Goal: Task Accomplishment & Management: Complete application form

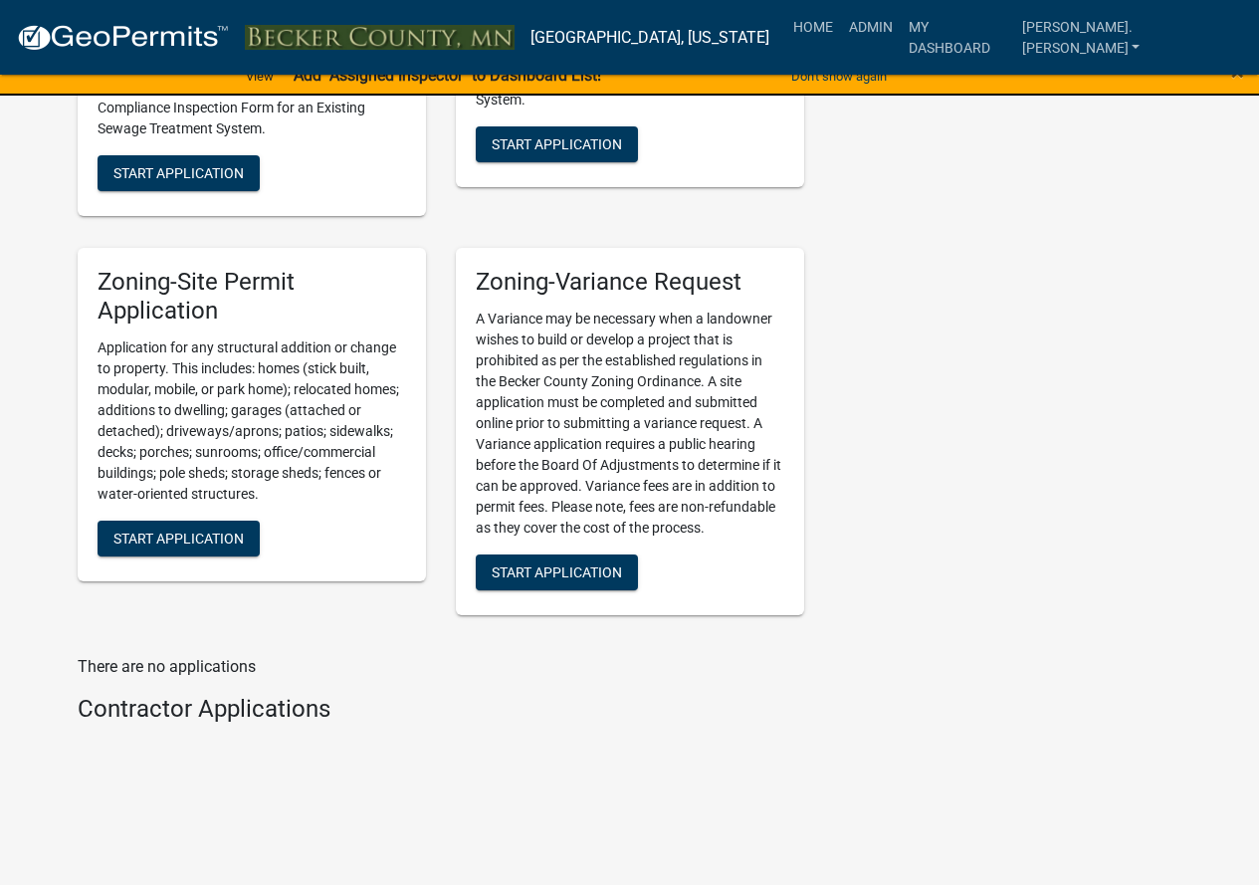
scroll to position [2363, 0]
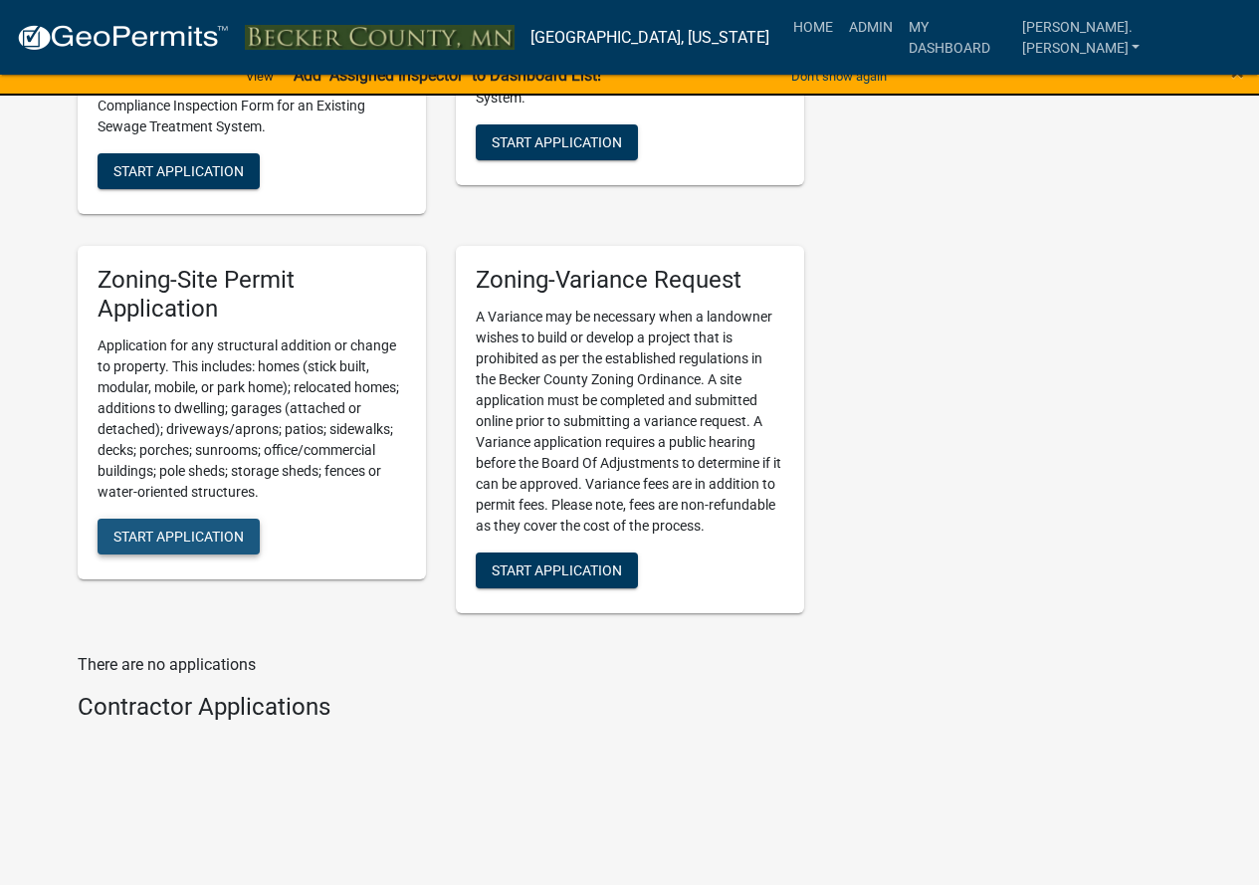
click at [232, 528] on span "Start Application" at bounding box center [178, 535] width 130 height 16
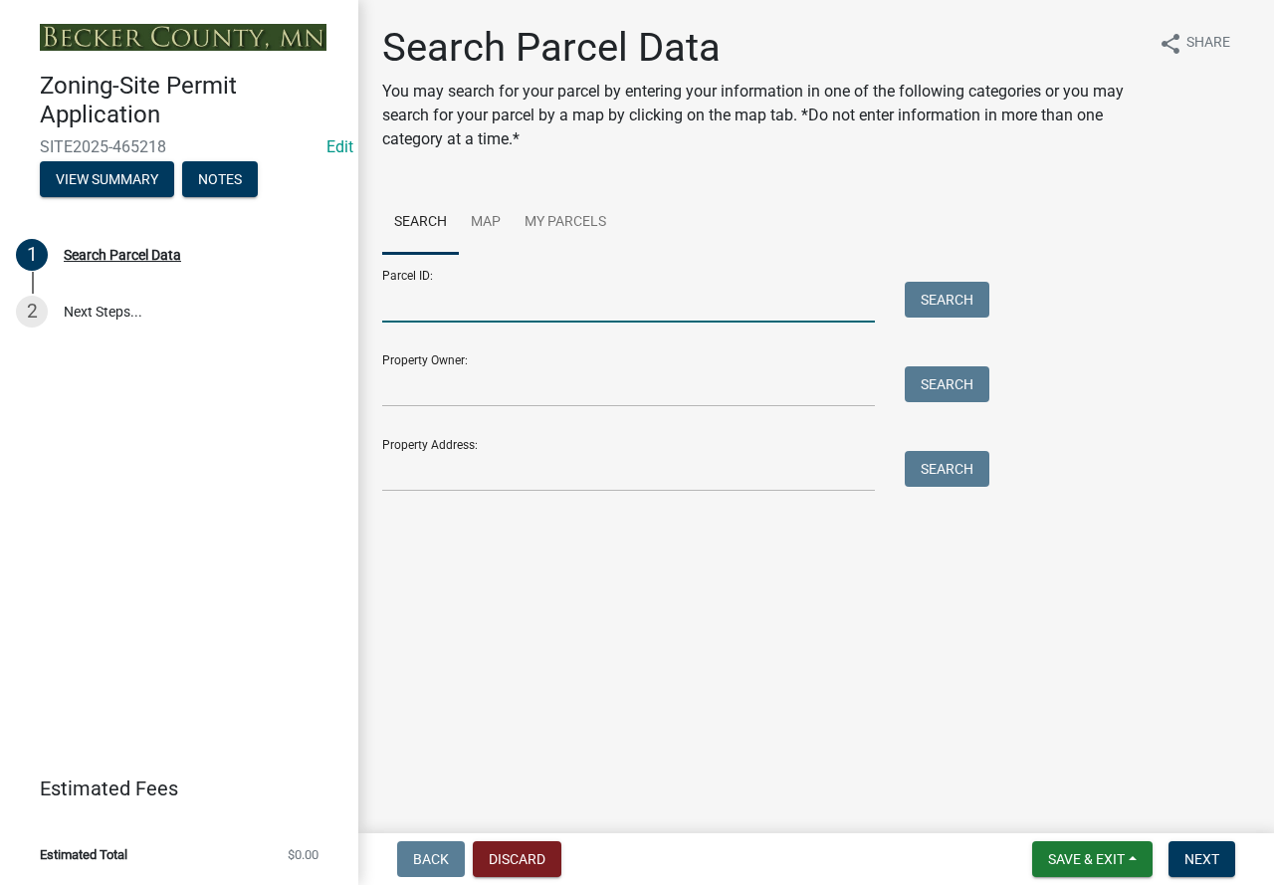
click at [534, 304] on input "Parcel ID:" at bounding box center [628, 302] width 493 height 41
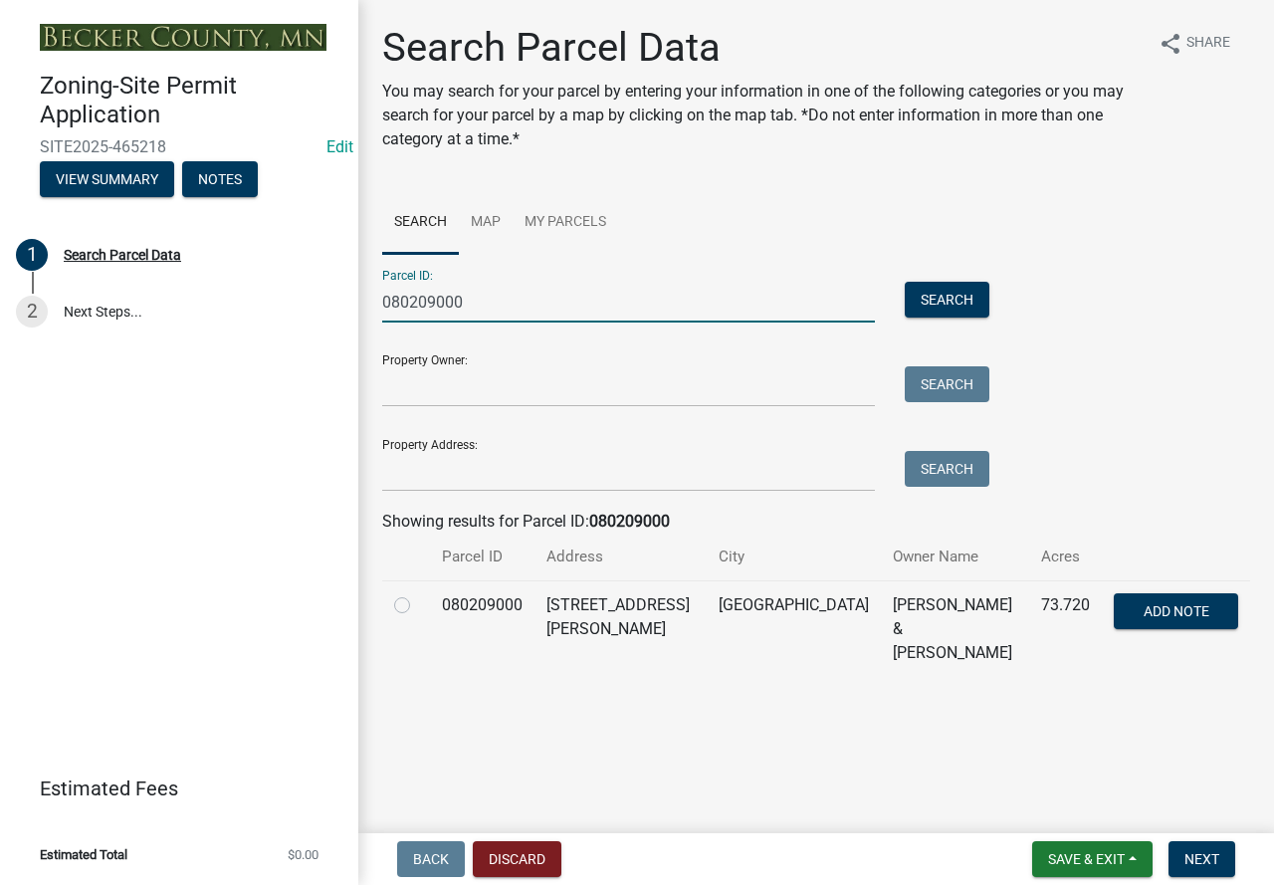
type input "080209000"
click at [418, 593] on label at bounding box center [418, 593] width 0 height 0
click at [418, 605] on input "radio" at bounding box center [424, 599] width 13 height 13
radio input "true"
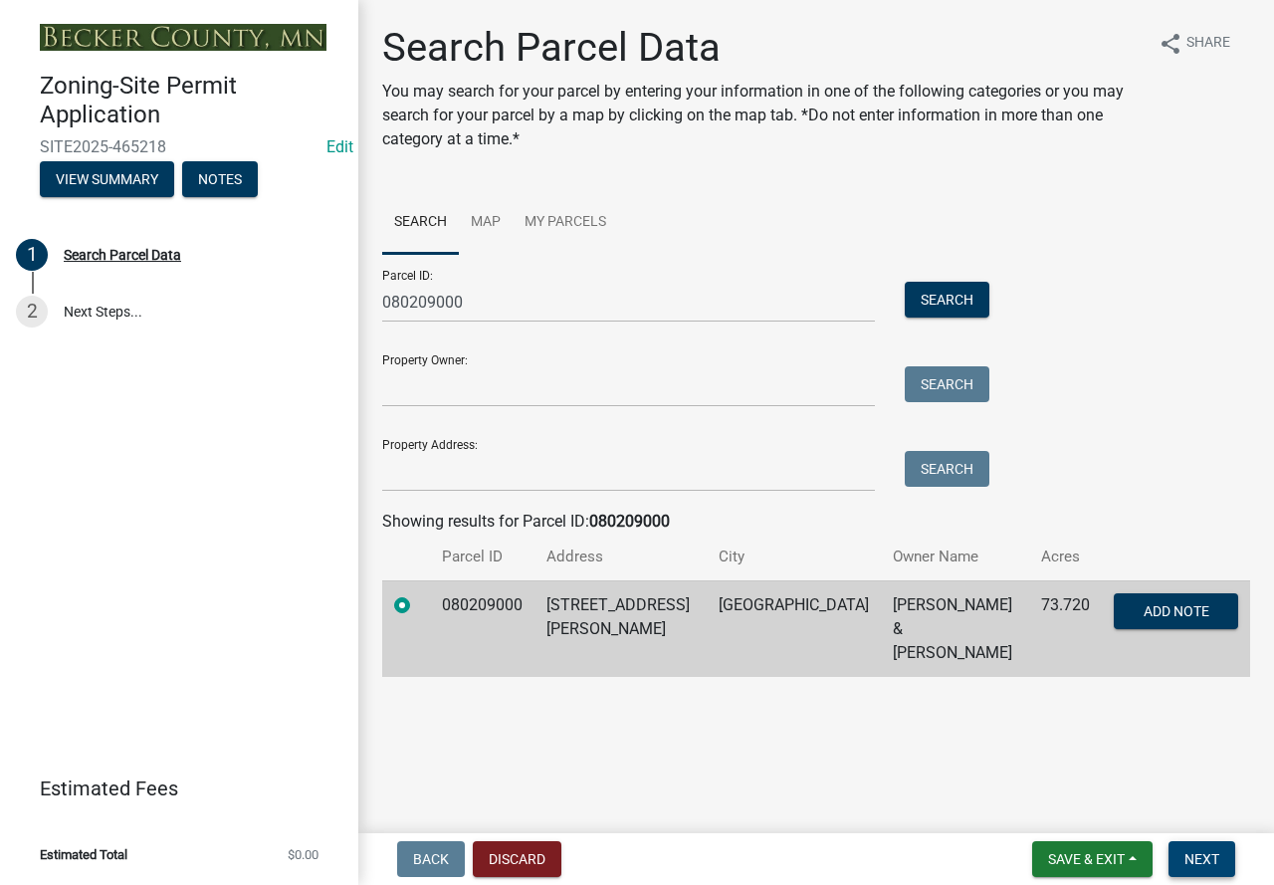
click at [1211, 859] on span "Next" at bounding box center [1201, 859] width 35 height 16
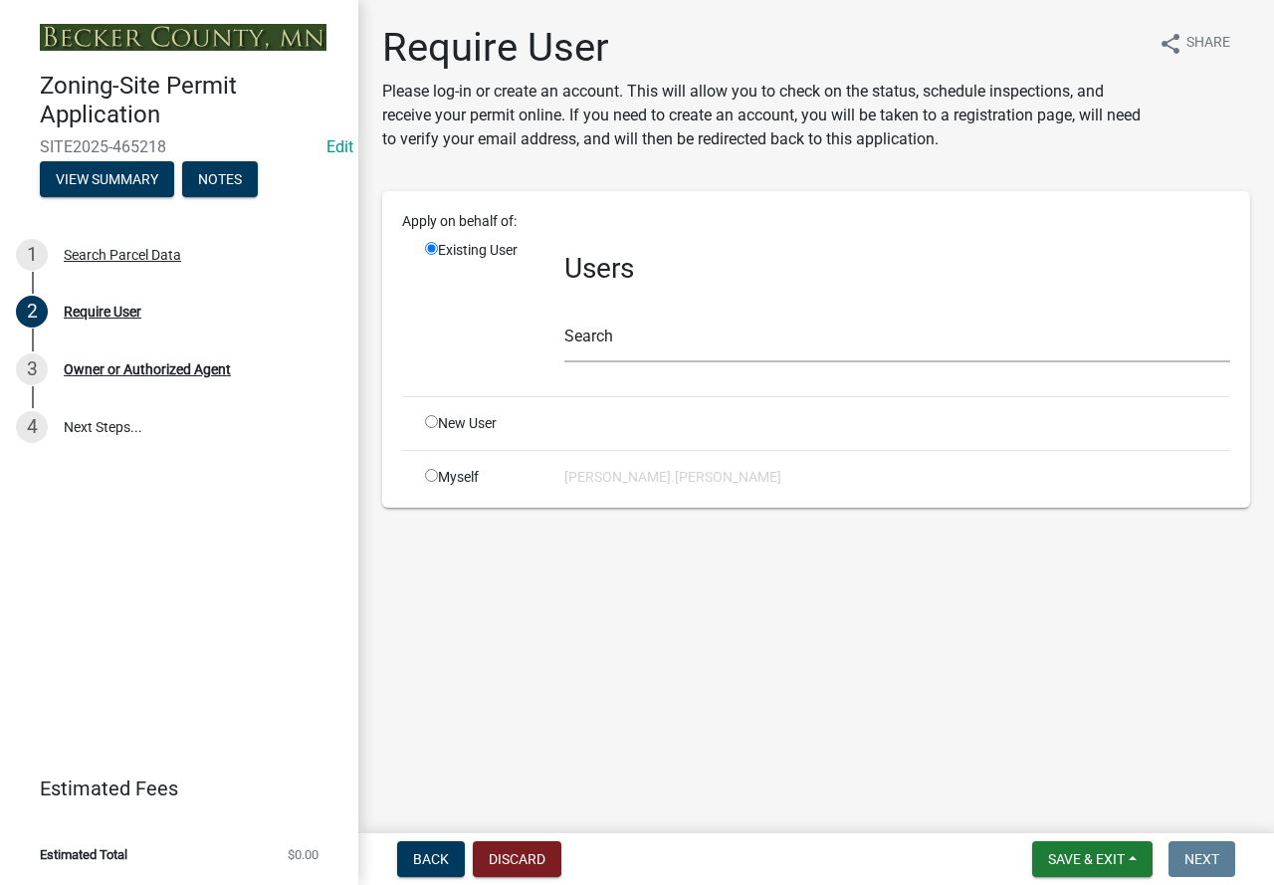
click at [433, 424] on input "radio" at bounding box center [431, 421] width 13 height 13
radio input "true"
radio input "false"
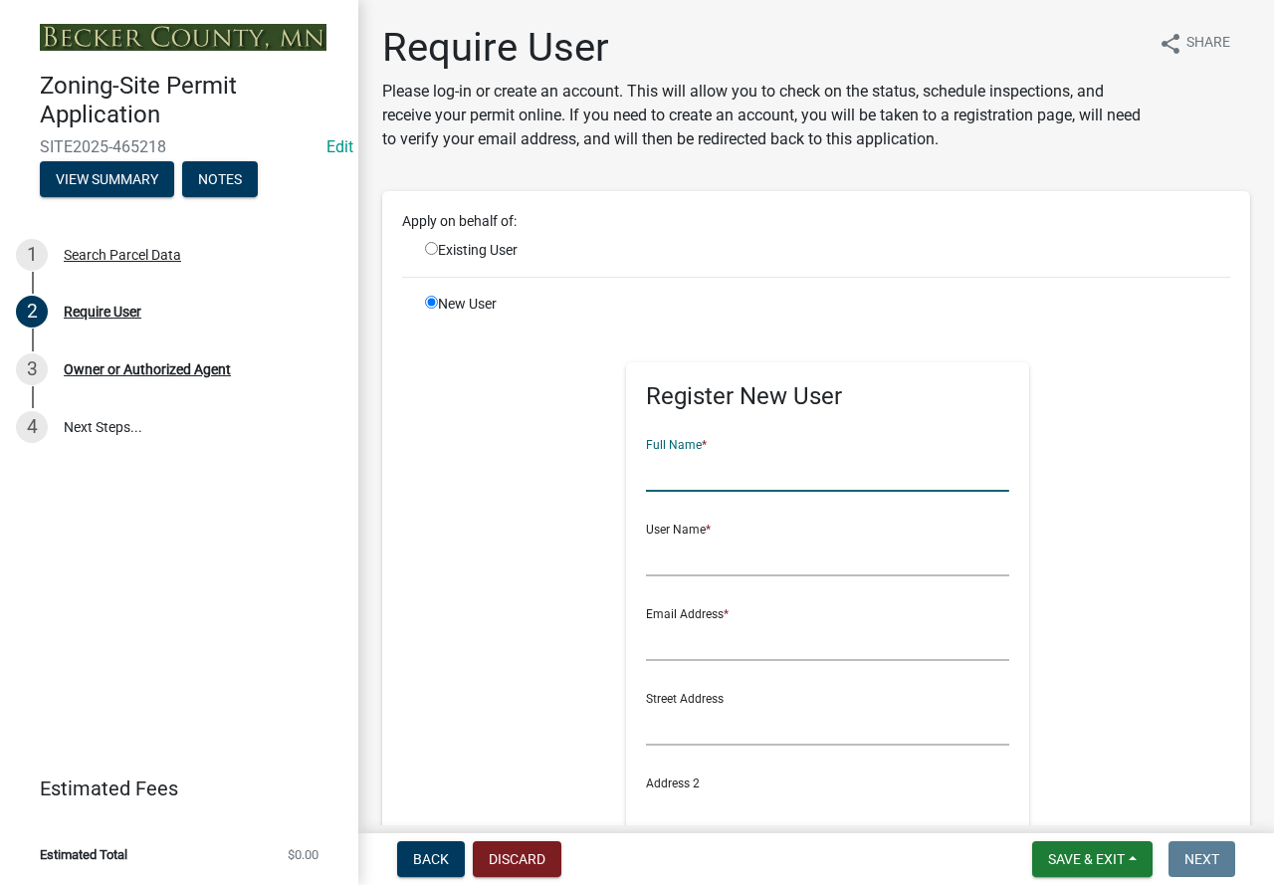
click at [742, 475] on input "text" at bounding box center [827, 471] width 363 height 41
type input "Douglas Loberg"
click at [679, 559] on input "text" at bounding box center [827, 555] width 363 height 41
type input "Douglas"
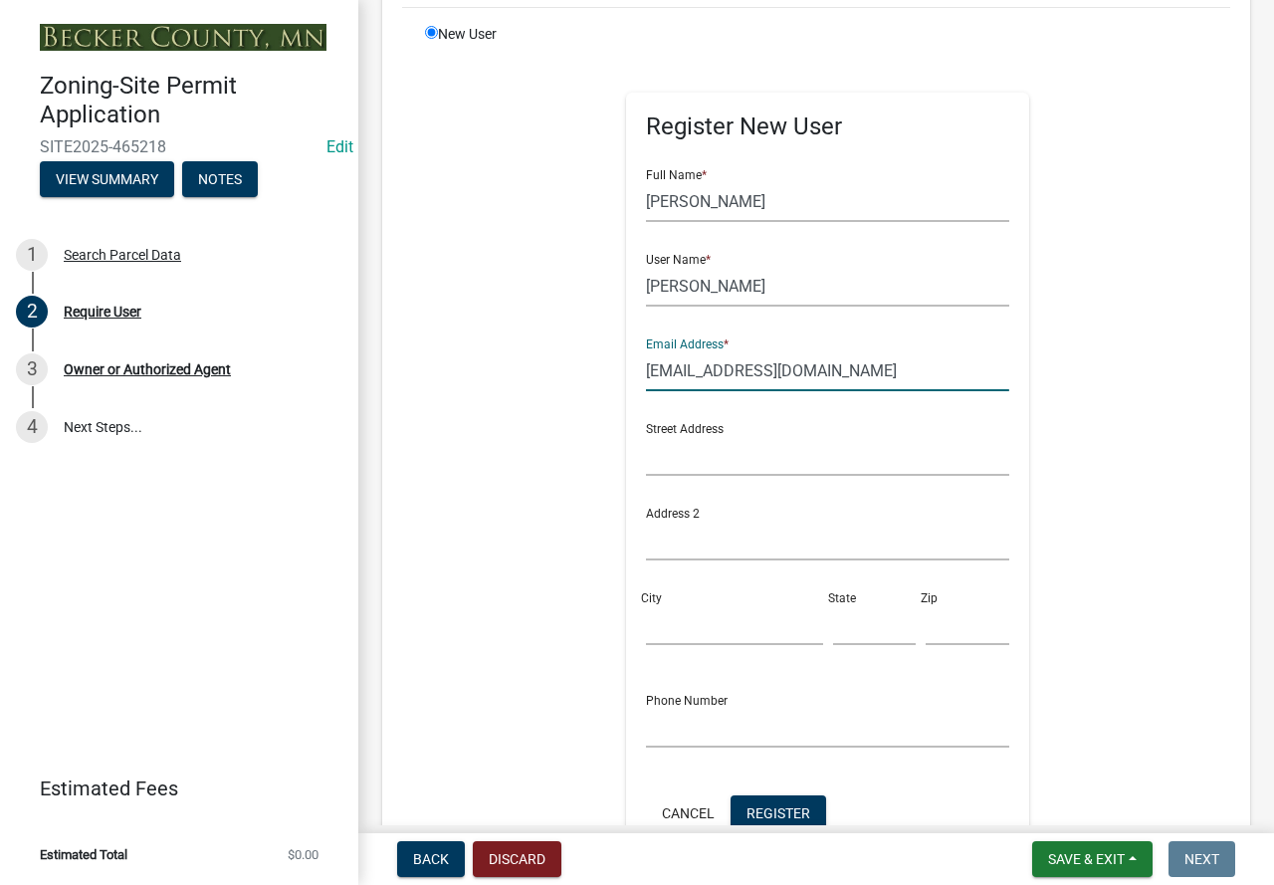
scroll to position [299, 0]
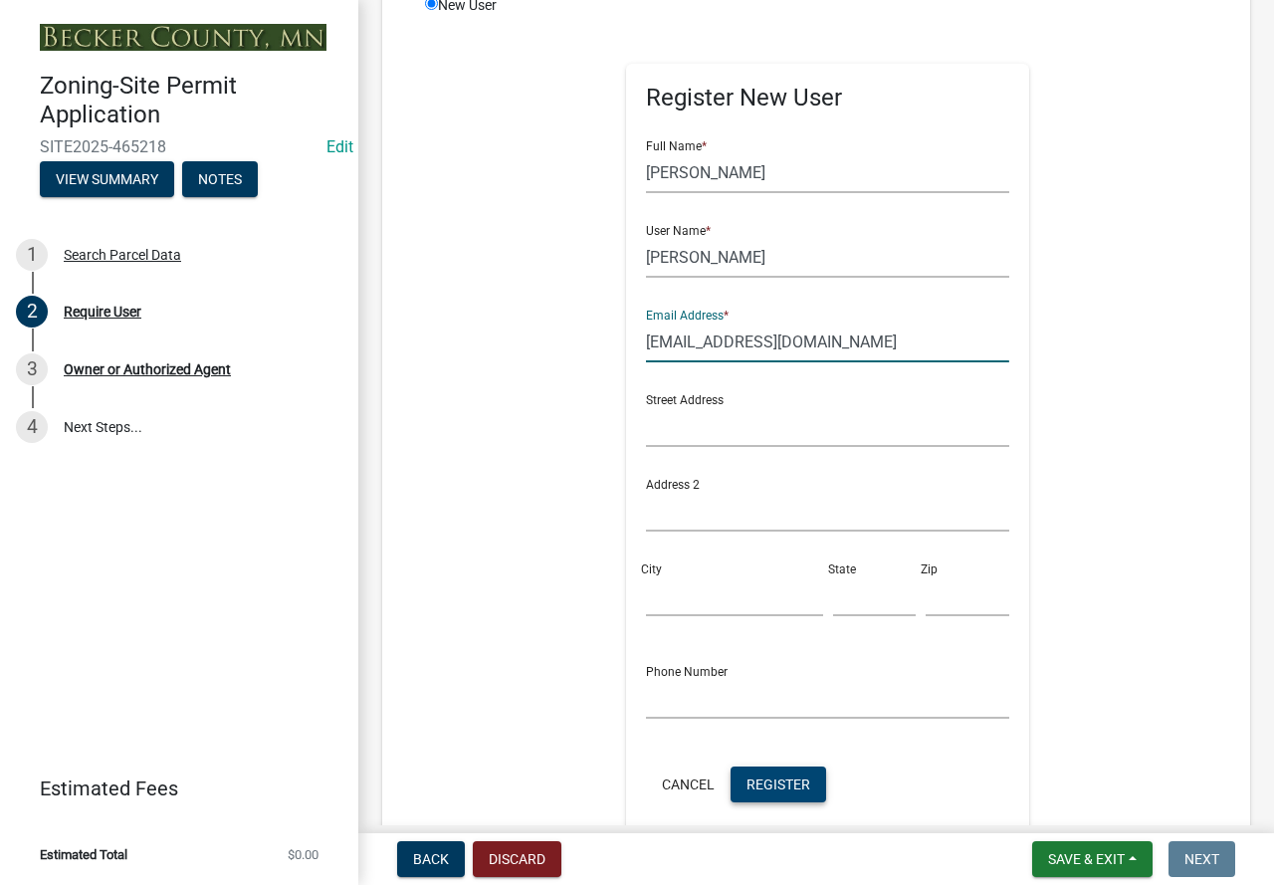
type input "dloberg007@outlook.com"
click at [784, 797] on button "Register" at bounding box center [778, 784] width 96 height 36
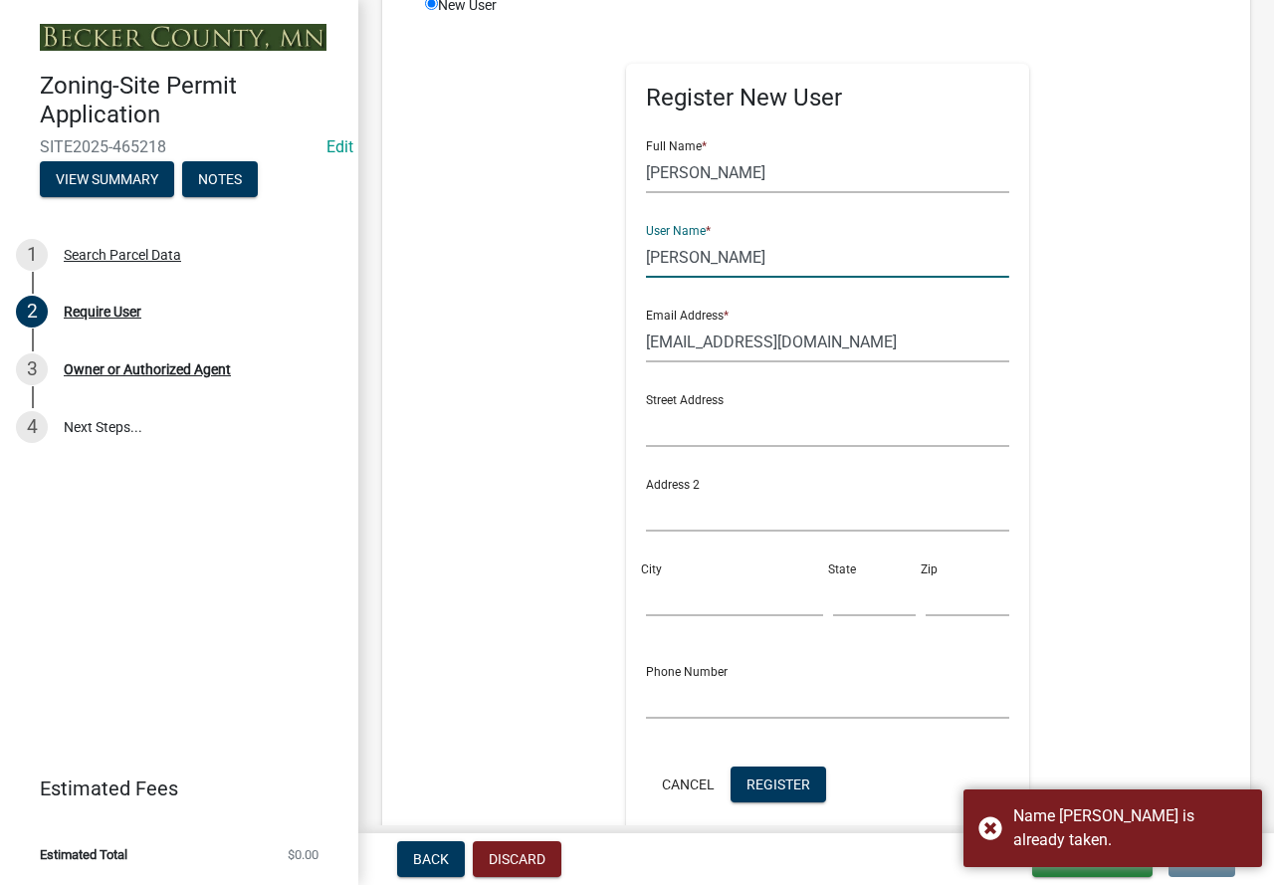
click at [757, 252] on input "Douglas" at bounding box center [827, 257] width 363 height 41
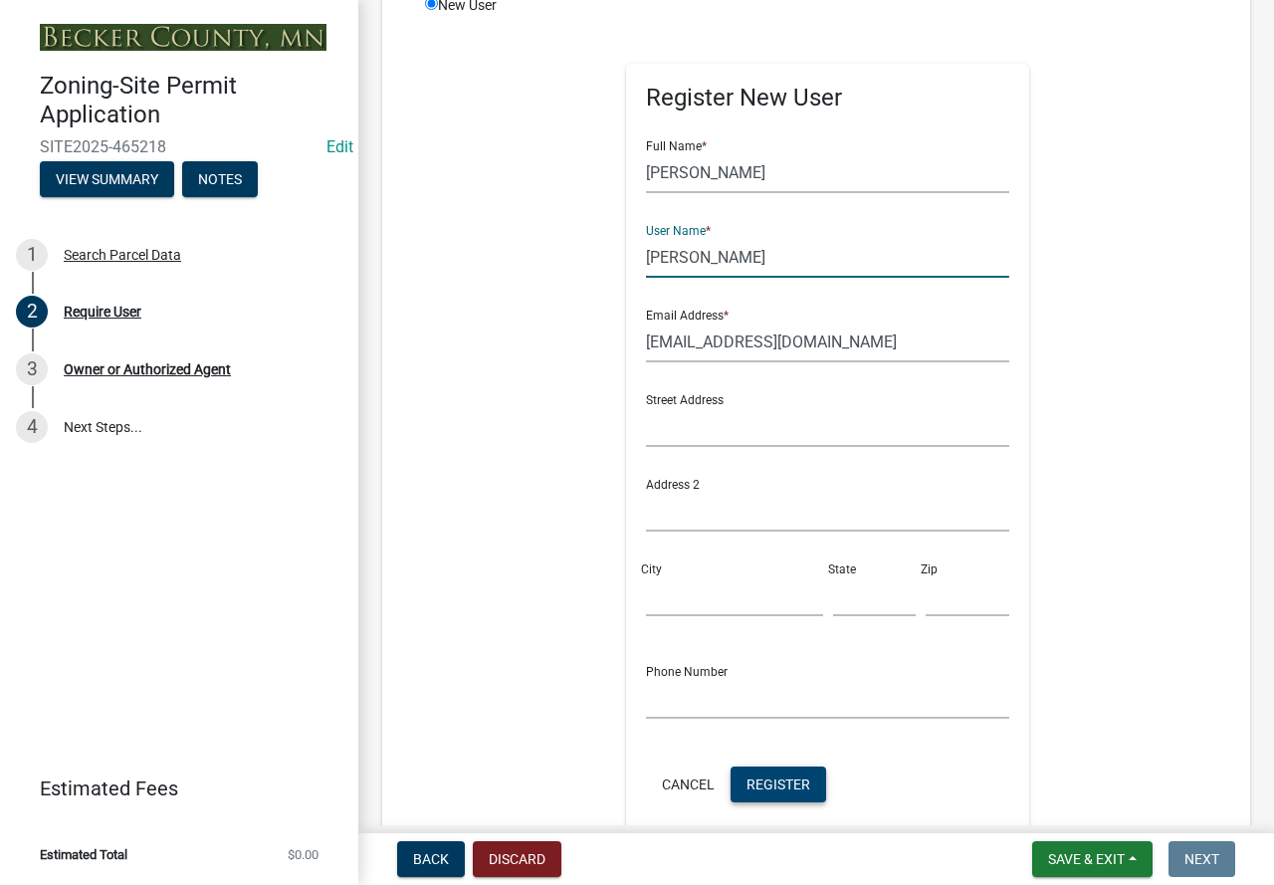
type input "Douglas Loberg"
click at [740, 780] on button "Register" at bounding box center [778, 784] width 96 height 36
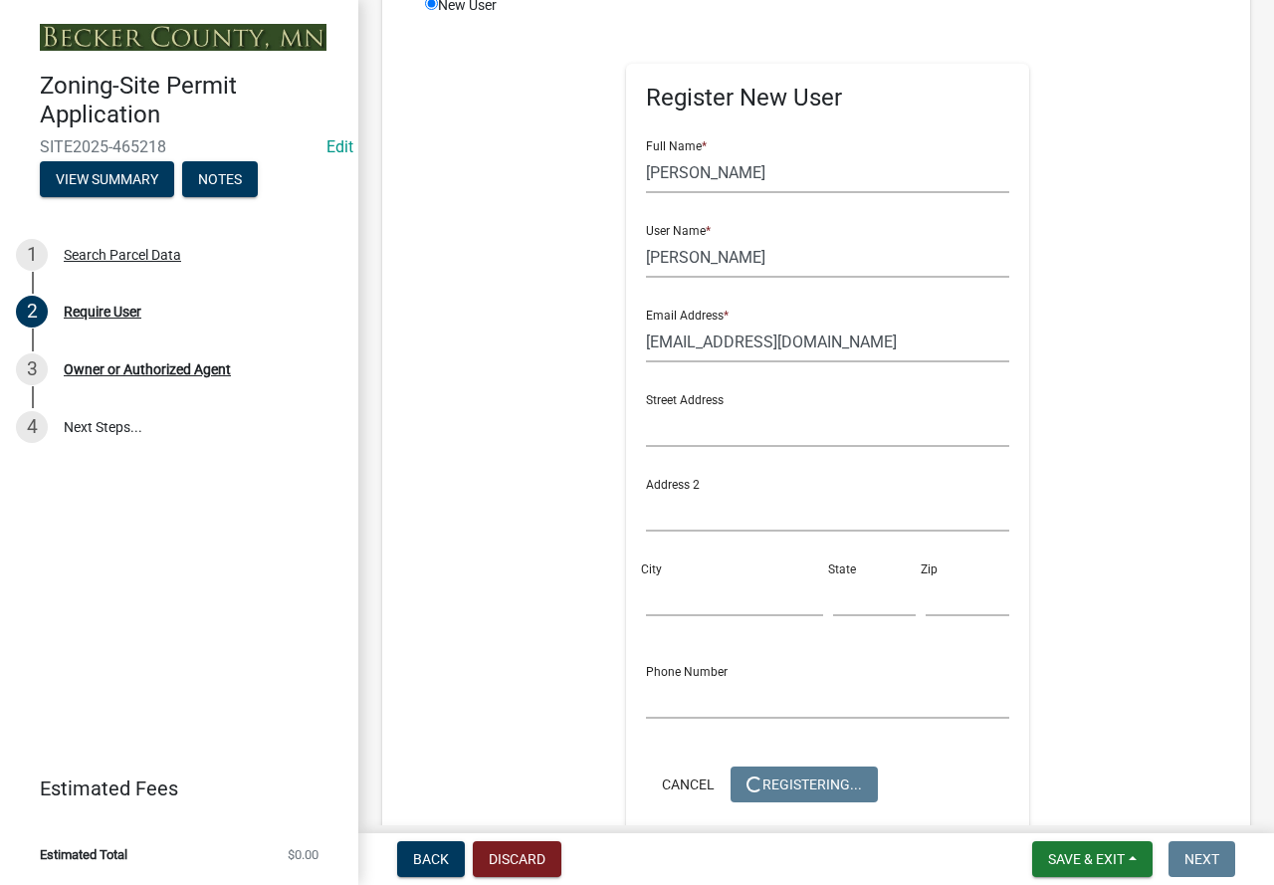
scroll to position [0, 0]
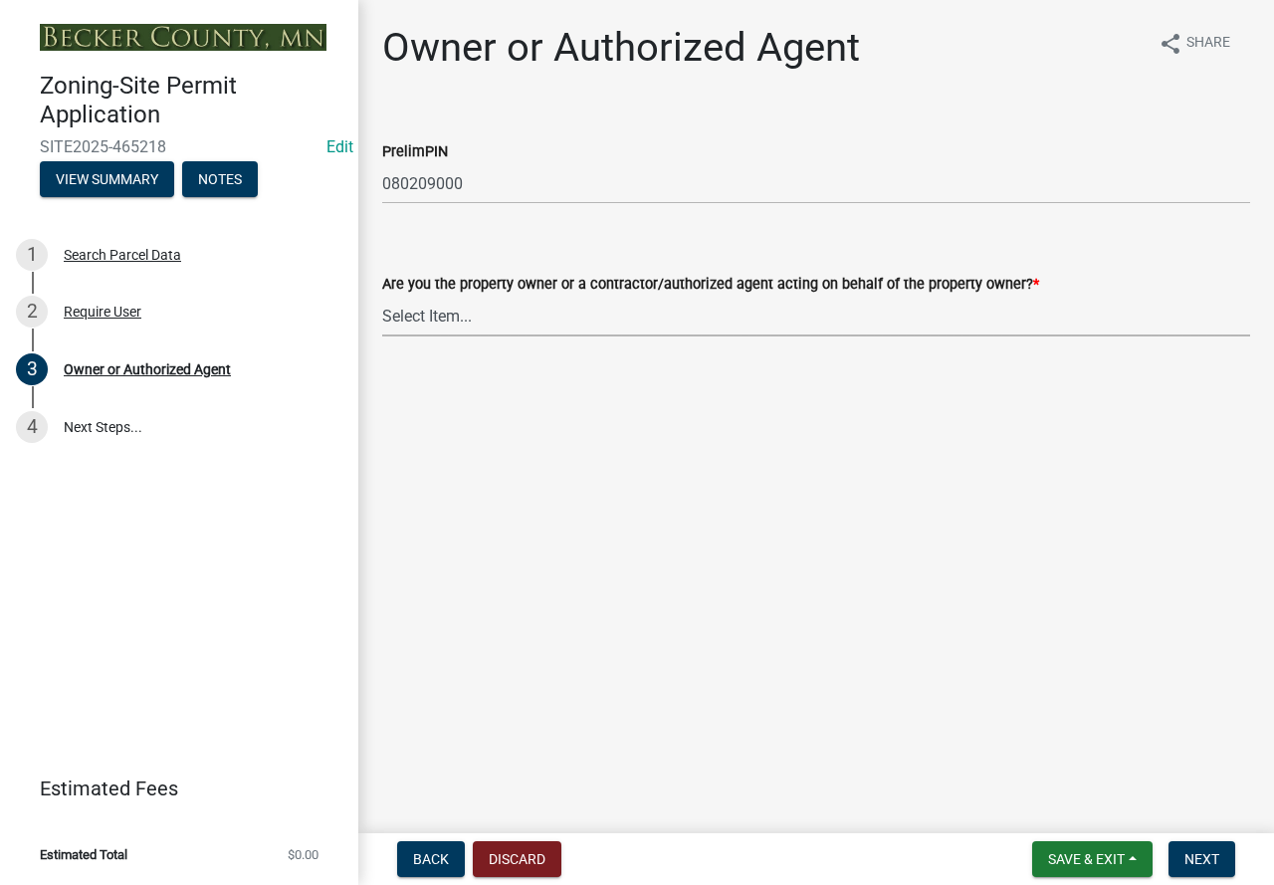
click at [509, 322] on select "Select Item... Property Owner Authorized Agent" at bounding box center [816, 316] width 868 height 41
click at [382, 296] on select "Select Item... Property Owner Authorized Agent" at bounding box center [816, 316] width 868 height 41
select select "3c674549-ed69-405f-b795-9fa3f7d47d9d"
click at [1215, 858] on span "Next" at bounding box center [1201, 859] width 35 height 16
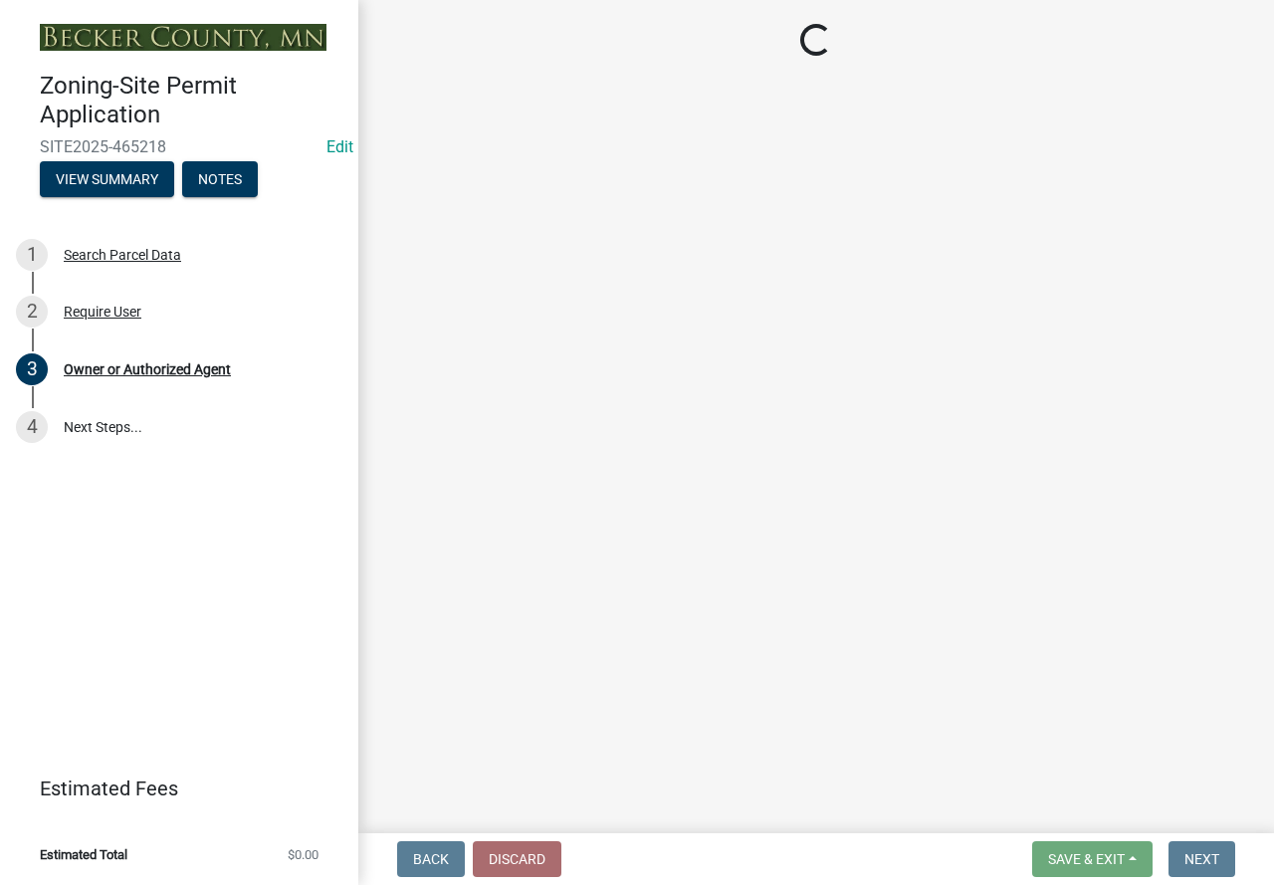
select select "a752e4d6-14bd-4f0f-bfe8-5b67ead45659"
select select "9319189b-bfdc-4147-b381-5e16084c0e7a"
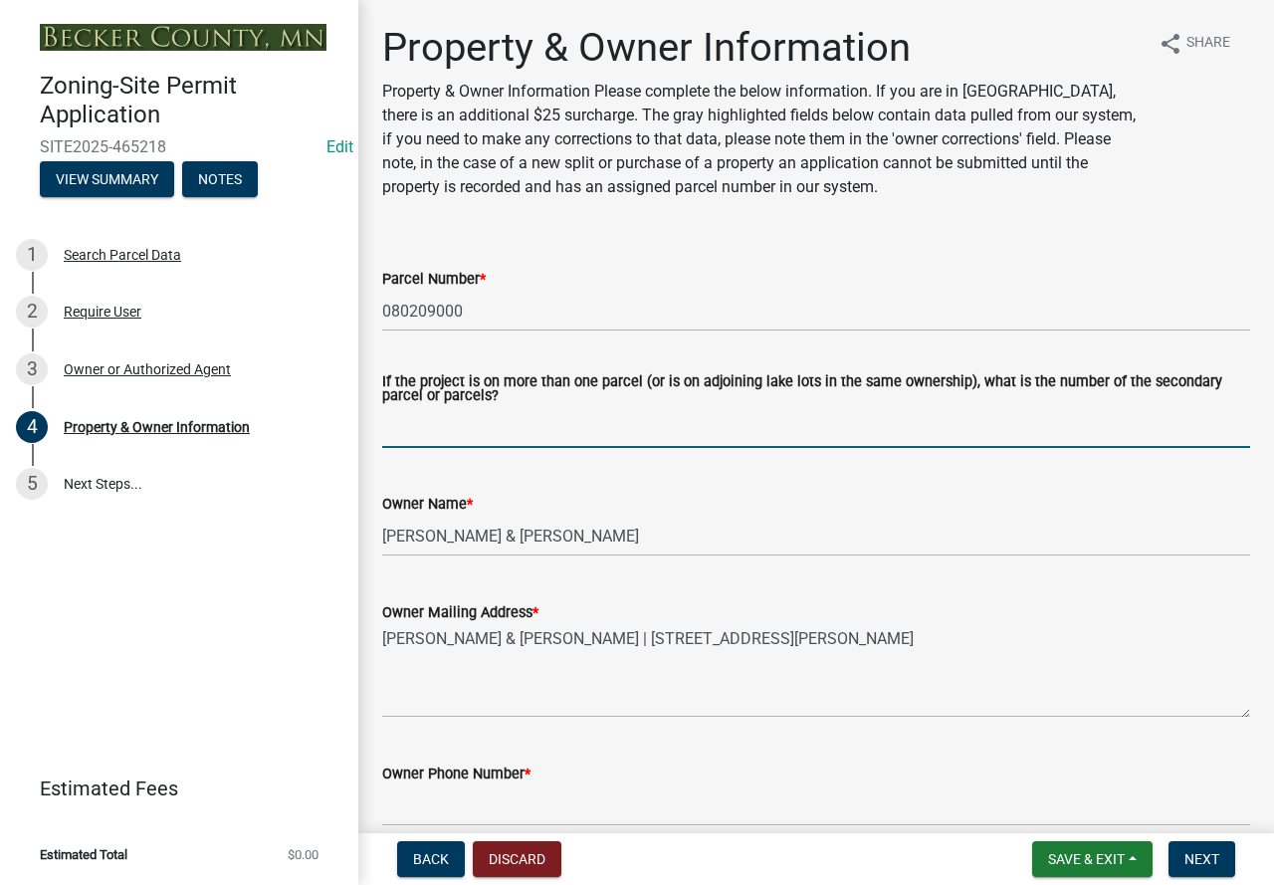
click at [434, 427] on input "If the project is on more than one parcel (or is on adjoining lake lots in the …" at bounding box center [816, 427] width 868 height 41
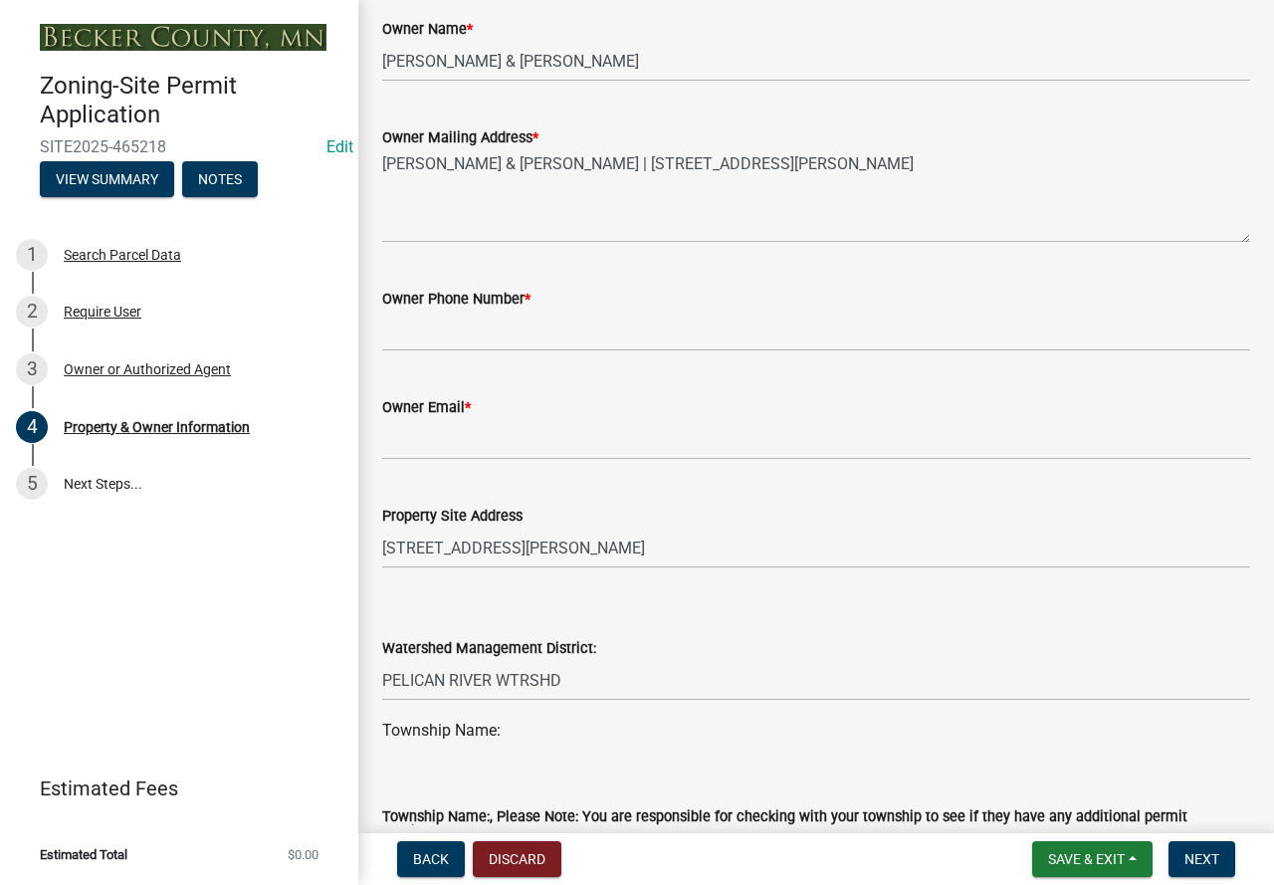
scroll to position [498, 0]
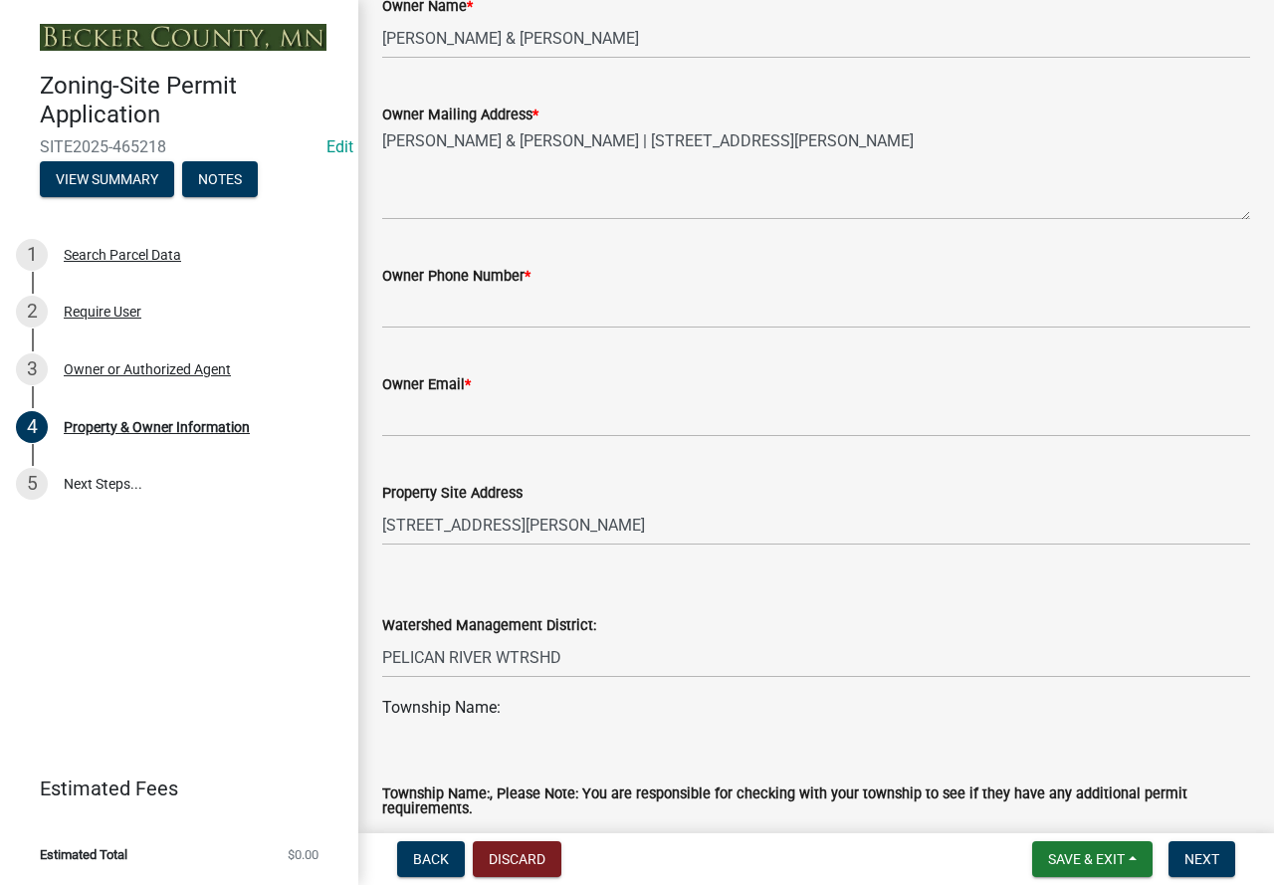
type input "080209001 - Parcels being combined"
click at [413, 311] on input "Owner Phone Number *" at bounding box center [816, 308] width 868 height 41
type input "218-849-7018"
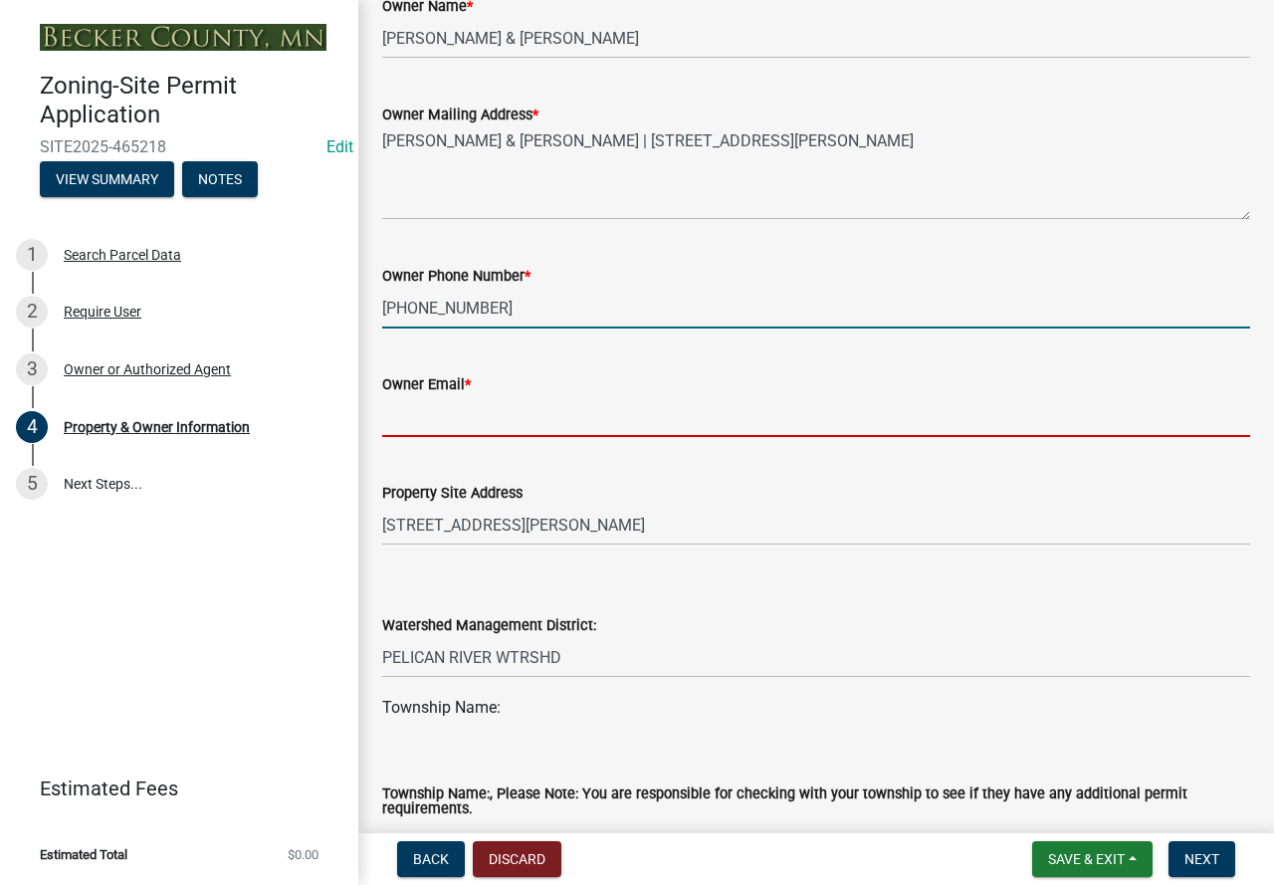
drag, startPoint x: 451, startPoint y: 425, endPoint x: 459, endPoint y: 390, distance: 35.7
click at [451, 417] on input "Owner Email *" at bounding box center [816, 416] width 868 height 41
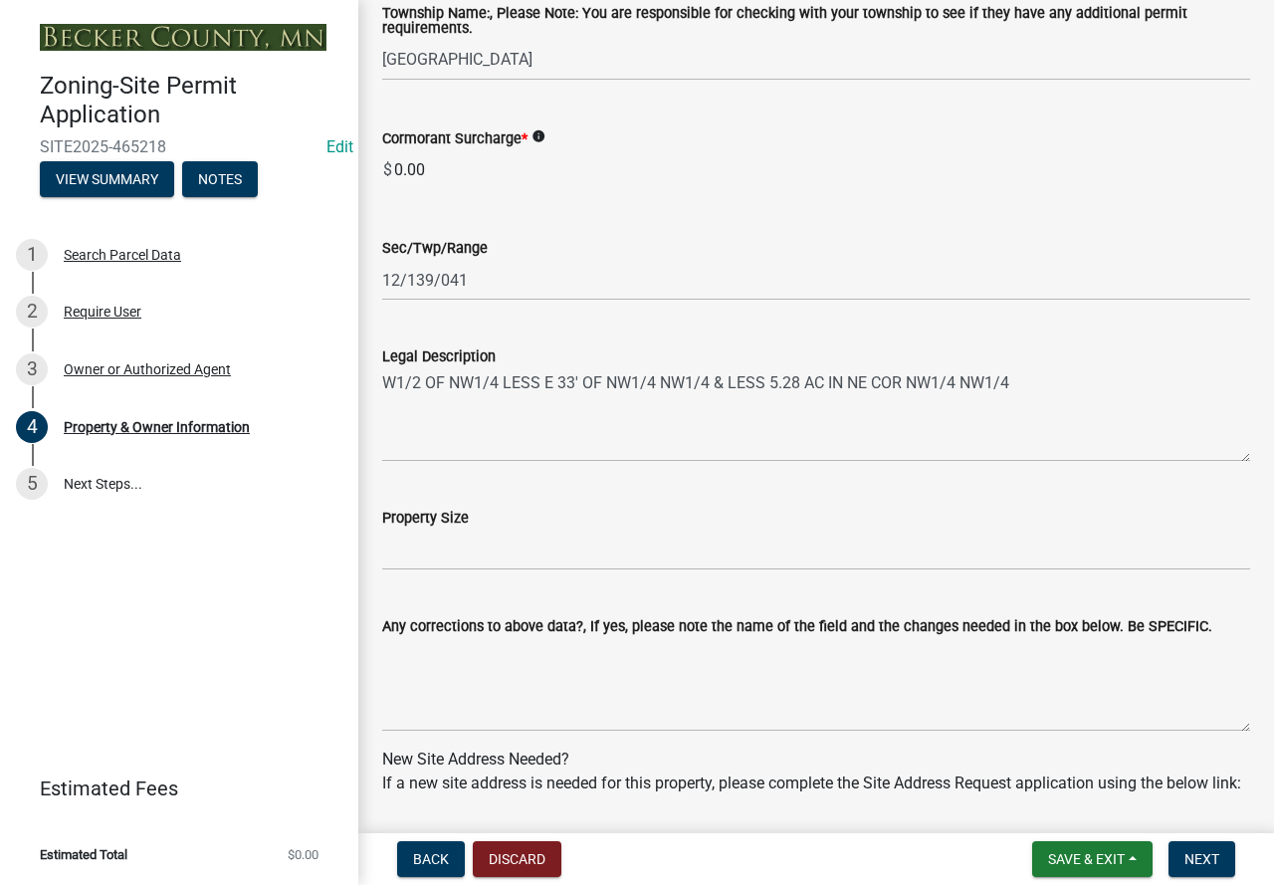
scroll to position [1294, 0]
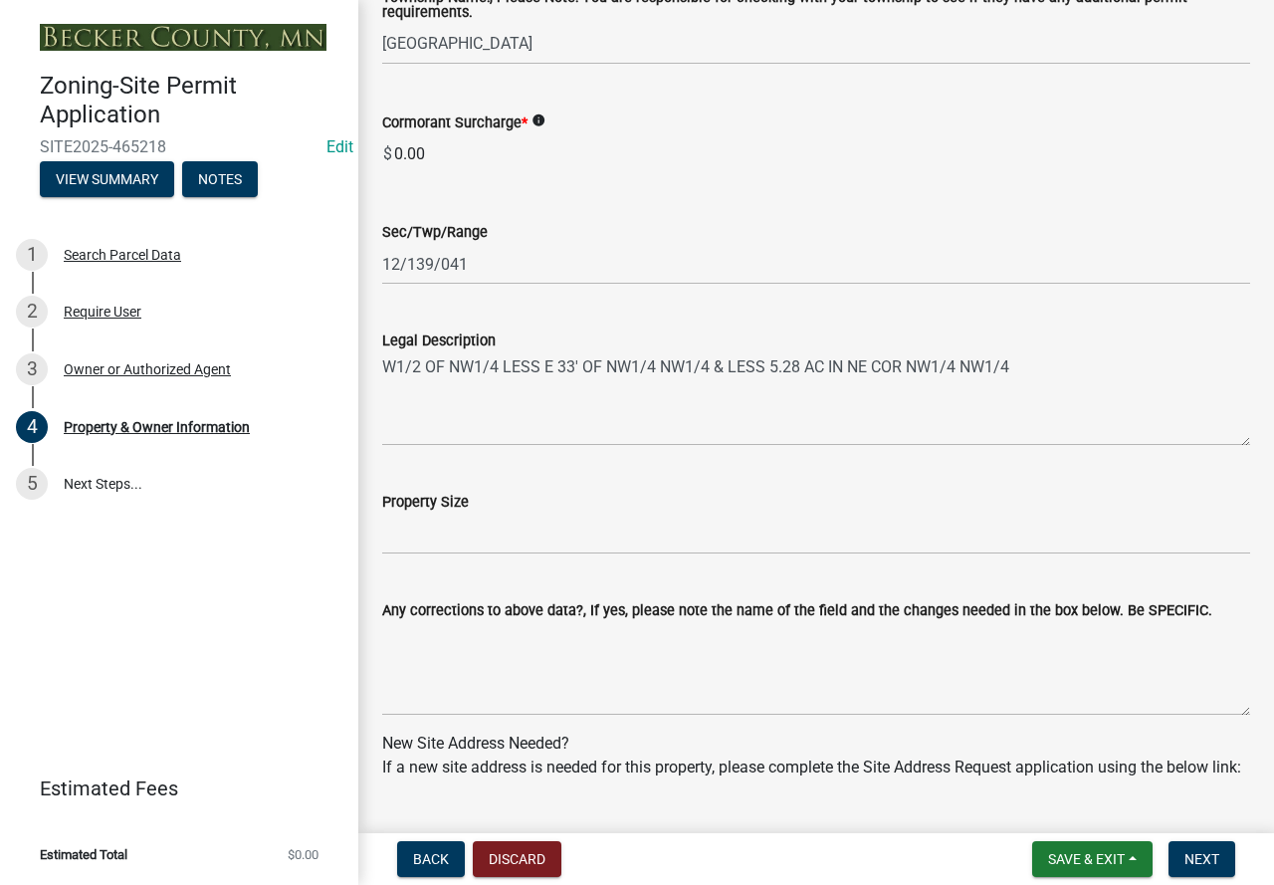
type input "dloberg007@outlook.com"
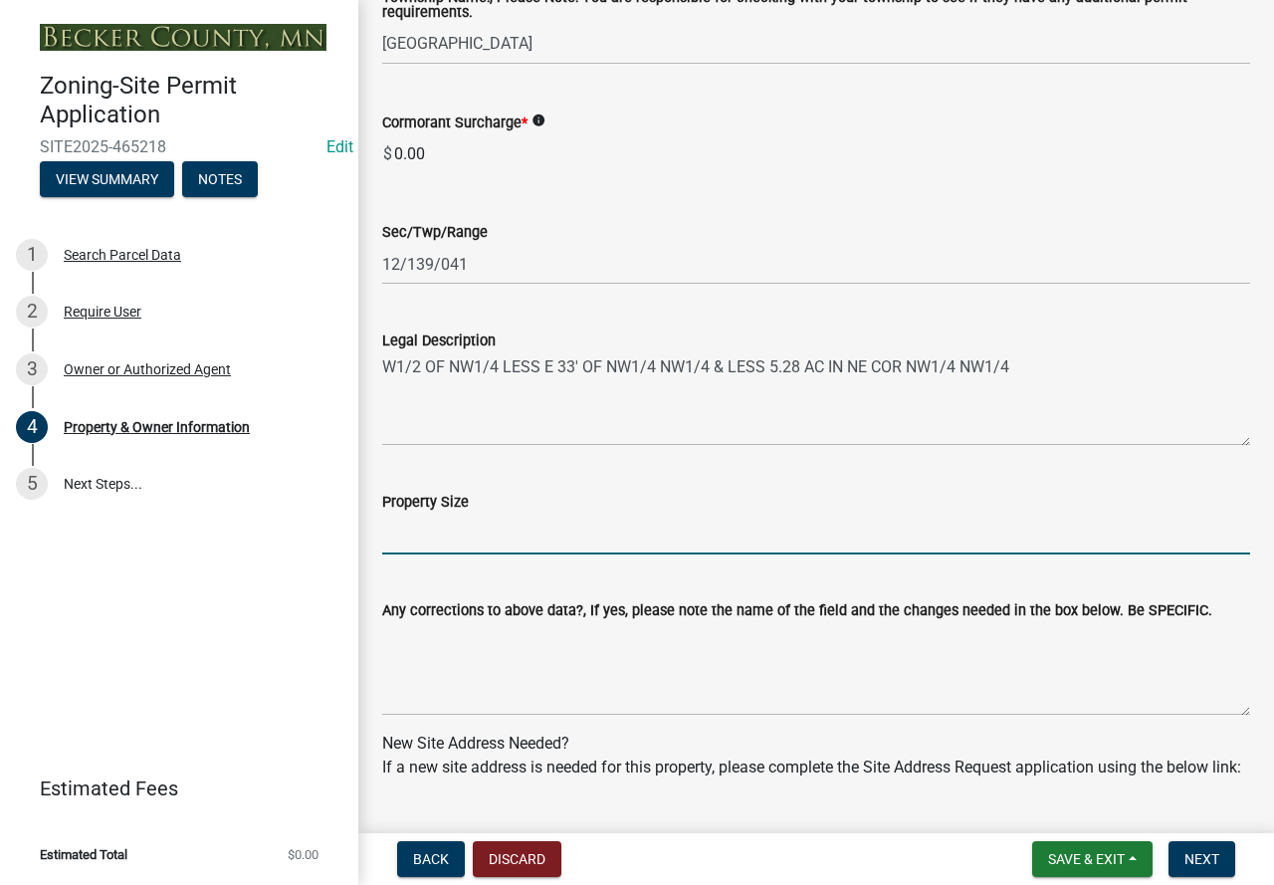
click at [606, 536] on input "Property Size" at bounding box center [816, 533] width 868 height 41
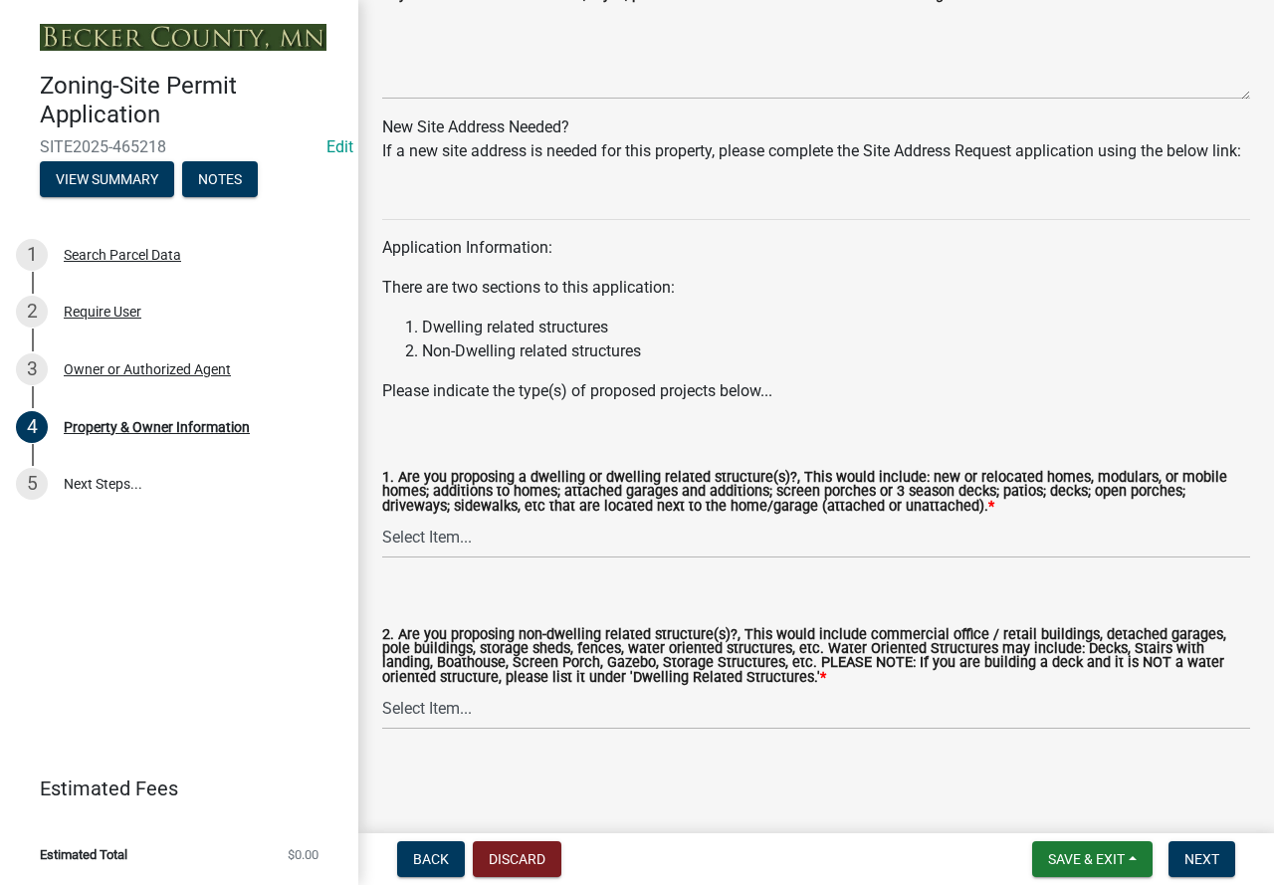
scroll to position [1937, 0]
type input "78"
click at [433, 541] on select "Select Item... Yes No" at bounding box center [816, 537] width 868 height 41
click at [382, 517] on select "Select Item... Yes No" at bounding box center [816, 537] width 868 height 41
select select "fcf6d223-6c57-4dc5-b63a-a94704169022"
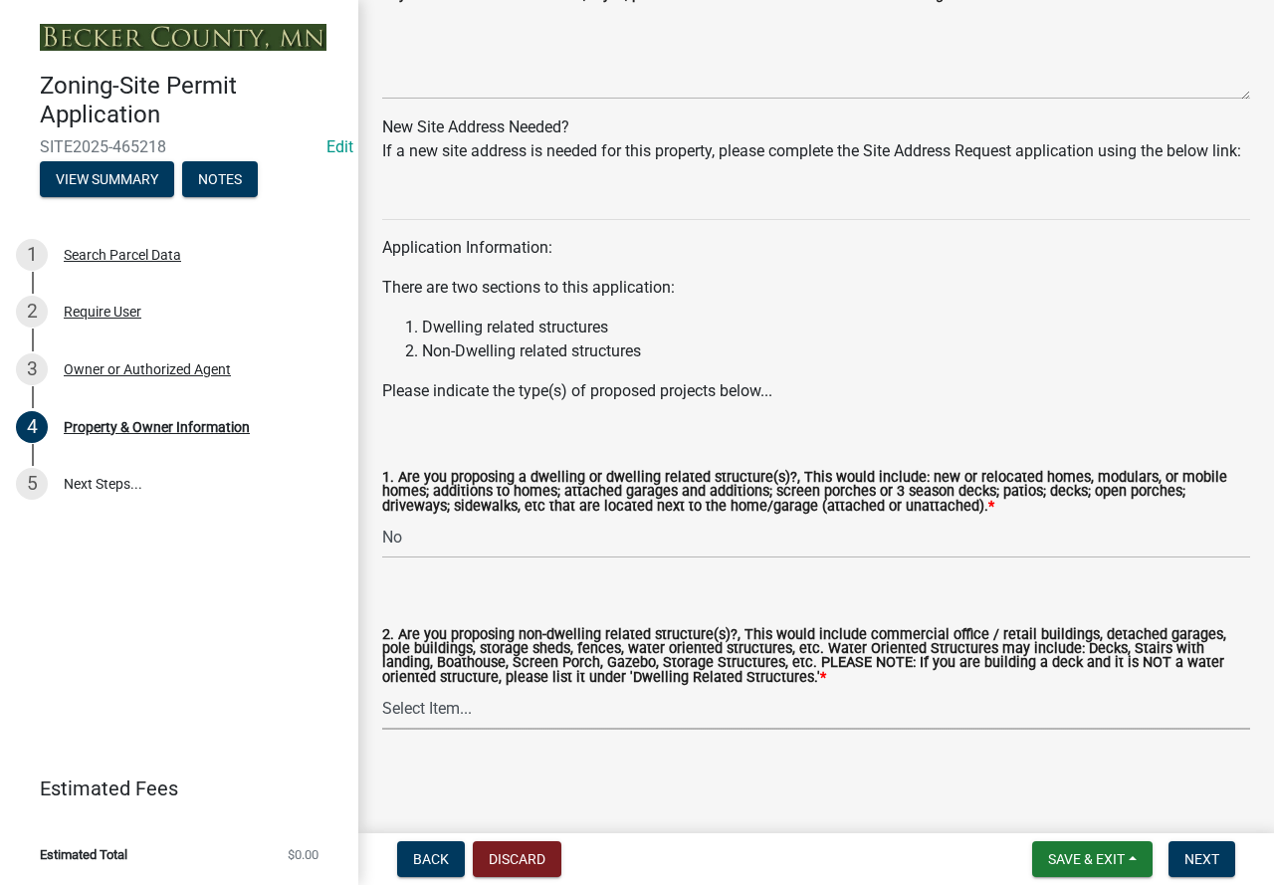
click at [454, 712] on select "Select Item... Yes No" at bounding box center [816, 709] width 868 height 41
click at [382, 689] on select "Select Item... Yes No" at bounding box center [816, 709] width 868 height 41
select select "5a5634ed-f11e-4c7b-90e1-096e6cfd17b9"
click at [1196, 870] on button "Next" at bounding box center [1201, 859] width 67 height 36
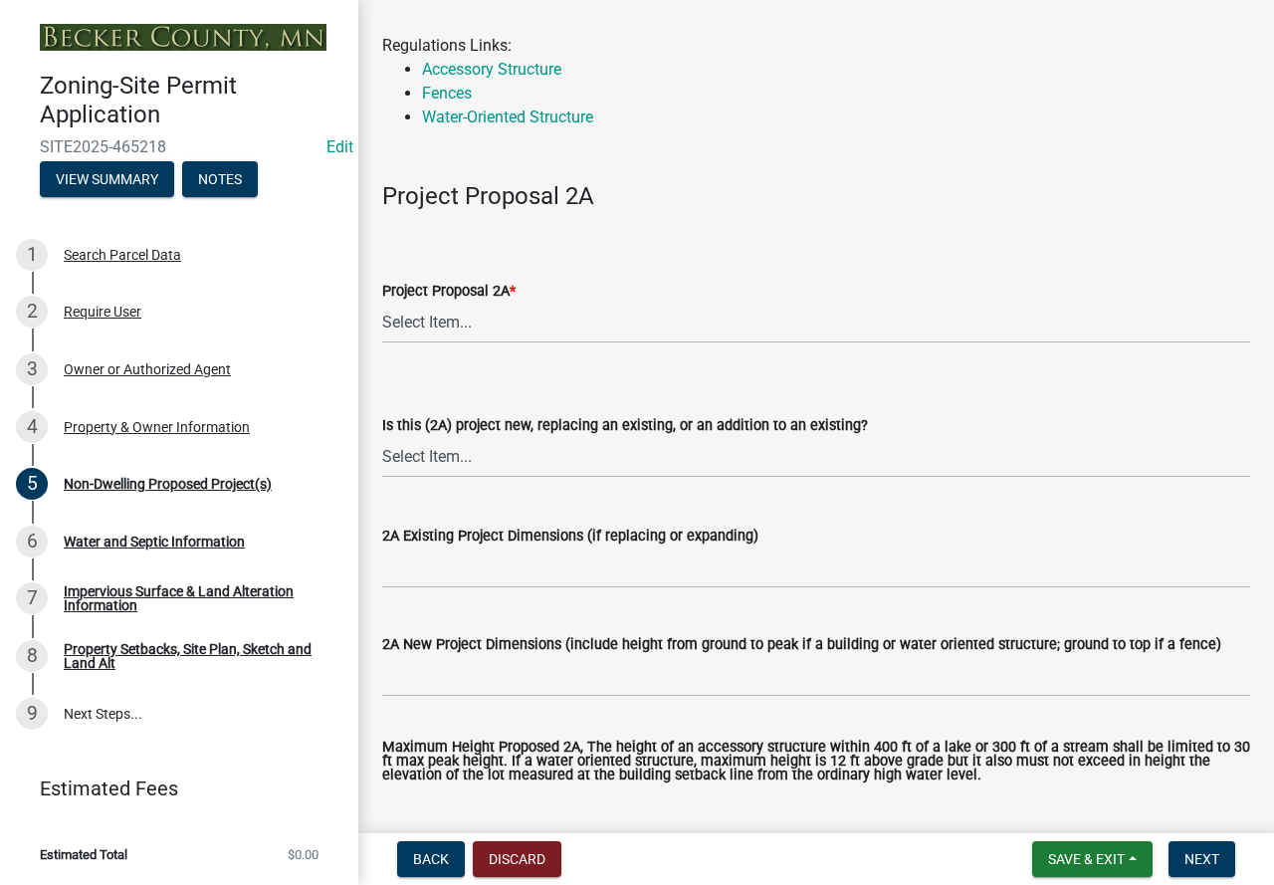
scroll to position [199, 0]
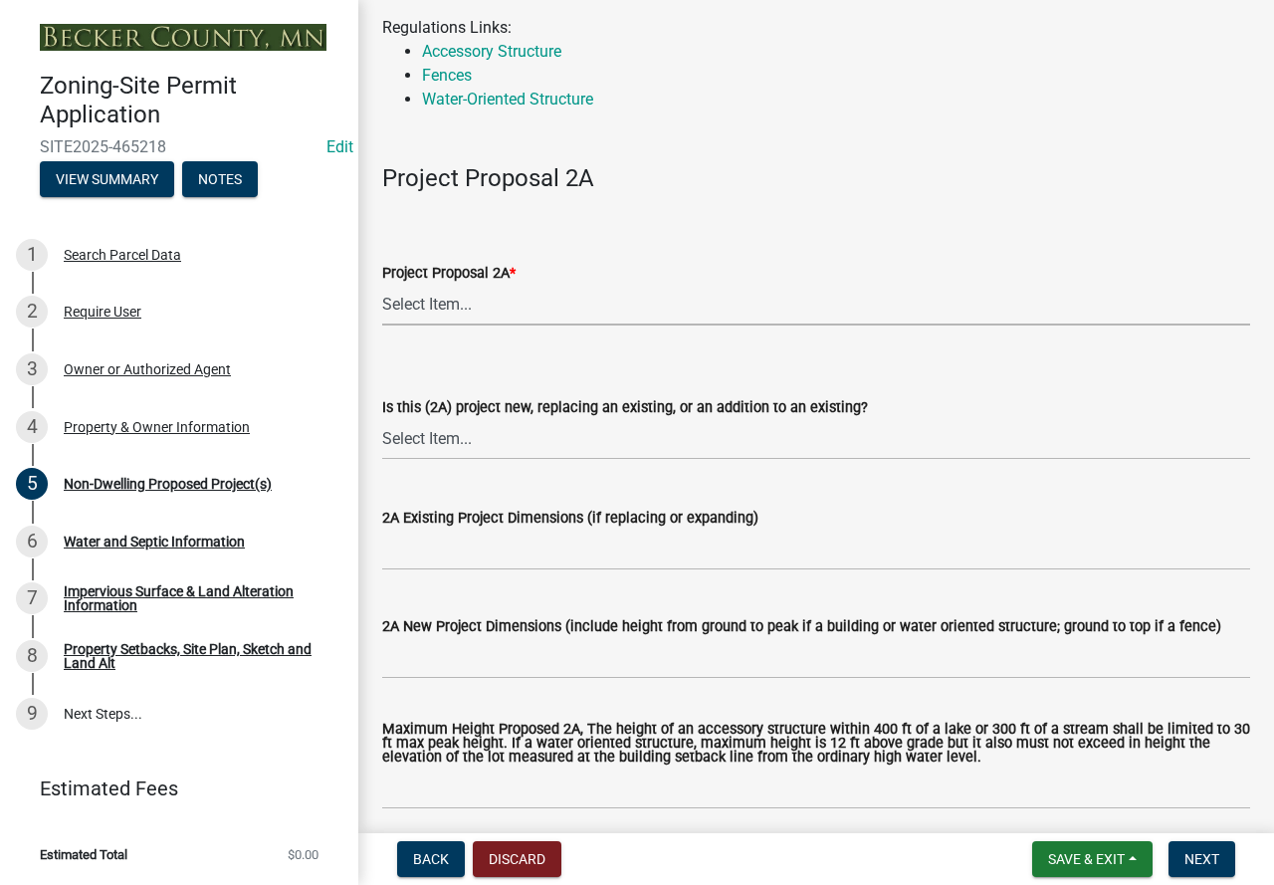
click at [404, 299] on select "Select Item... N/A Commercial Office/Retail Building Detached Garage Pole Build…" at bounding box center [816, 305] width 868 height 41
click at [382, 285] on select "Select Item... N/A Commercial Office/Retail Building Detached Garage Pole Build…" at bounding box center [816, 305] width 868 height 41
select select "97c48b8f-5b3b-4eb5-baa1-64080d5416e1"
click at [505, 429] on select "Select Item... New to Property (new or used structure) Relocating/moving existi…" at bounding box center [816, 439] width 868 height 41
click at [382, 419] on select "Select Item... New to Property (new or used structure) Relocating/moving existi…" at bounding box center [816, 439] width 868 height 41
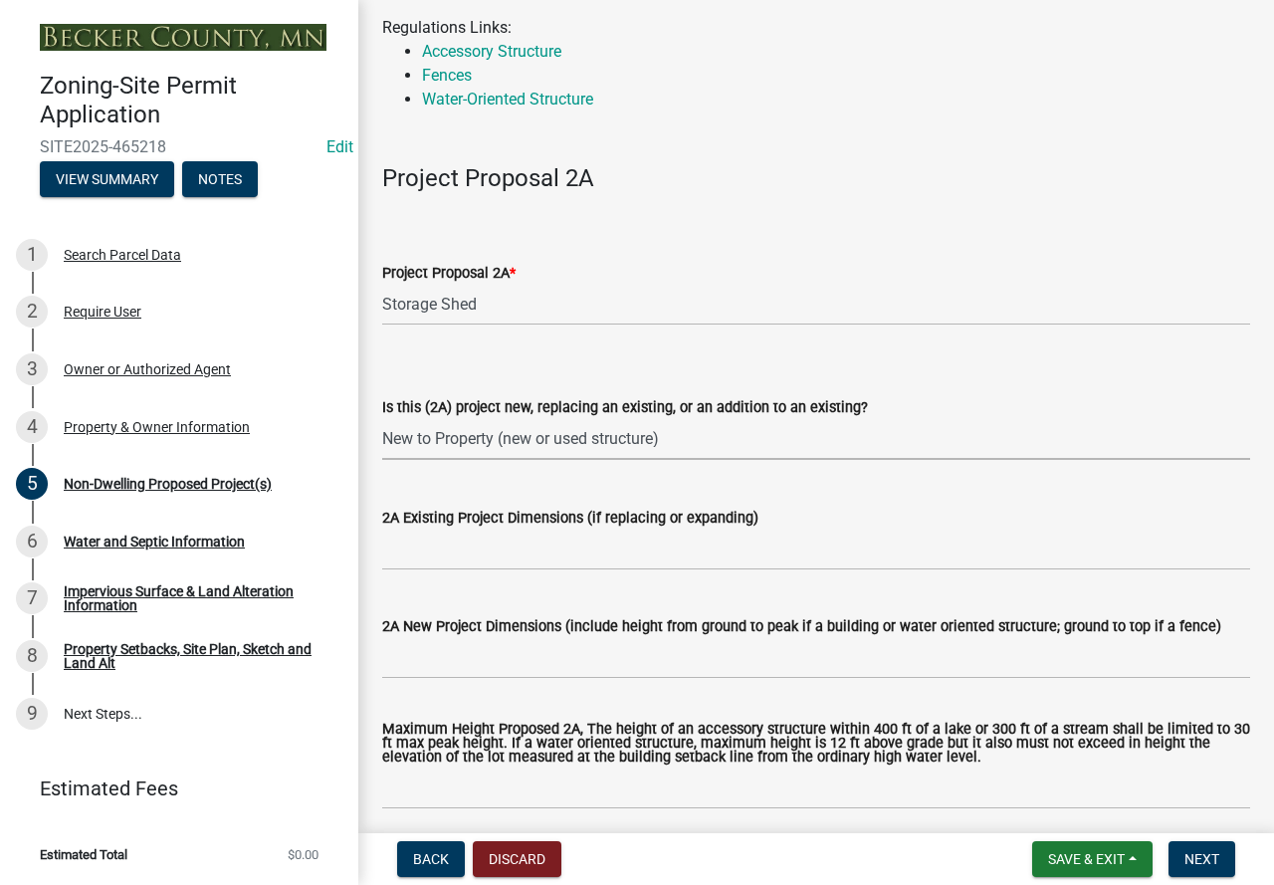
select select "3a2d96d3-fd69-4ed9-bae4-7a5aa03a7e58"
click at [488, 663] on input "2A New Project Dimensions (include height from ground to peak if a building or …" at bounding box center [816, 658] width 868 height 41
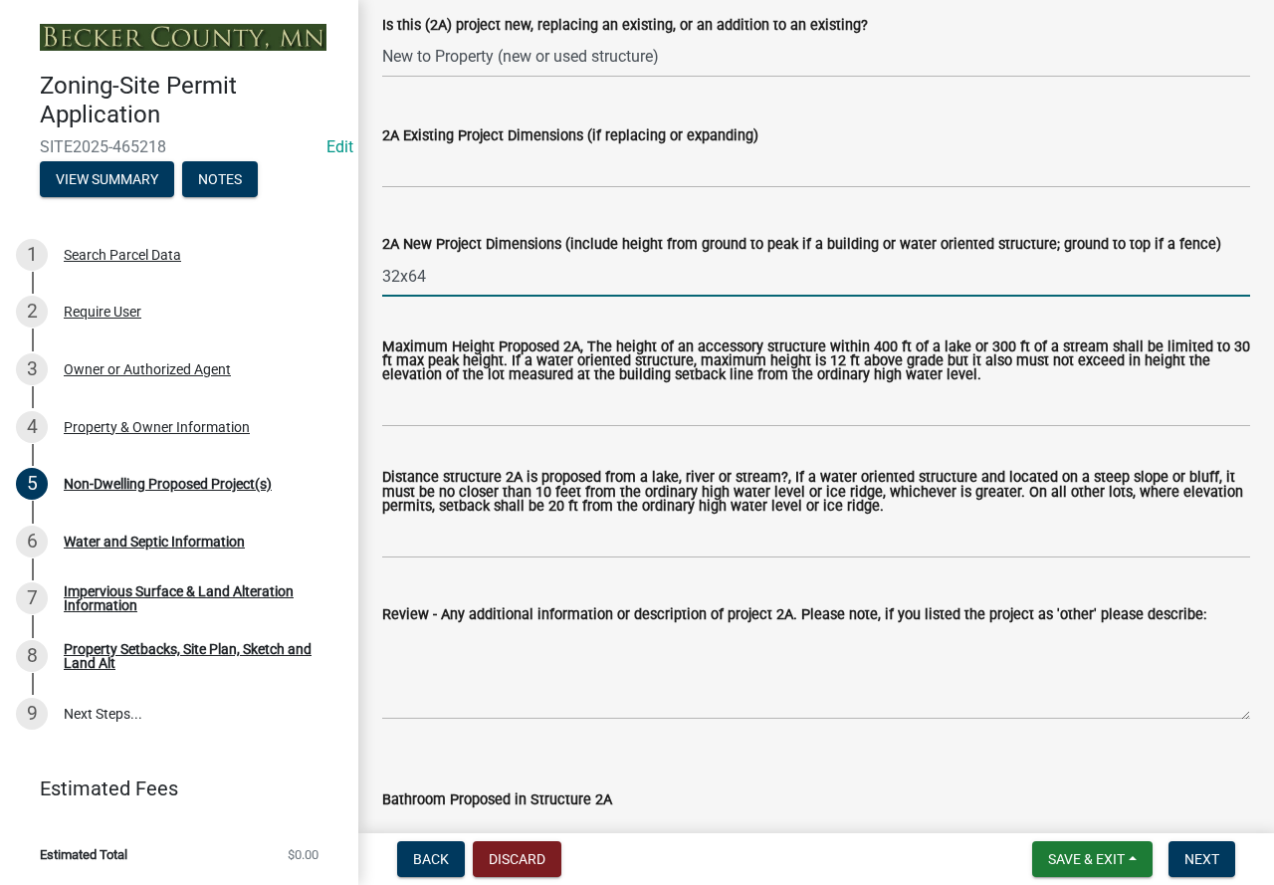
scroll to position [597, 0]
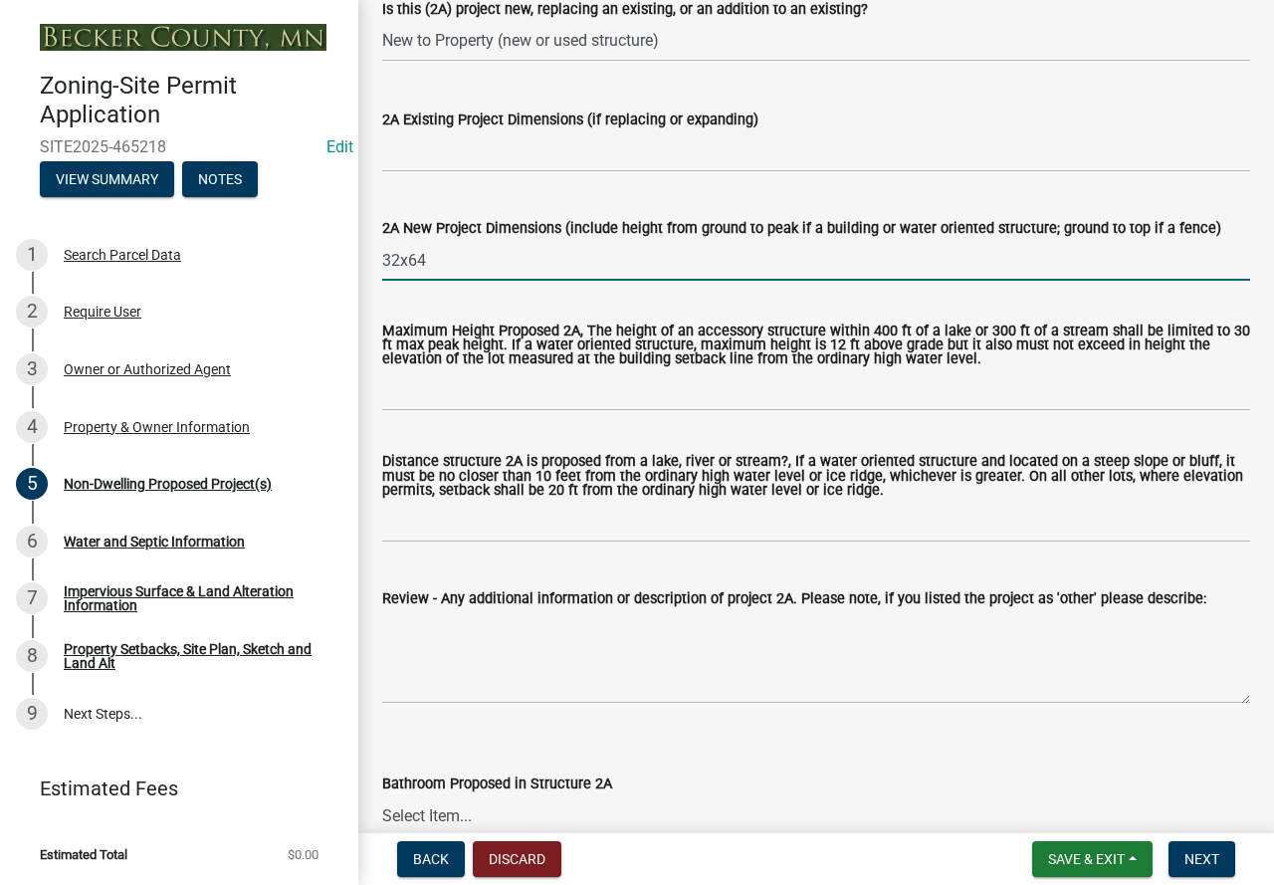
type input "32x64"
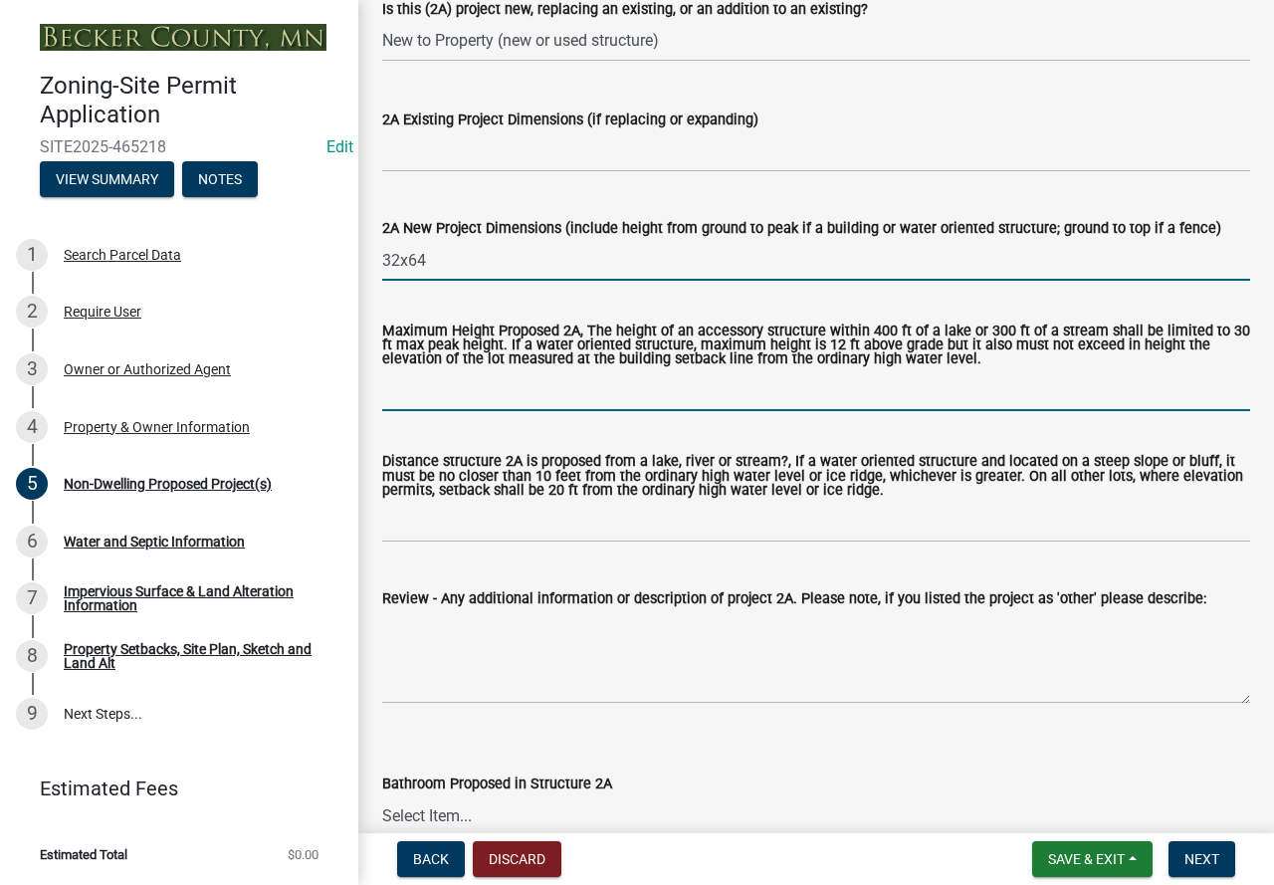
click at [440, 386] on input "Maximum Height Proposed 2A, The height of an accessory structure within 400 ft …" at bounding box center [816, 390] width 868 height 41
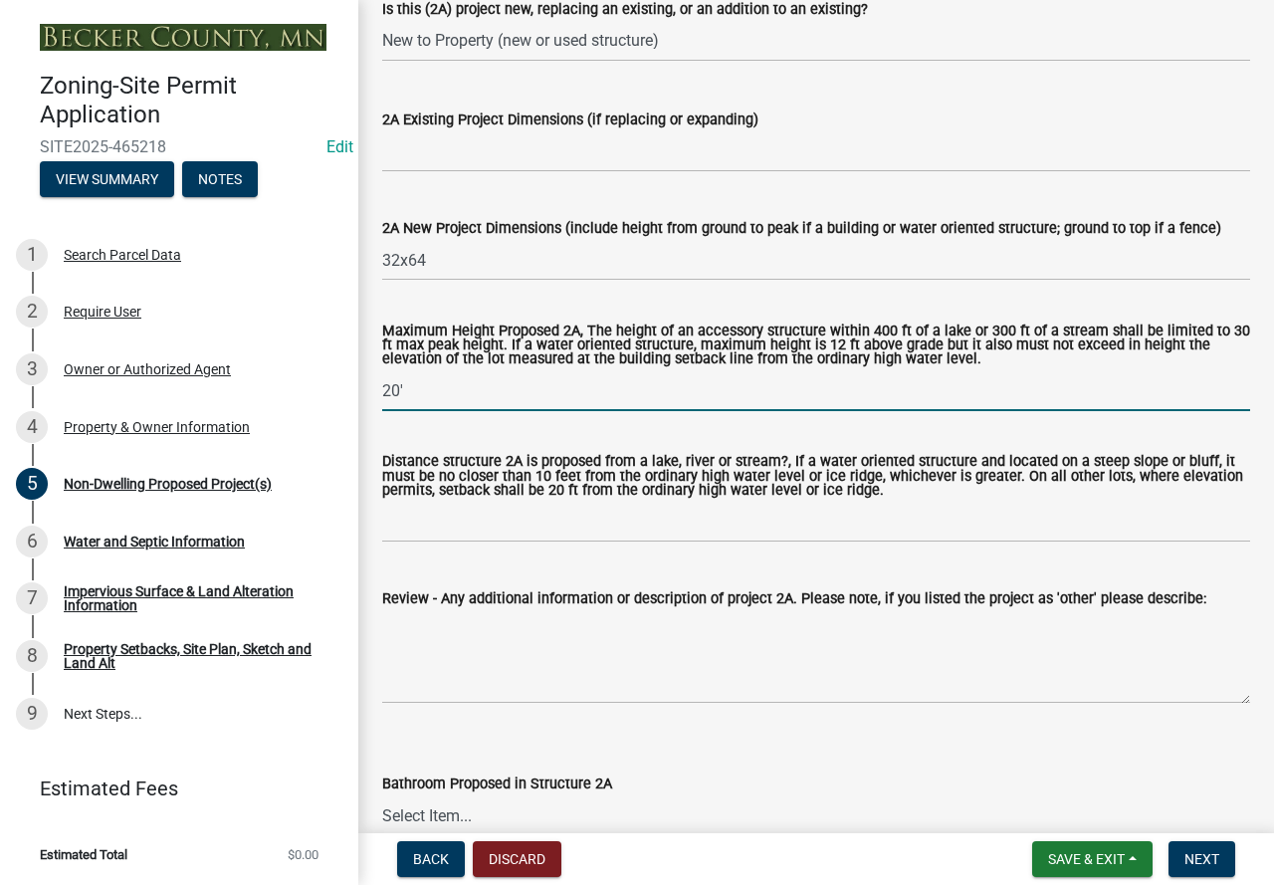
type input "20'"
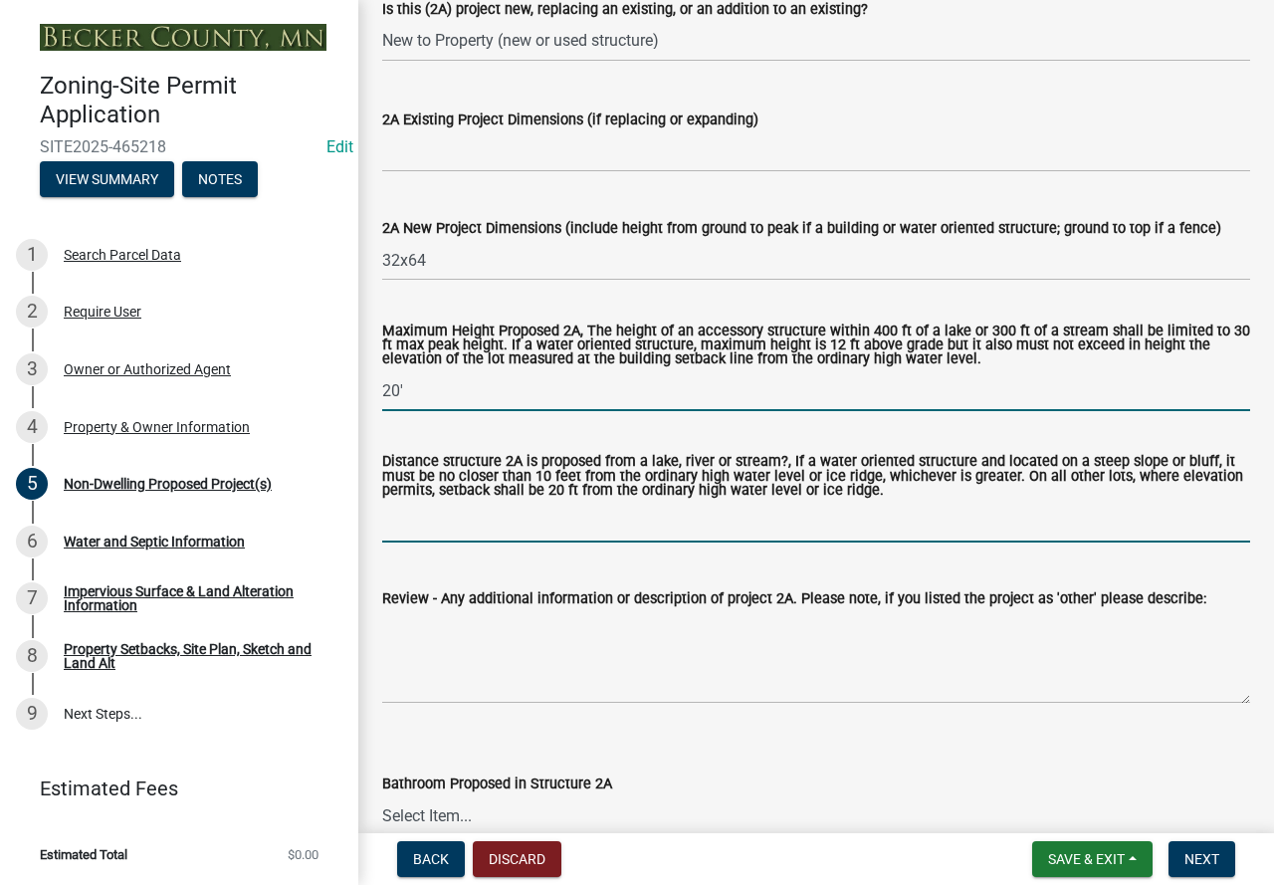
click at [467, 518] on input "Distance structure 2A is proposed from a lake, river or stream?, If a water ori…" at bounding box center [816, 522] width 868 height 41
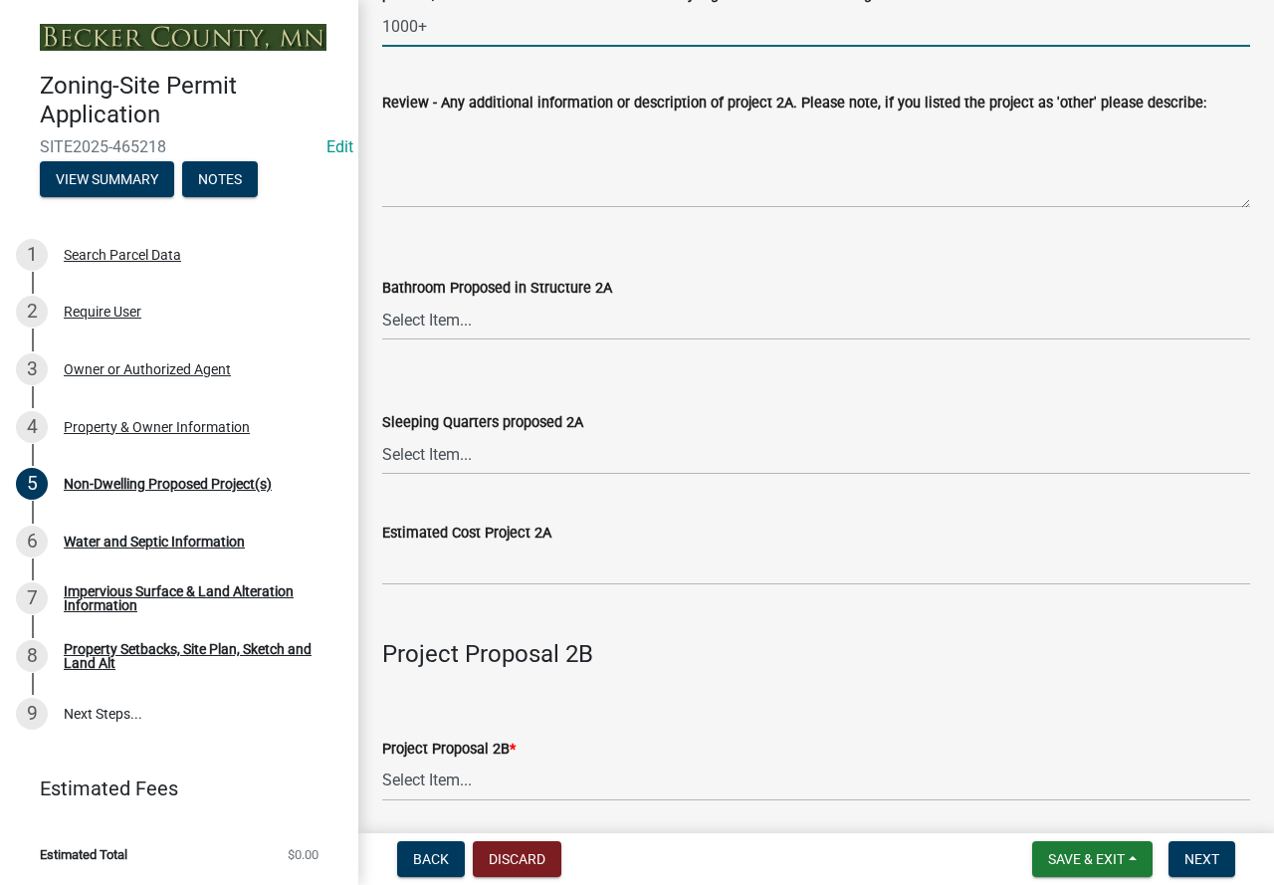
scroll to position [1095, 0]
type input "1000+"
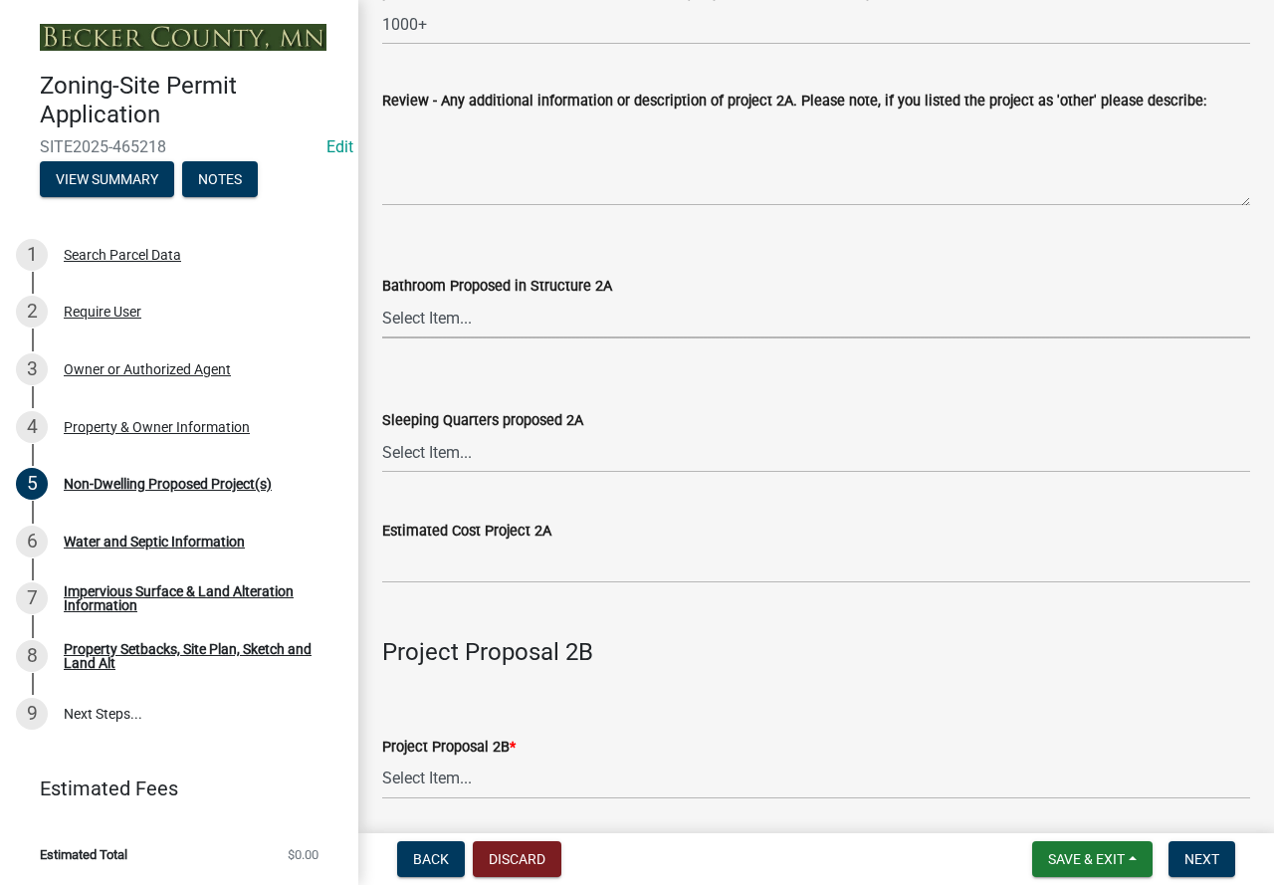
click at [452, 317] on select "Select Item... N/A Yes No" at bounding box center [816, 318] width 868 height 41
click at [382, 300] on select "Select Item... N/A Yes No" at bounding box center [816, 318] width 868 height 41
select select "cf118f3b-6469-426f-b247-8aeebfb0198d"
click at [477, 456] on select "Select Item... N/A Yes No" at bounding box center [816, 452] width 868 height 41
click at [382, 434] on select "Select Item... N/A Yes No" at bounding box center [816, 452] width 868 height 41
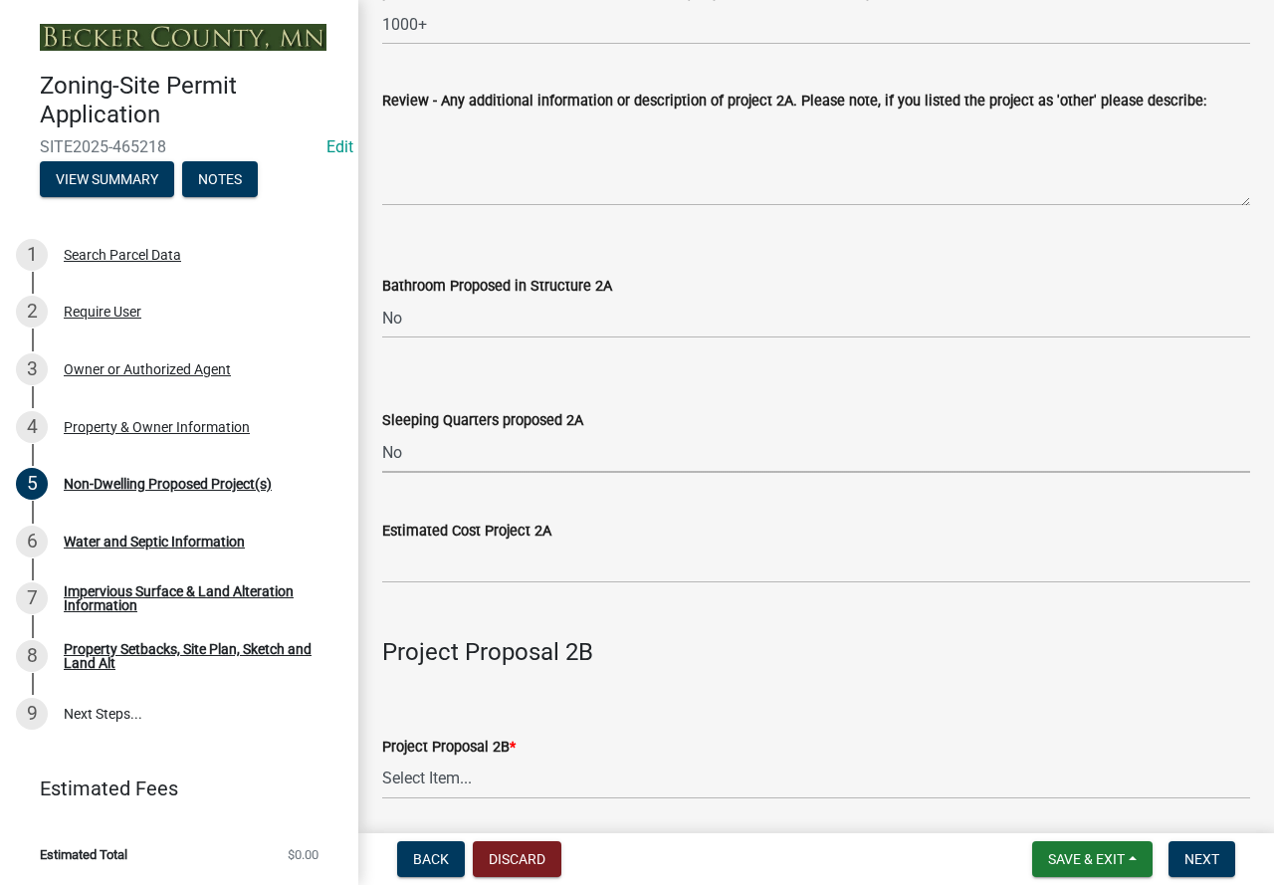
select select "d5258256-81e9-4688-bc84-b01445ee29b6"
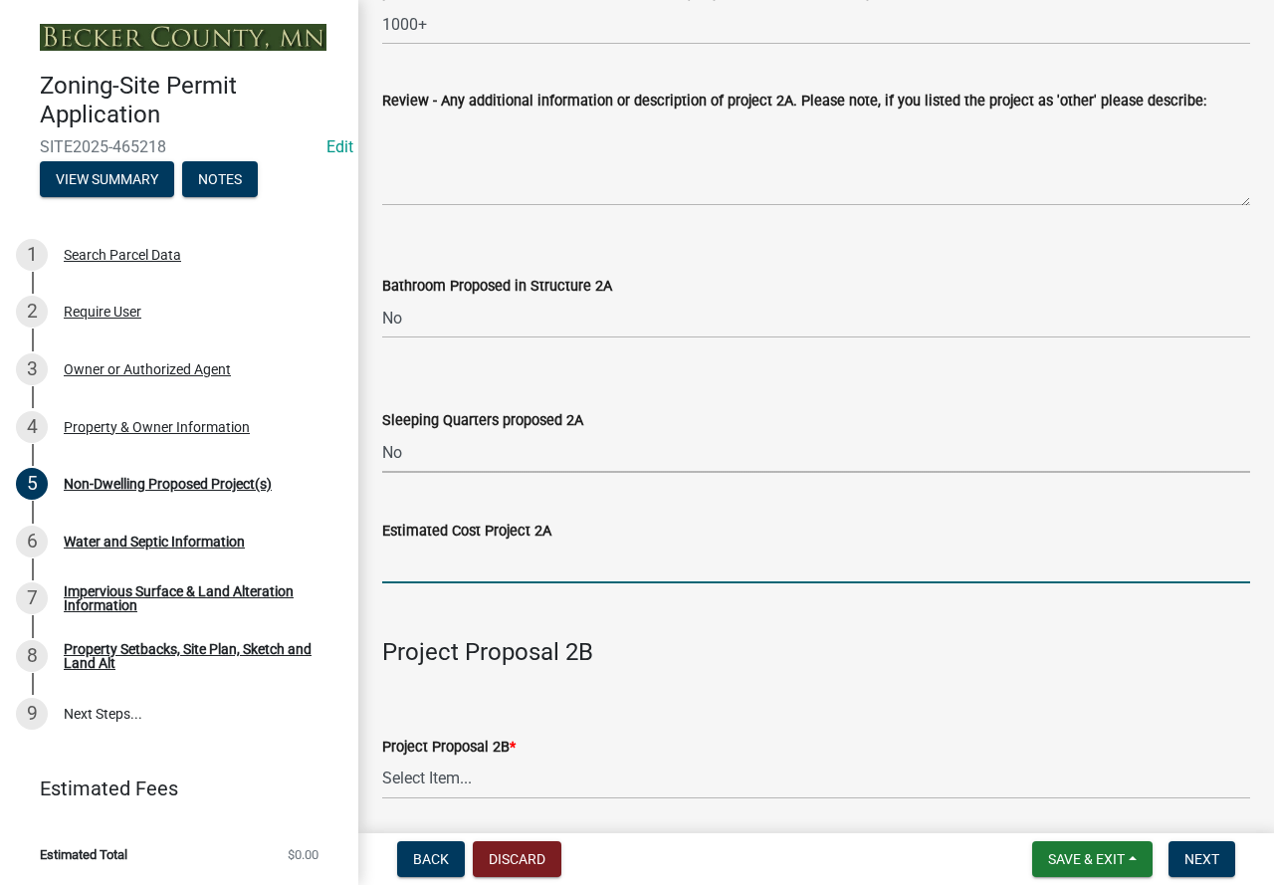
click at [438, 570] on input "text" at bounding box center [816, 562] width 868 height 41
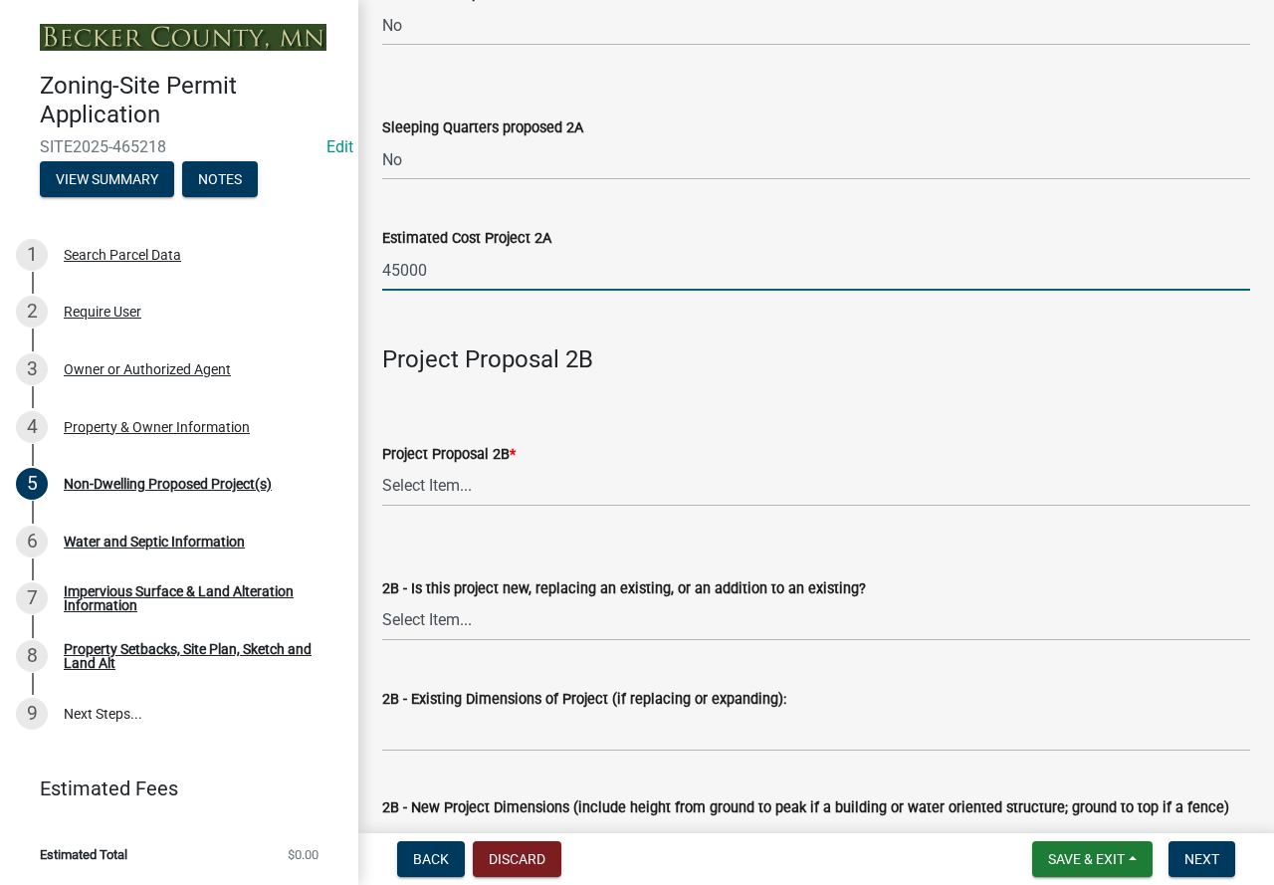
scroll to position [1393, 0]
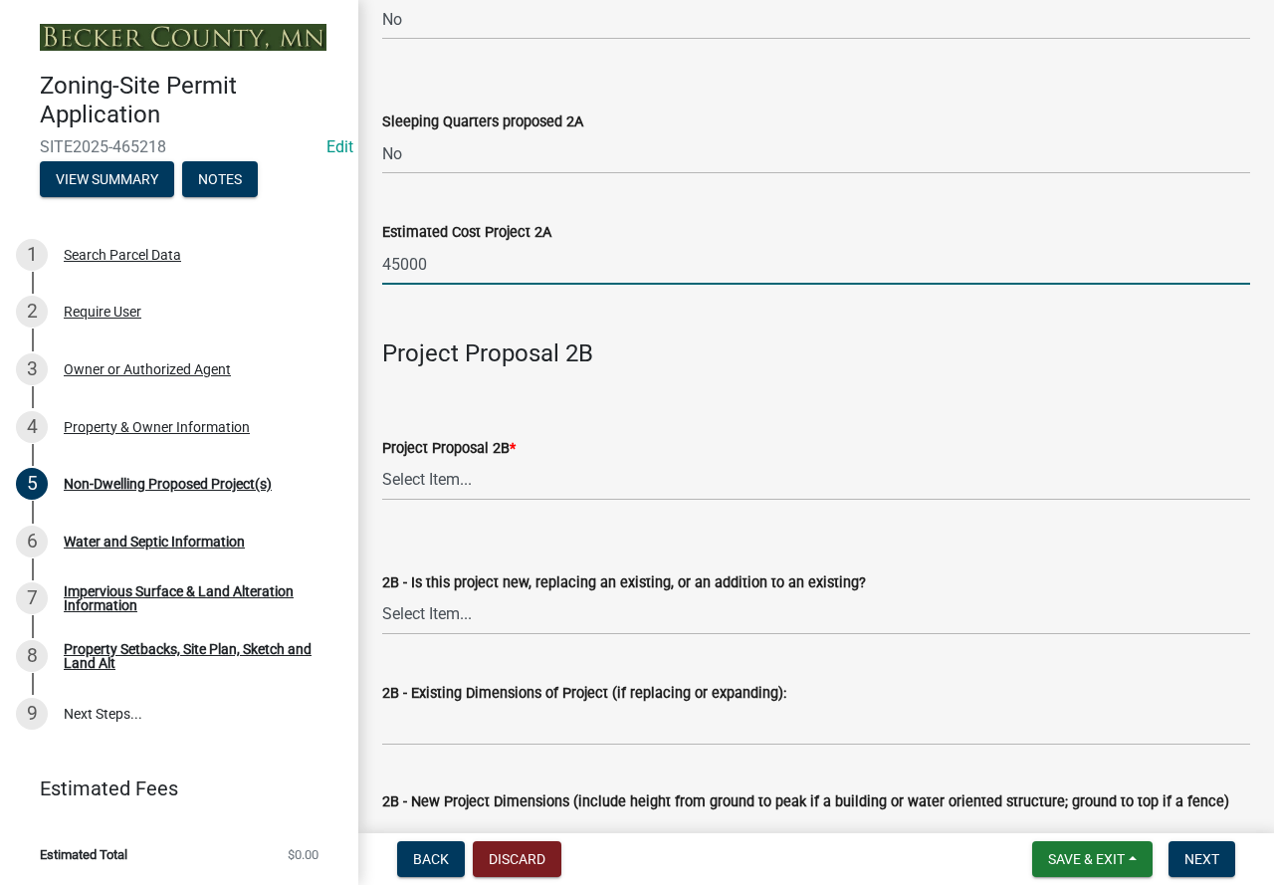
type input "45000"
click at [496, 482] on select "Select Item... N/A Commercial Office/Retail Building Detached Garage Pole Build…" at bounding box center [816, 480] width 868 height 41
click at [382, 461] on select "Select Item... N/A Commercial Office/Retail Building Detached Garage Pole Build…" at bounding box center [816, 480] width 868 height 41
select select "258cbdbc-8629-455d-9fed-6a57bf82144e"
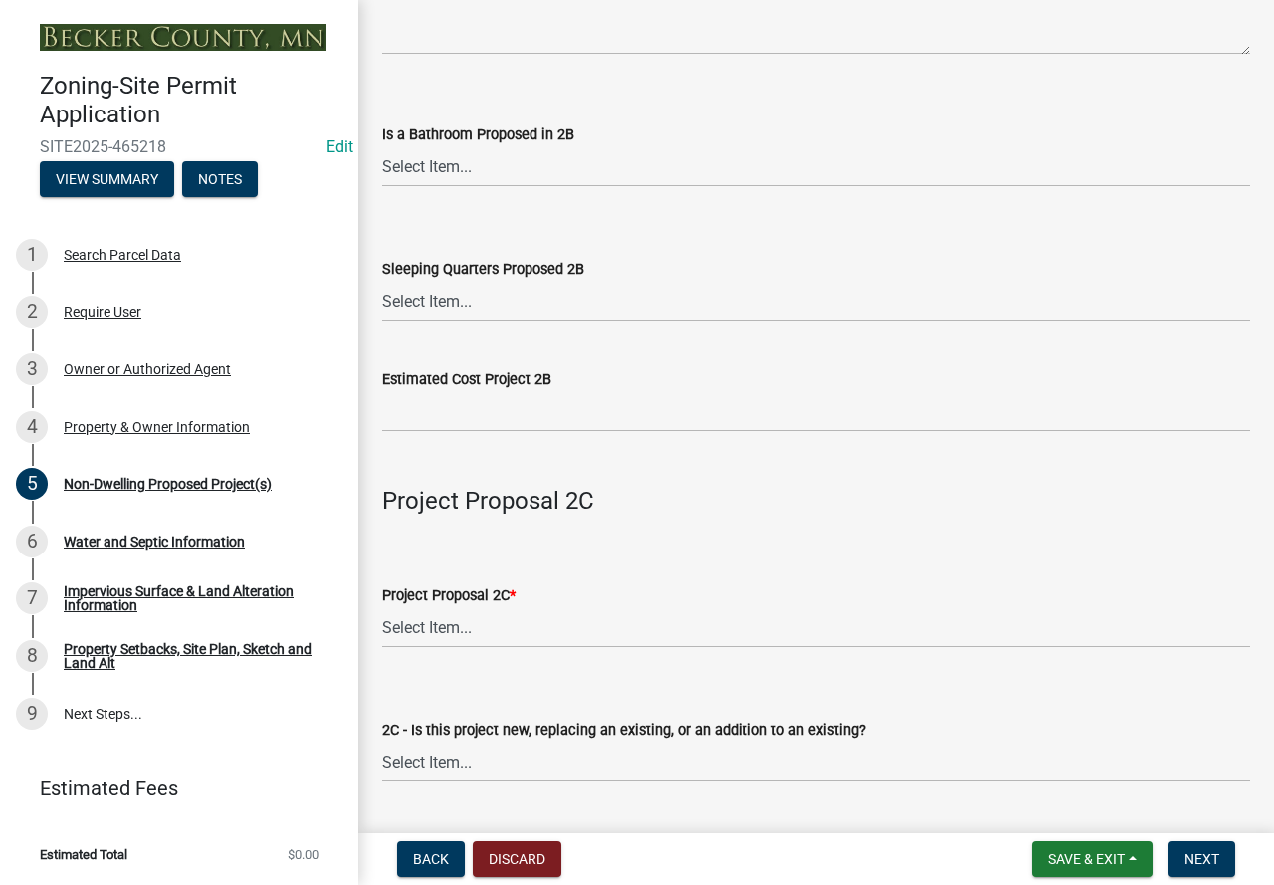
scroll to position [2786, 0]
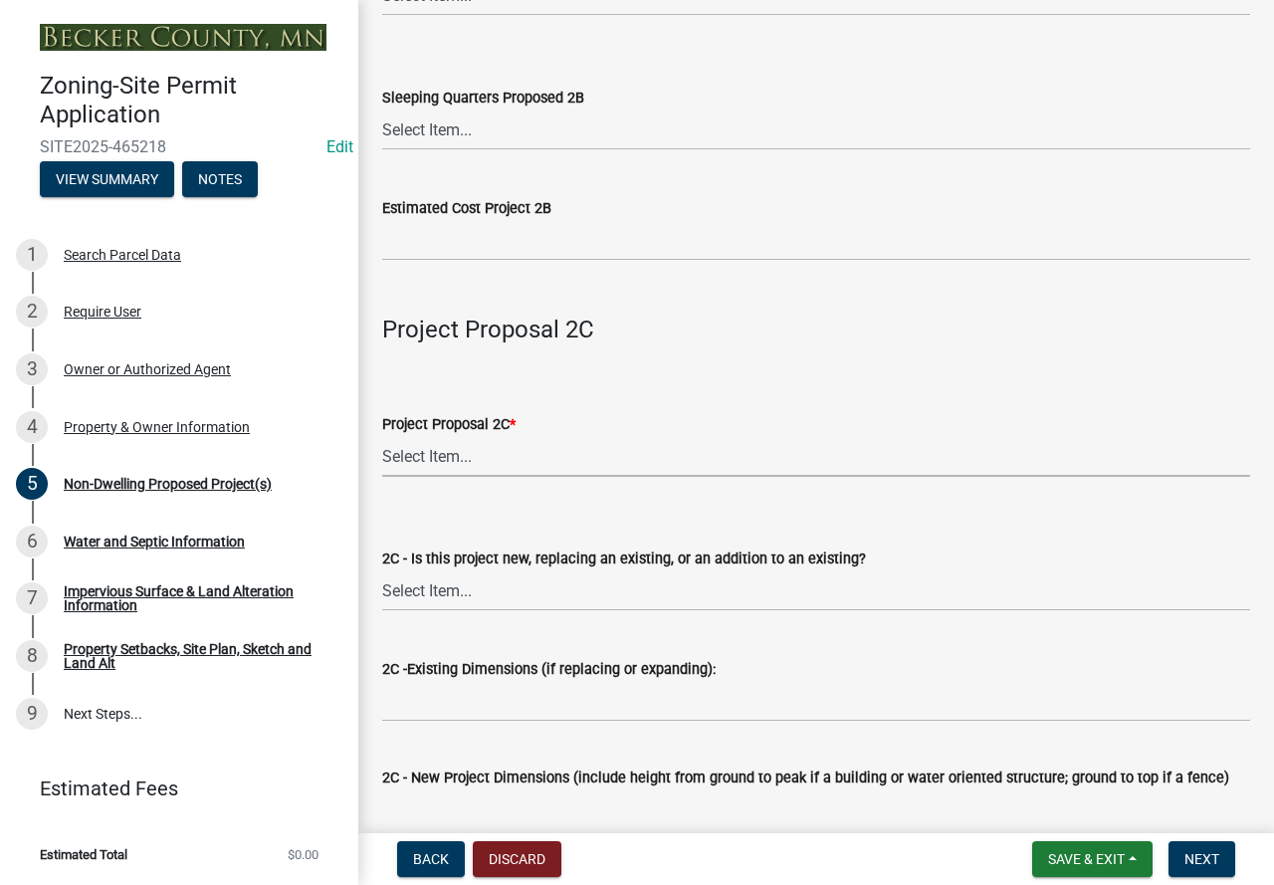
click at [460, 459] on select "Select Item... N/A Commercial Office/Retail Building Detached Garage Pole Build…" at bounding box center [816, 456] width 868 height 41
click at [382, 440] on select "Select Item... N/A Commercial Office/Retail Building Detached Garage Pole Build…" at bounding box center [816, 456] width 868 height 41
select select "a9a8393f-3c28-47b8-b6d9-84c94641c3fc"
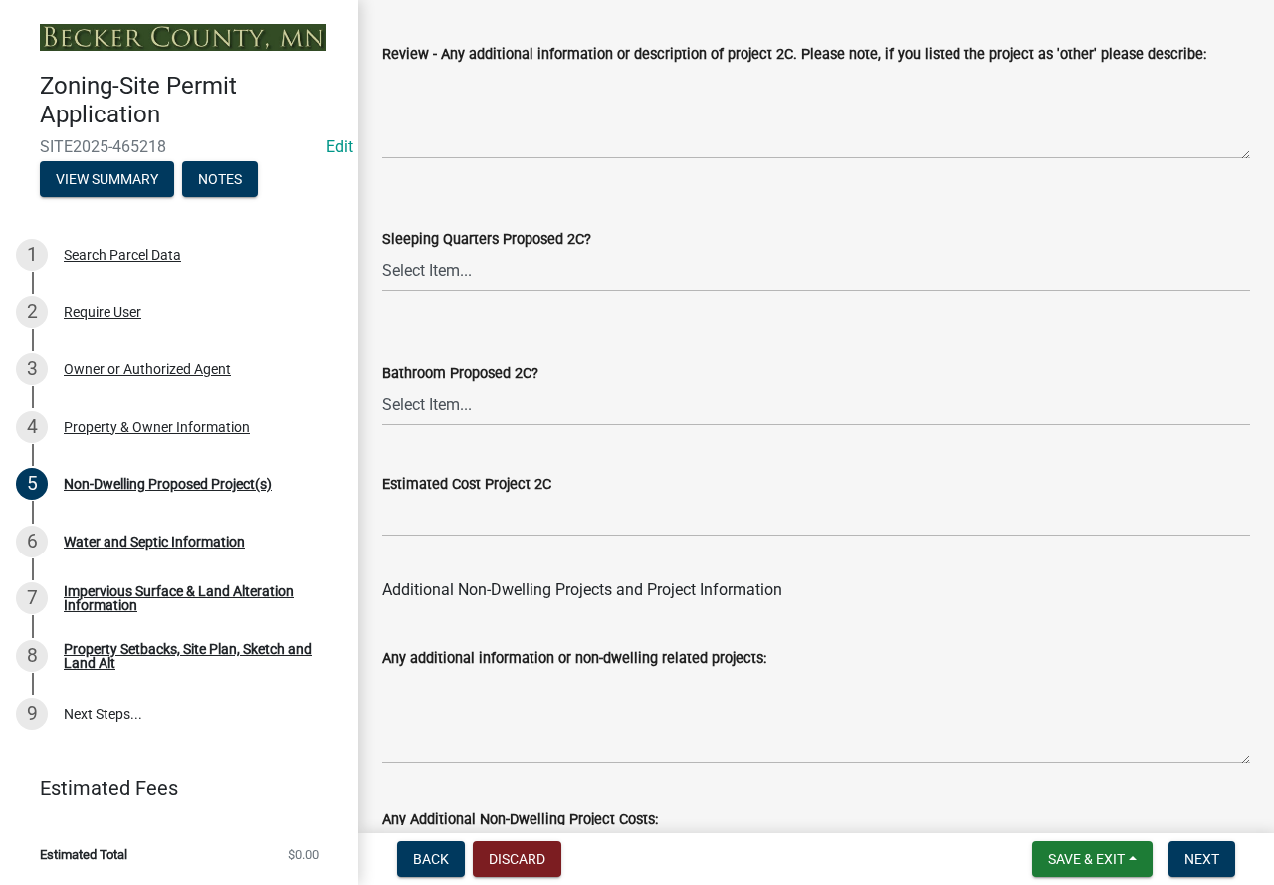
scroll to position [4029, 0]
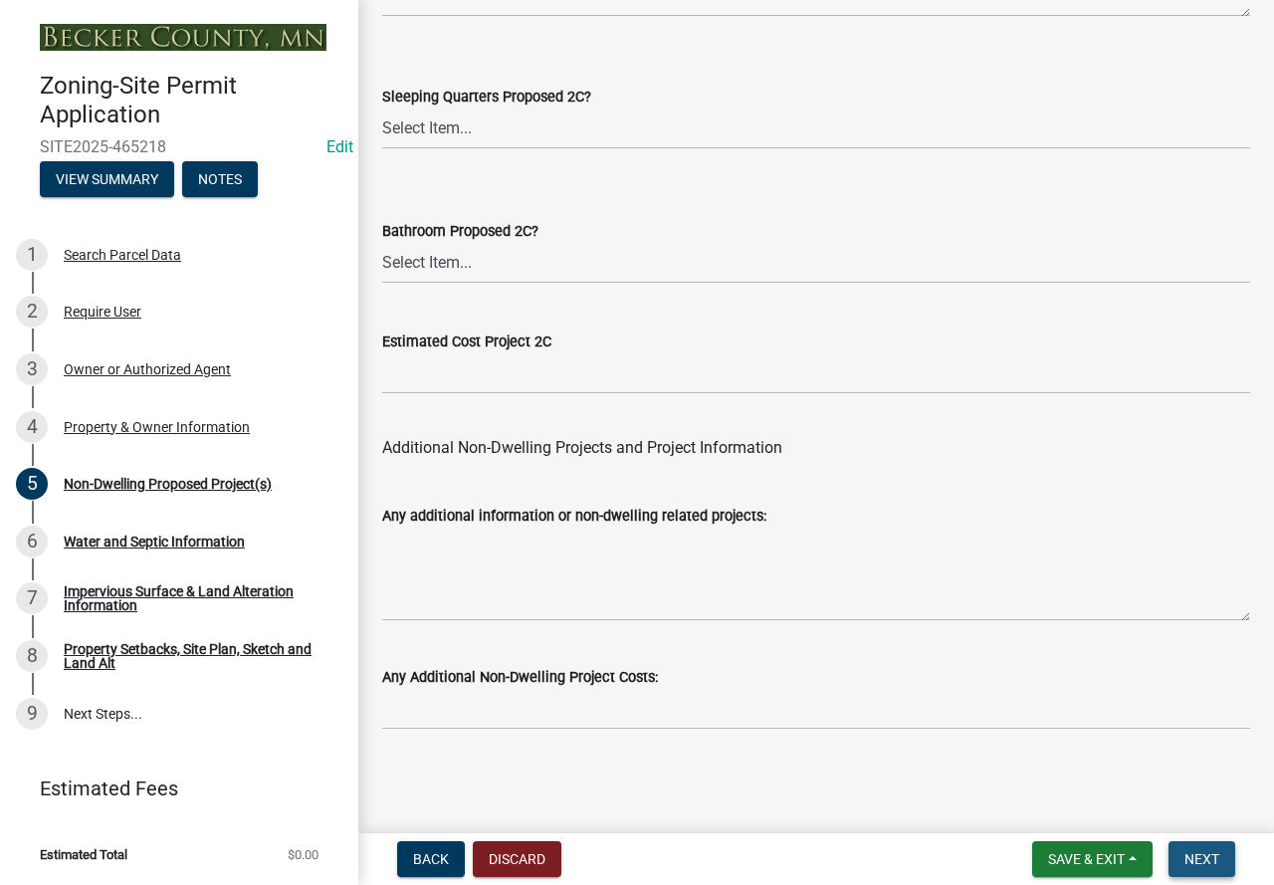
click at [1206, 867] on span "Next" at bounding box center [1201, 859] width 35 height 16
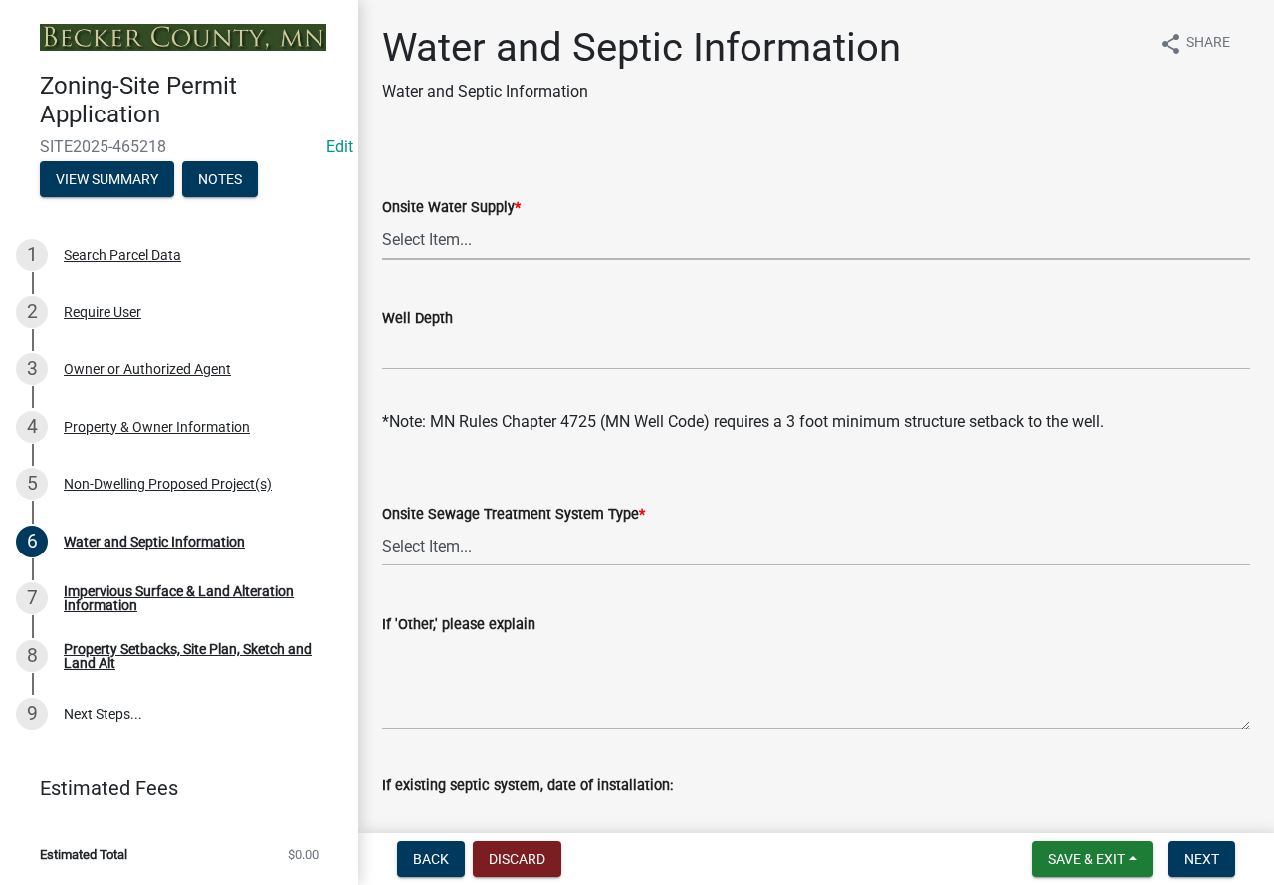
click at [474, 240] on select "Select Item... Well New Well to be Installed Attached to City Water System No o…" at bounding box center [816, 239] width 868 height 41
click at [382, 219] on select "Select Item... Well New Well to be Installed Attached to City Water System No o…" at bounding box center [816, 239] width 868 height 41
select select "9c51a48b-0bee-4836-8d5c-beab6e77ad2a"
click at [466, 545] on select "Select Item... No existing or proposed septic Proposed New or Corrected Septic …" at bounding box center [816, 545] width 868 height 41
click at [382, 525] on select "Select Item... No existing or proposed septic Proposed New or Corrected Septic …" at bounding box center [816, 545] width 868 height 41
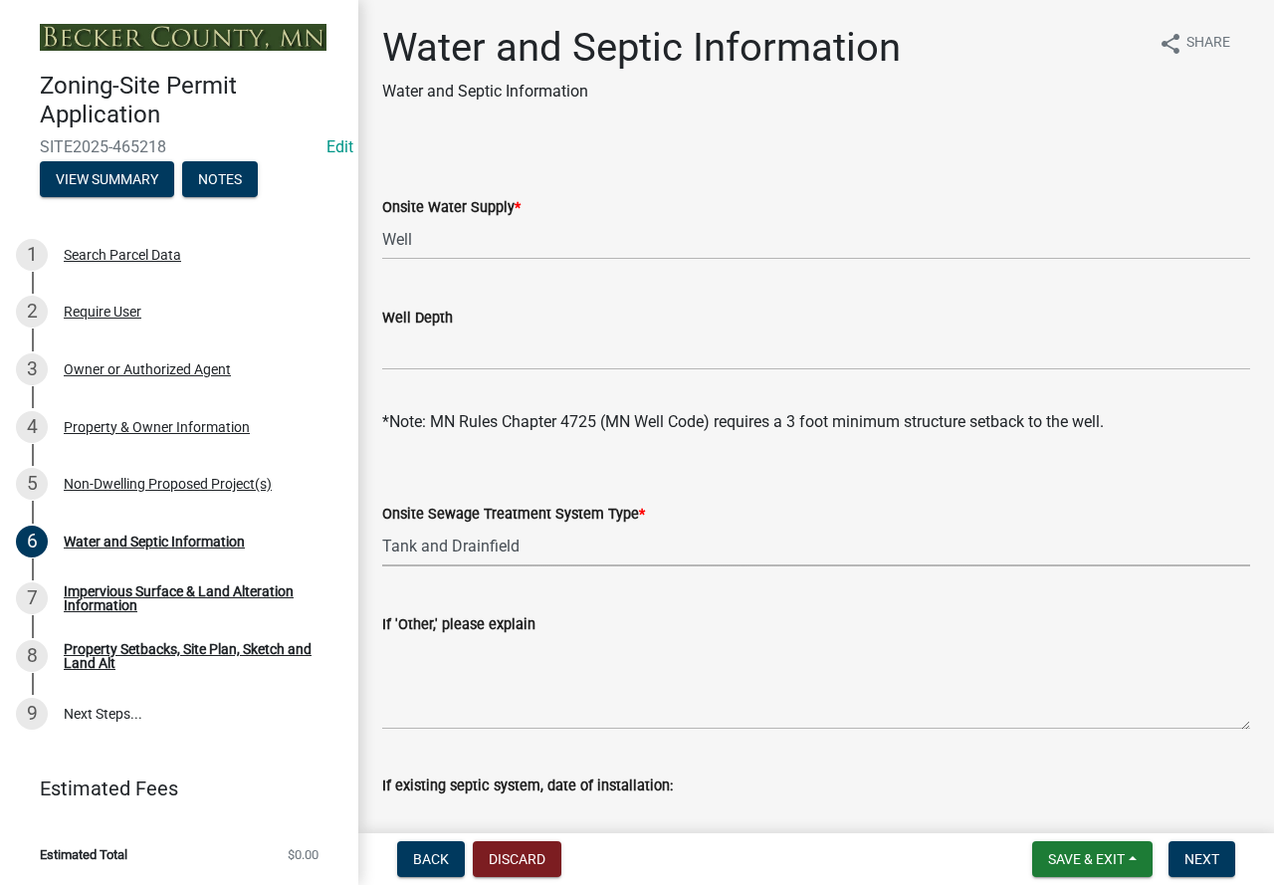
select select "25b8aef2-9eed-4c0f-8836-08d4b8d082b1"
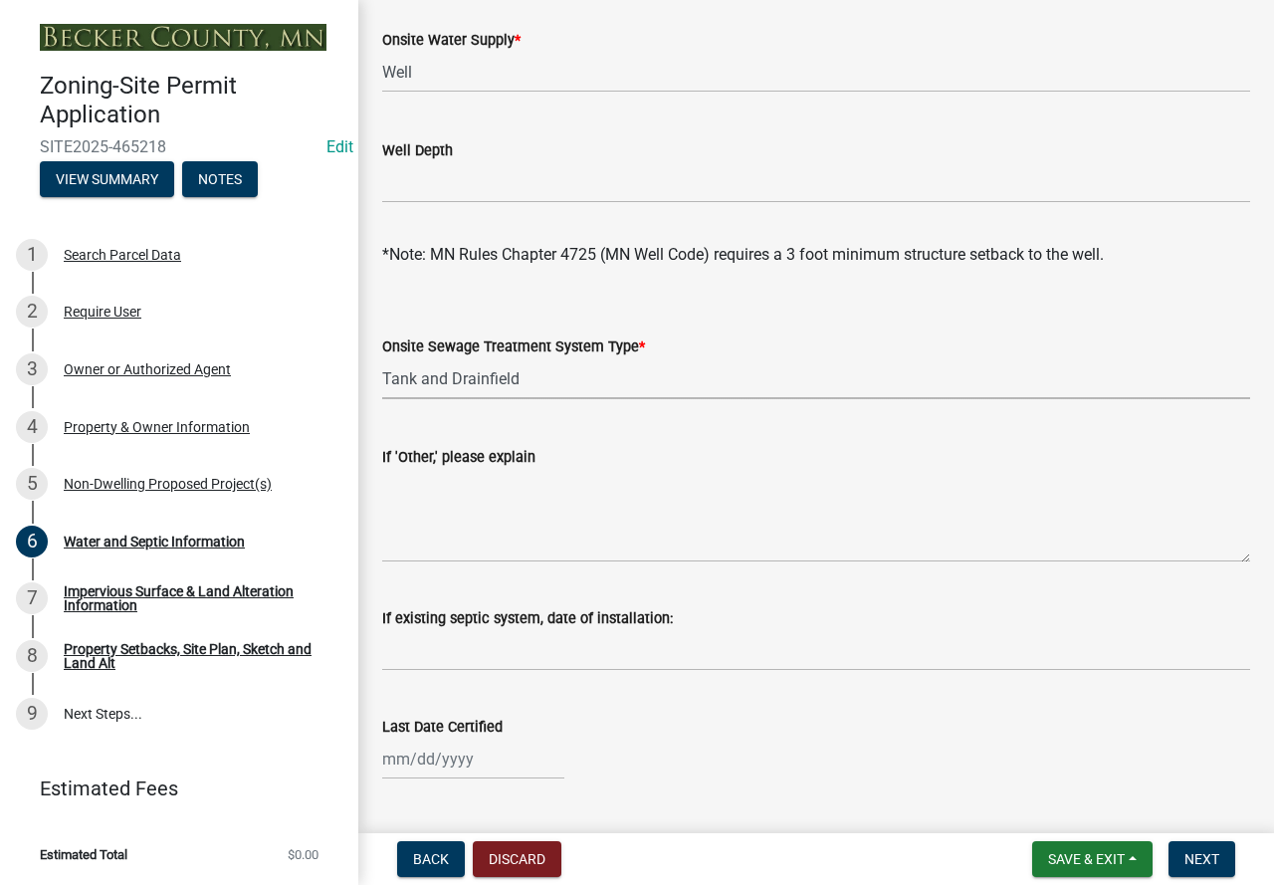
scroll to position [398, 0]
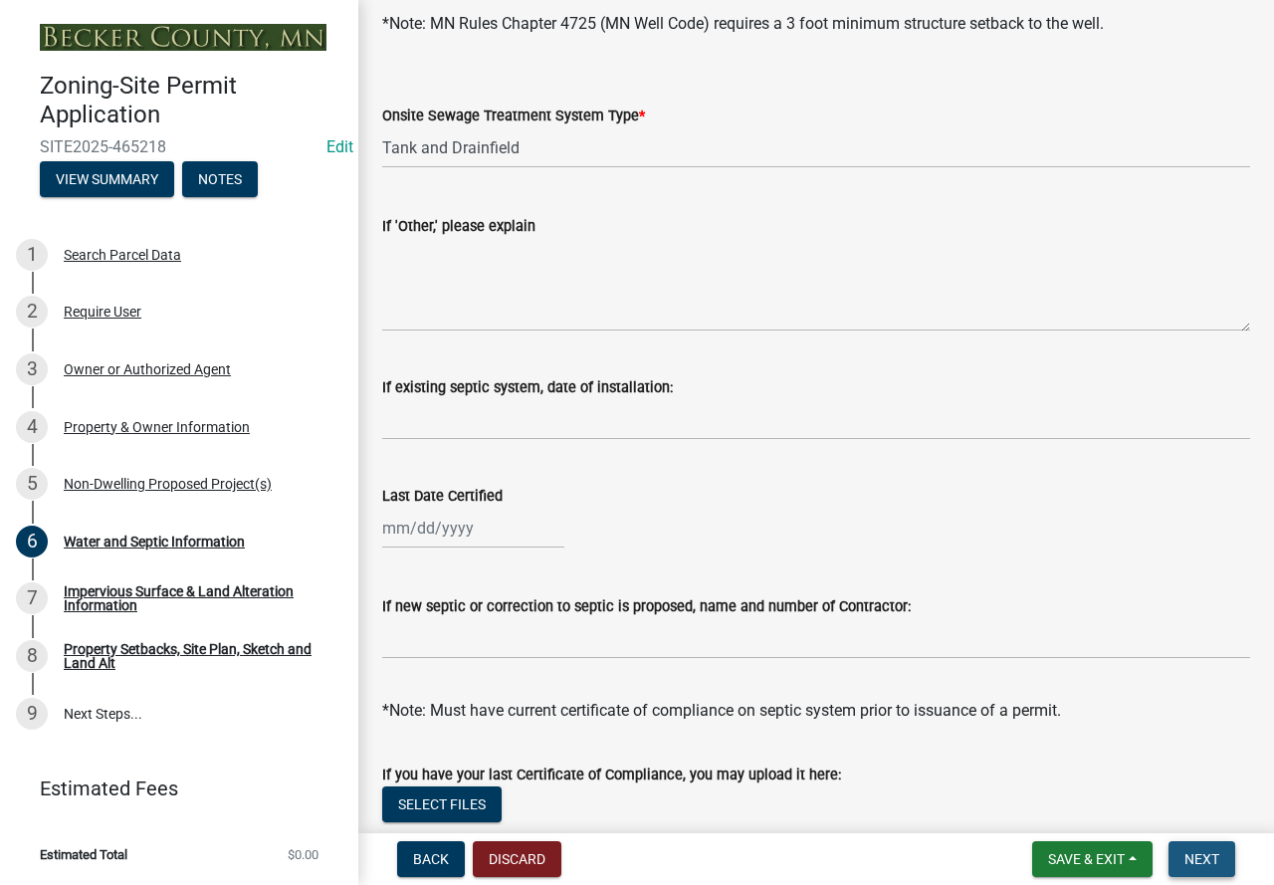
click at [1200, 847] on button "Next" at bounding box center [1201, 859] width 67 height 36
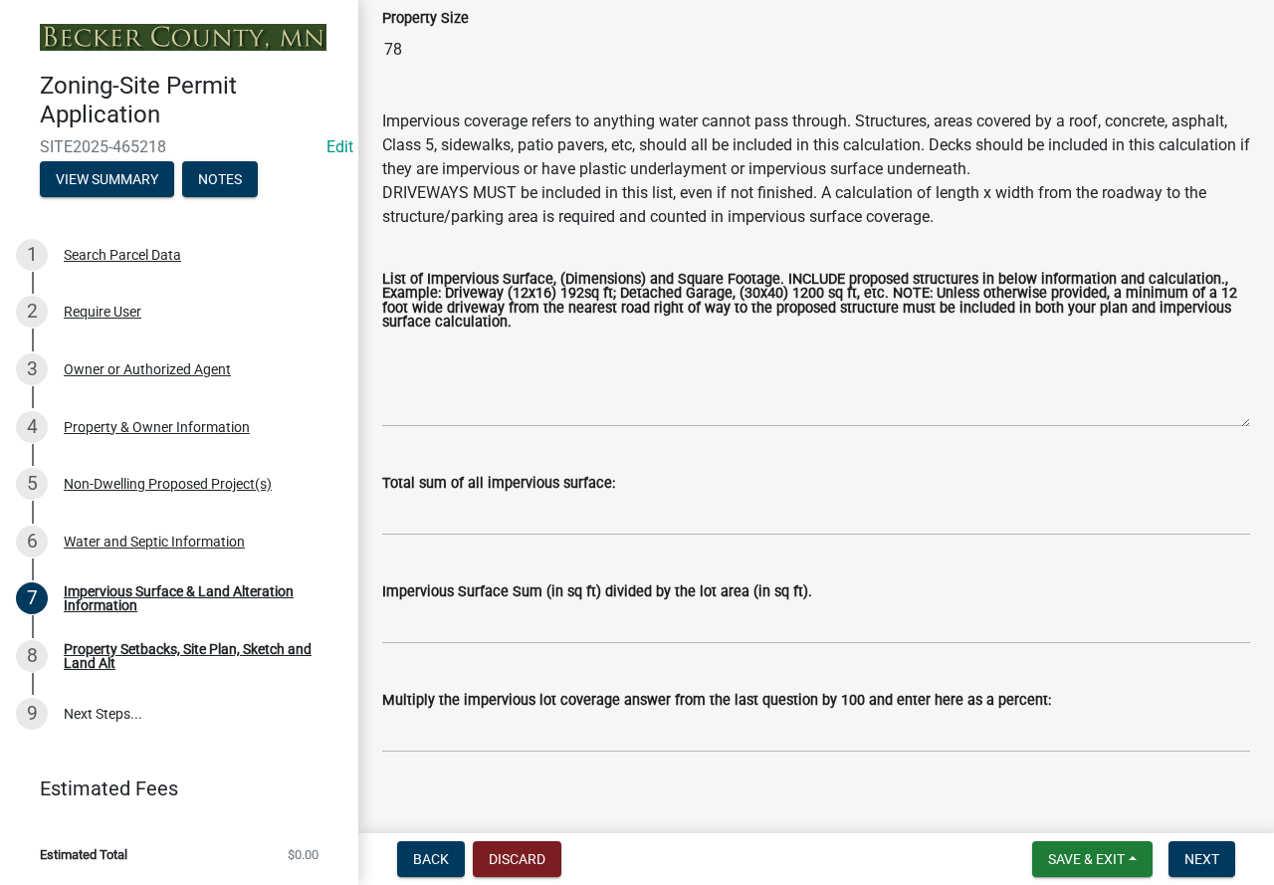
scroll to position [199, 0]
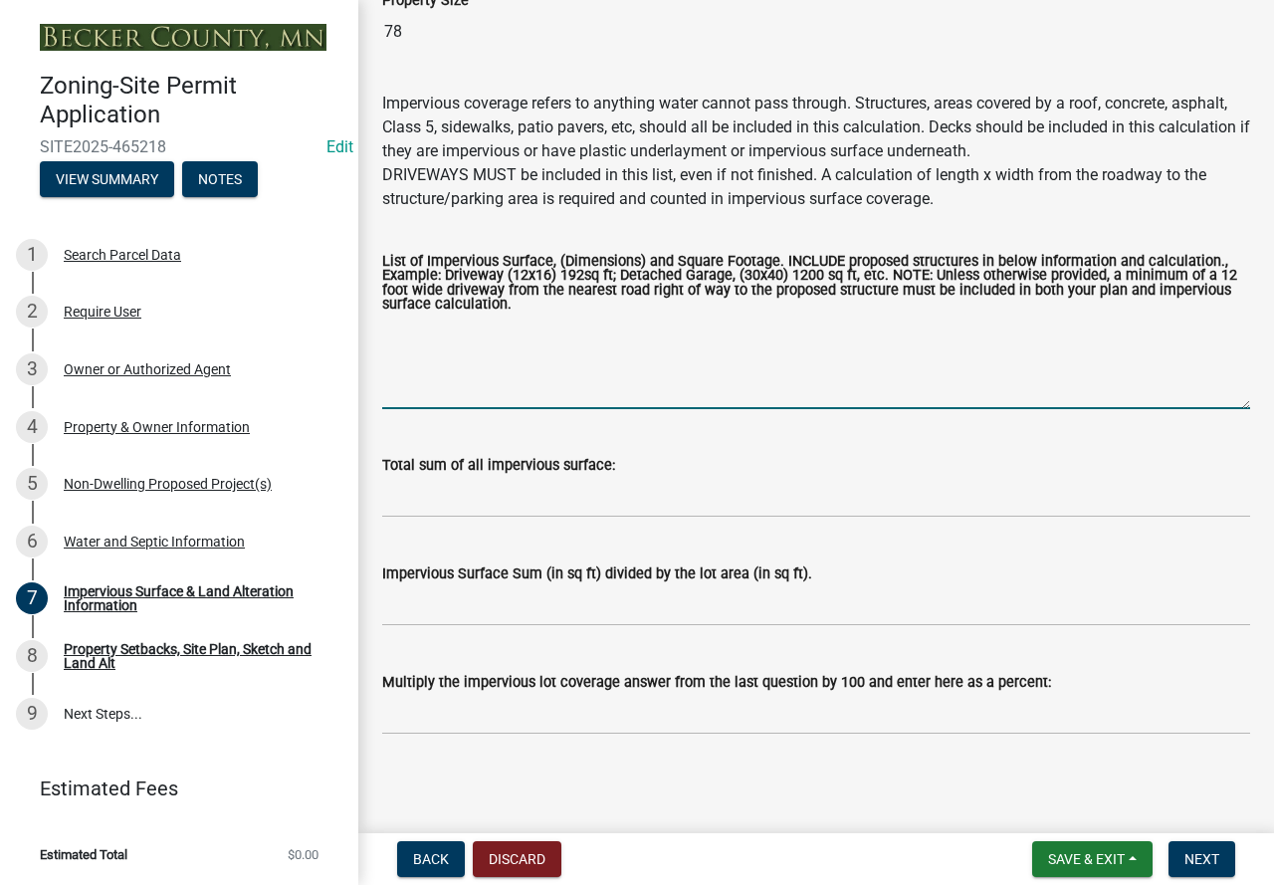
click at [486, 360] on textarea "List of Impervious Surface, (Dimensions) and Square Footage. INCLUDE proposed s…" at bounding box center [816, 362] width 868 height 94
type textarea "Less than 1%"
click at [419, 715] on input "Multiply the impervious lot coverage answer from the last question by 100 and e…" at bounding box center [816, 714] width 868 height 41
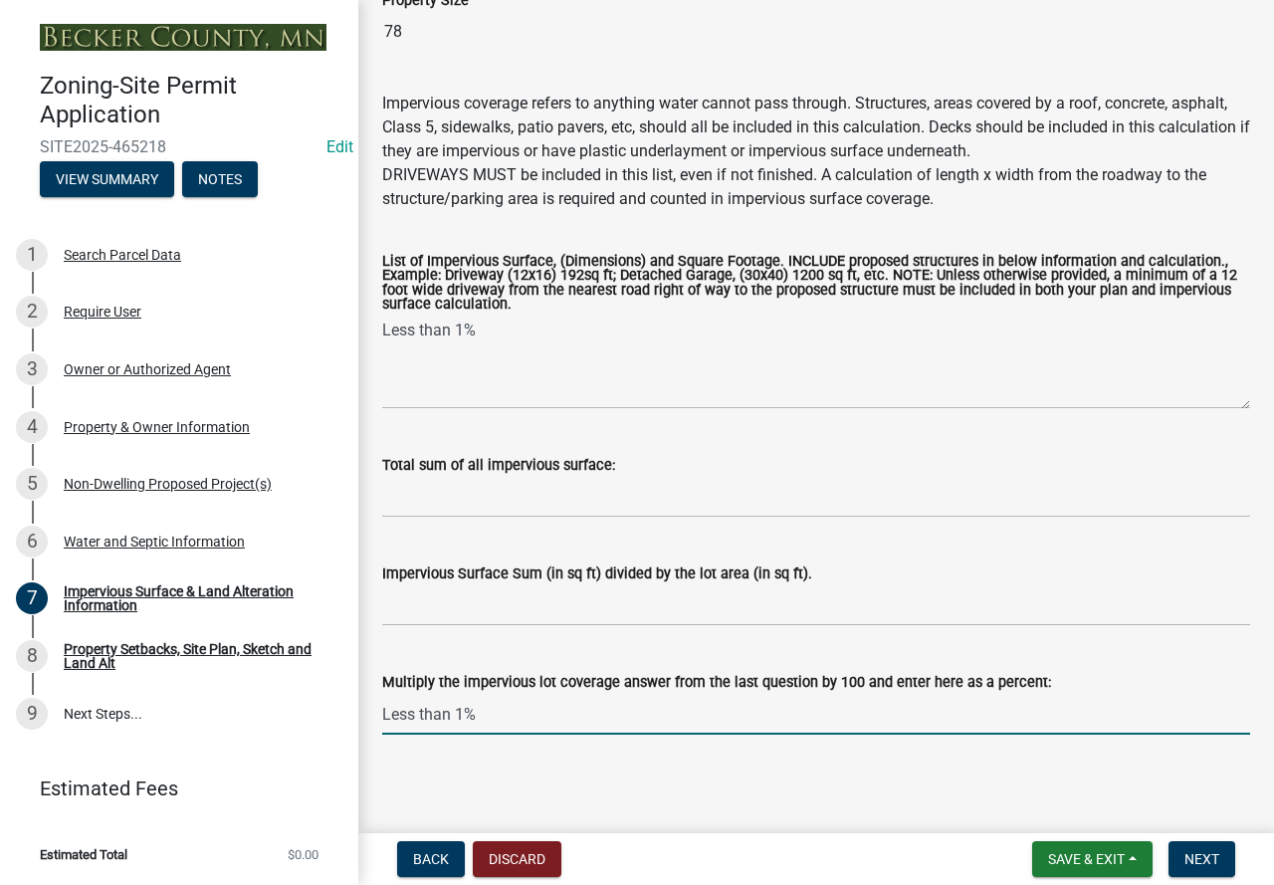
scroll to position [203, 0]
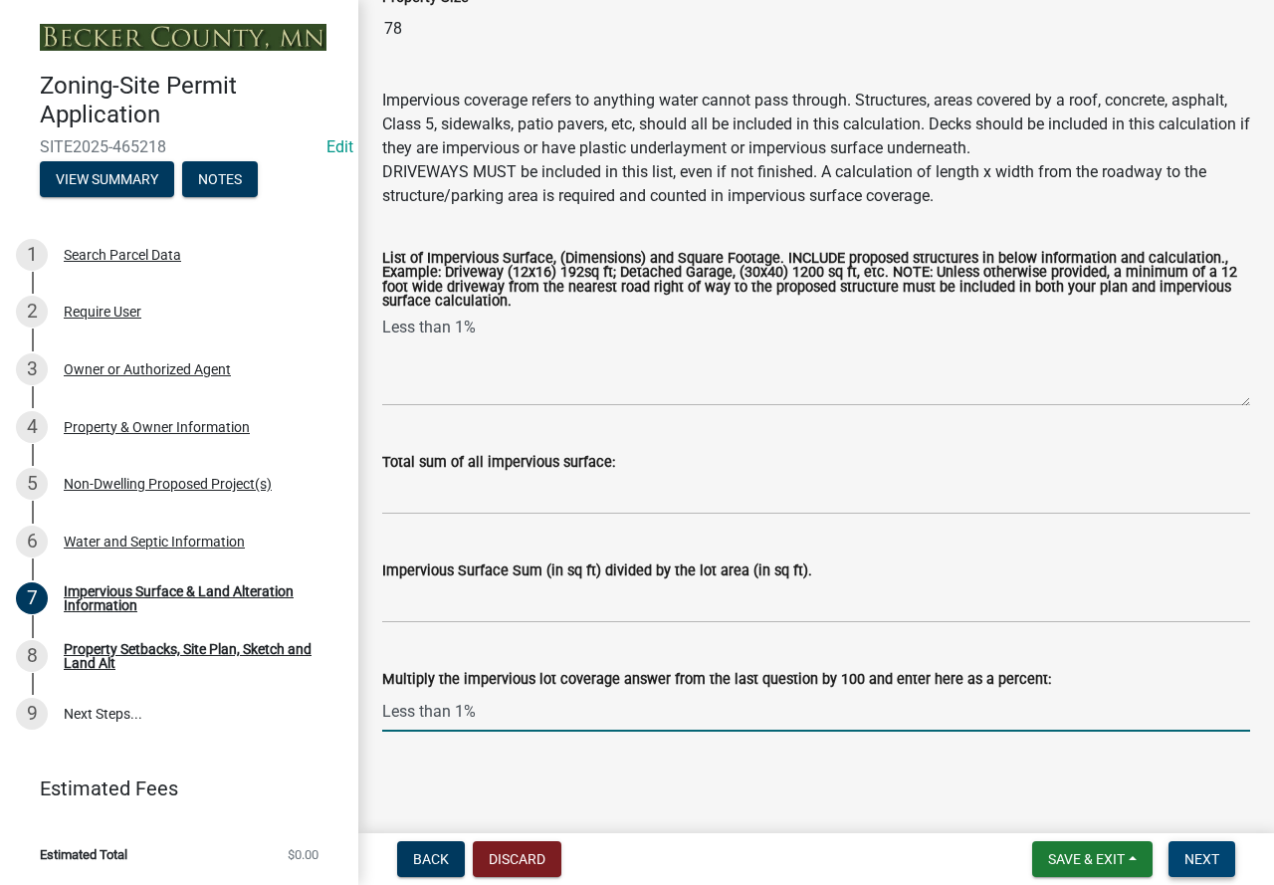
type input "Less than 1%"
click at [1189, 856] on span "Next" at bounding box center [1201, 859] width 35 height 16
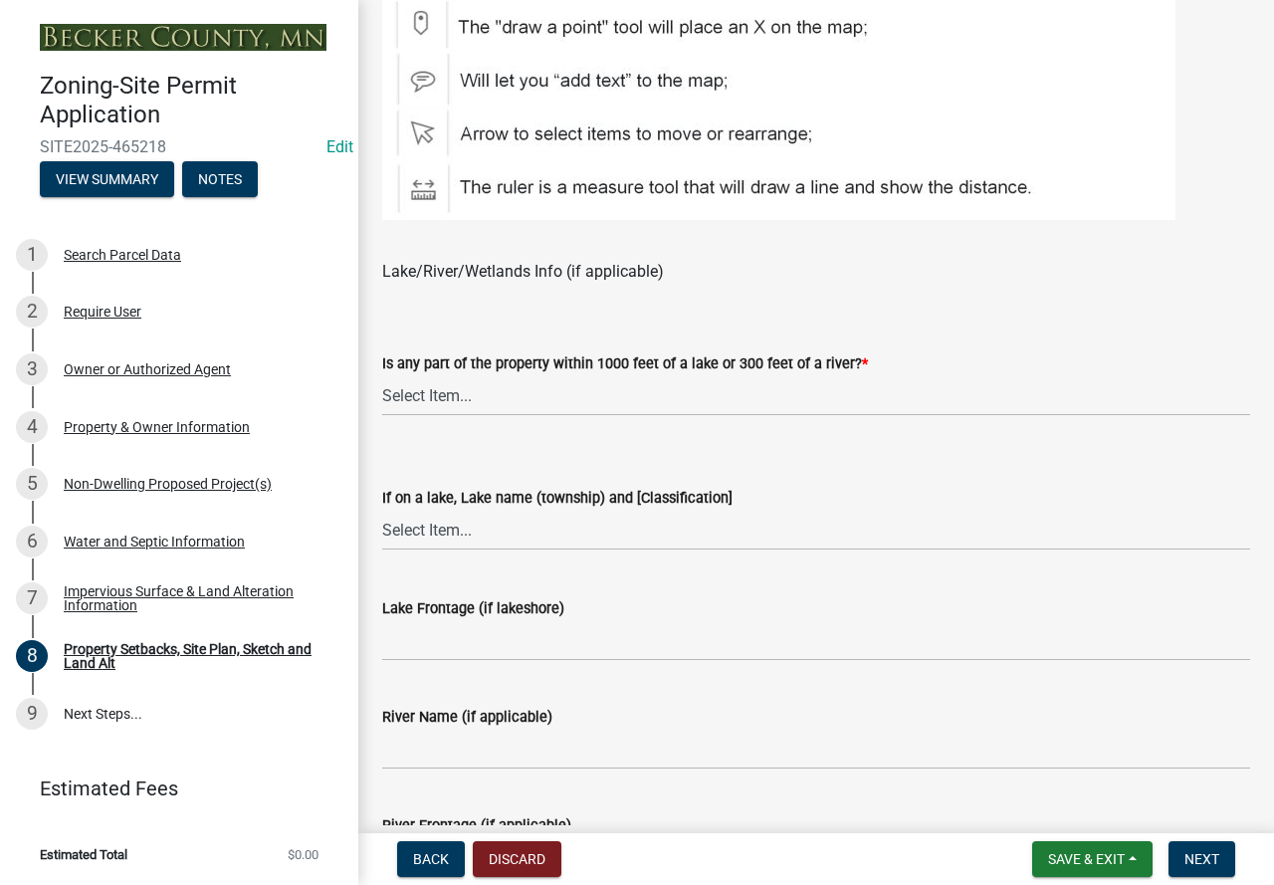
scroll to position [1393, 0]
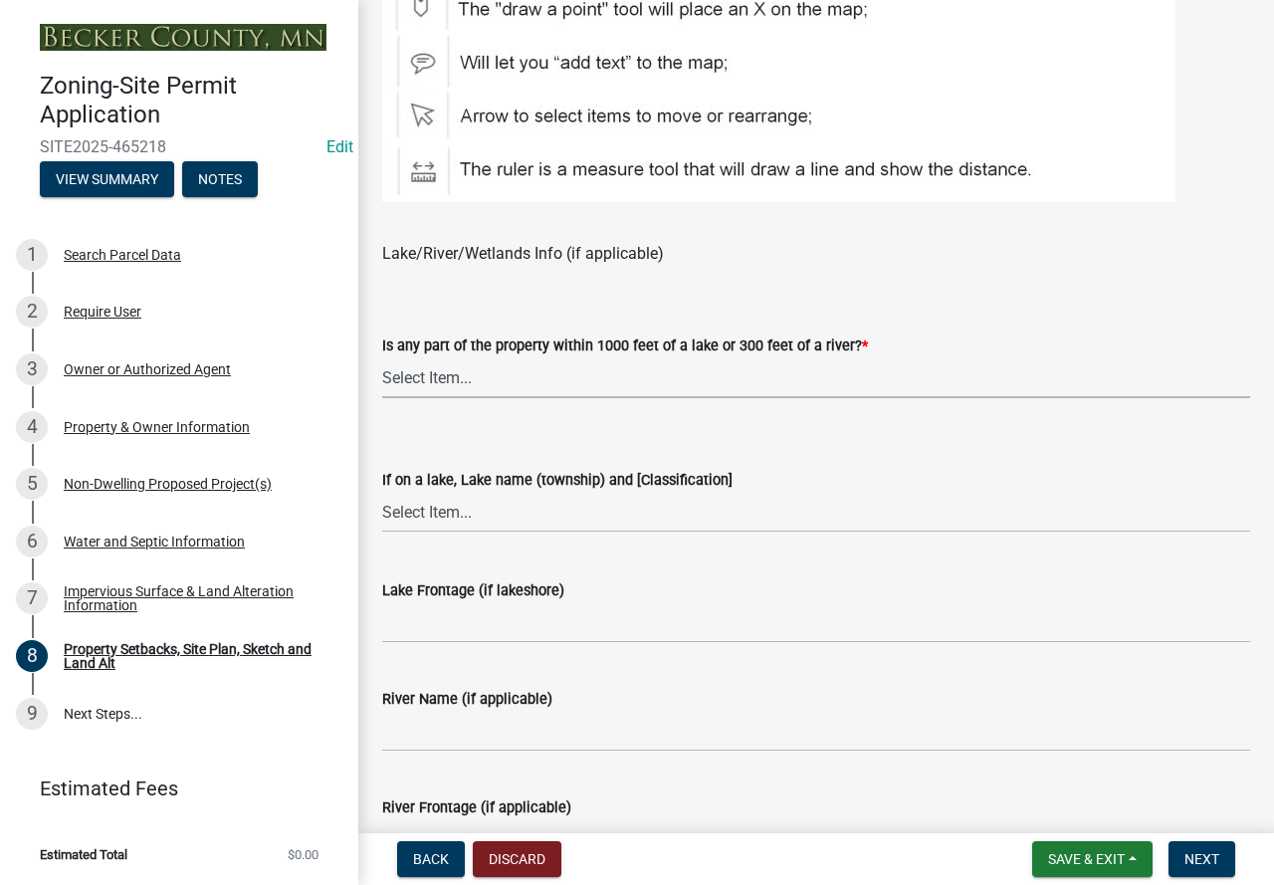
click at [504, 375] on select "Select Item... Shoreland-Riparian (Property is bordering a lake, river or strea…" at bounding box center [816, 377] width 868 height 41
click at [382, 358] on select "Select Item... Shoreland-Riparian (Property is bordering a lake, river or strea…" at bounding box center [816, 377] width 868 height 41
select select "d89fbfa0-1150-4954-b91c-9d482c9530a3"
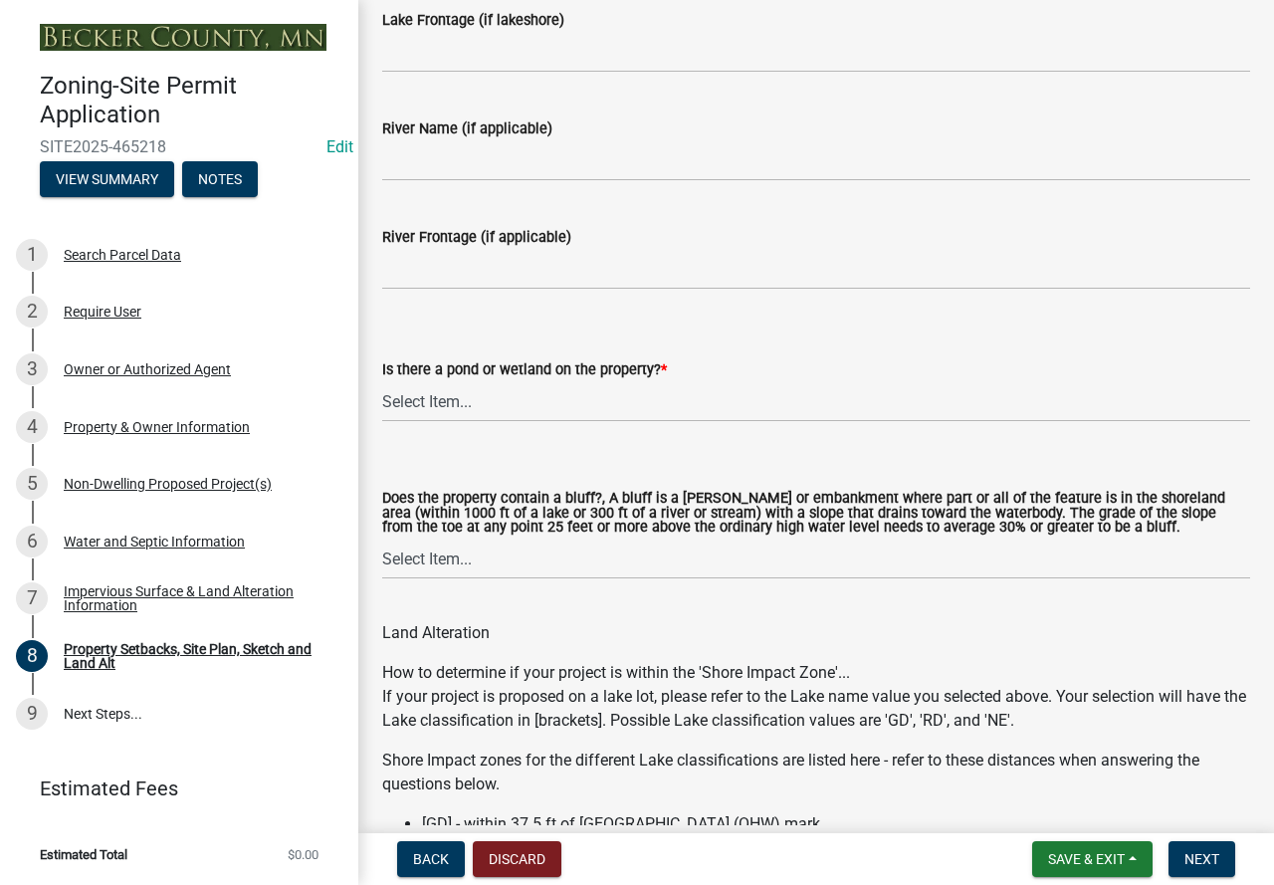
scroll to position [1990, 0]
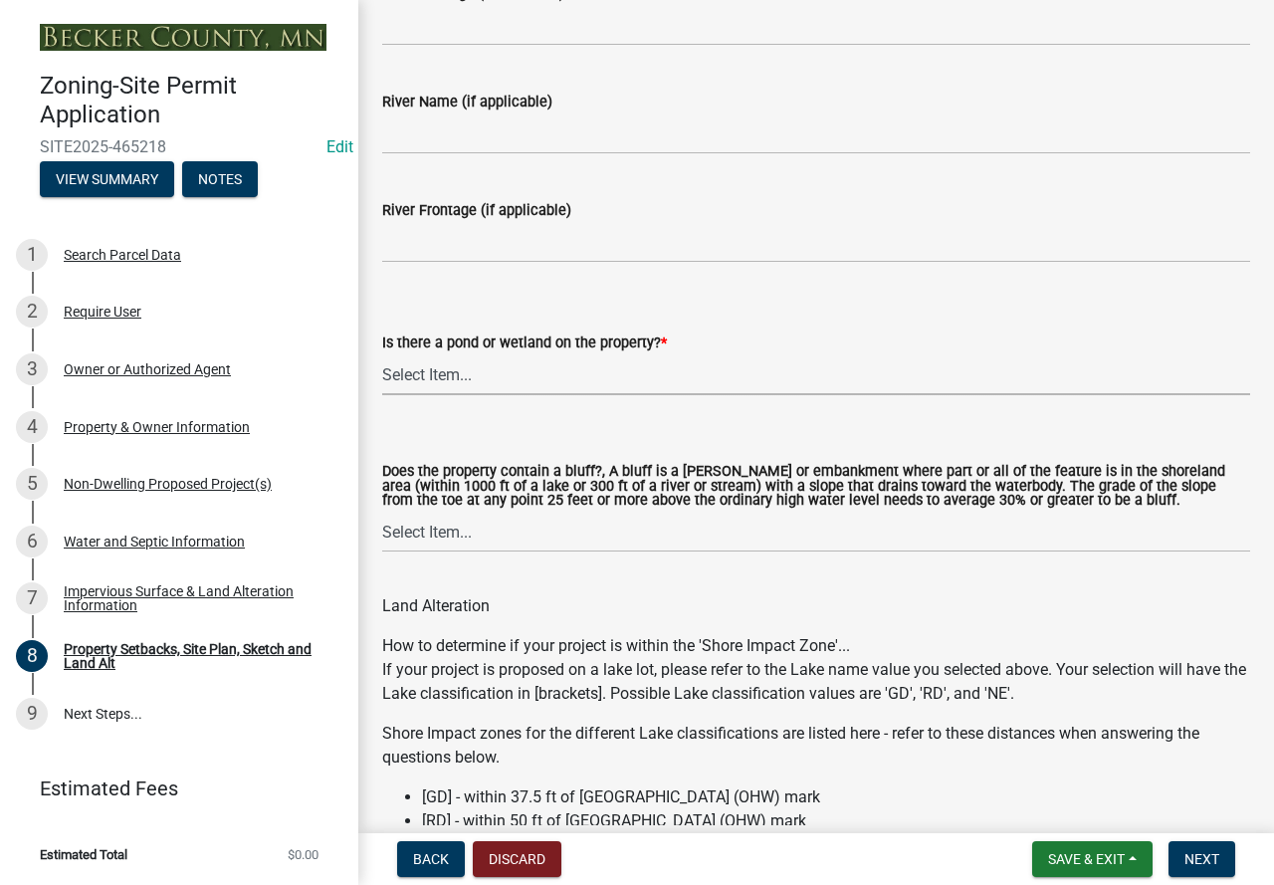
click at [475, 382] on select "Select Item... Yes No" at bounding box center [816, 374] width 868 height 41
click at [382, 355] on select "Select Item... Yes No" at bounding box center [816, 374] width 868 height 41
select select "fd58f24c-a096-4195-863e-b494ea1fd324"
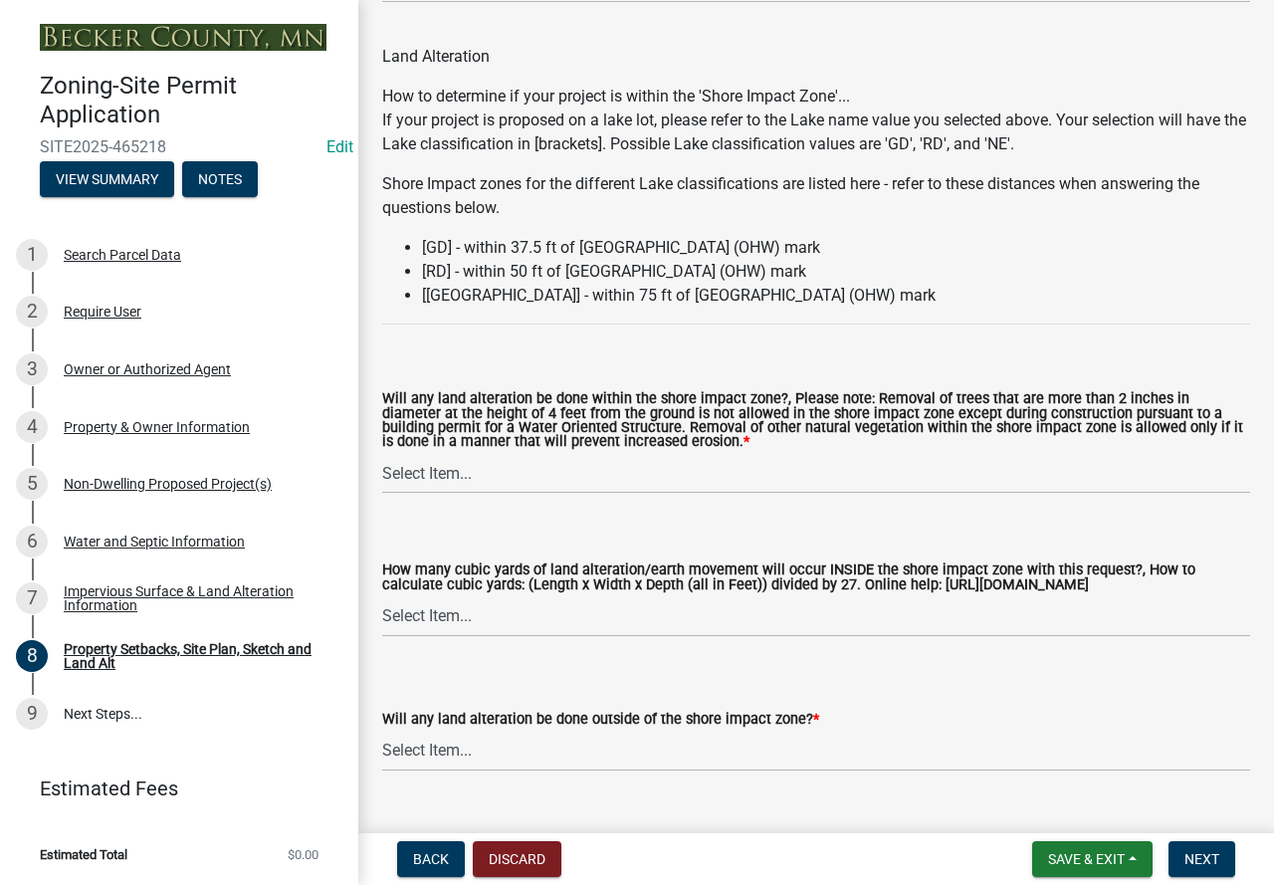
scroll to position [2587, 0]
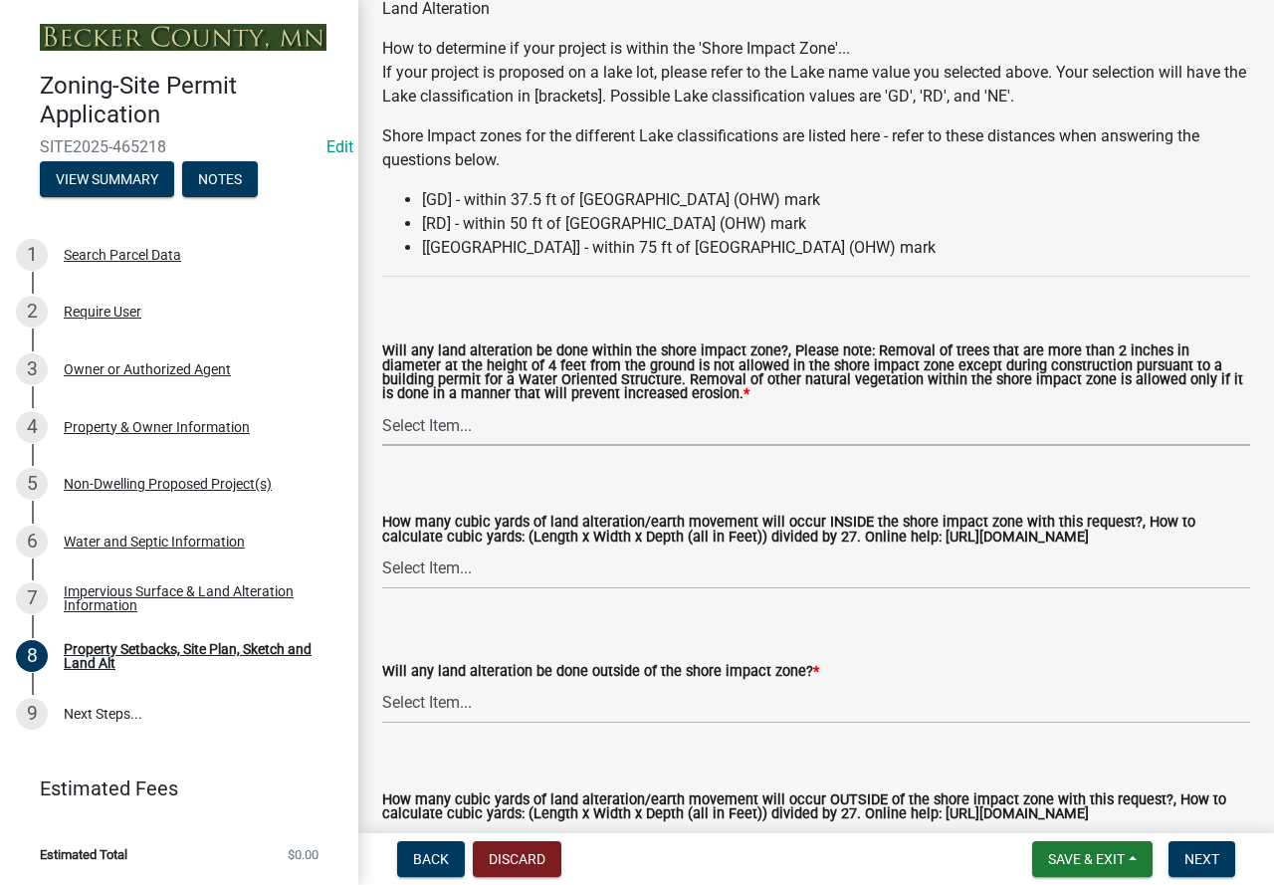
click at [518, 418] on select "Select Item... Yes No N/A" at bounding box center [816, 425] width 868 height 41
click at [382, 408] on select "Select Item... Yes No N/A" at bounding box center [816, 425] width 868 height 41
select select "12da6293-5841-4f5c-bd92-3658833964cd"
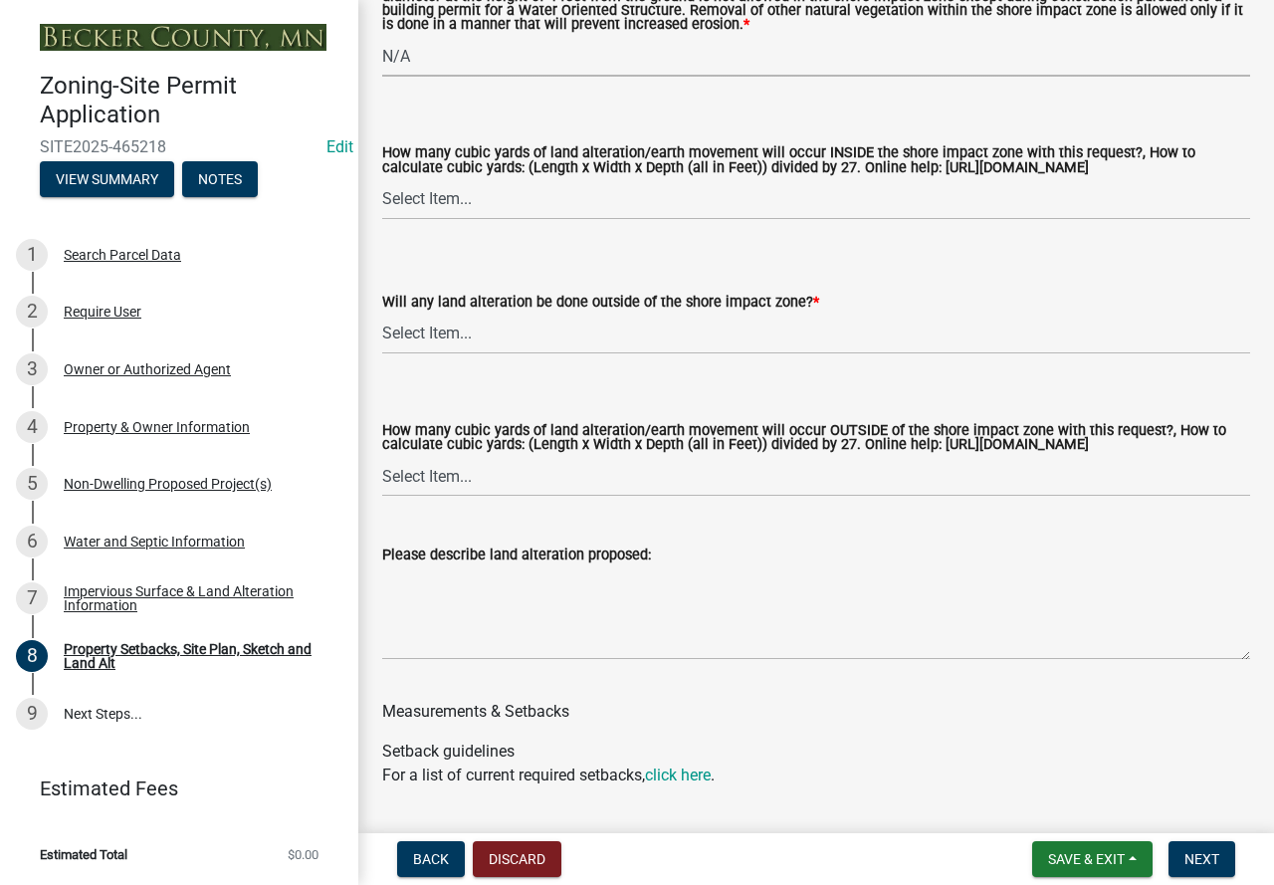
scroll to position [2985, 0]
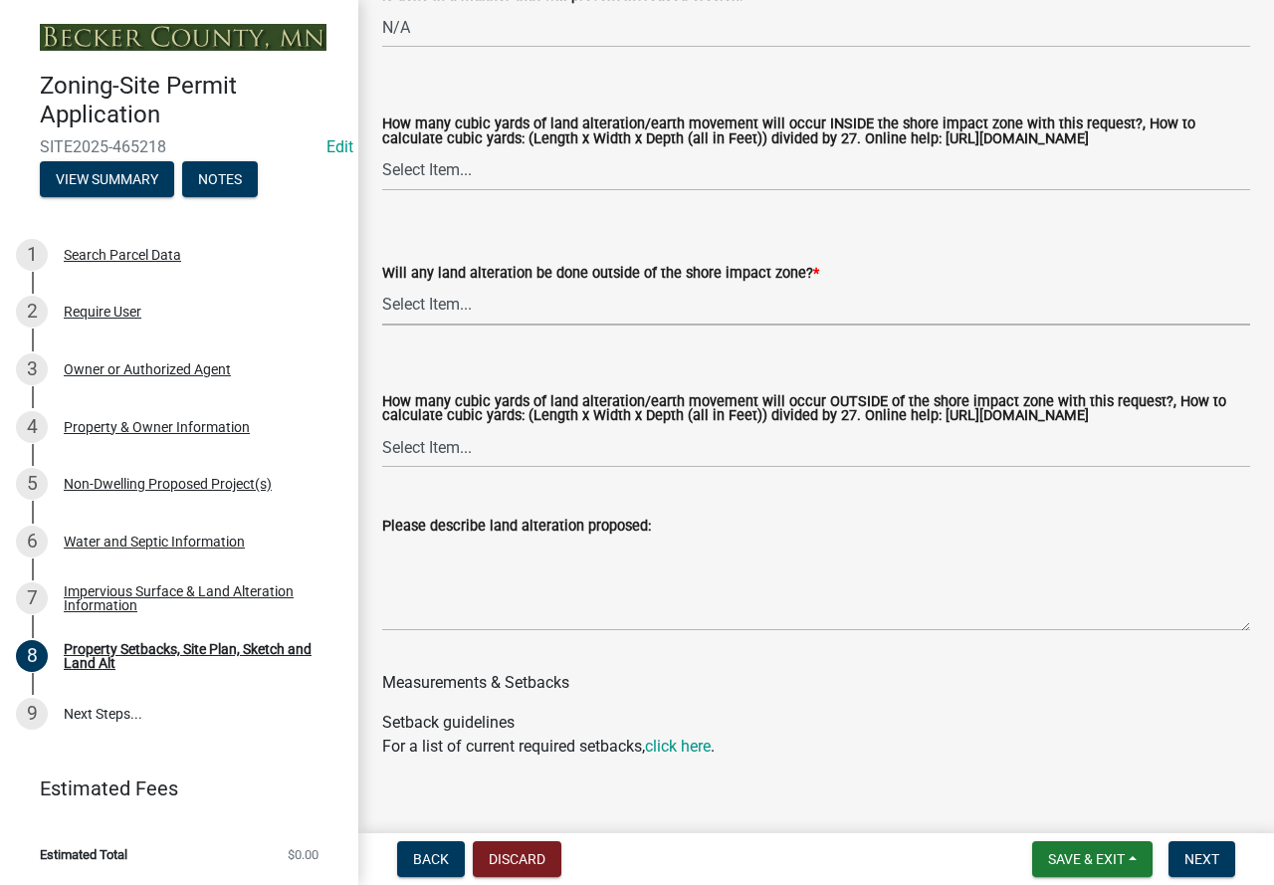
click at [508, 308] on select "Select Item... Yes No N/A" at bounding box center [816, 305] width 868 height 41
click at [382, 288] on select "Select Item... Yes No N/A" at bounding box center [816, 305] width 868 height 41
select select "5ad4ab64-b44e-481c-9000-9e5907aa74e1"
click at [507, 460] on select "Select Item... None 10 Cubic Yards or less 11-50 Cubic Yards Over 50 Cubic Yards" at bounding box center [816, 447] width 868 height 41
click at [382, 446] on select "Select Item... None 10 Cubic Yards or less 11-50 Cubic Yards Over 50 Cubic Yards" at bounding box center [816, 447] width 868 height 41
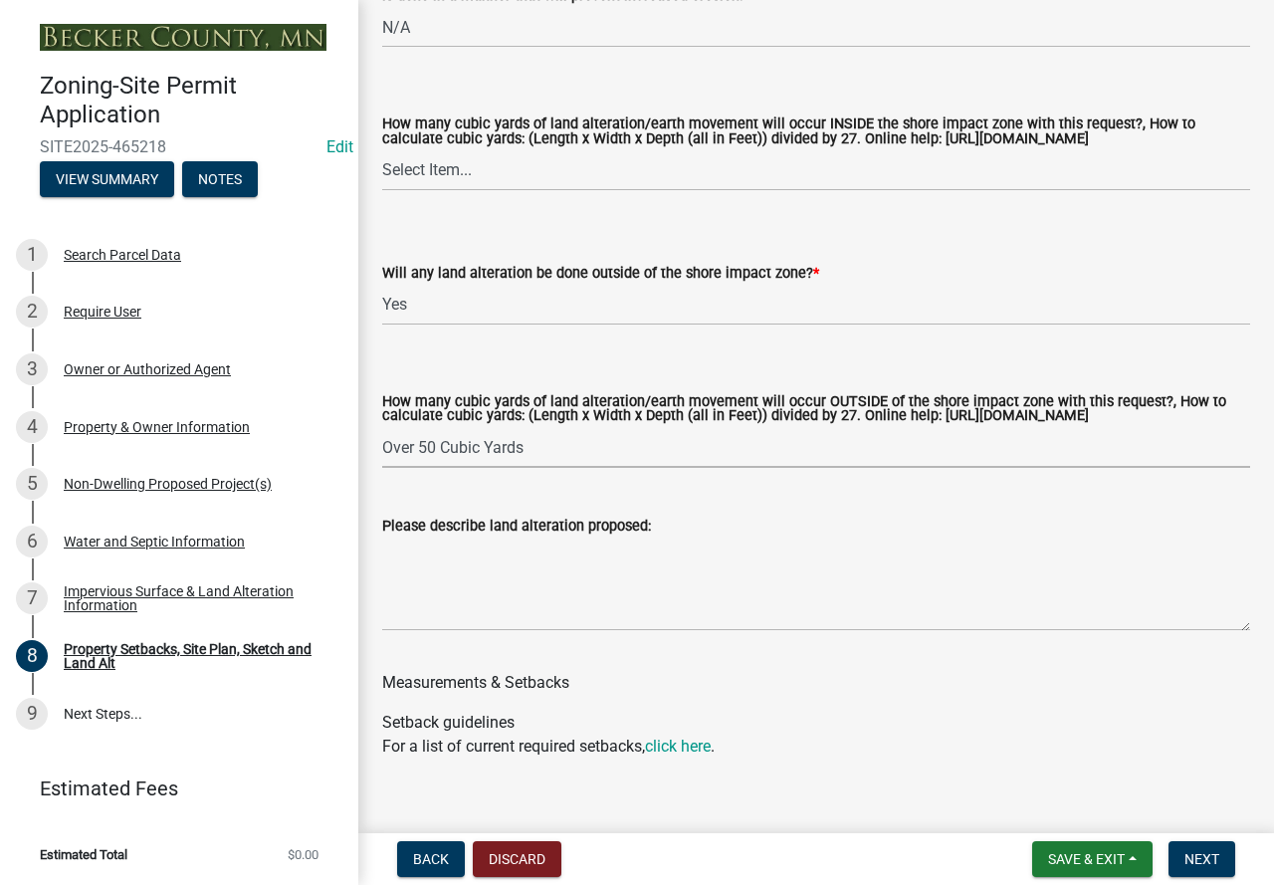
select select "e019de12-4845-45f2-ad10-5fb76eee0e55"
click at [520, 599] on textarea "Please describe land alteration proposed:" at bounding box center [816, 584] width 868 height 94
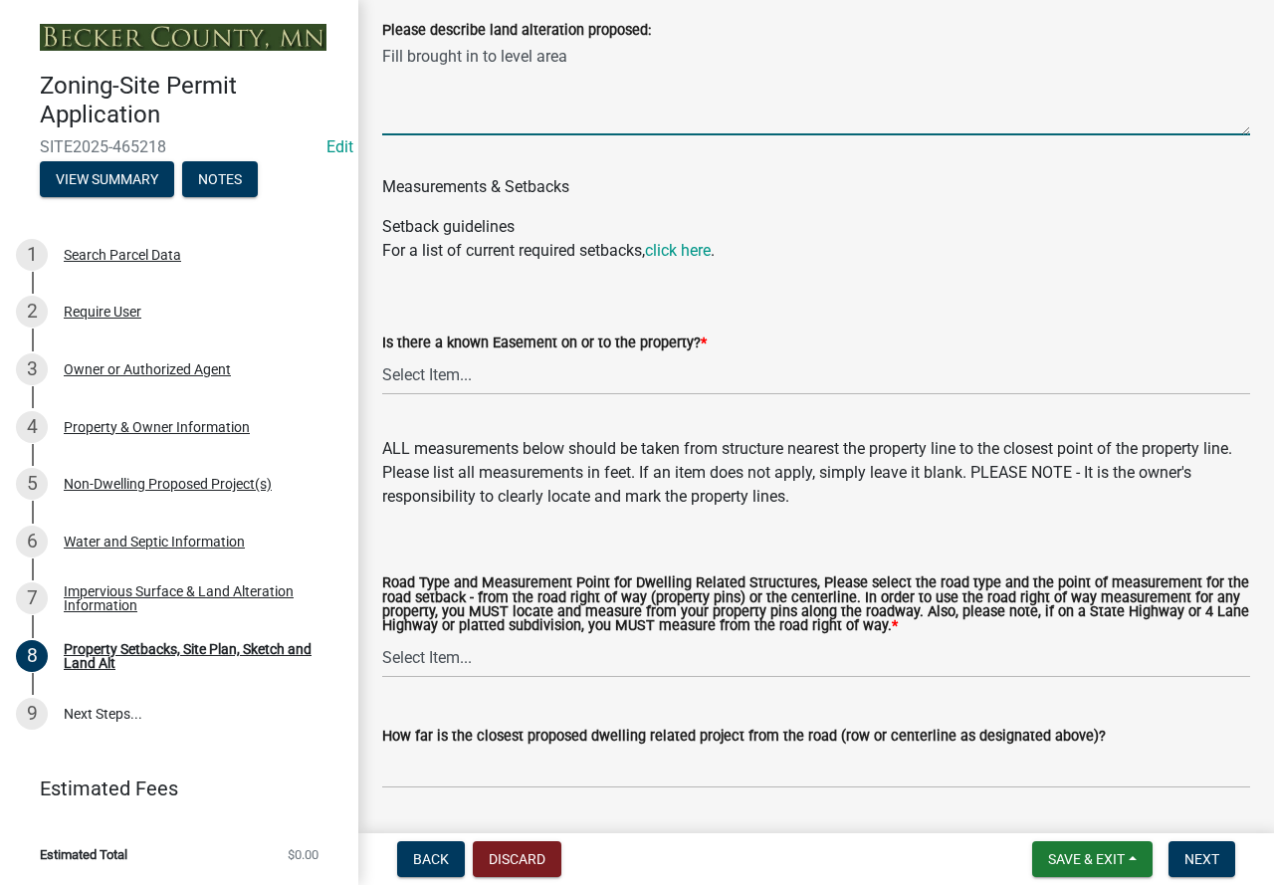
scroll to position [3483, 0]
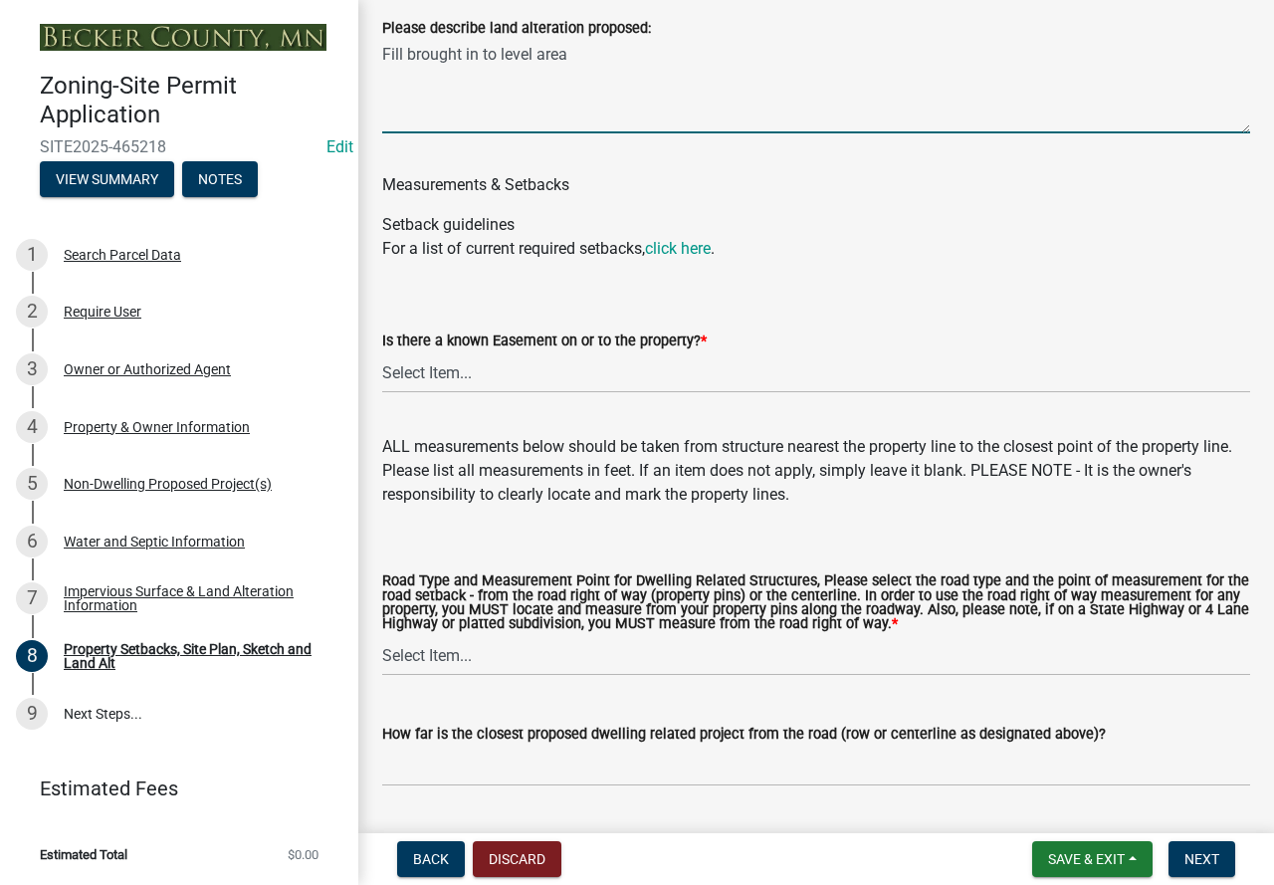
type textarea "Fill brought in to level area"
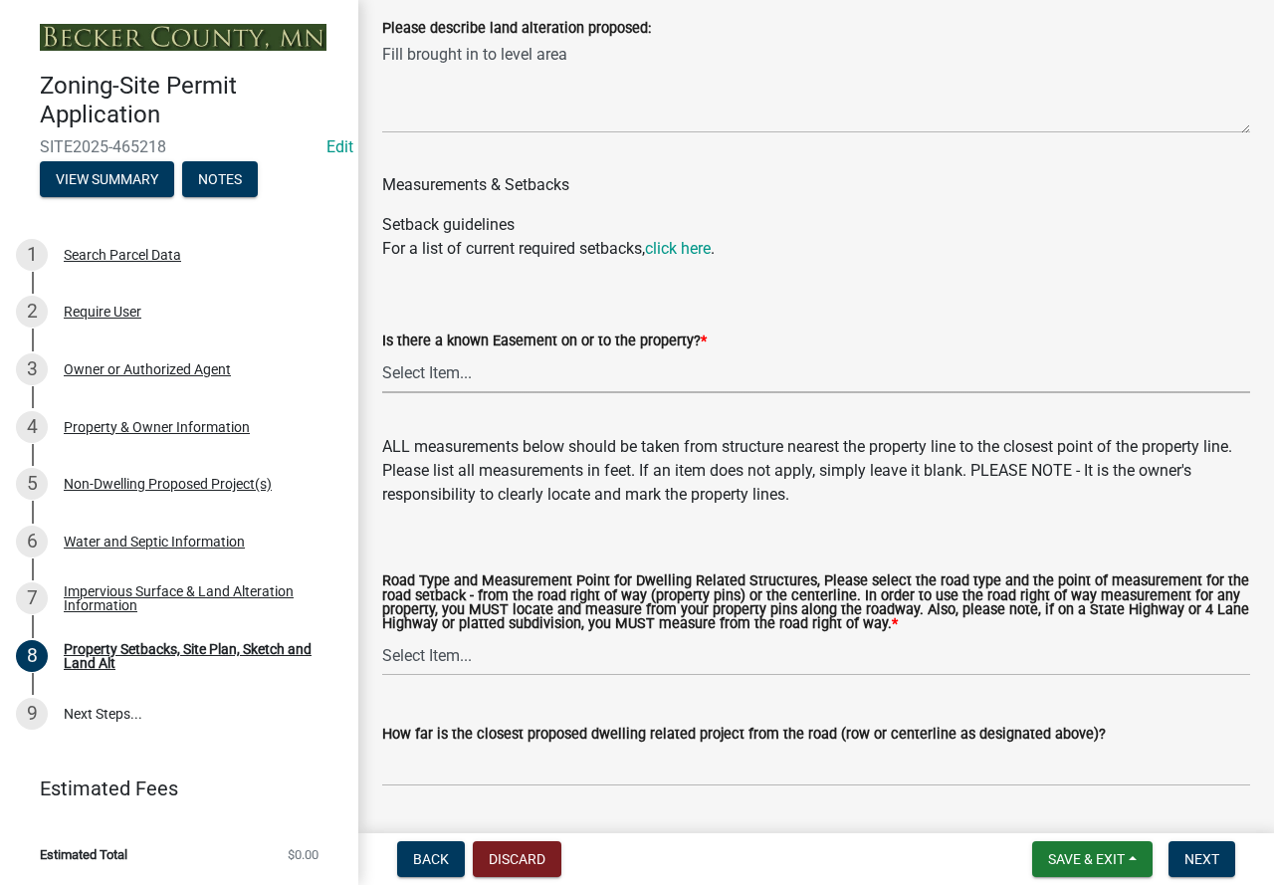
click at [538, 391] on select "Select Item... Yes No" at bounding box center [816, 372] width 868 height 41
click at [382, 371] on select "Select Item... Yes No" at bounding box center [816, 372] width 868 height 41
select select "c8b8ea71-7088-4e87-a493-7bc88cc2835b"
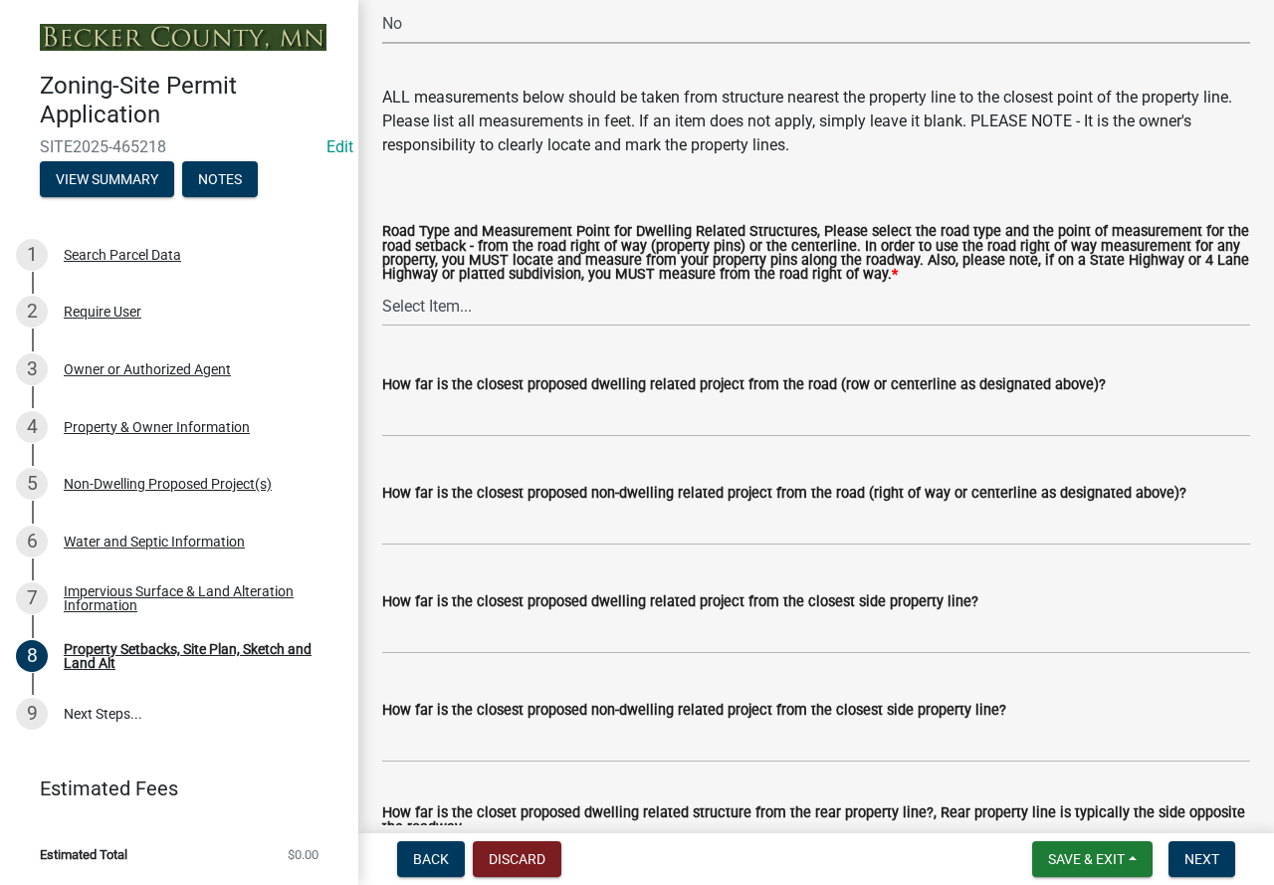
scroll to position [3881, 0]
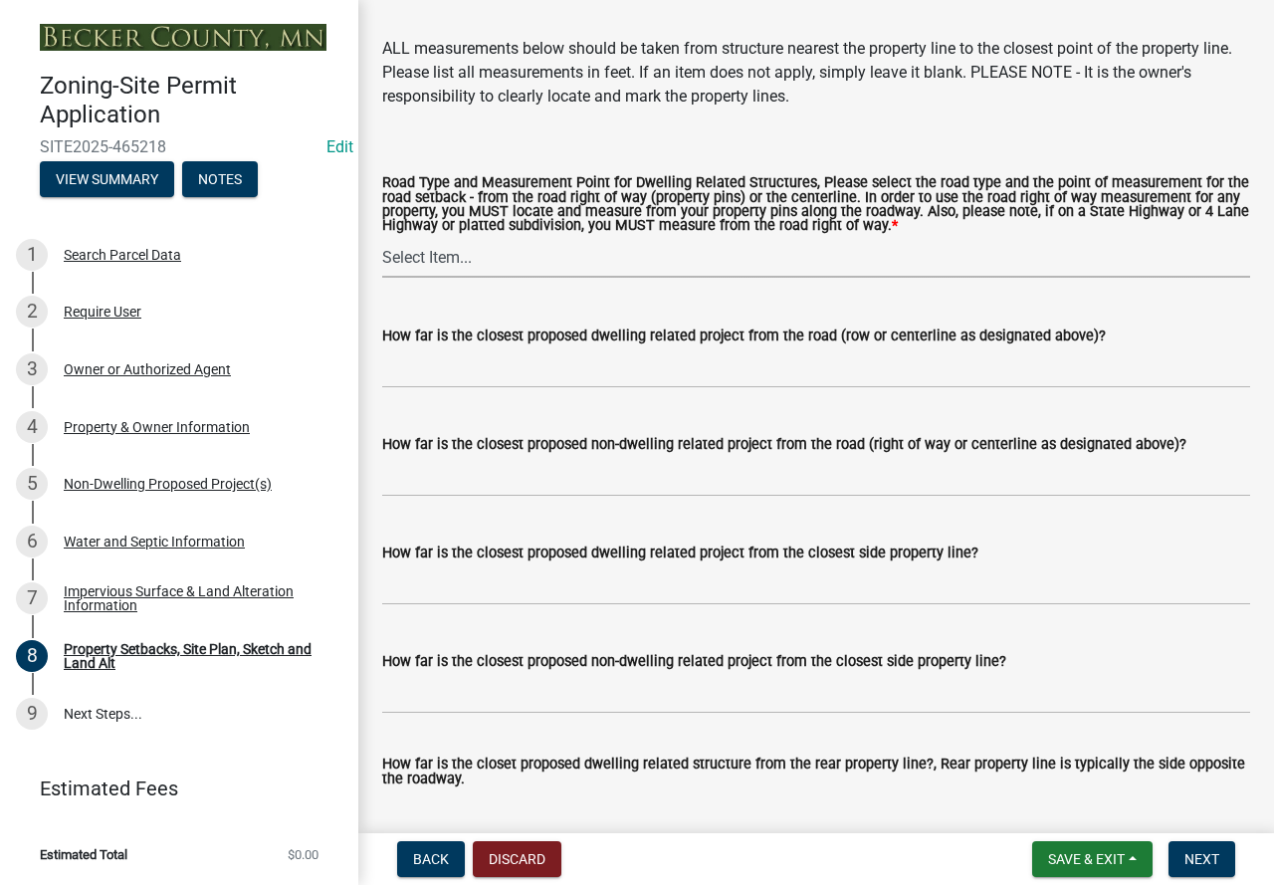
click at [403, 278] on select "Select Item... Private Easement - Right of Way Private Easement - Centerline Pu…" at bounding box center [816, 257] width 868 height 41
click at [382, 257] on select "Select Item... Private Easement - Right of Way Private Easement - Centerline Pu…" at bounding box center [816, 257] width 868 height 41
select select "1418c7e3-4054-4b00-84b5-d09b9560f30a"
click at [508, 497] on input "How far is the closest proposed non-dwelling related project from the road (rig…" at bounding box center [816, 476] width 868 height 41
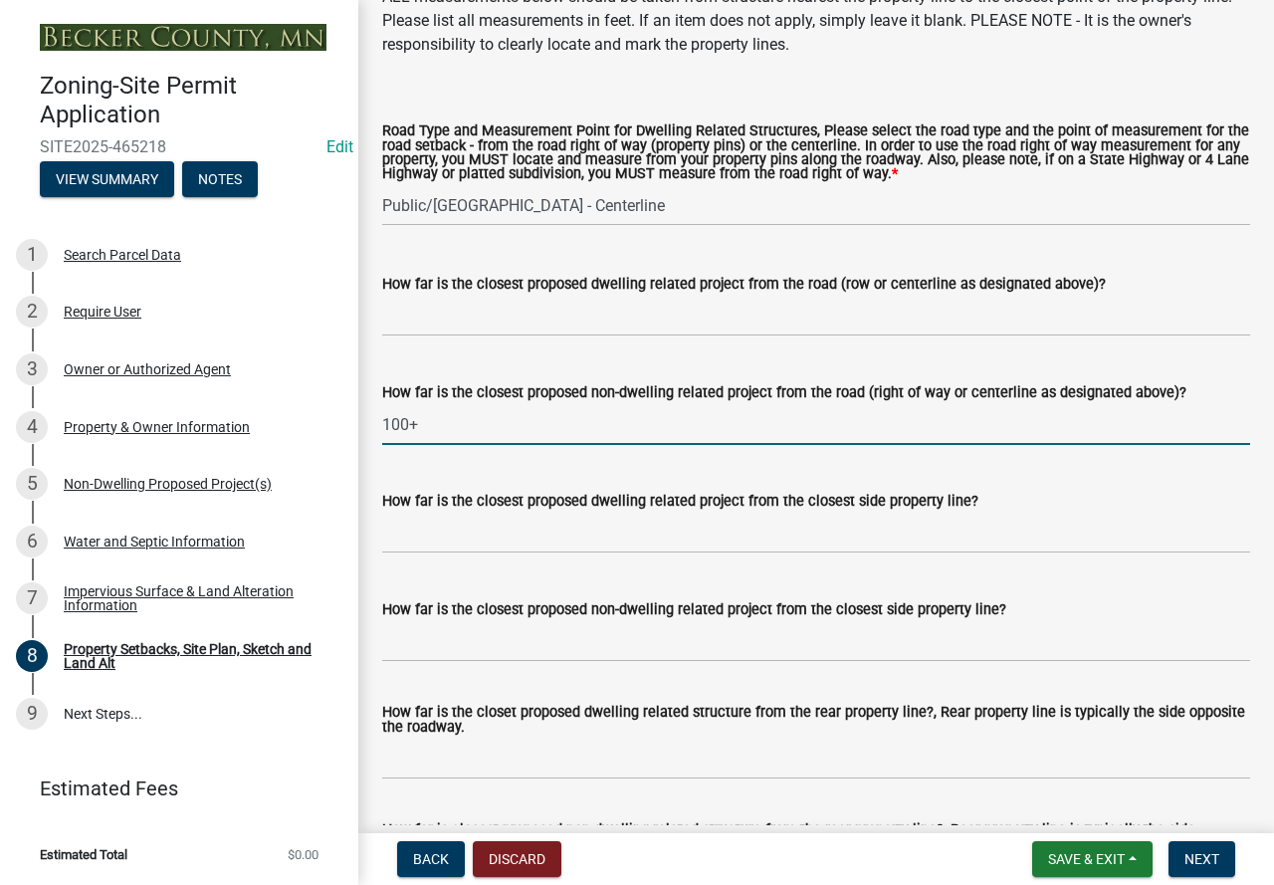
scroll to position [4080, 0]
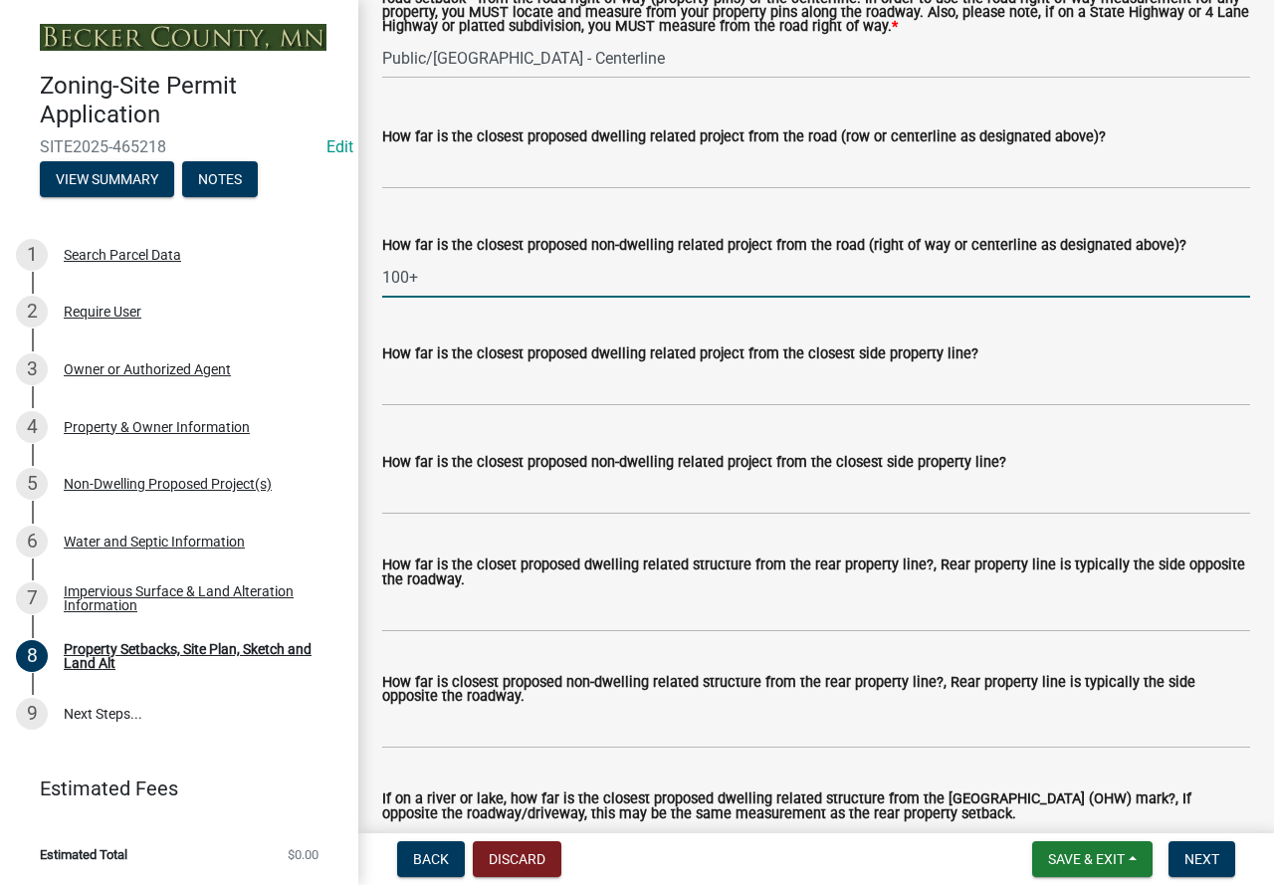
type input "100+"
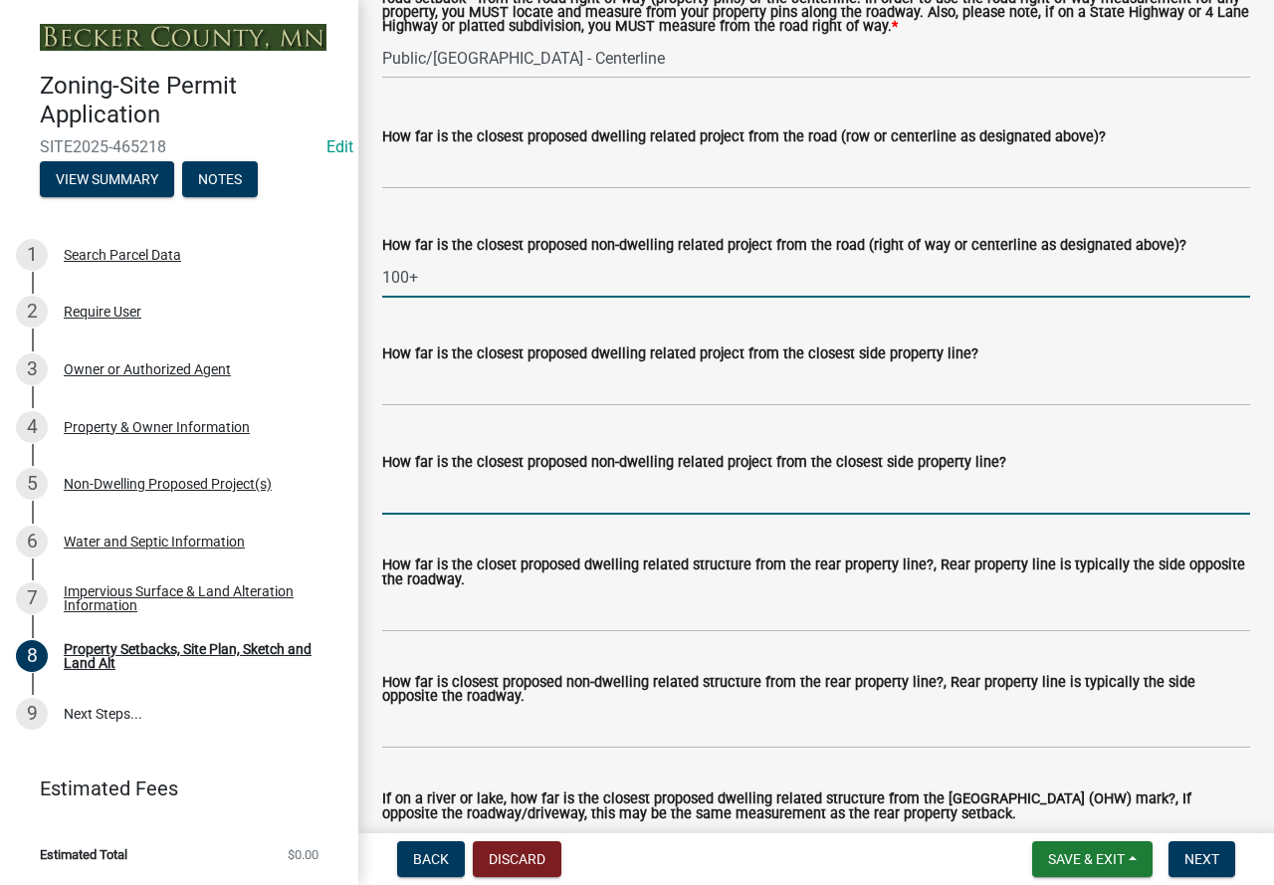
click at [450, 514] on input "How far is the closest proposed non-dwelling related project from the closest s…" at bounding box center [816, 494] width 868 height 41
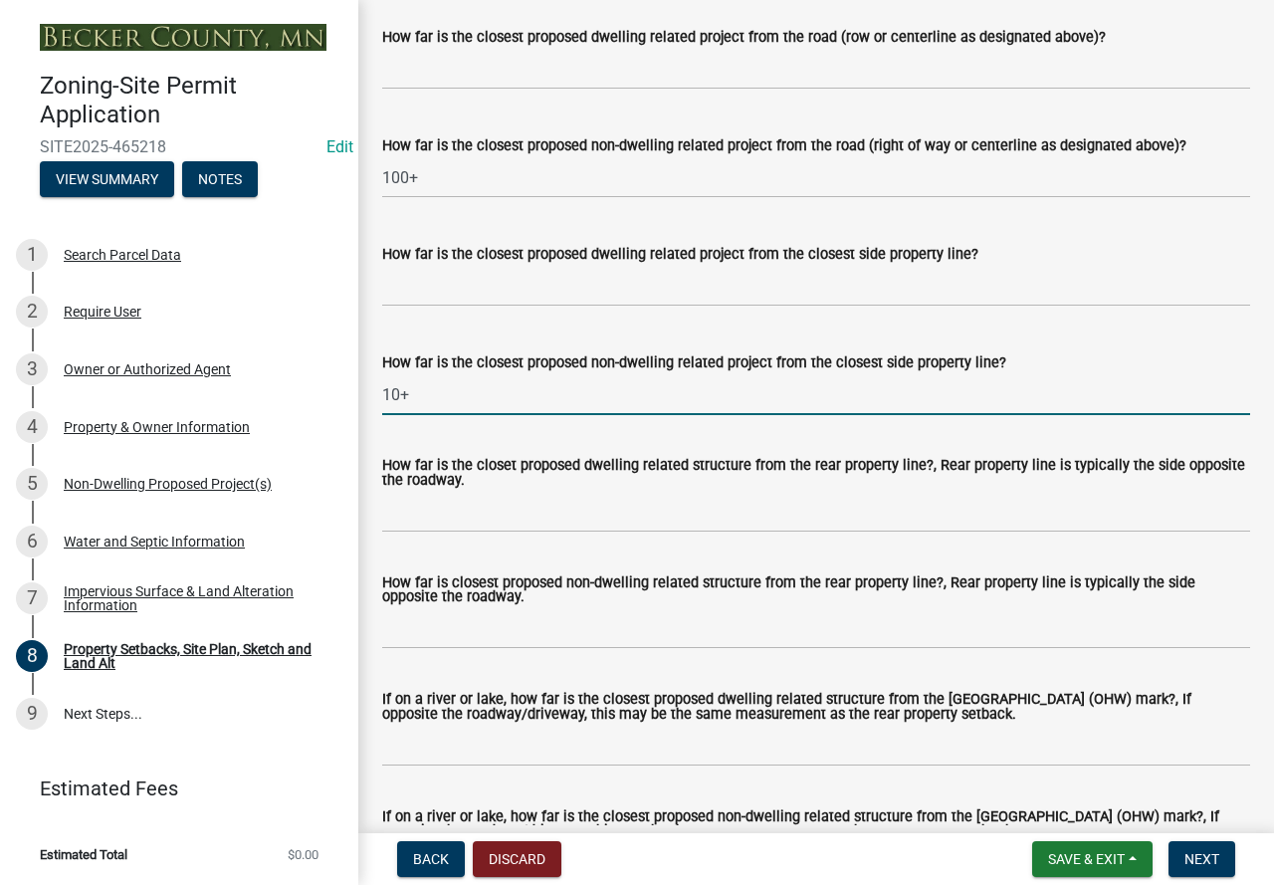
scroll to position [4279, 0]
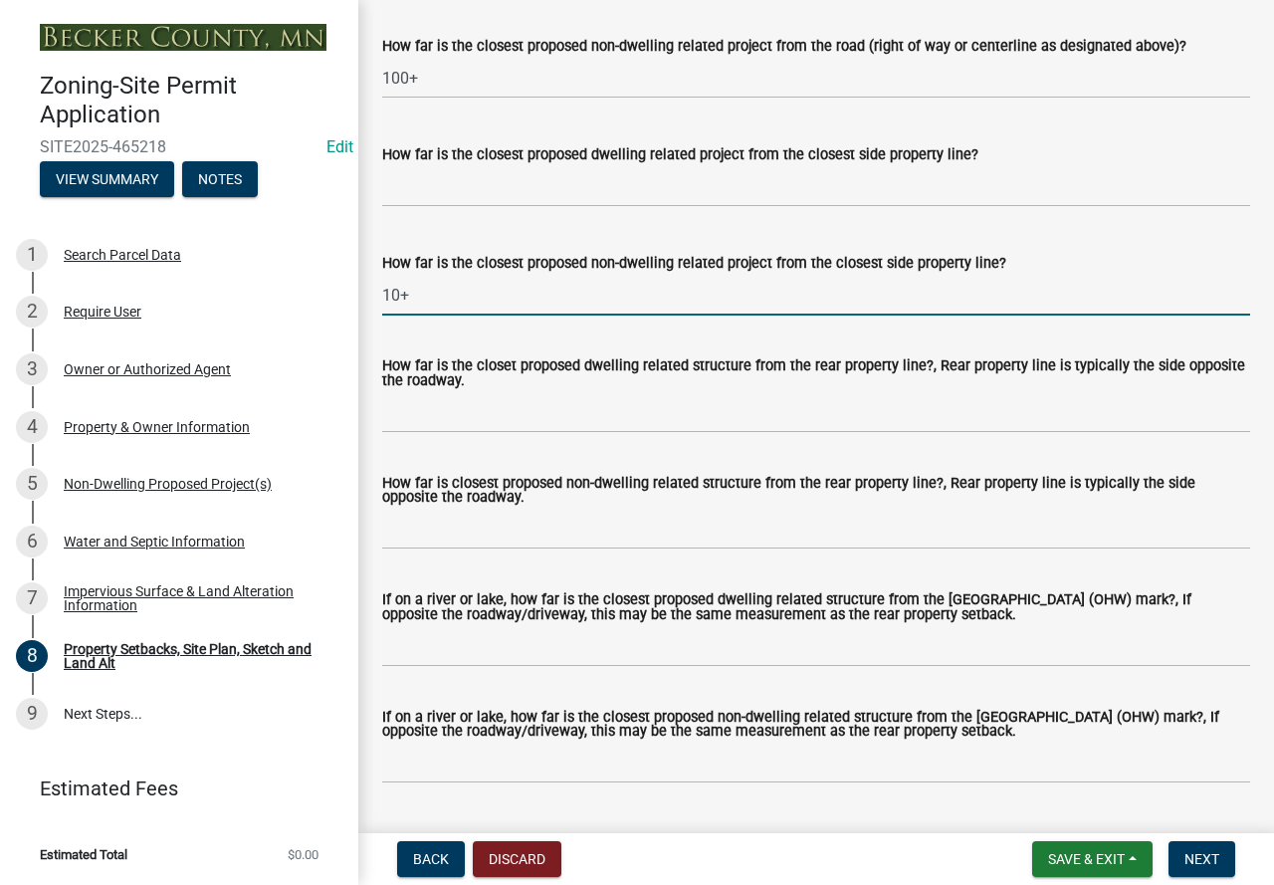
type input "10+"
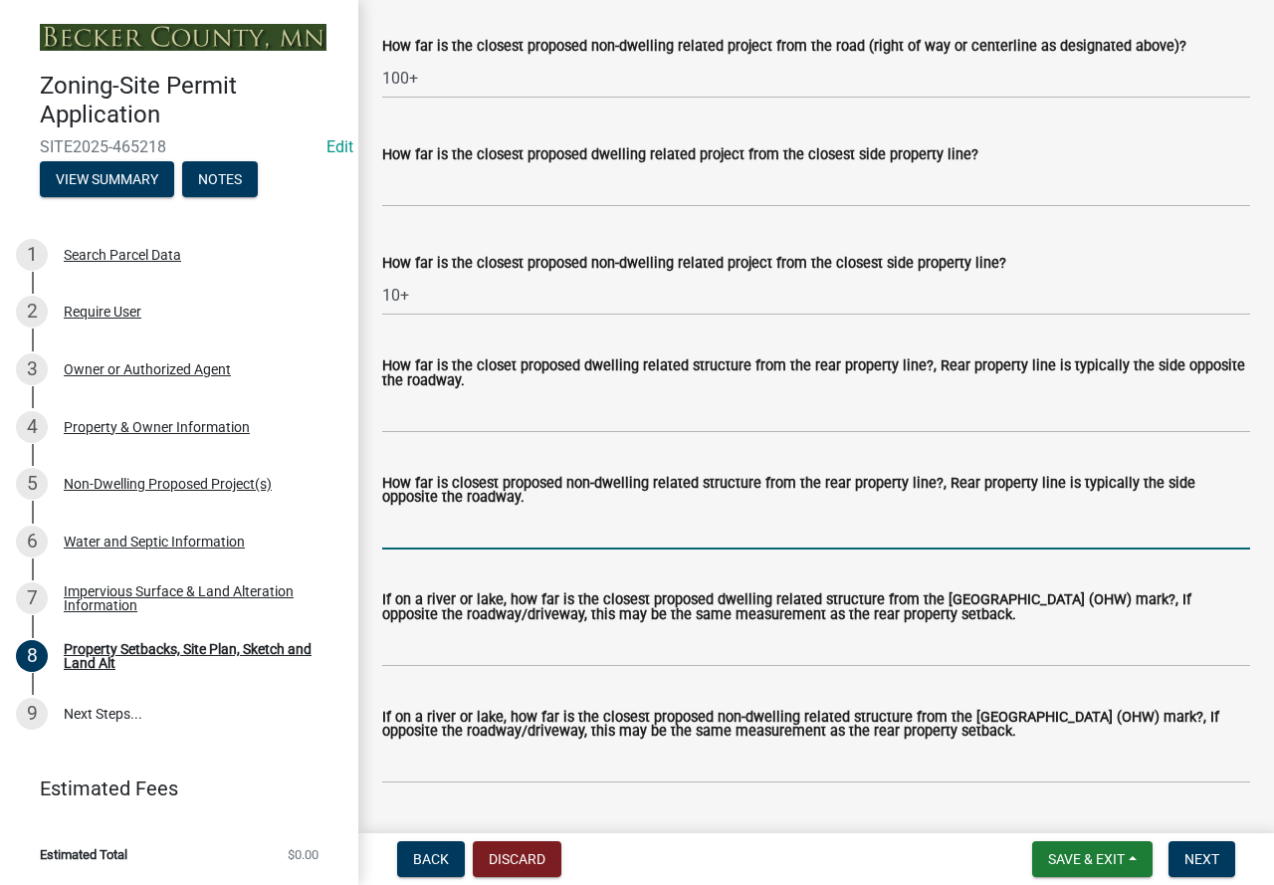
click at [482, 549] on input "How far is closest proposed non-dwelling related structure from the rear proper…" at bounding box center [816, 528] width 868 height 41
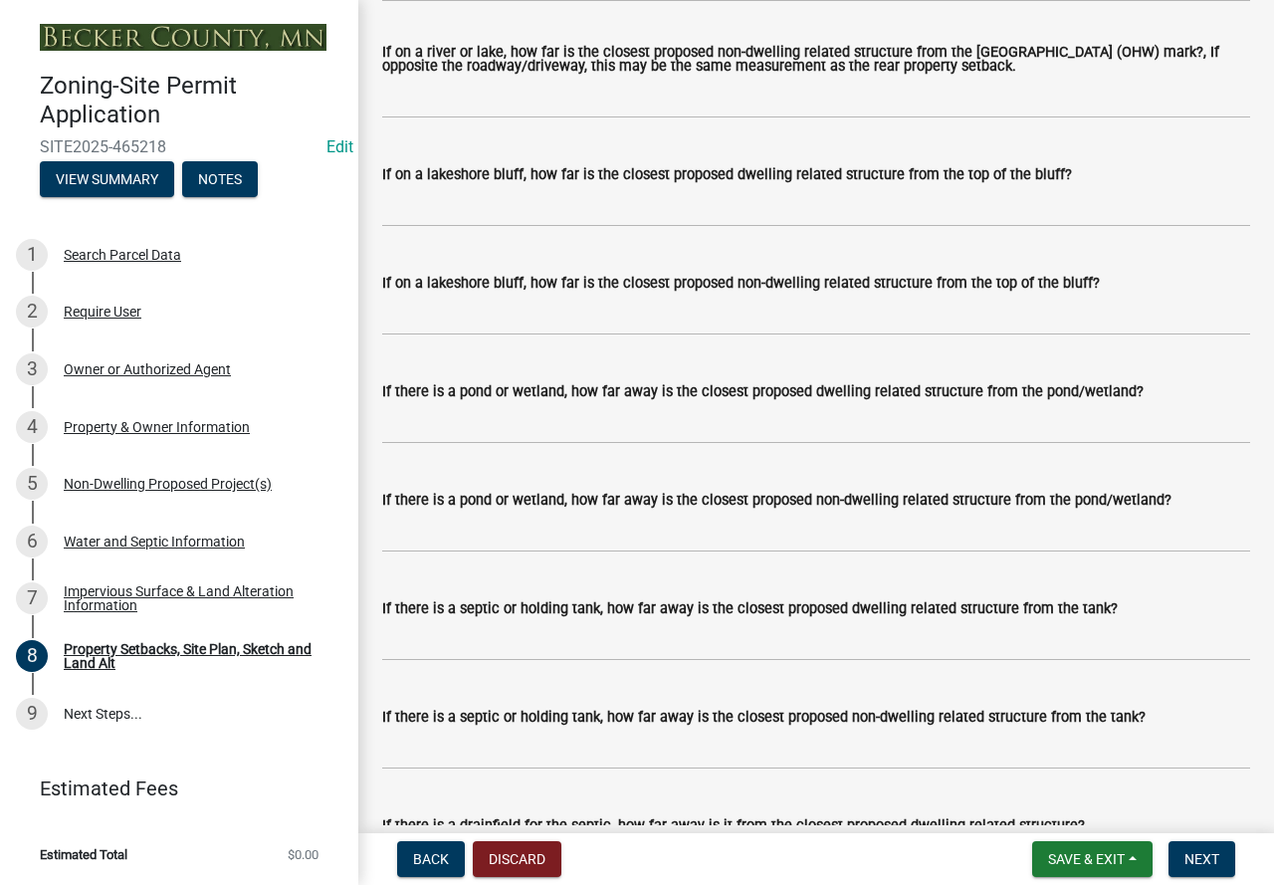
scroll to position [5075, 0]
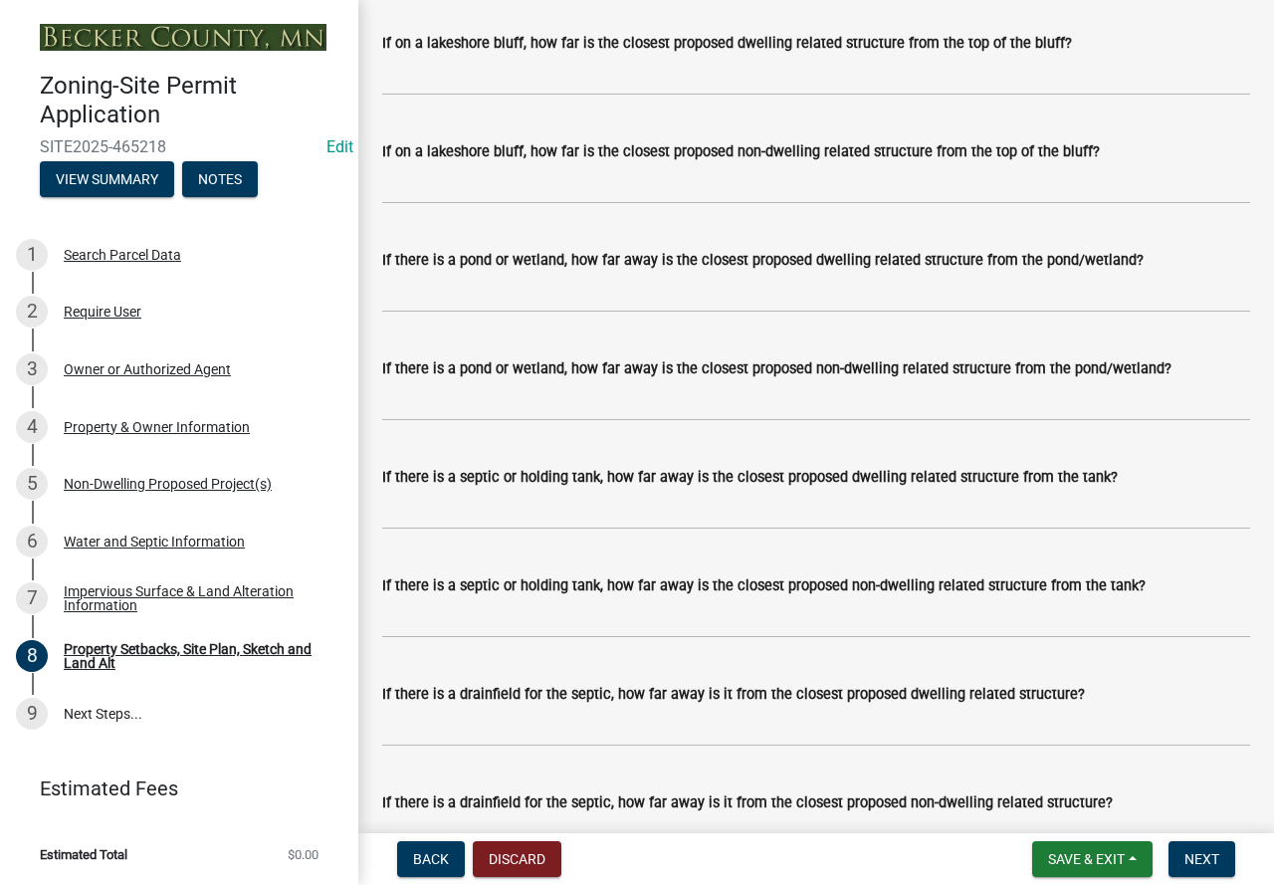
type input "1000+"
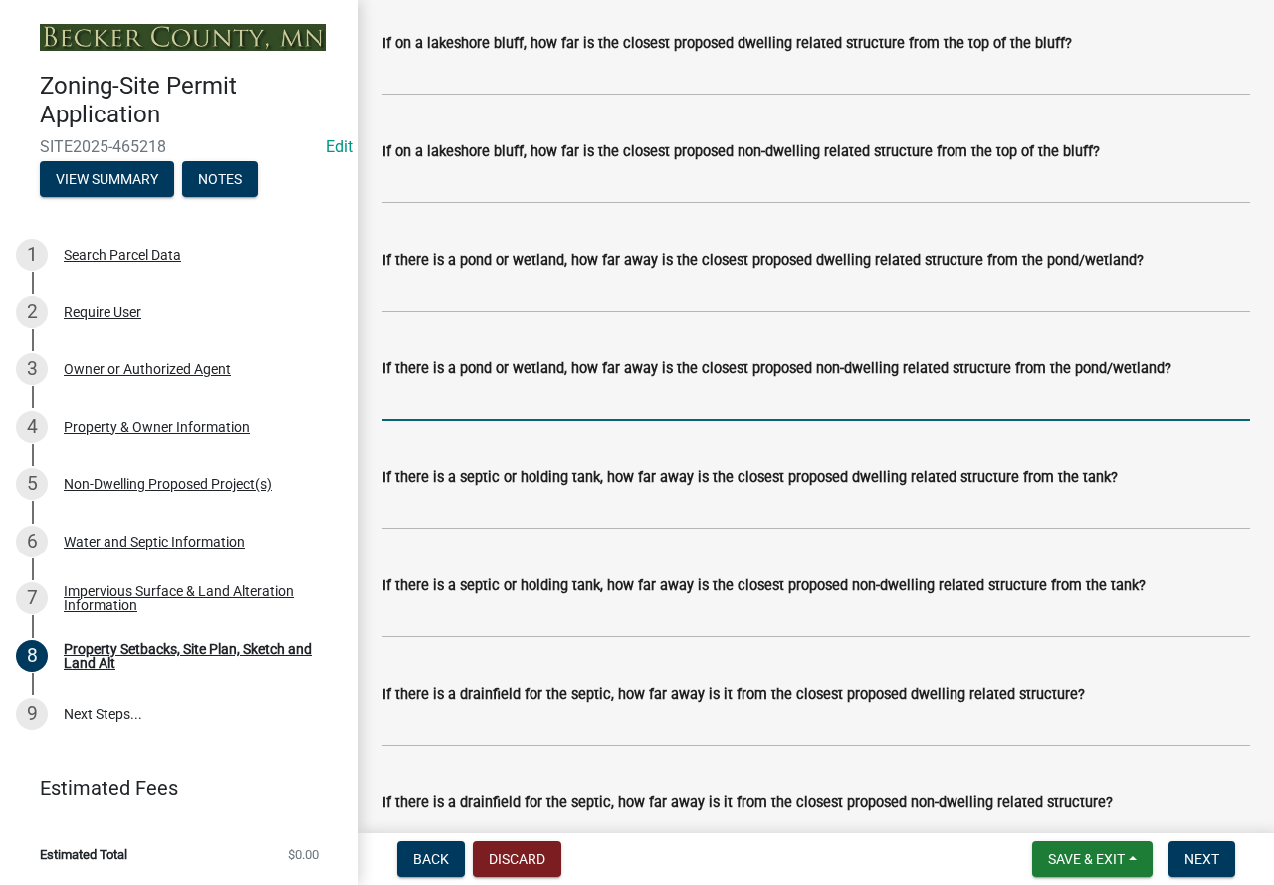
click at [457, 416] on input "If there is a pond or wetland, how far away is the closest proposed non-dwellin…" at bounding box center [816, 400] width 868 height 41
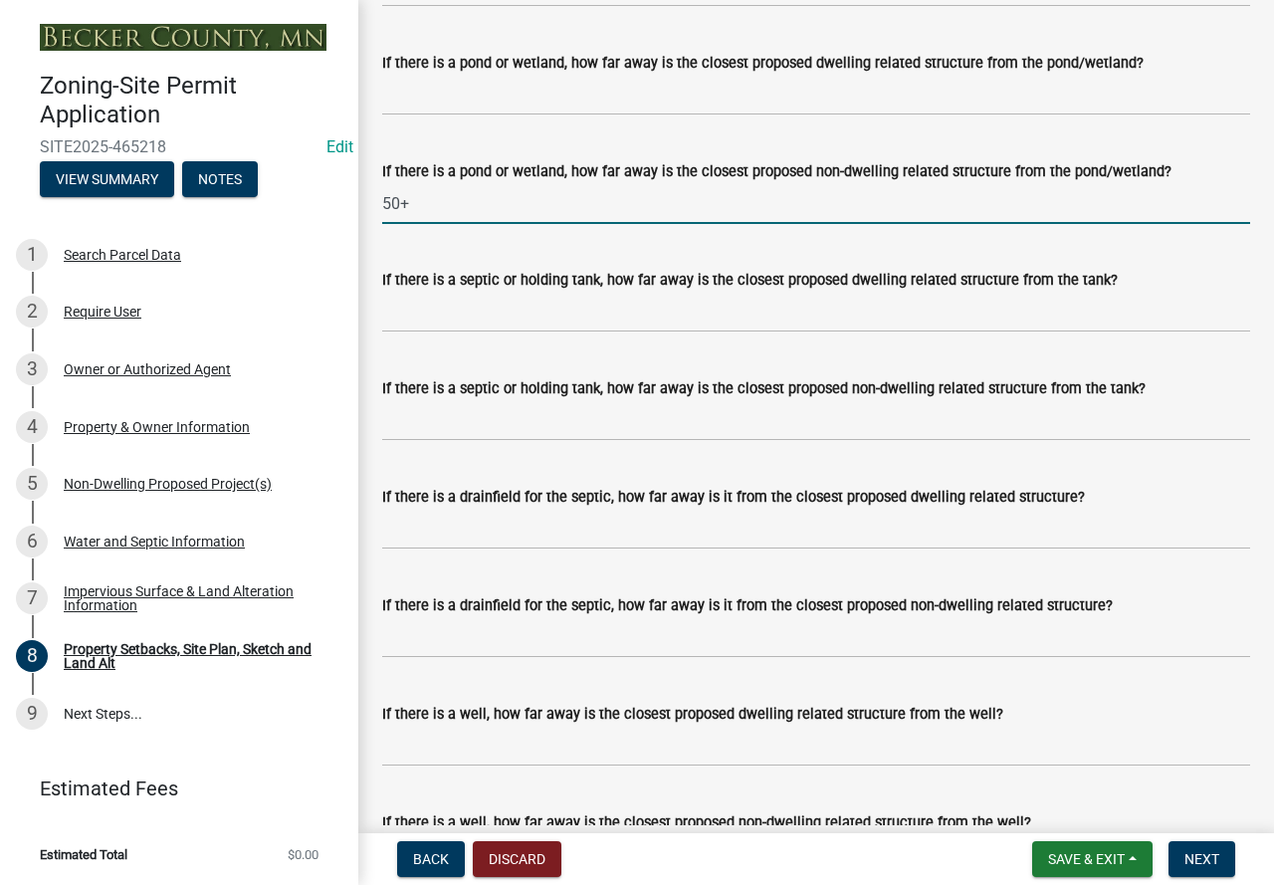
scroll to position [5274, 0]
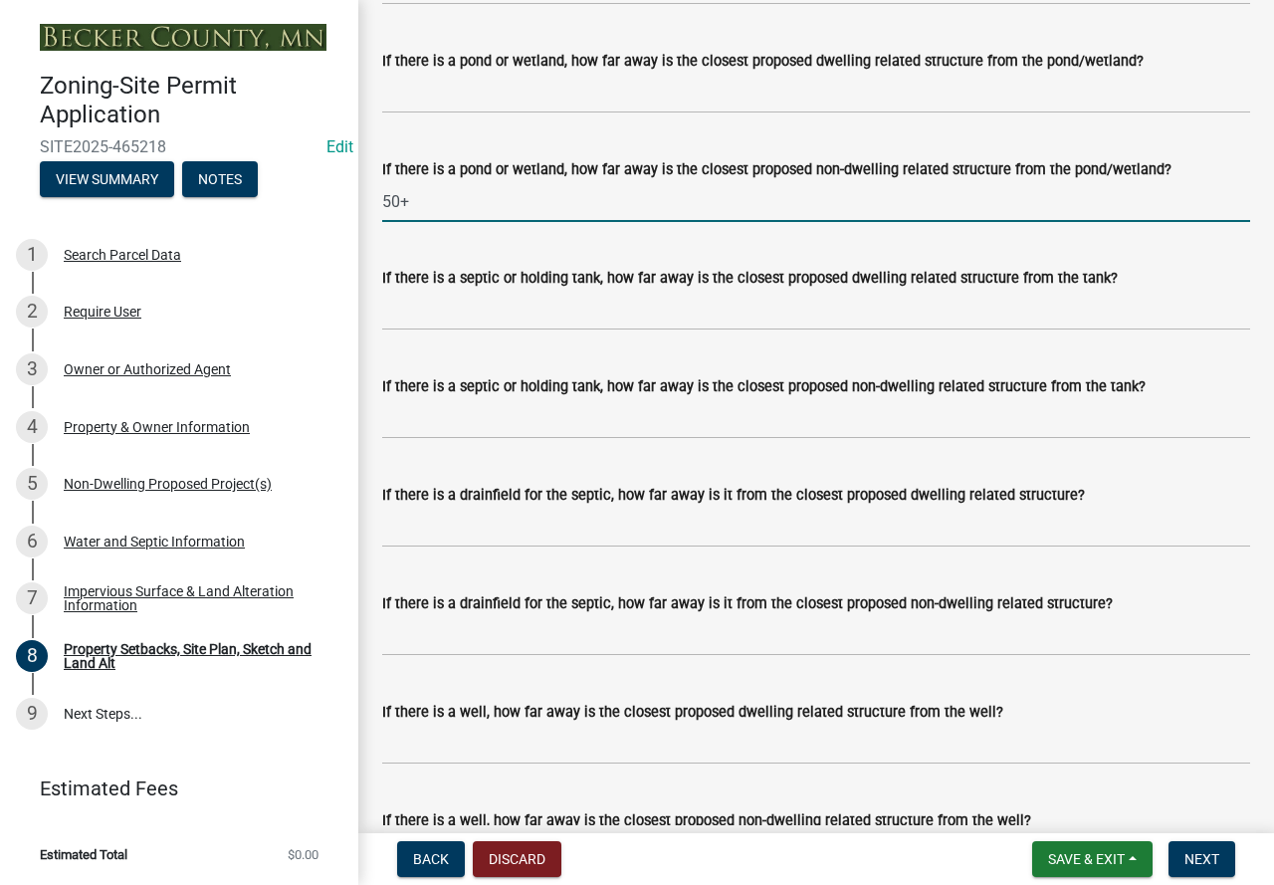
type input "50+"
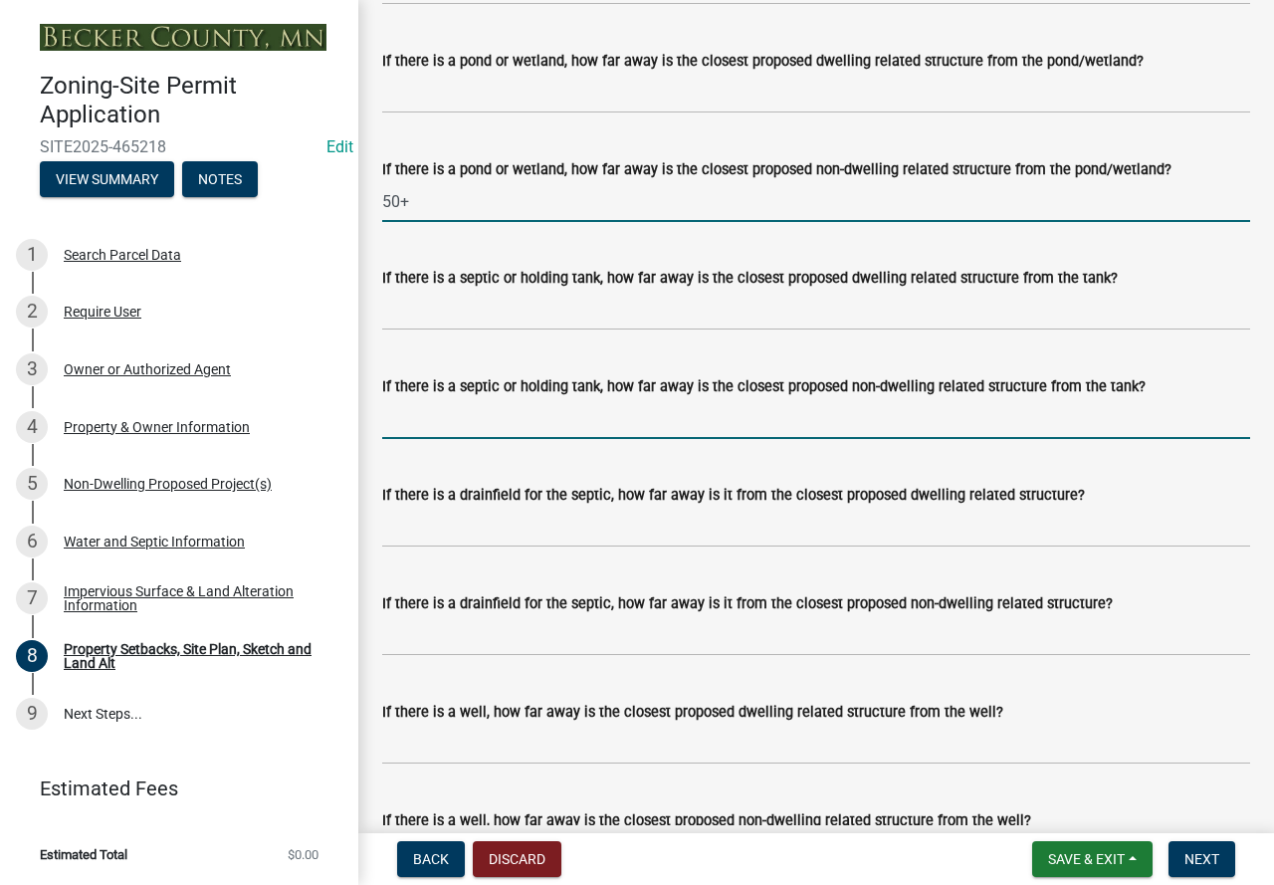
click at [434, 439] on input "If there is a septic or holding tank, how far away is the closest proposed non-…" at bounding box center [816, 418] width 868 height 41
type input "10+"
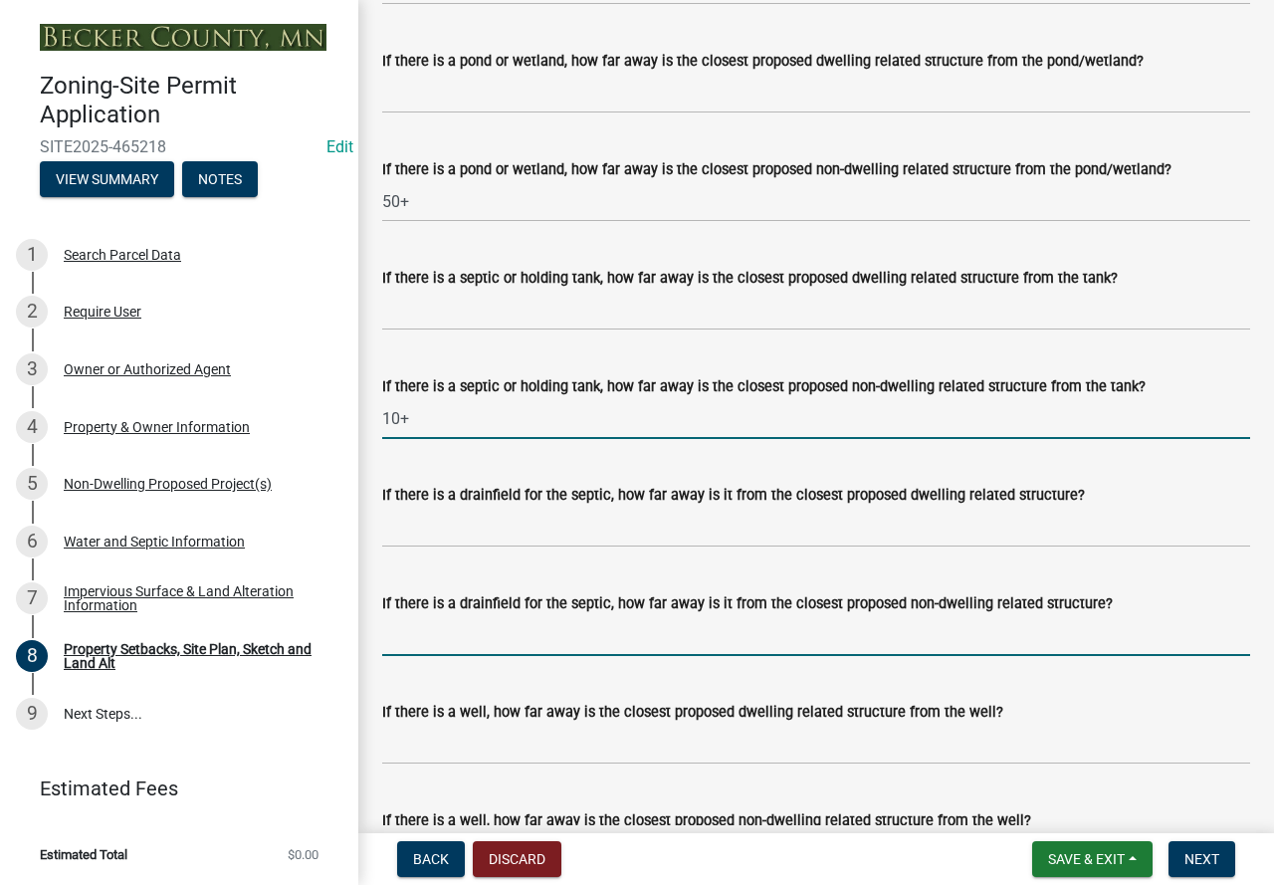
click at [466, 644] on input "If there is a drainfield for the septic, how far away is it from the closest pr…" at bounding box center [816, 635] width 868 height 41
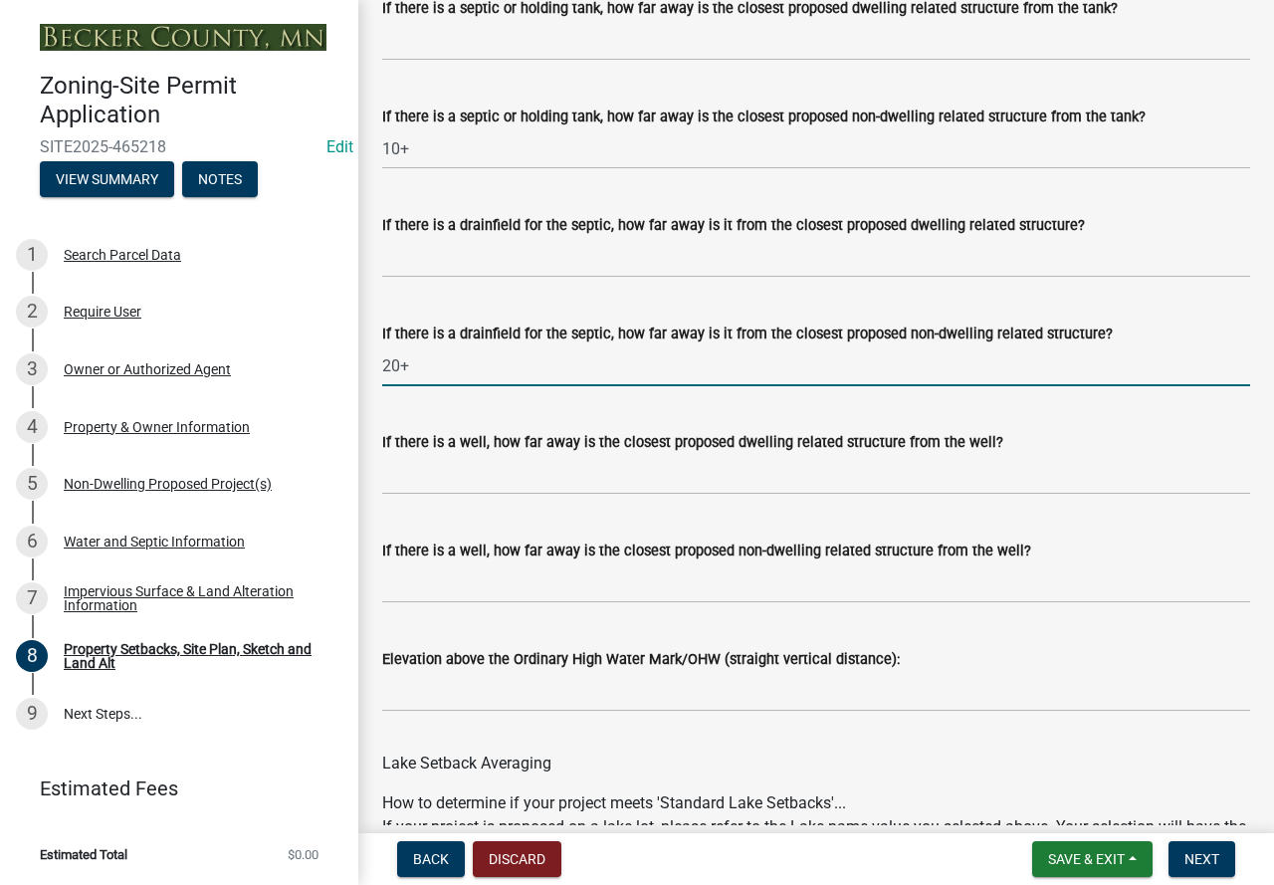
scroll to position [5572, 0]
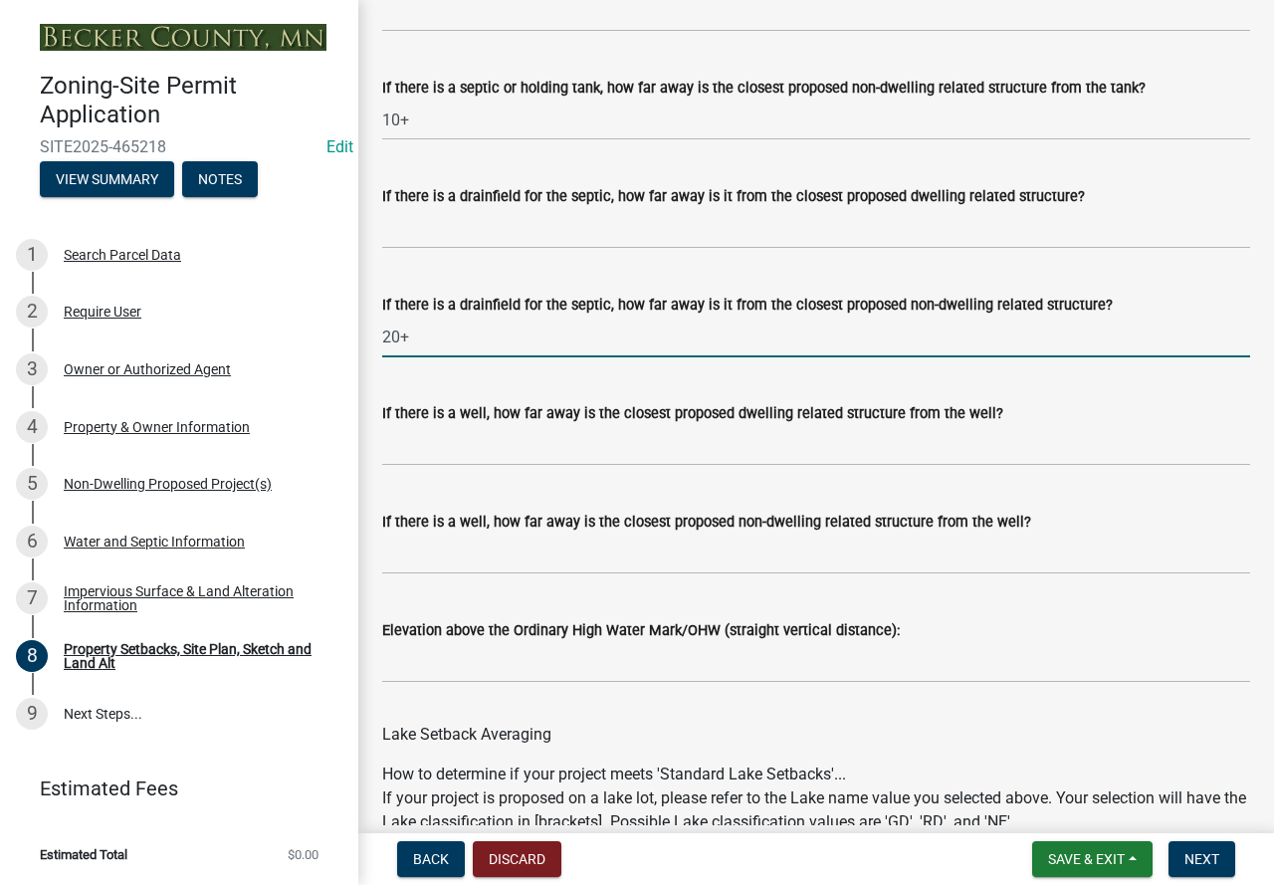
type input "20+"
click at [470, 574] on input "If there is a well, how far away is the closest proposed non-dwelling related s…" at bounding box center [816, 553] width 868 height 41
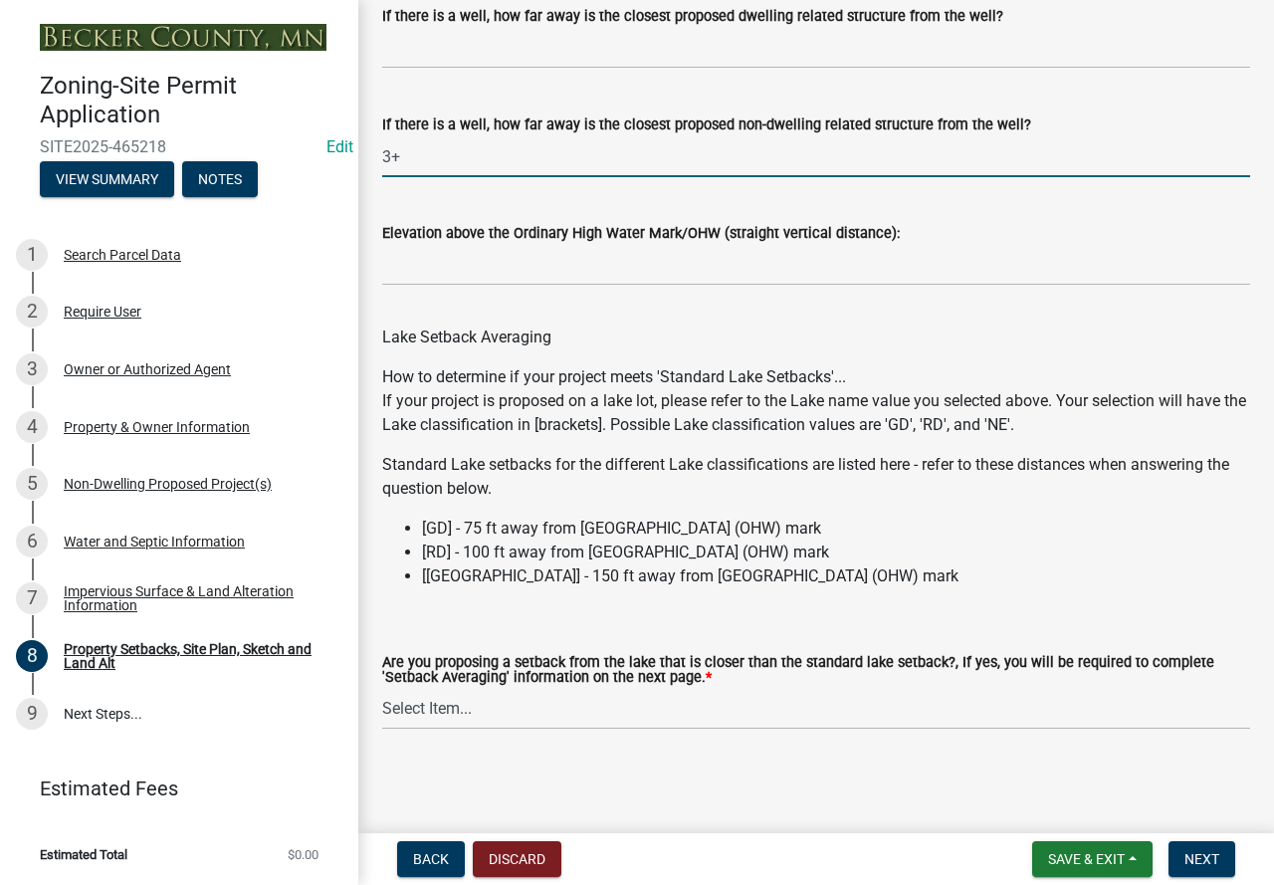
scroll to position [5994, 0]
type input "3+"
click at [645, 705] on select "Select Item... Yes No N/A" at bounding box center [816, 709] width 868 height 41
click at [382, 689] on select "Select Item... Yes No N/A" at bounding box center [816, 709] width 868 height 41
select select "4421853d-5e11-4b64-95ec-6c47066881cc"
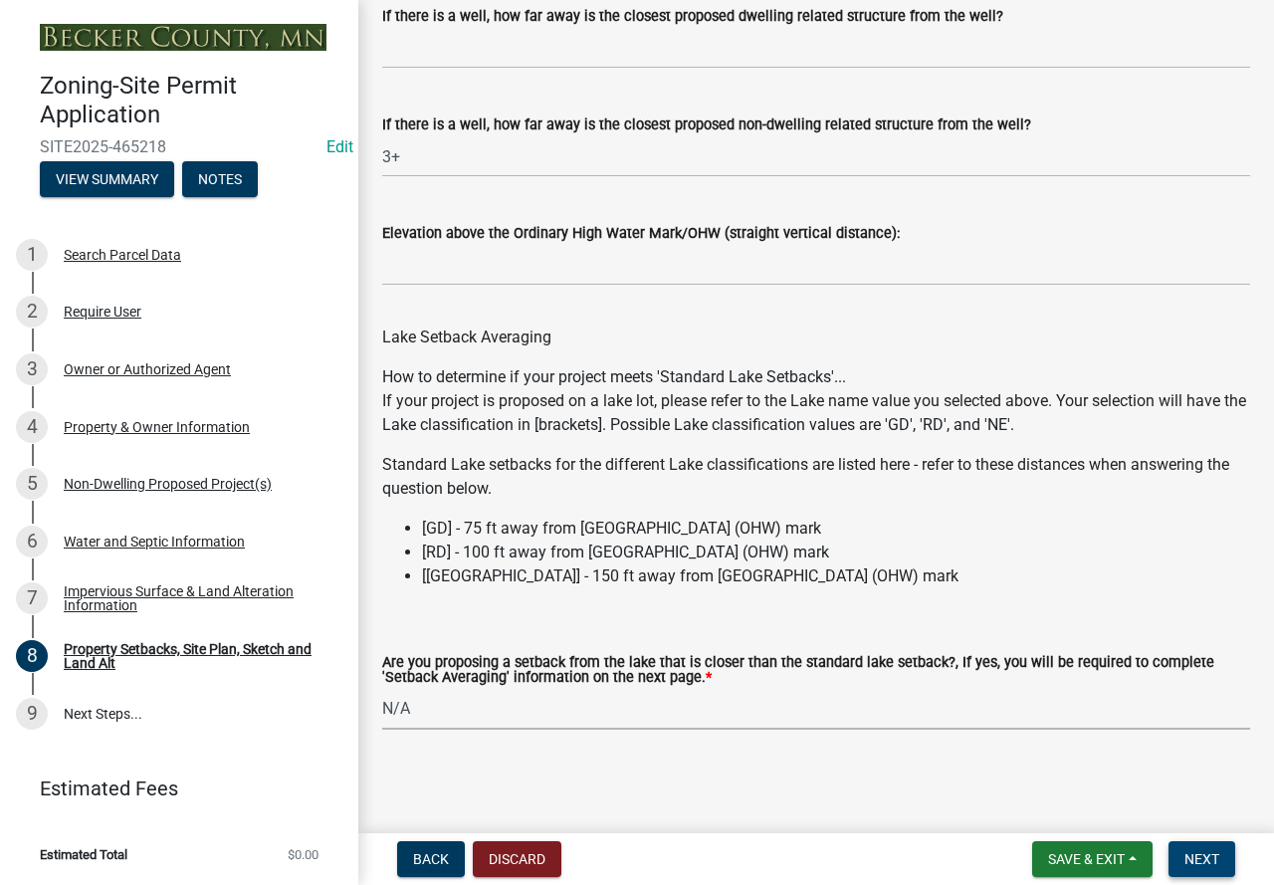
click at [1206, 861] on span "Next" at bounding box center [1201, 859] width 35 height 16
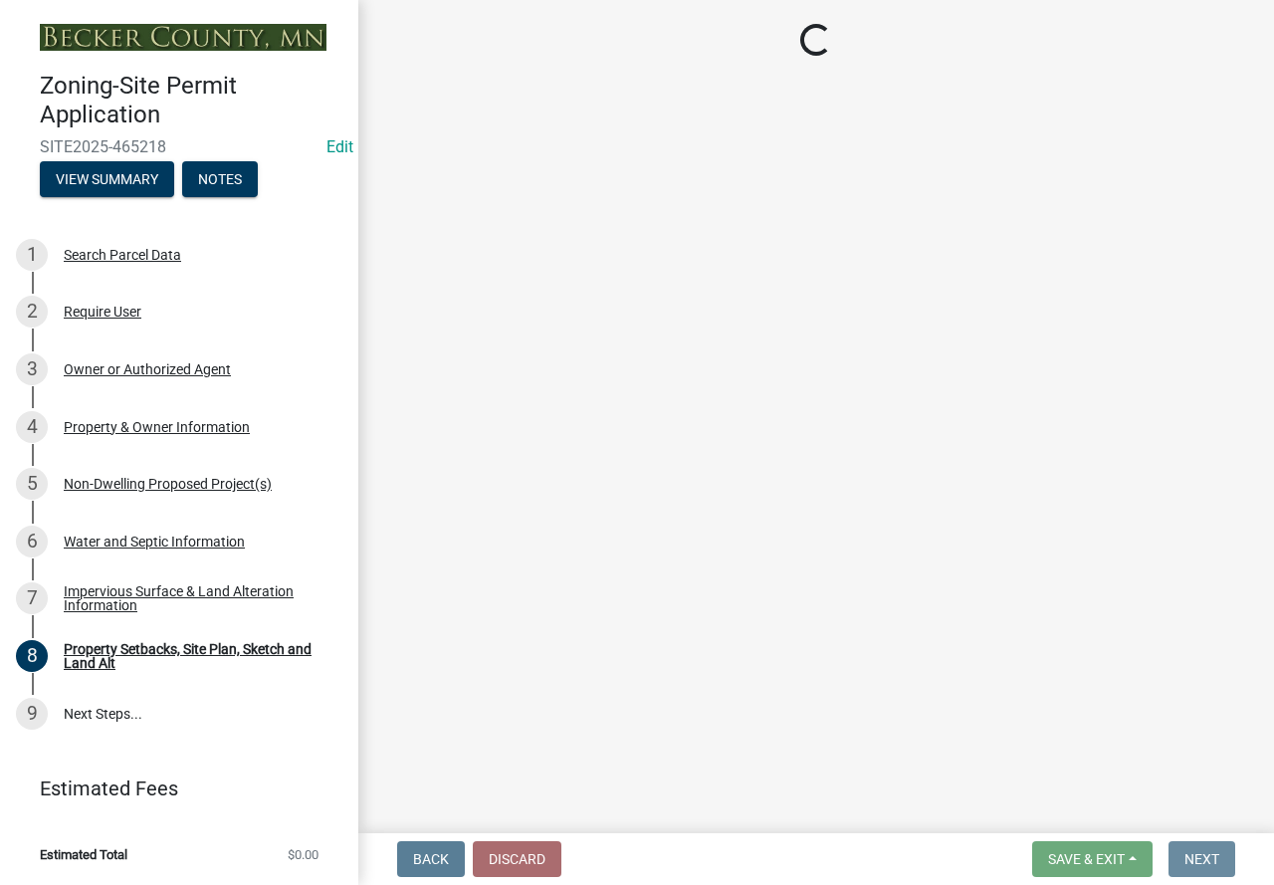
scroll to position [0, 0]
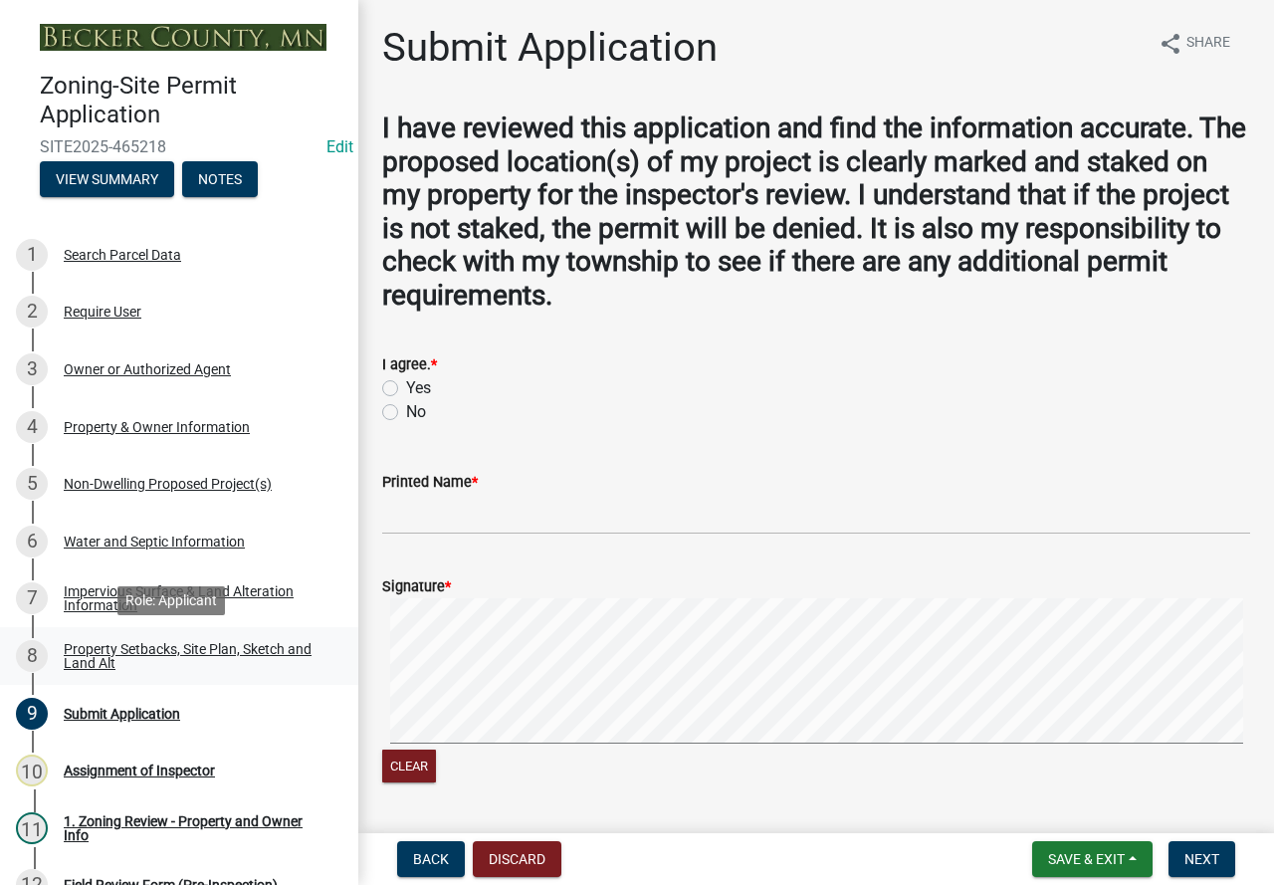
click at [105, 650] on div "Property Setbacks, Site Plan, Sketch and Land Alt" at bounding box center [195, 656] width 263 height 28
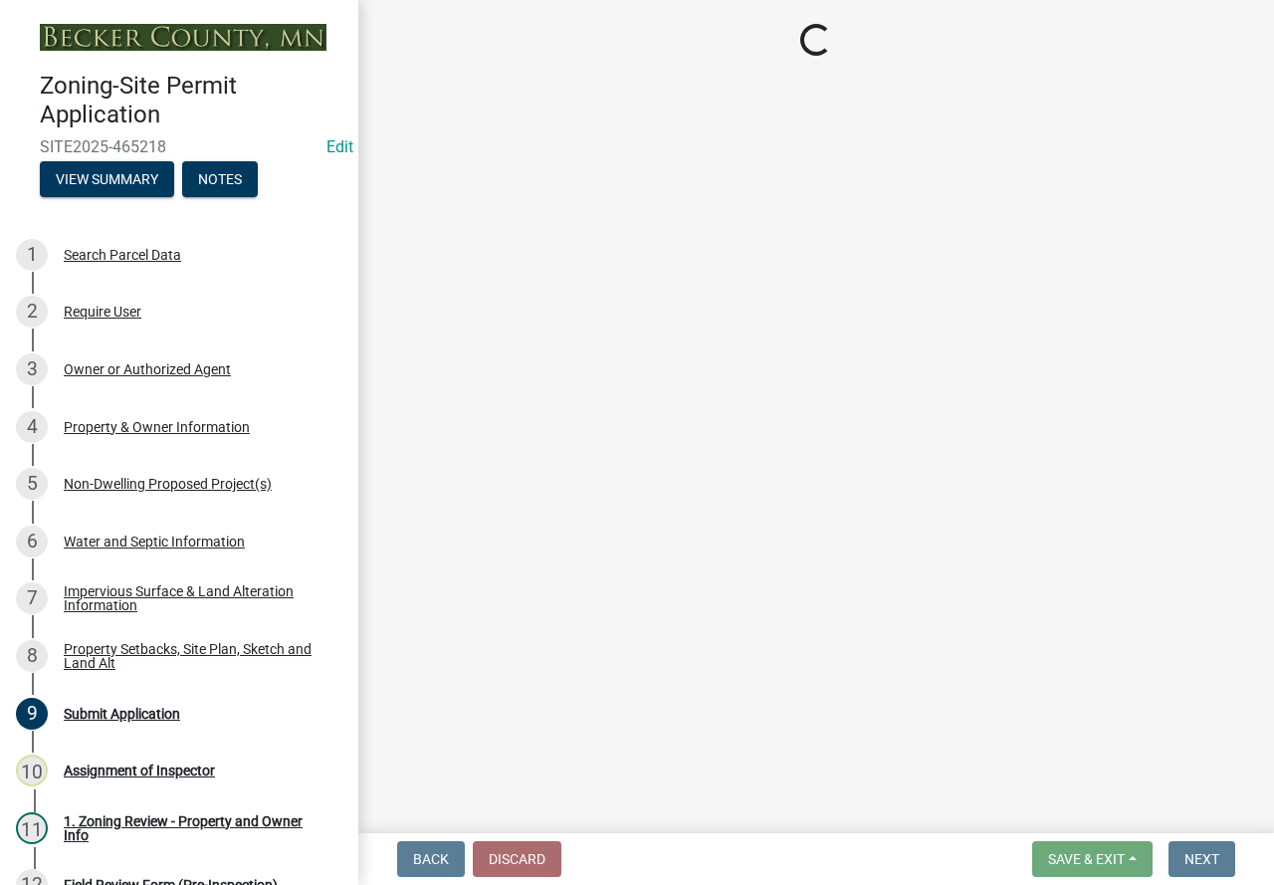
select select "d89fbfa0-1150-4954-b91c-9d482c9530a3"
select select "fd58f24c-a096-4195-863e-b494ea1fd324"
select select "12da6293-5841-4f5c-bd92-3658833964cd"
select select "5ad4ab64-b44e-481c-9000-9e5907aa74e1"
select select "e019de12-4845-45f2-ad10-5fb76eee0e55"
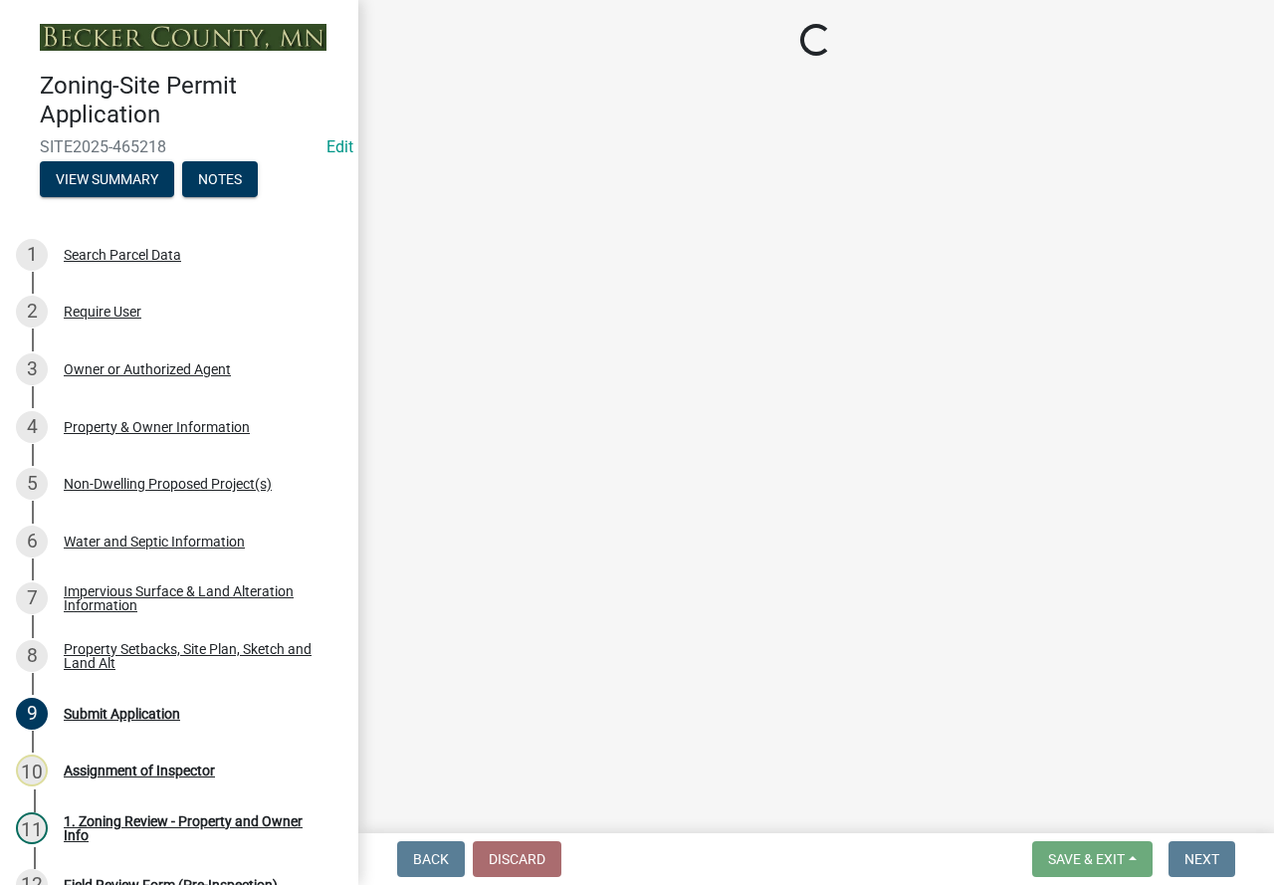
select select "c8b8ea71-7088-4e87-a493-7bc88cc2835b"
select select "1418c7e3-4054-4b00-84b5-d09b9560f30a"
select select "4421853d-5e11-4b64-95ec-6c47066881cc"
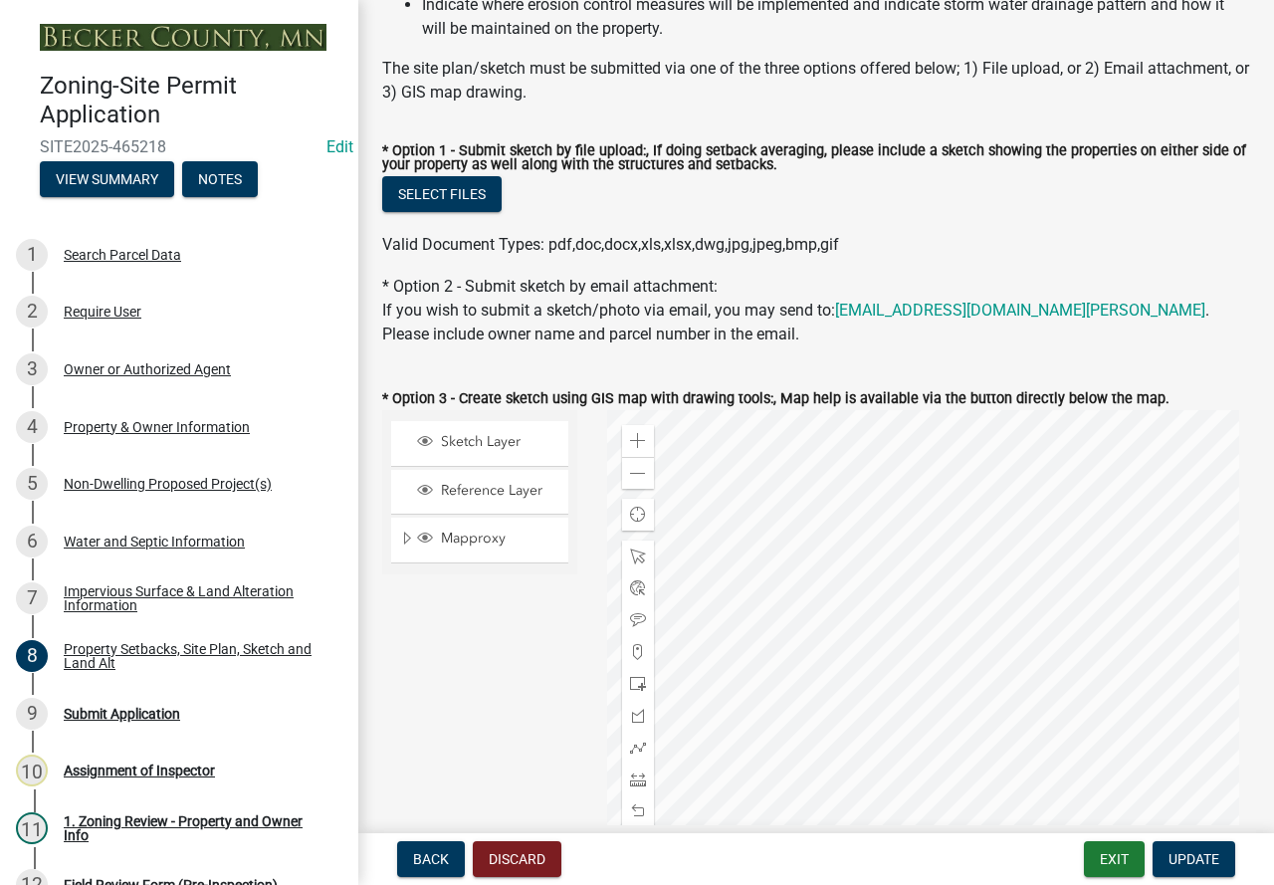
scroll to position [398, 0]
click at [630, 438] on span at bounding box center [638, 440] width 16 height 16
click at [786, 870] on div at bounding box center [929, 658] width 644 height 498
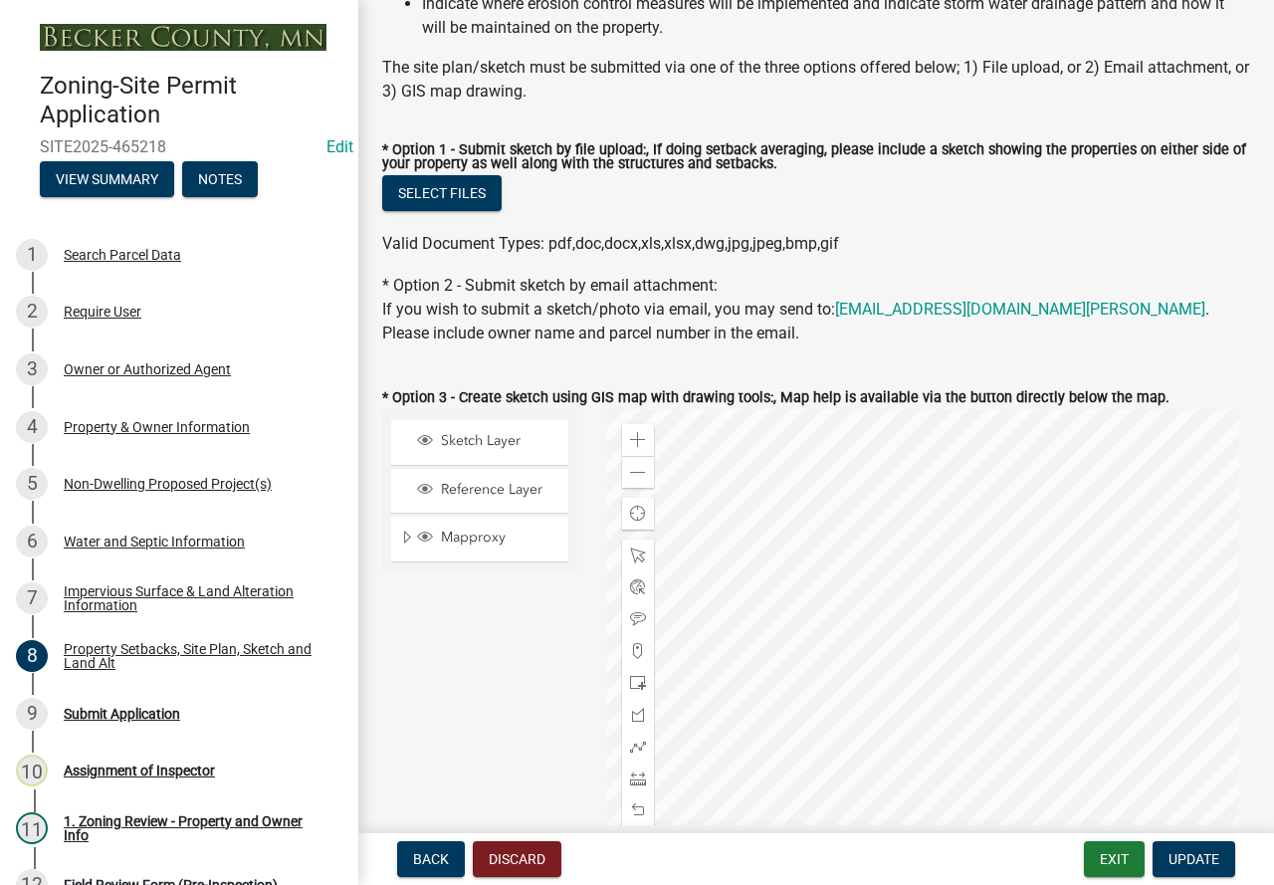
click at [803, 810] on div at bounding box center [929, 658] width 644 height 498
click at [922, 743] on div at bounding box center [929, 658] width 644 height 498
click at [633, 744] on span at bounding box center [638, 746] width 16 height 16
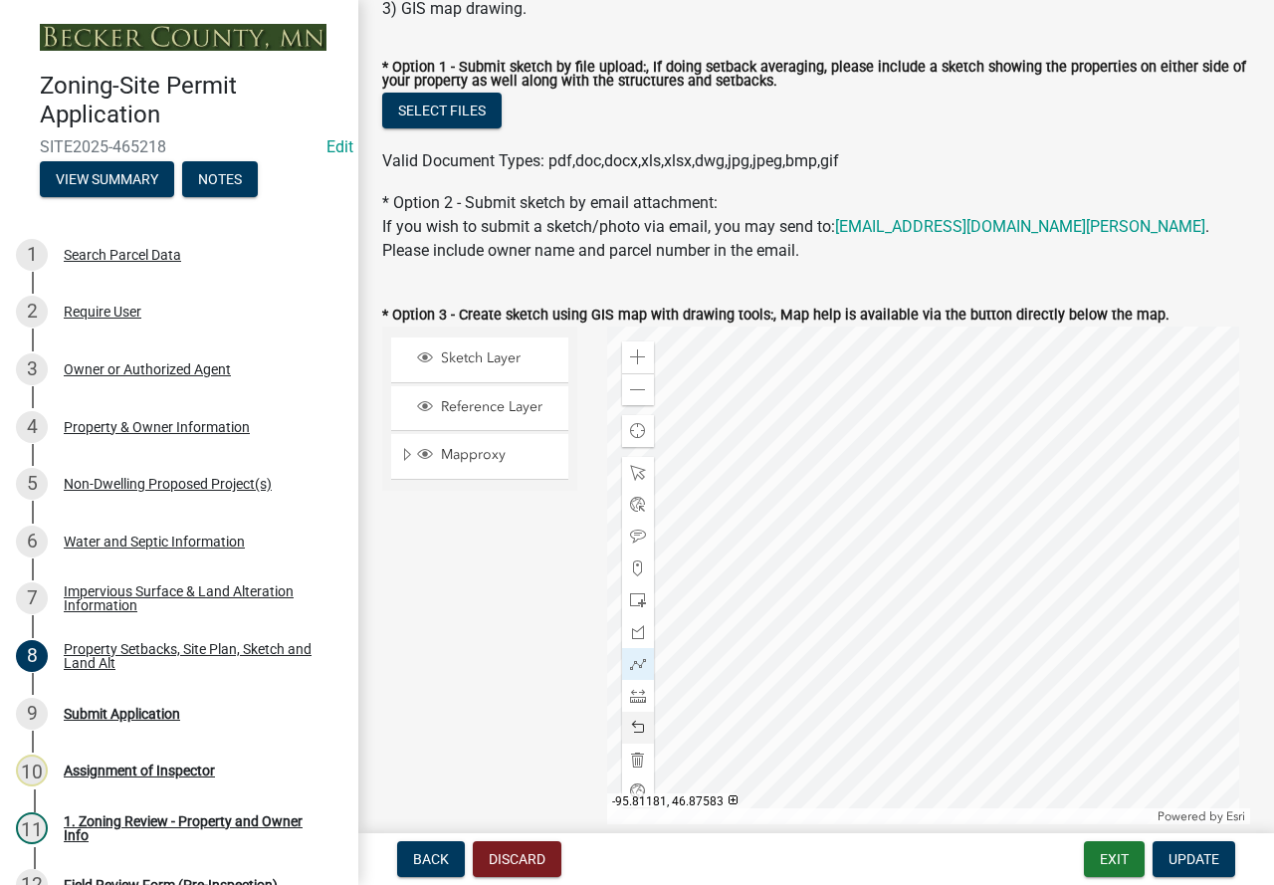
click at [855, 561] on div at bounding box center [929, 575] width 644 height 498
click at [857, 585] on div at bounding box center [929, 575] width 644 height 498
click at [899, 588] on div at bounding box center [929, 575] width 644 height 498
click at [896, 561] on div at bounding box center [929, 575] width 644 height 498
click at [854, 560] on div at bounding box center [929, 575] width 644 height 498
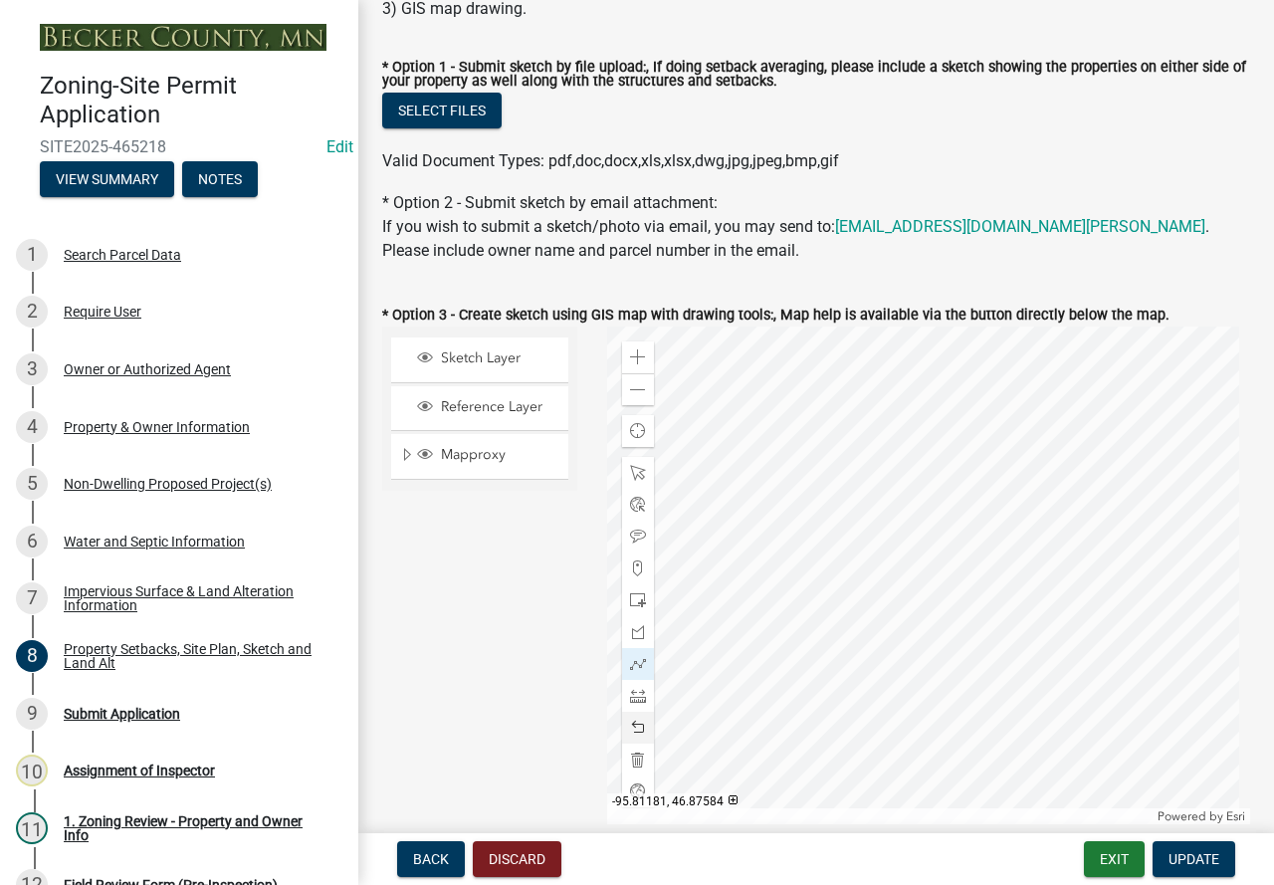
click at [854, 560] on div at bounding box center [929, 575] width 644 height 498
click at [1216, 862] on span "Update" at bounding box center [1193, 859] width 51 height 16
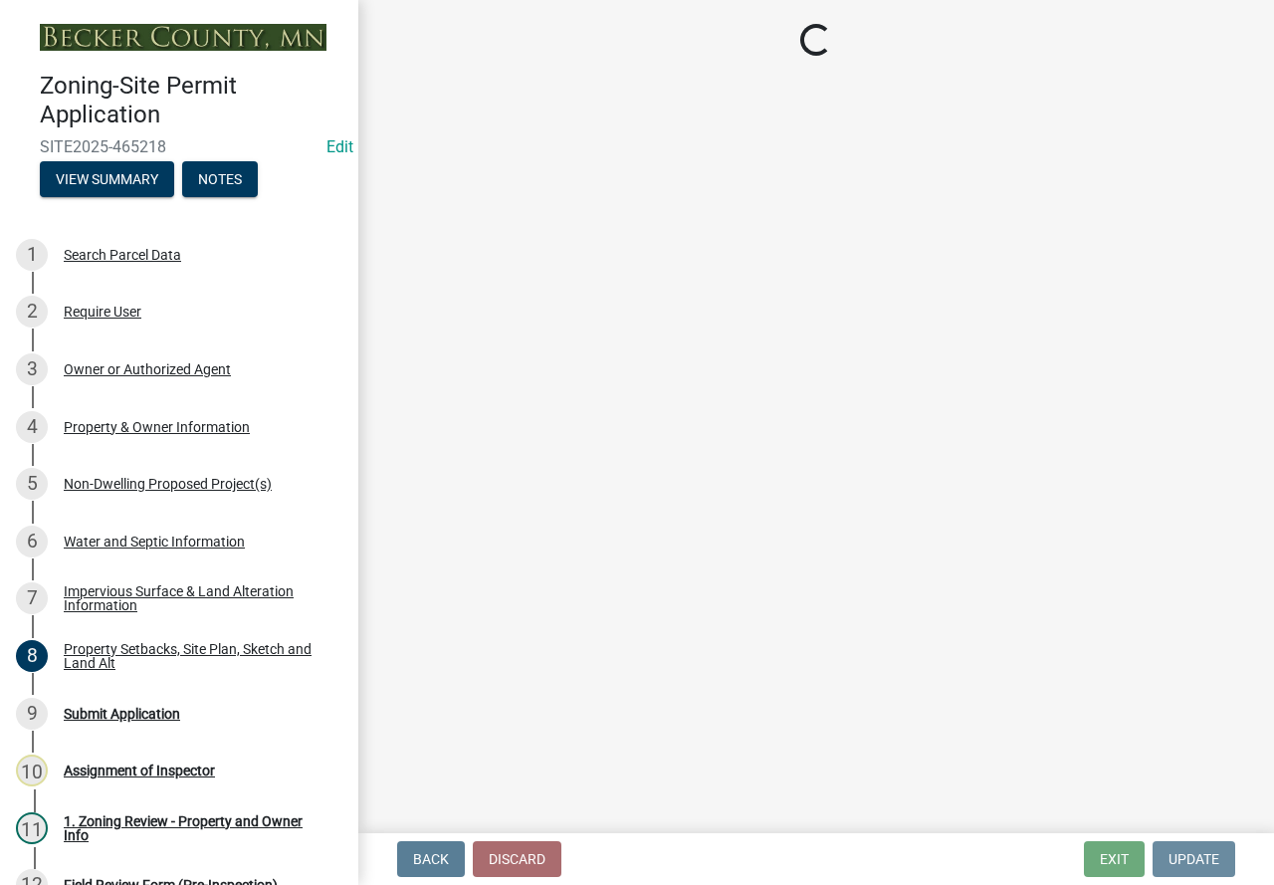
scroll to position [0, 0]
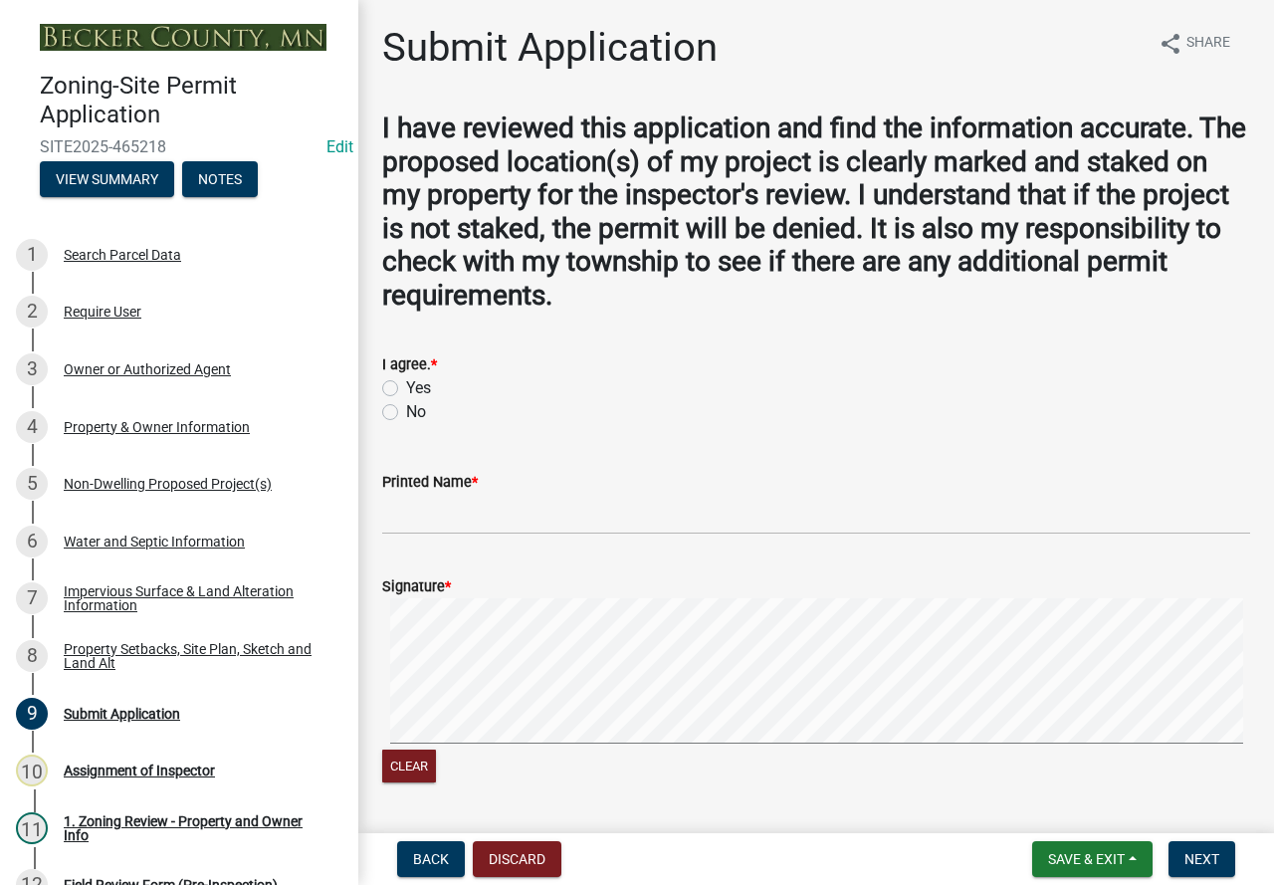
click at [406, 391] on label "Yes" at bounding box center [418, 388] width 25 height 24
click at [406, 389] on input "Yes" at bounding box center [412, 382] width 13 height 13
radio input "true"
click at [461, 518] on input "Printed Name *" at bounding box center [816, 514] width 868 height 41
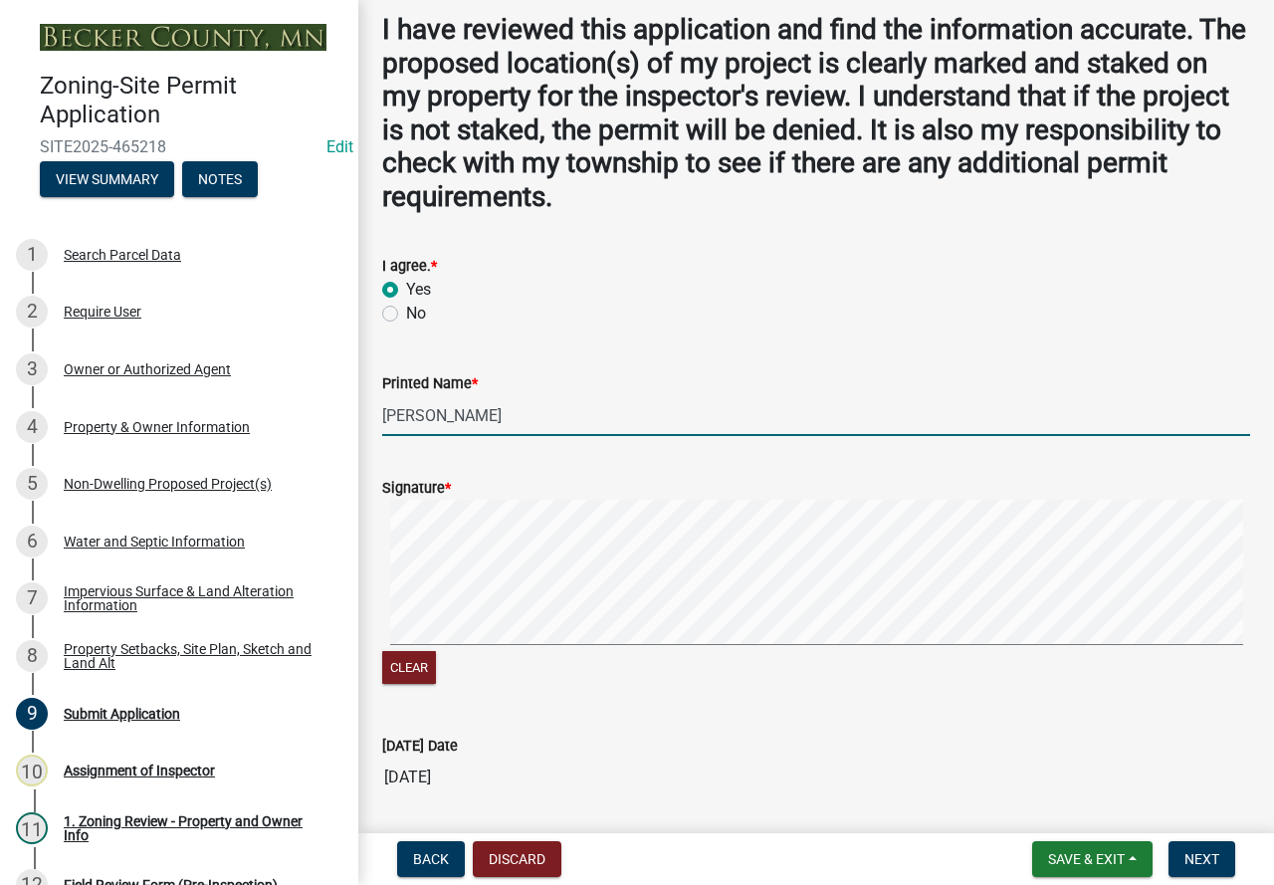
scroll to position [299, 0]
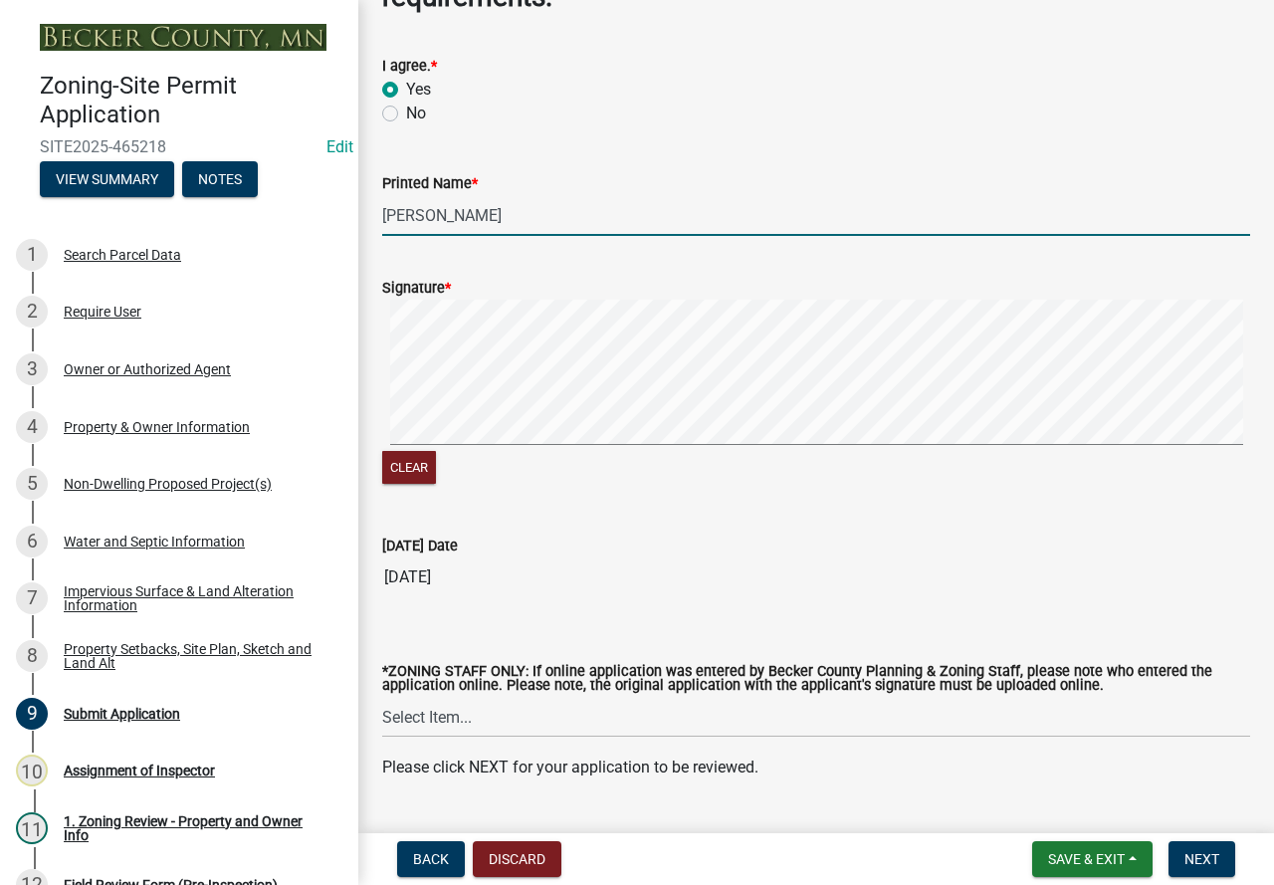
type input "Douglas Loberg"
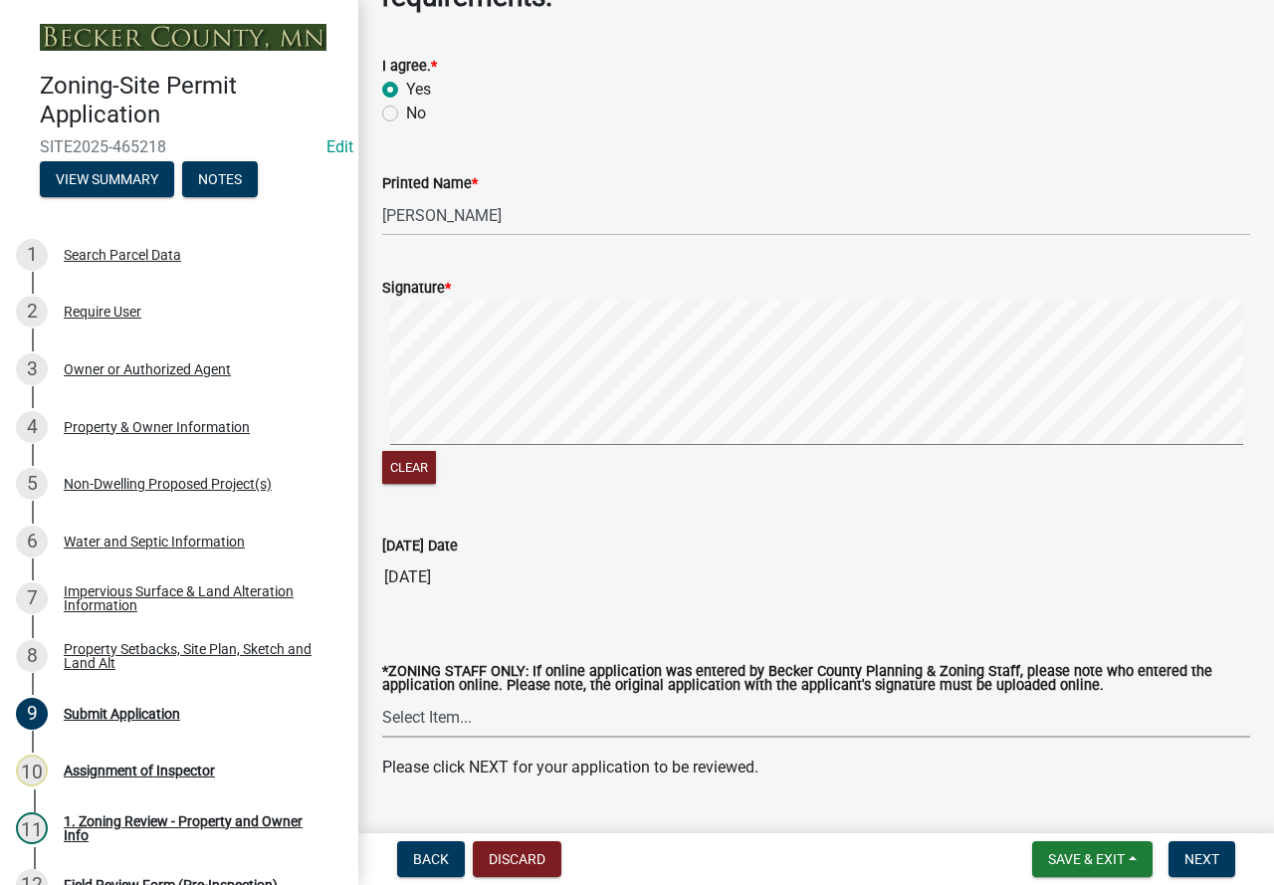
click at [507, 724] on select "Select Item... Jeff Rusness Kyle Vareberg Nicole Bradbury Susan Rockwell Tyler …" at bounding box center [816, 717] width 868 height 41
click at [382, 698] on select "Select Item... Jeff Rusness Kyle Vareberg Nicole Bradbury Susan Rockwell Tyler …" at bounding box center [816, 717] width 868 height 41
select select "46a4e5dd-5e54-4833-a695-492bd64ca2bd"
click at [1204, 868] on button "Next" at bounding box center [1201, 859] width 67 height 36
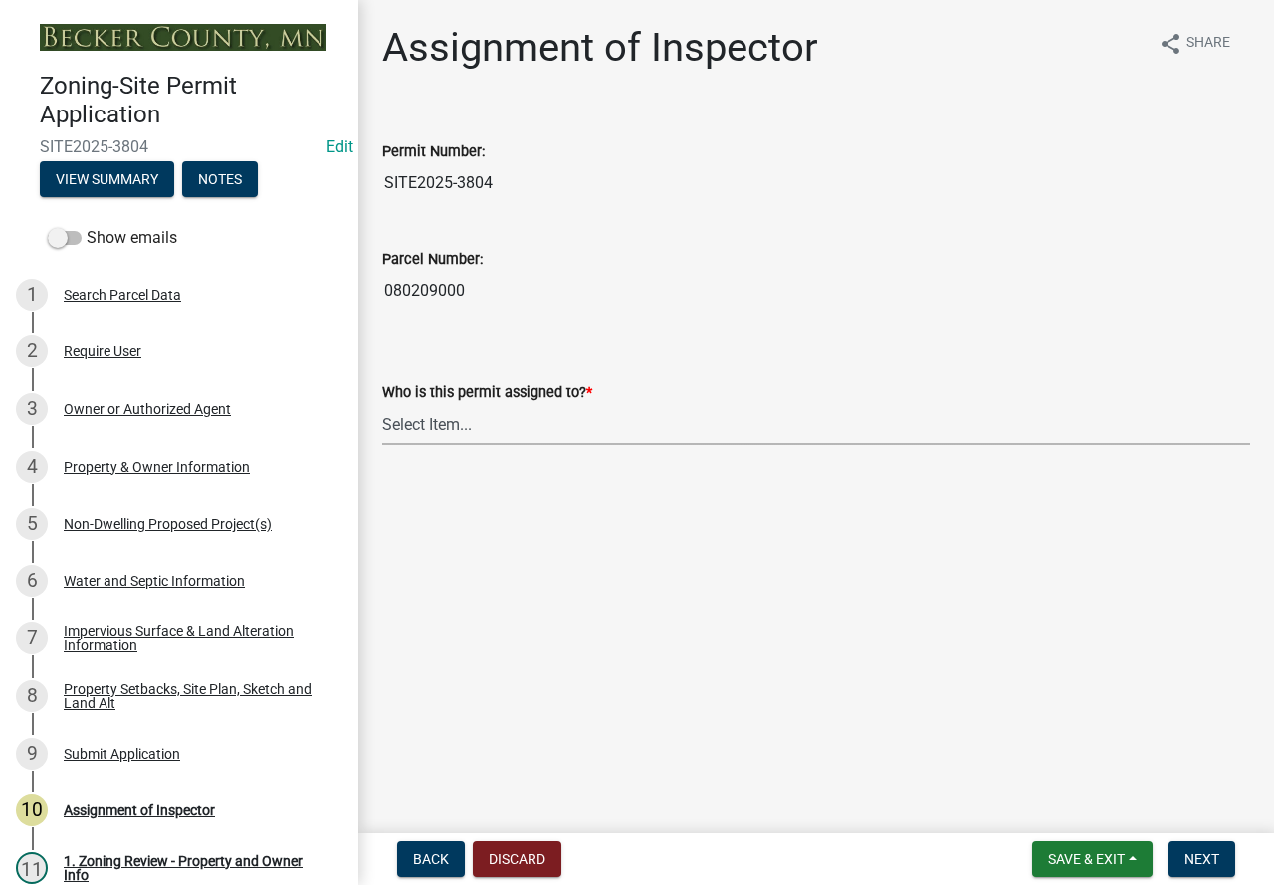
click at [513, 424] on select "Select Item... Jeff Rusness Kyle Vareberg Nicole Bradbury Susan Rockwell Tyler …" at bounding box center [816, 424] width 868 height 41
click at [382, 404] on select "Select Item... Jeff Rusness Kyle Vareberg Nicole Bradbury Susan Rockwell Tyler …" at bounding box center [816, 424] width 868 height 41
select select "46a4e5dd-5e54-4833-a695-492bd64ca2bd"
click at [1206, 870] on button "Next" at bounding box center [1201, 859] width 67 height 36
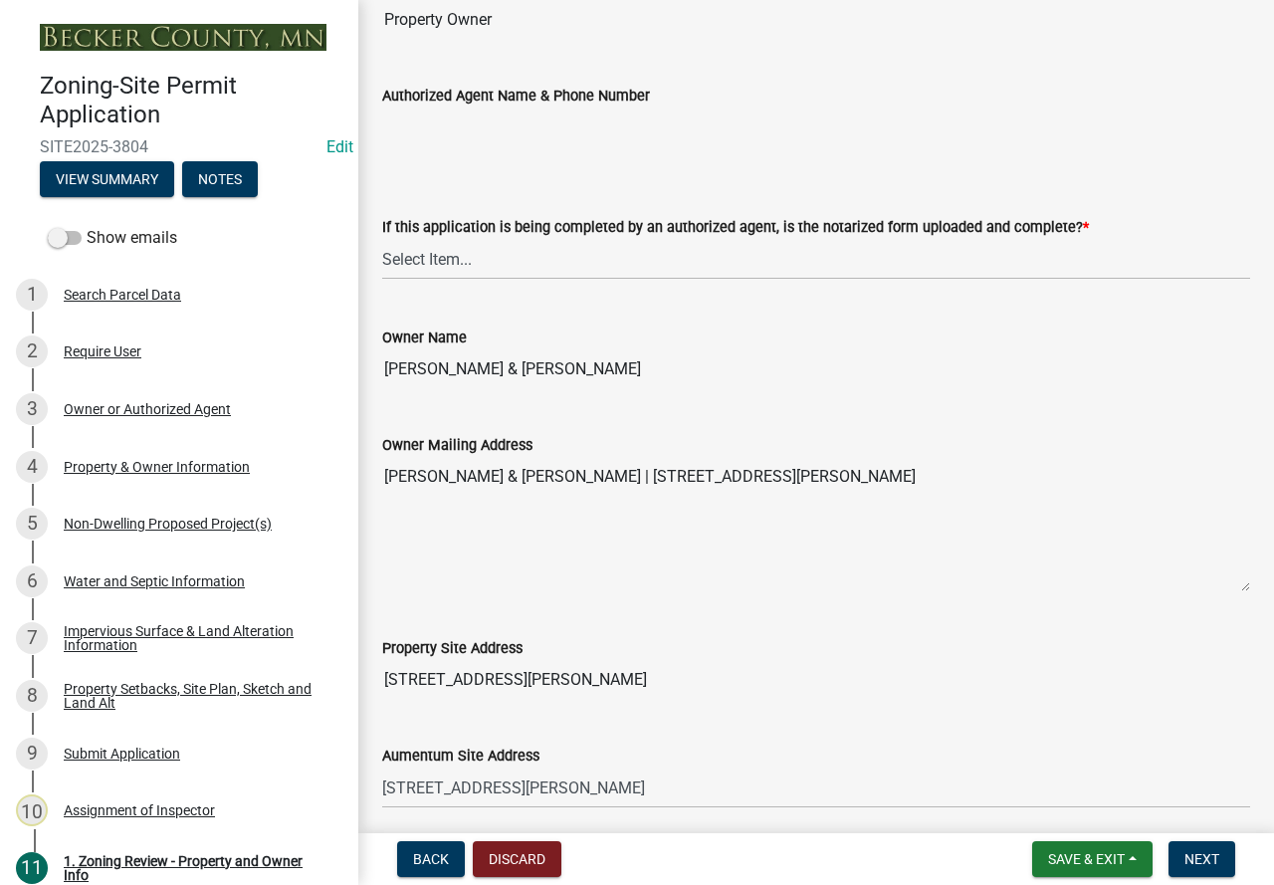
scroll to position [597, 0]
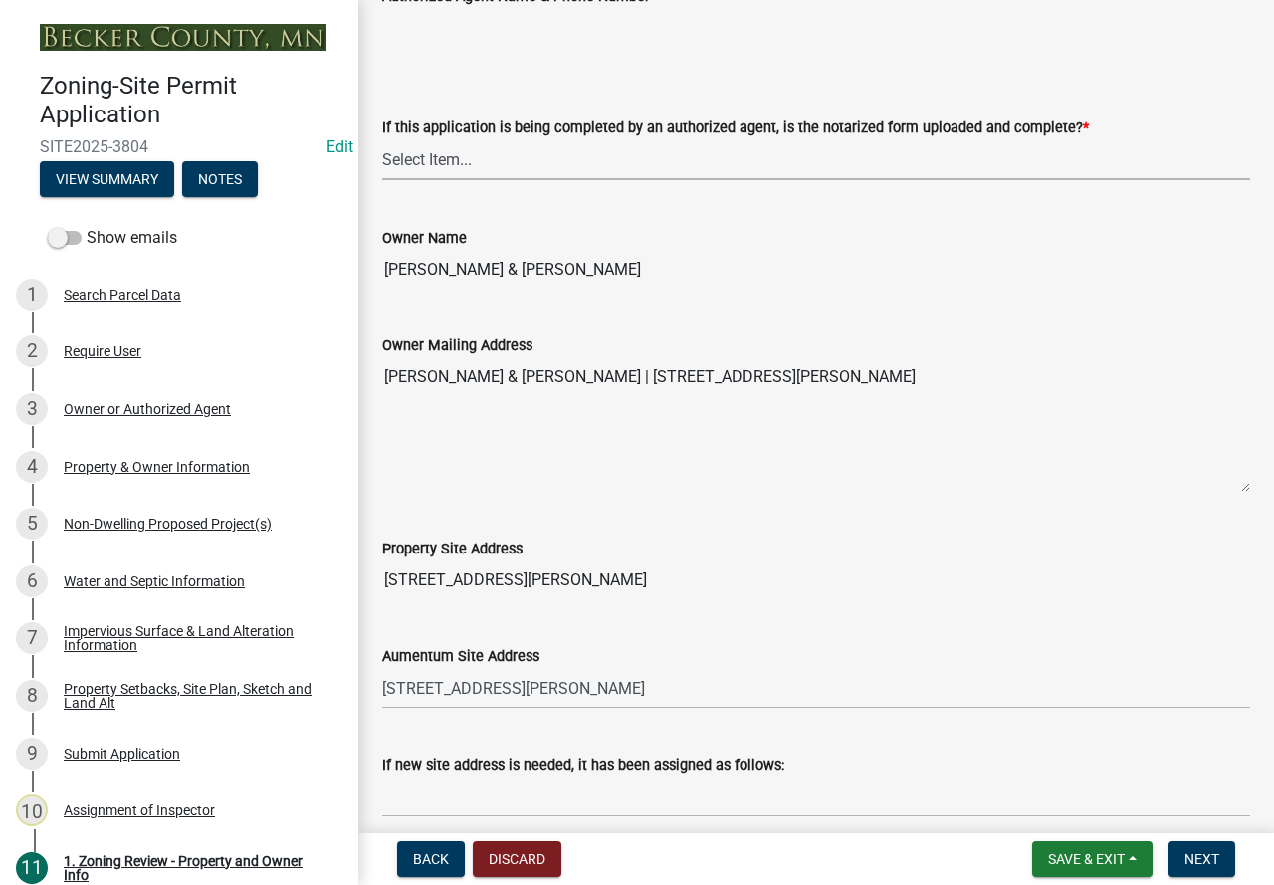
click at [405, 154] on select "Select Item... Yes No N/A" at bounding box center [816, 159] width 868 height 41
click at [382, 140] on select "Select Item... Yes No N/A" at bounding box center [816, 159] width 868 height 41
select select "b279cdb4-a9c7-4e65-a8bd-797316f5be14"
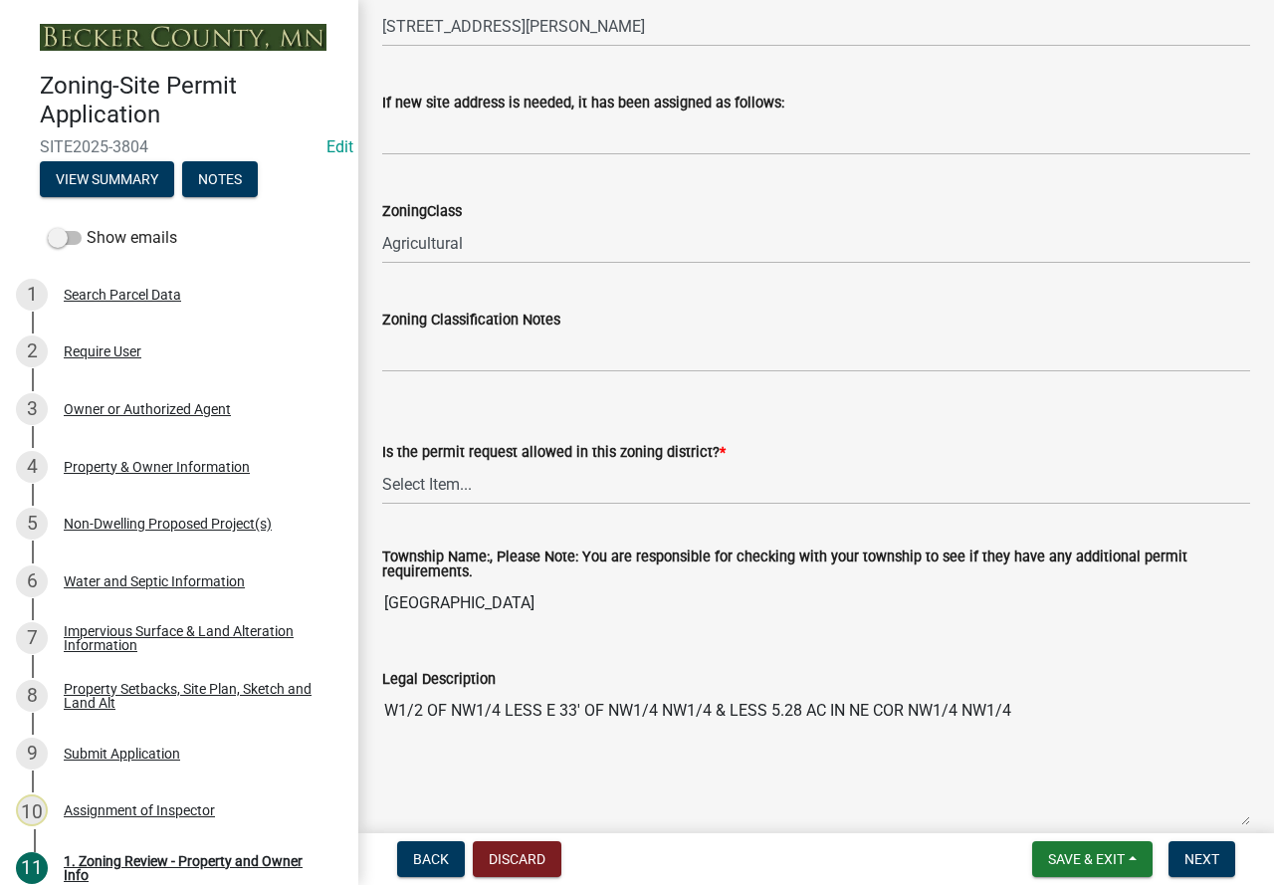
scroll to position [1294, 0]
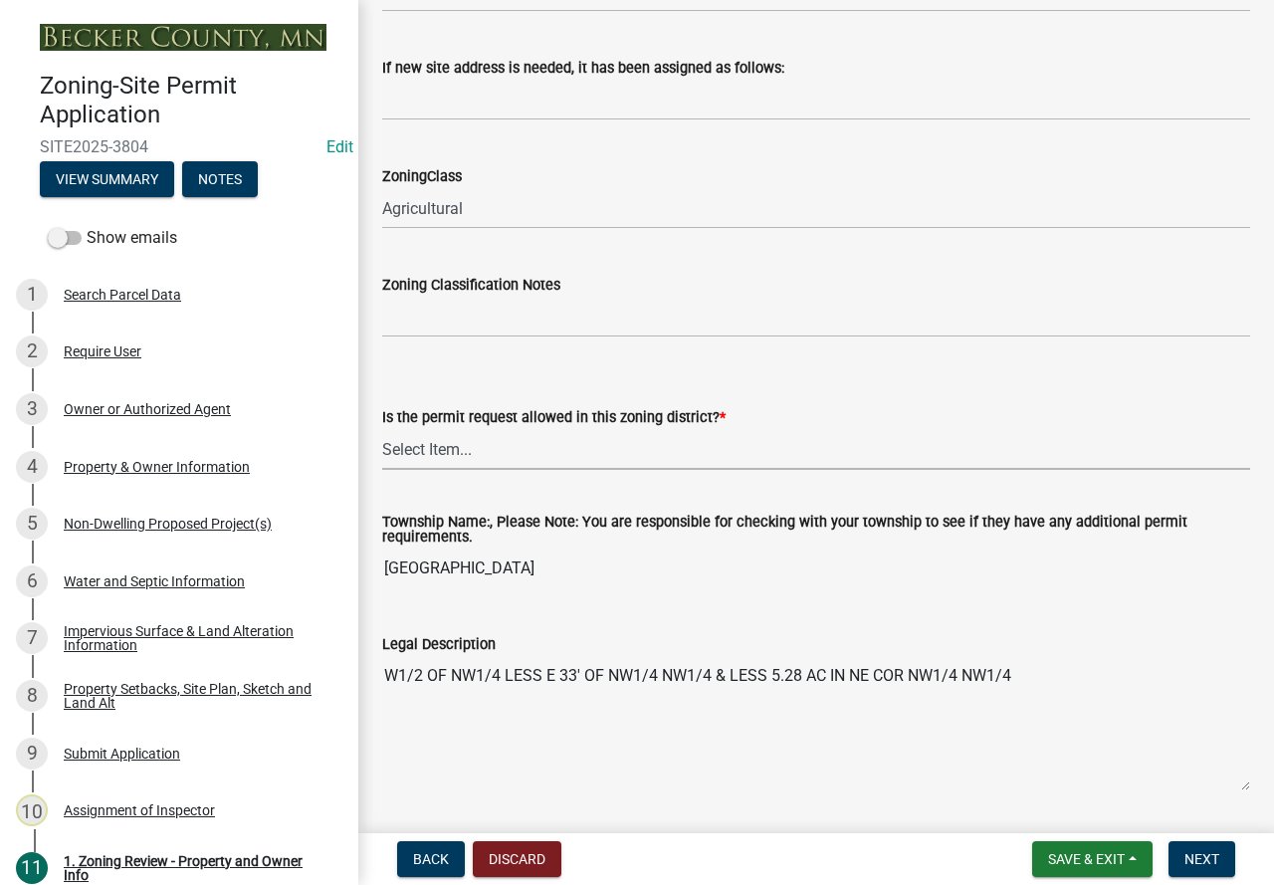
click at [694, 454] on select "Select Item... Yes No" at bounding box center [816, 449] width 868 height 41
click at [382, 430] on select "Select Item... Yes No" at bounding box center [816, 449] width 868 height 41
select select "b4f32c46-6248-4748-b47c-fa4933858724"
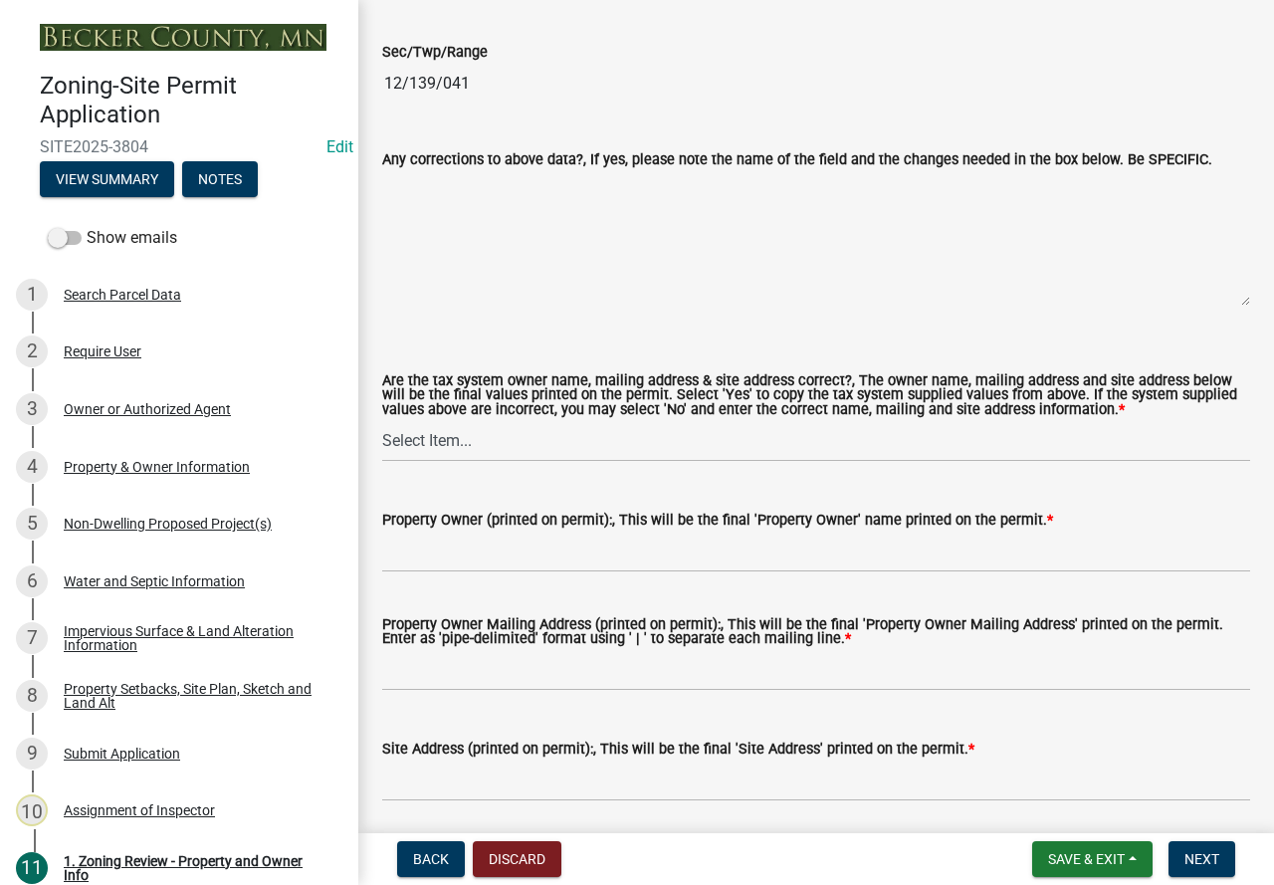
scroll to position [2090, 0]
click at [546, 440] on select "Select Item... Yes No" at bounding box center [816, 440] width 868 height 41
click at [382, 422] on select "Select Item... Yes No" at bounding box center [816, 440] width 868 height 41
select select "ab6c2257-4786-48e5-86d0-1194833f57c8"
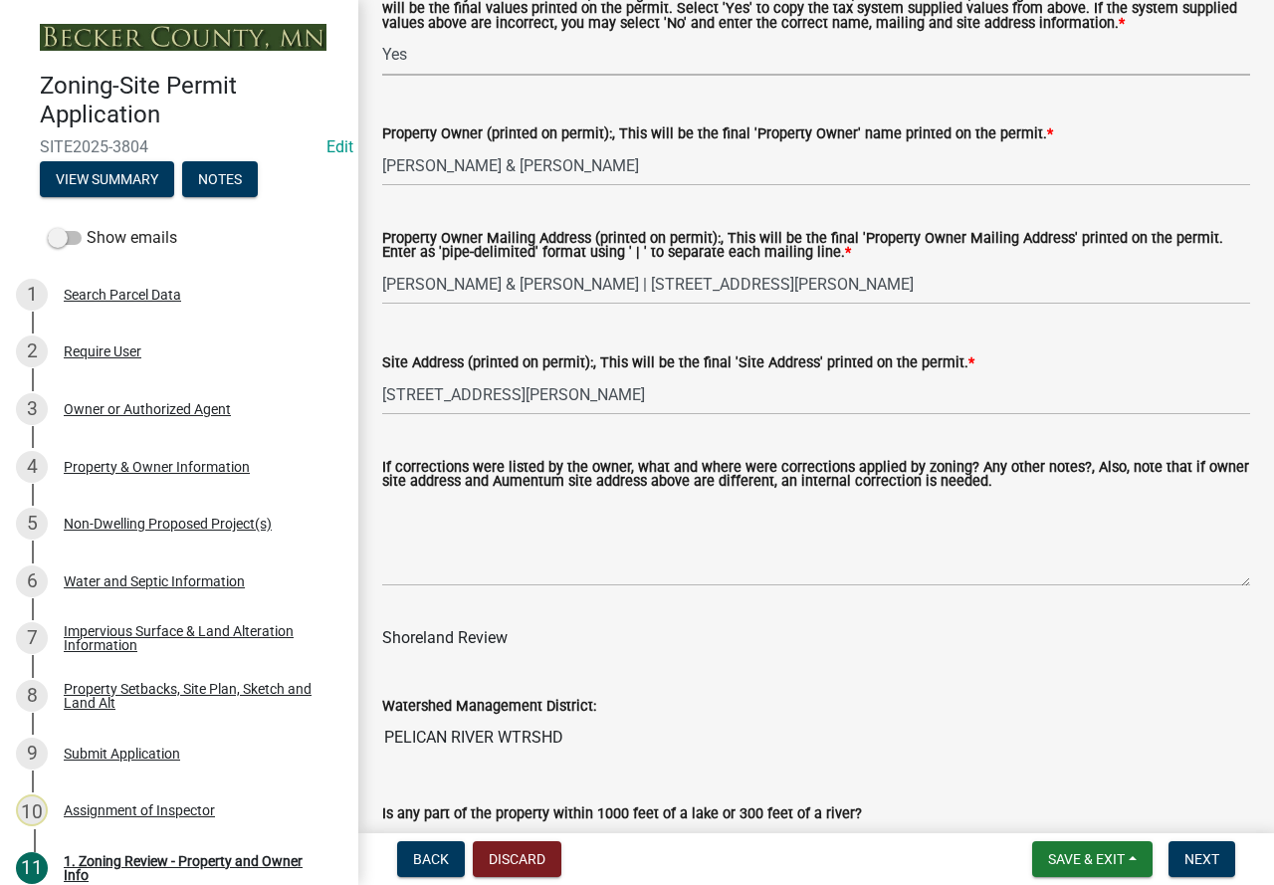
scroll to position [2488, 0]
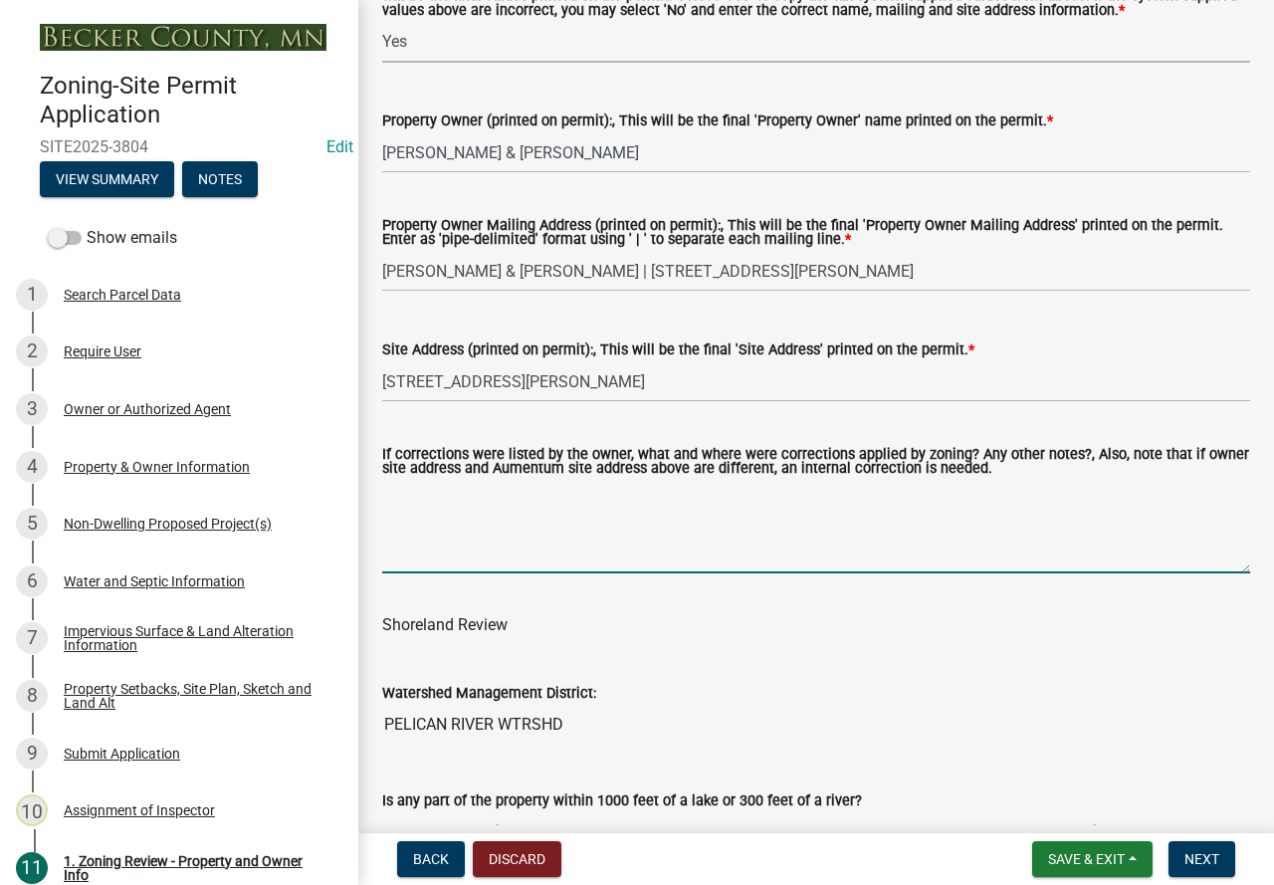
click at [467, 521] on textarea "If corrections were listed by the owner, what and where were corrections applie…" at bounding box center [816, 527] width 868 height 94
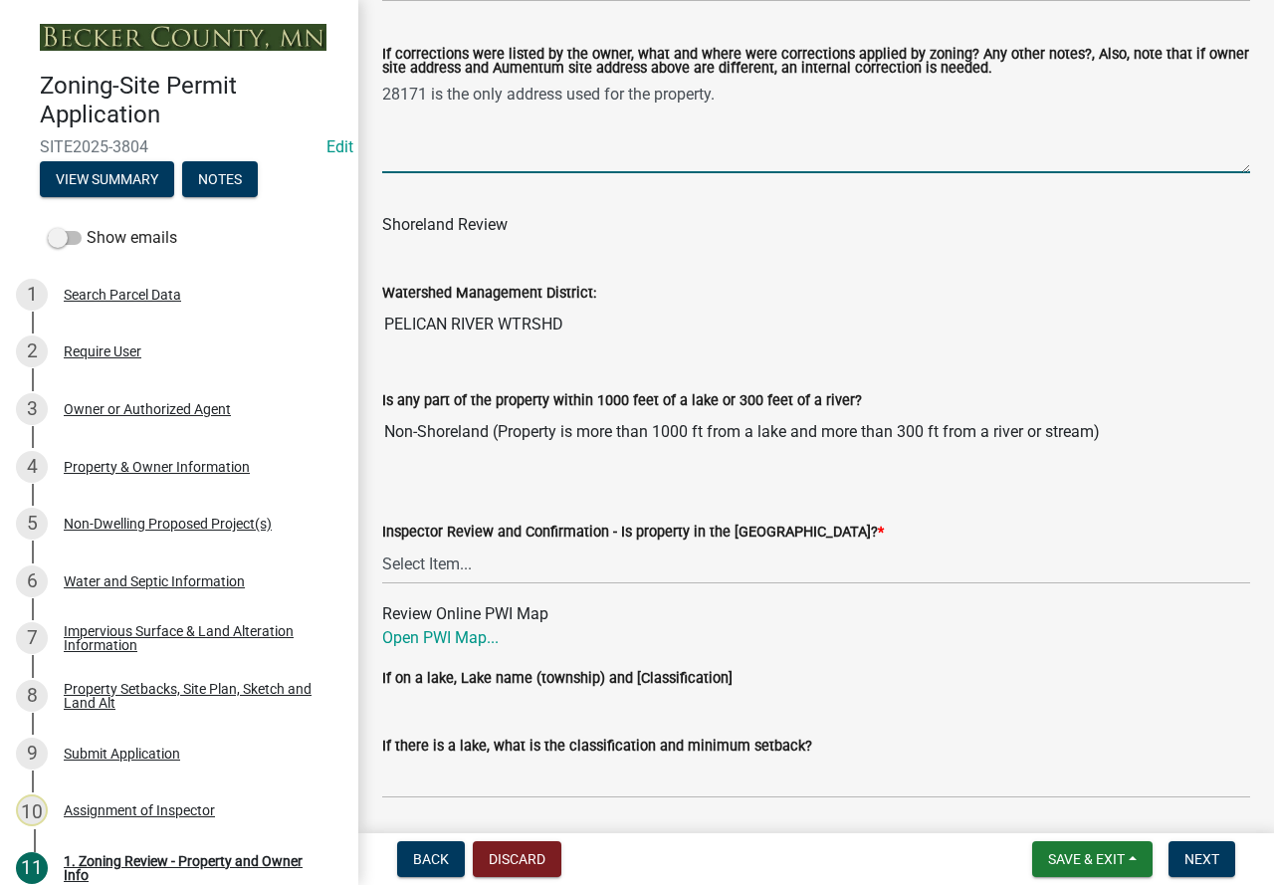
scroll to position [2985, 0]
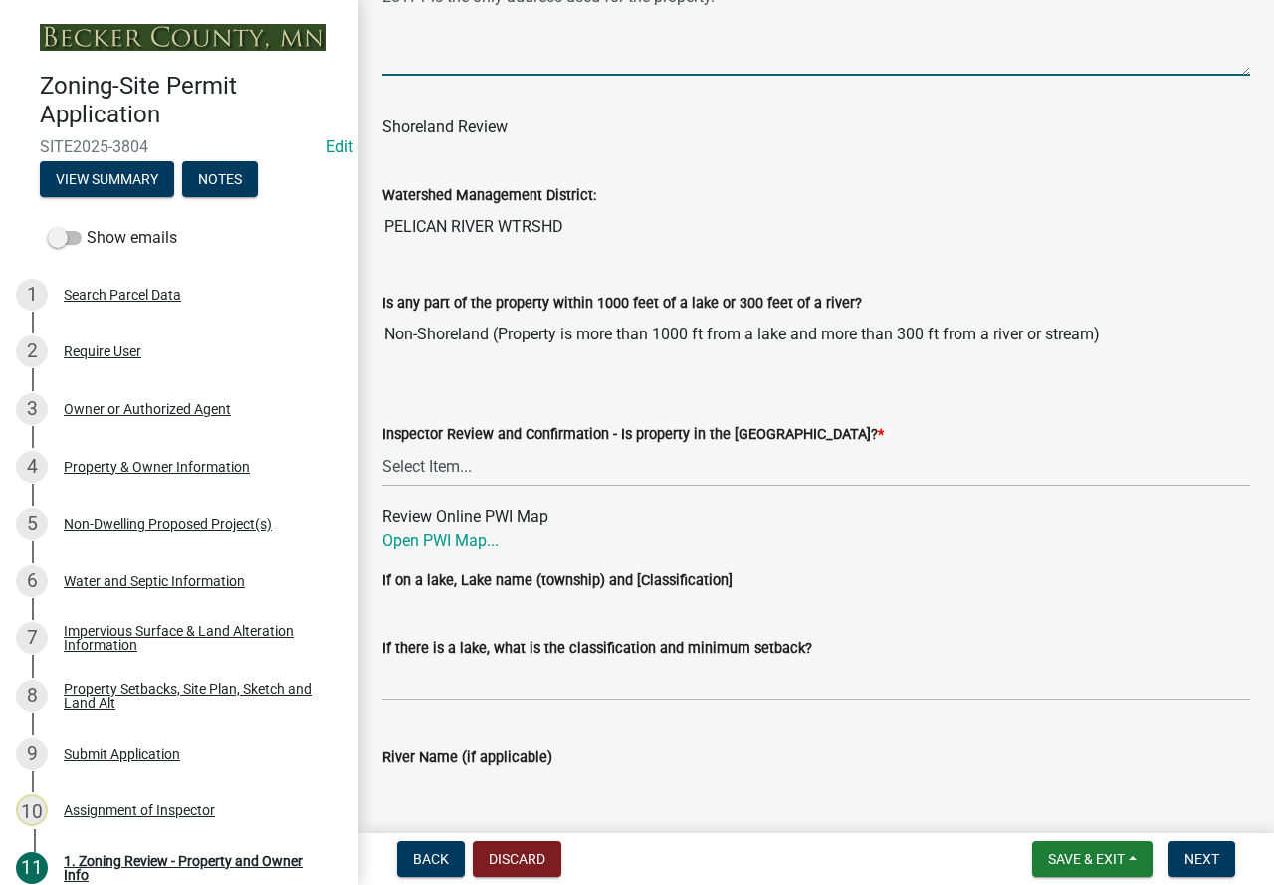
type textarea "28171 is the only address used for the property."
click at [600, 465] on select "Select Item... Within Shoreland District (SD) Not in Shoreland District (NOTSL)" at bounding box center [816, 466] width 868 height 41
click at [382, 451] on select "Select Item... Within Shoreland District (SD) Not in Shoreland District (NOTSL)" at bounding box center [816, 466] width 868 height 41
select select "e1f6b8d3-daec-4023-803a-68e50f8a9a47"
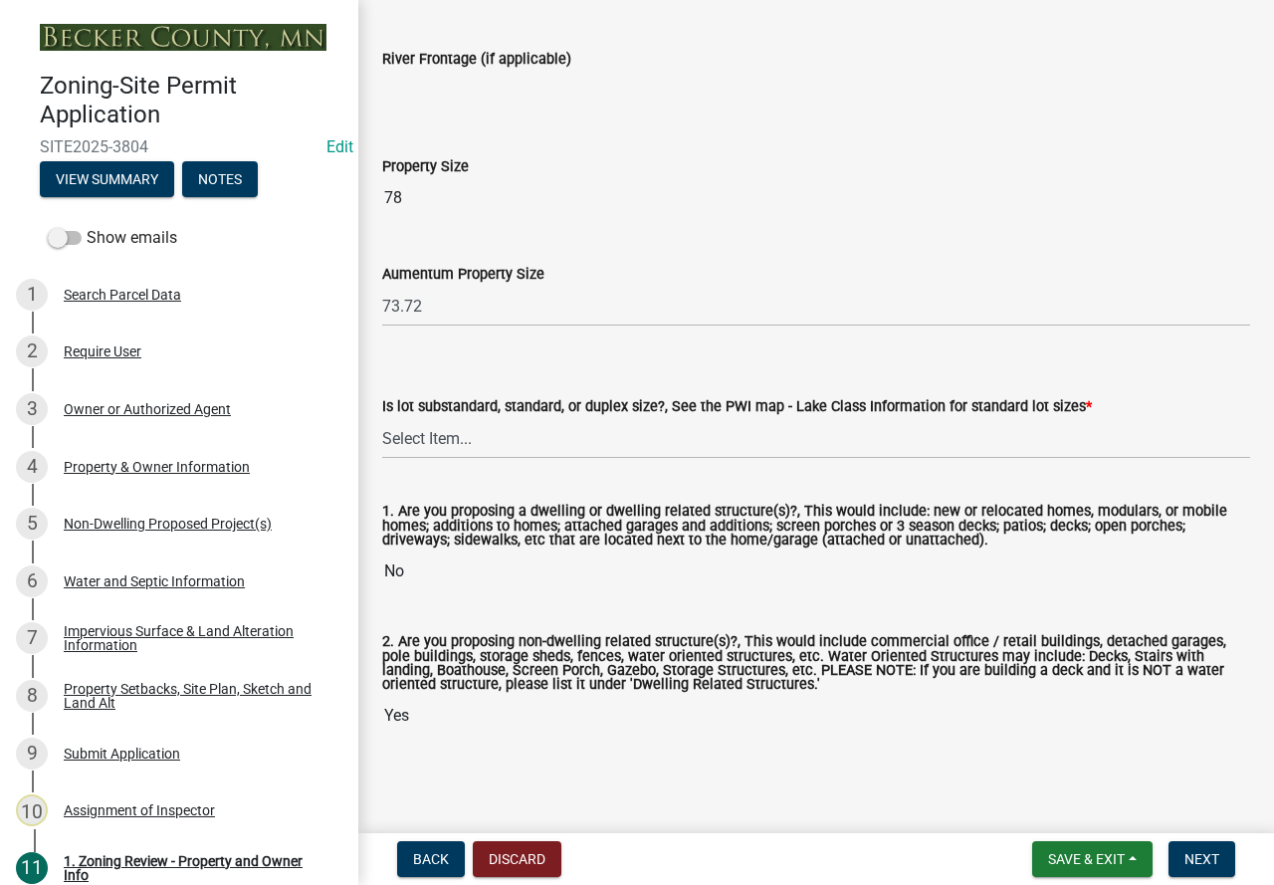
scroll to position [4233, 0]
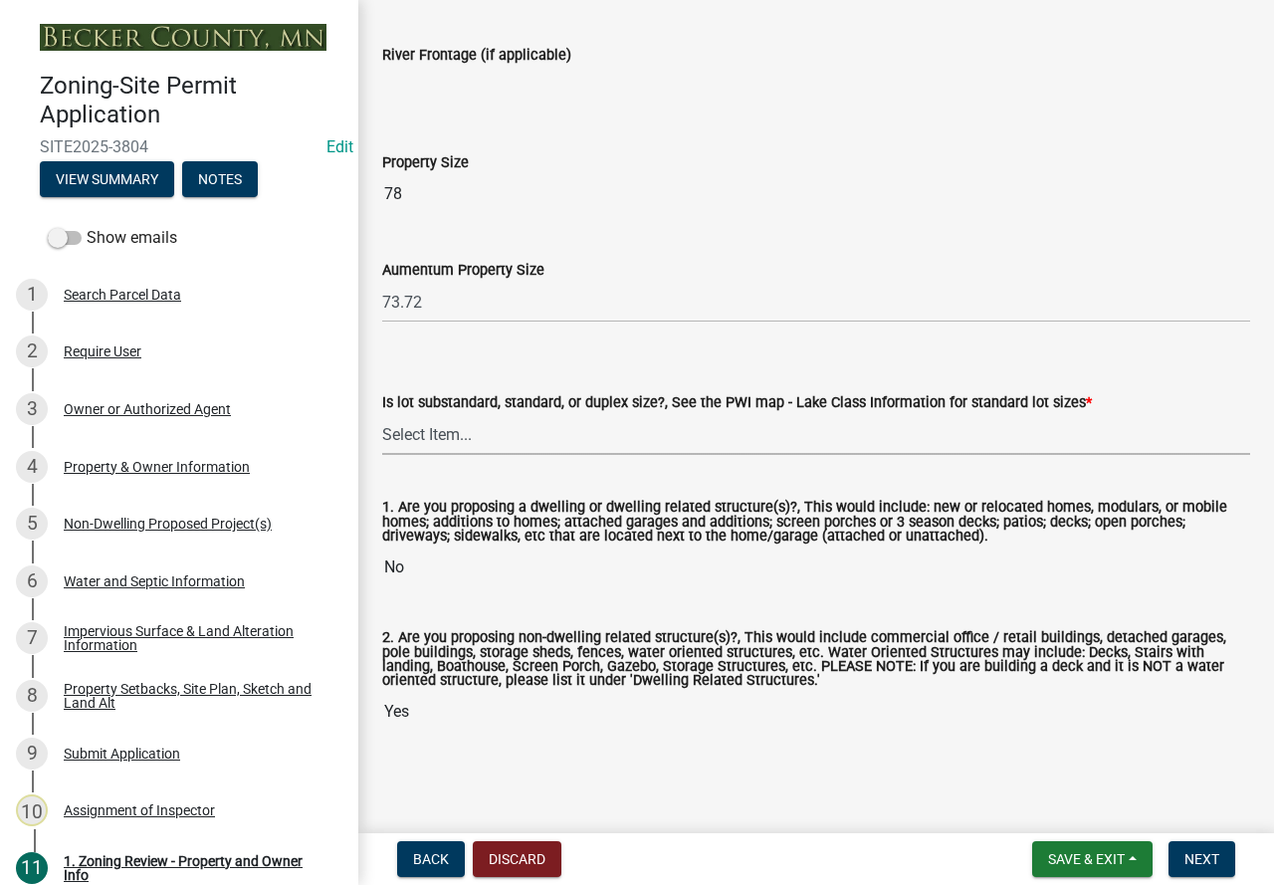
click at [666, 438] on select "Select Item... Non-Riparian and not back lot Substandard Non-Riparian Backlot S…" at bounding box center [816, 434] width 868 height 41
click at [382, 414] on select "Select Item... Non-Riparian and not back lot Substandard Non-Riparian Backlot S…" at bounding box center [816, 434] width 868 height 41
select select "d94a228a-13b2-461d-ba2b-a9964ed903a2"
click at [1231, 851] on button "Next" at bounding box center [1201, 859] width 67 height 36
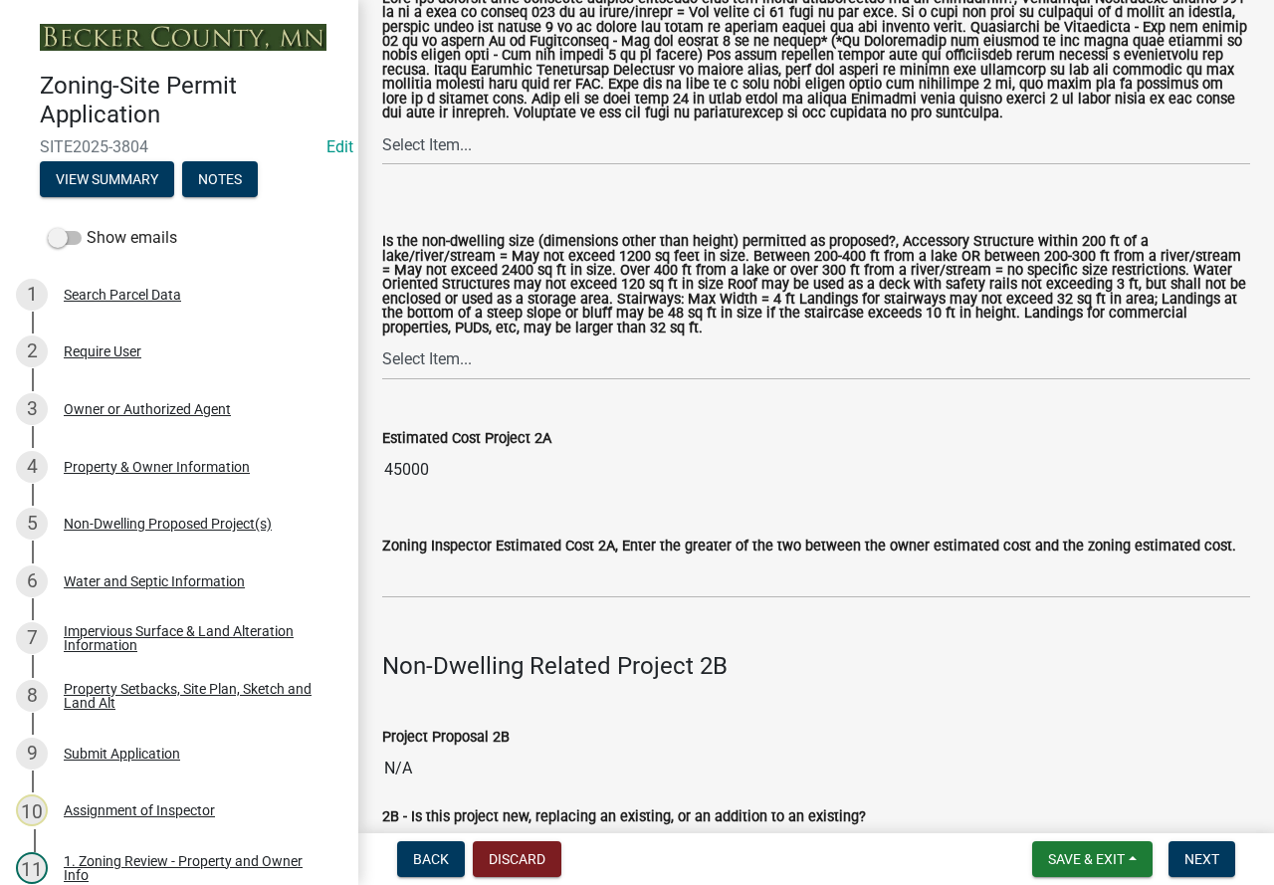
scroll to position [2090, 0]
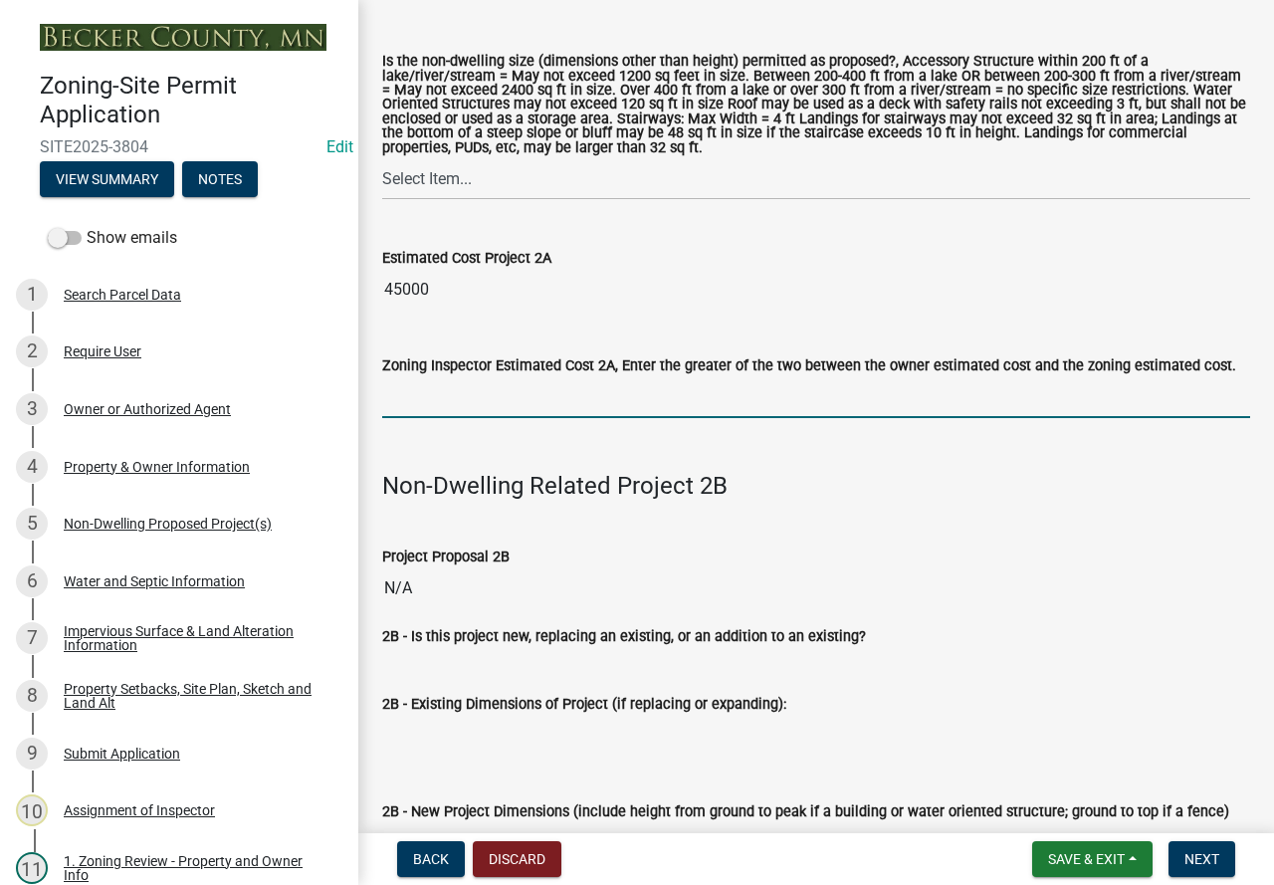
click at [543, 406] on input "text" at bounding box center [816, 397] width 868 height 41
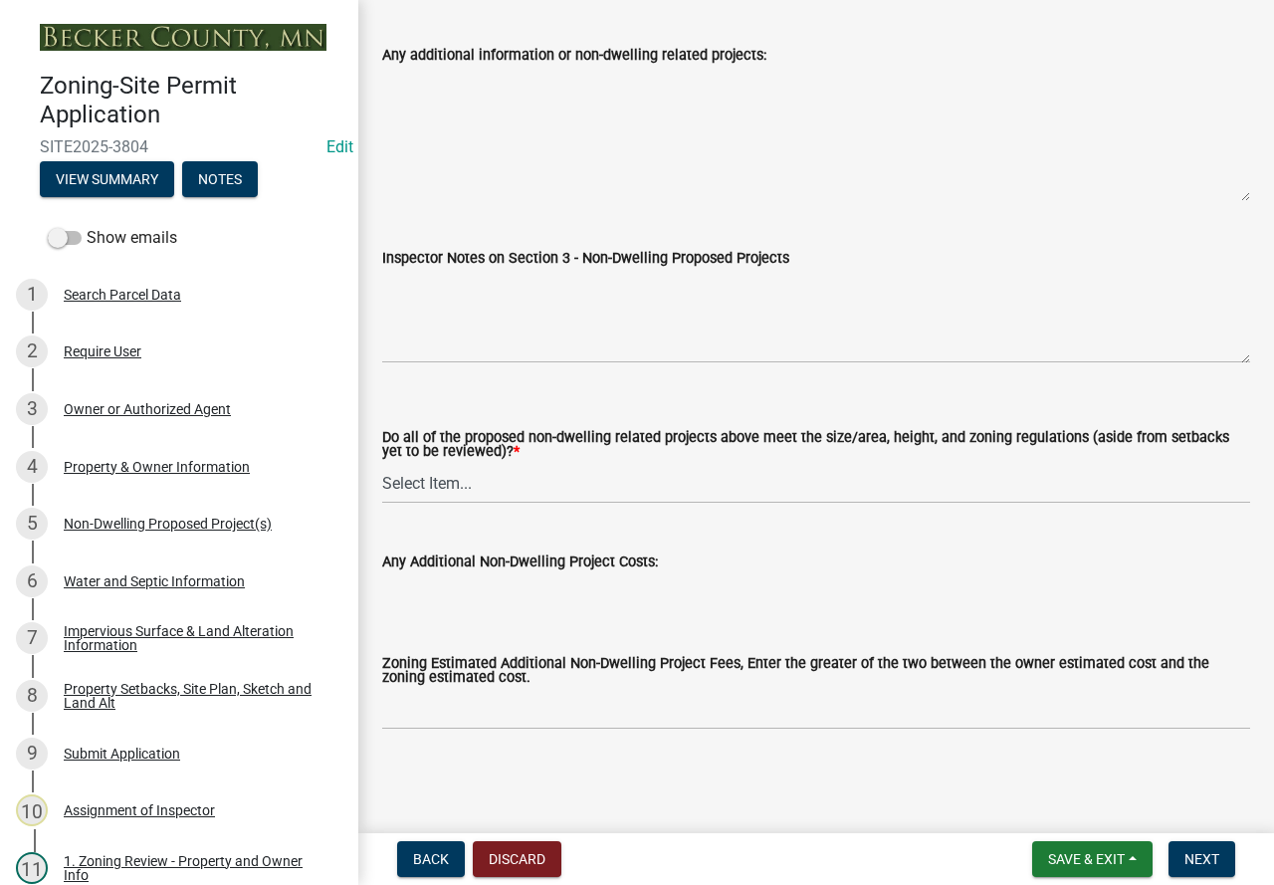
scroll to position [7125, 0]
type input "45000"
click at [774, 480] on select "Select Item... Yes No N/A" at bounding box center [816, 483] width 868 height 41
click at [382, 463] on select "Select Item... Yes No N/A" at bounding box center [816, 483] width 868 height 41
select select "70869821-7738-4560-8d2e-4f353ca78bb3"
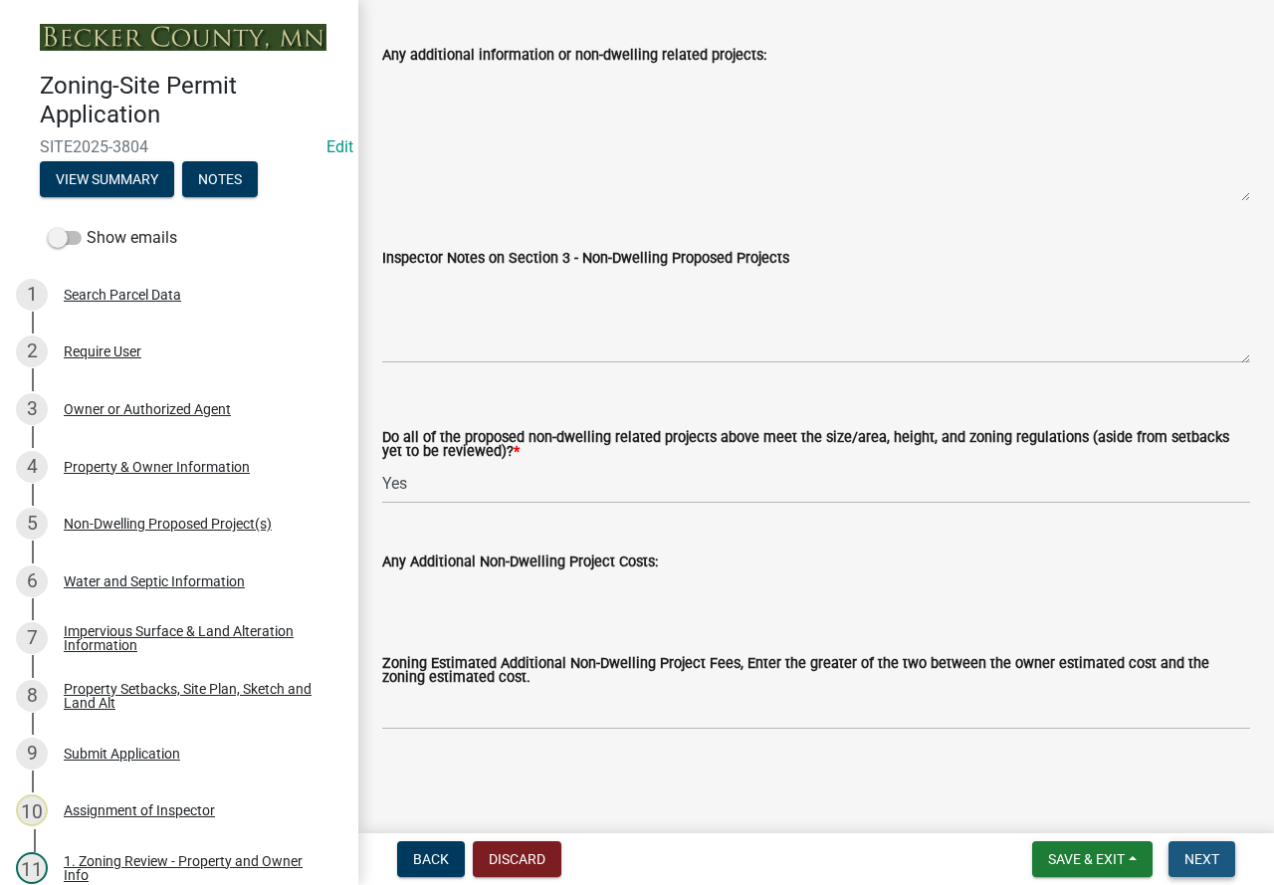
click at [1217, 843] on button "Next" at bounding box center [1201, 859] width 67 height 36
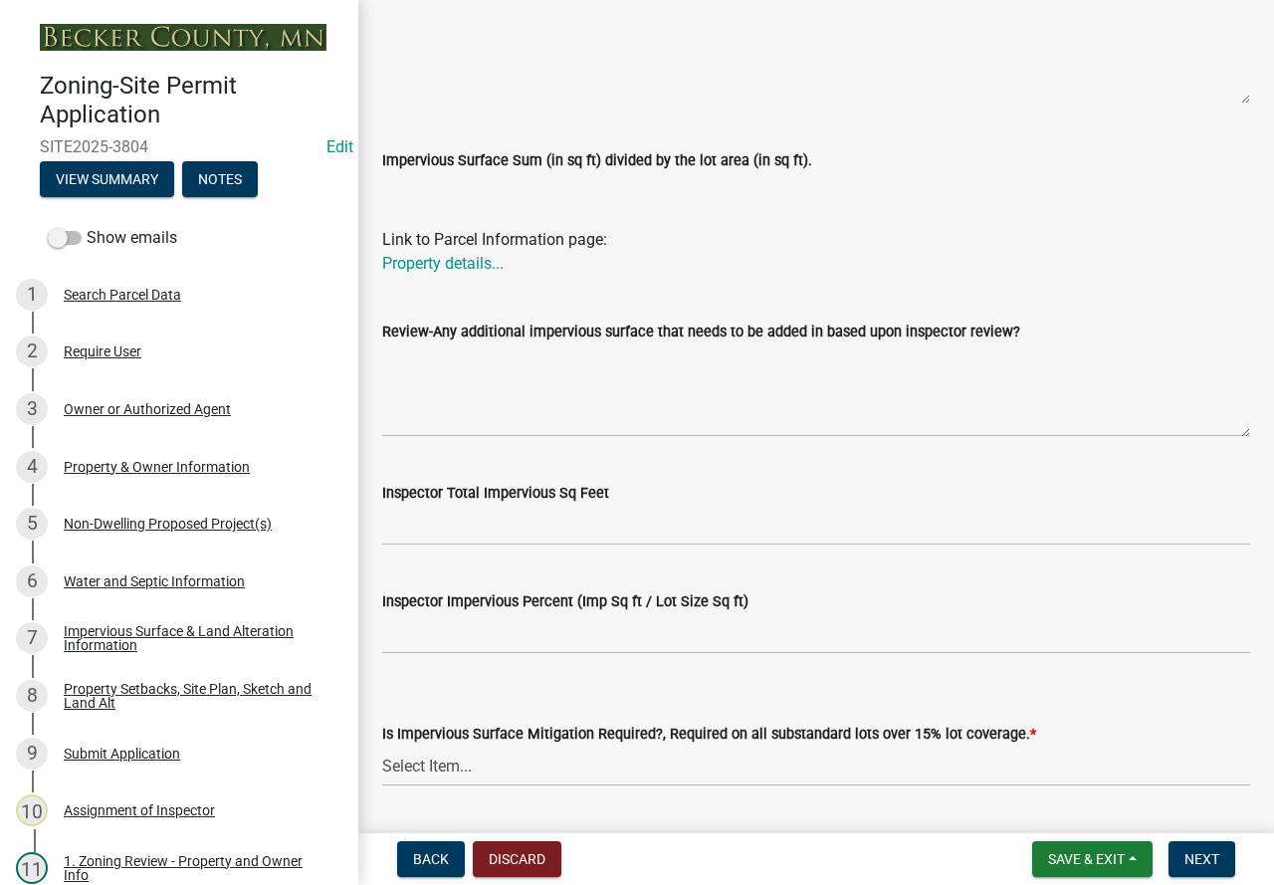
scroll to position [723, 0]
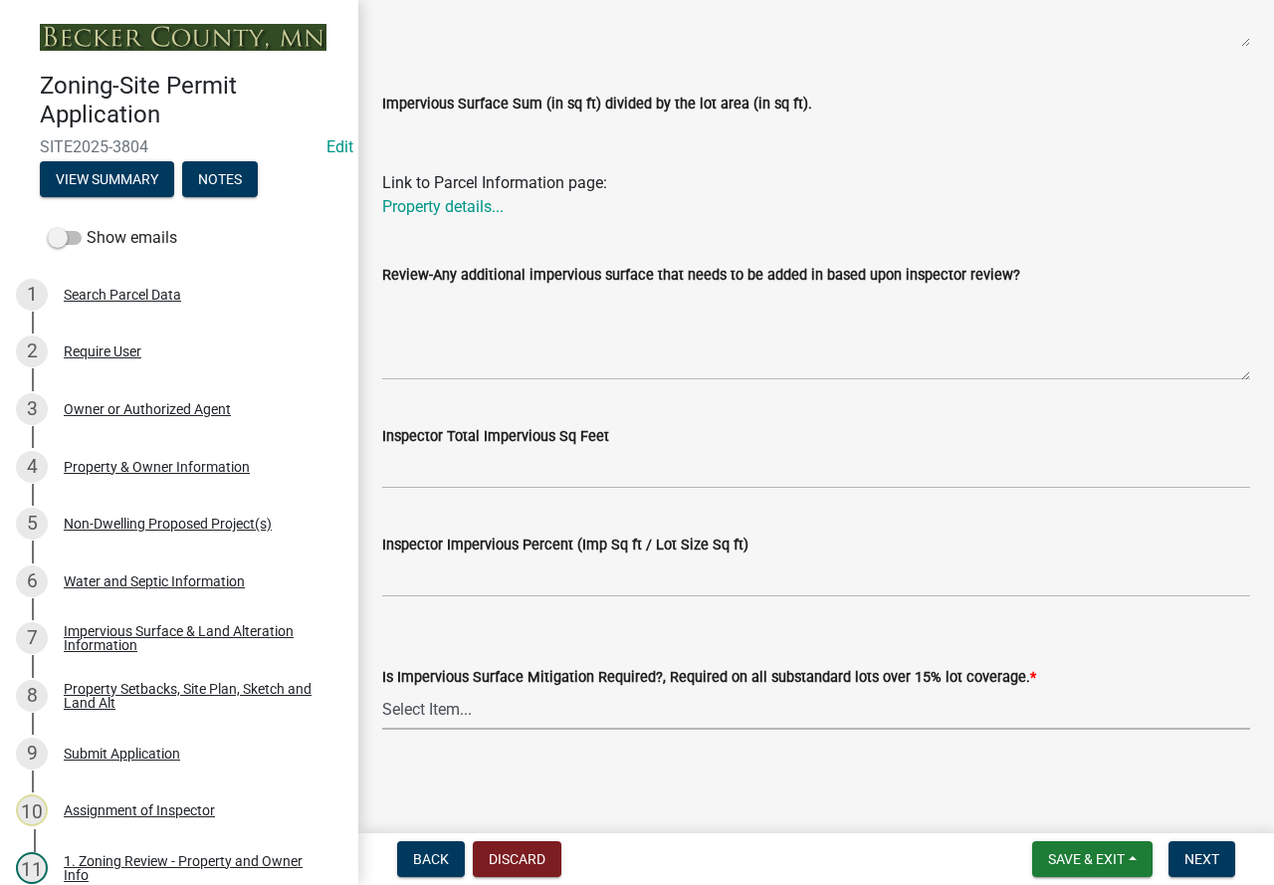
click at [479, 708] on select "Select Item... Yes- Over 15% substandard lot coverage No N/A" at bounding box center [816, 709] width 868 height 41
click at [382, 689] on select "Select Item... Yes- Over 15% substandard lot coverage No N/A" at bounding box center [816, 709] width 868 height 41
select select "bbc84f88-1c9e-4c06-bbd0-95e5e078d214"
click at [1198, 854] on span "Next" at bounding box center [1201, 859] width 35 height 16
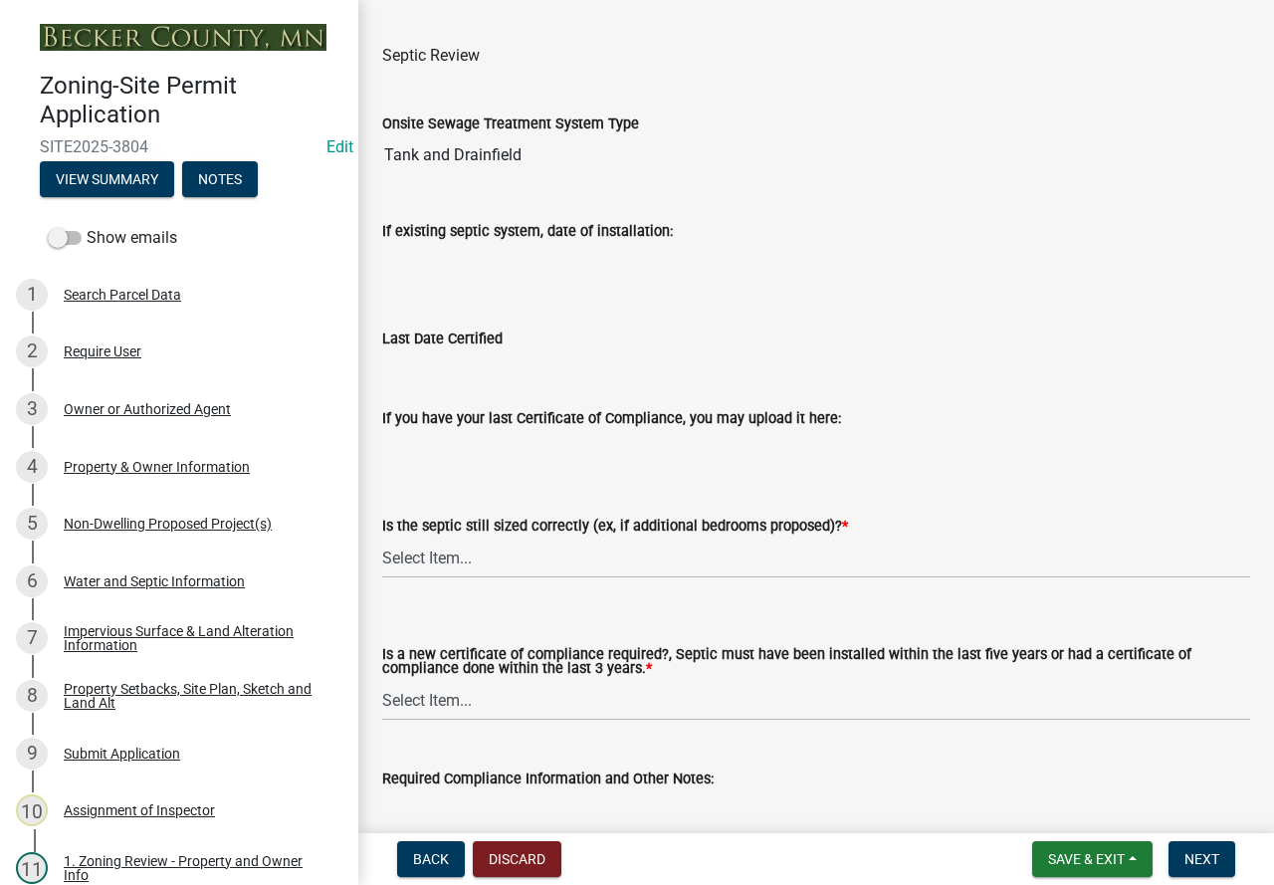
scroll to position [245, 0]
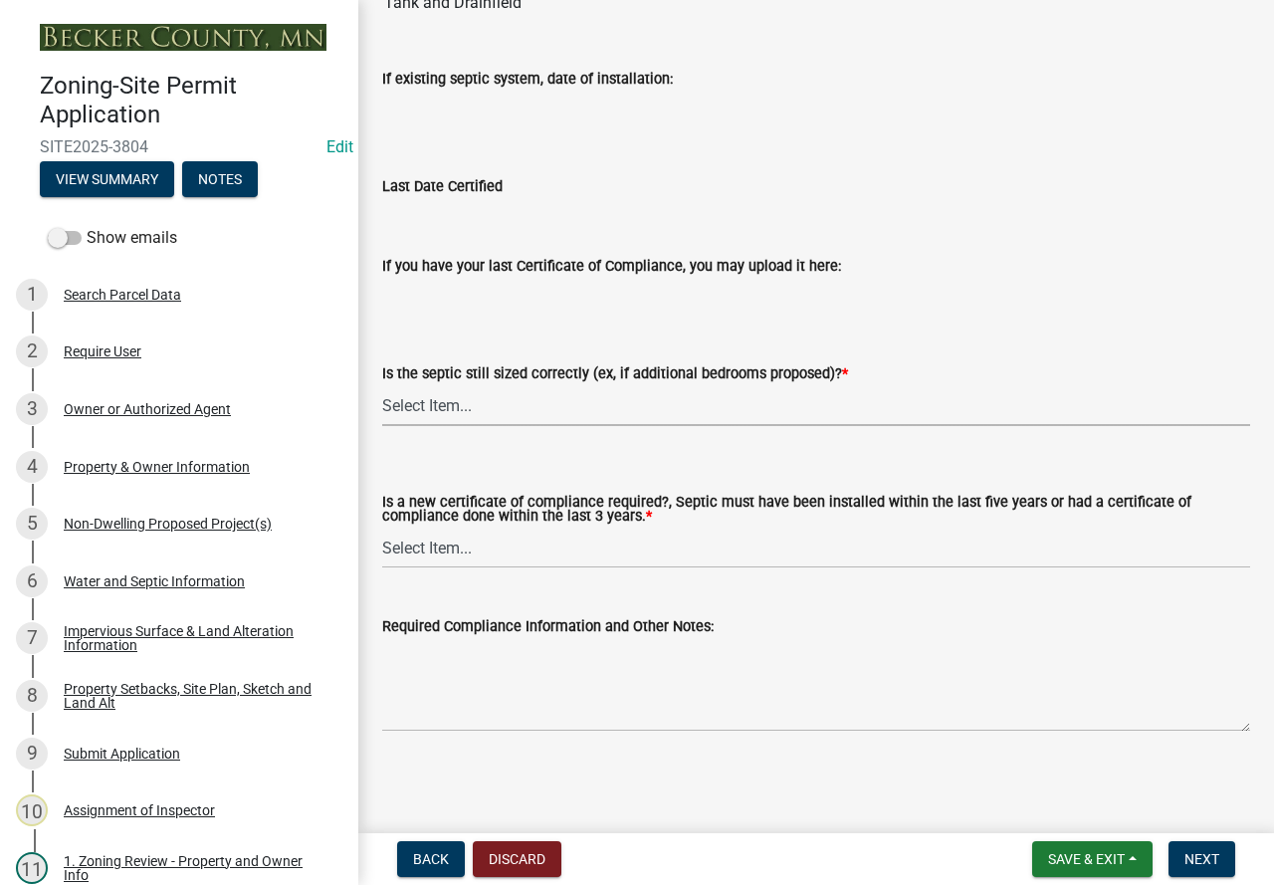
click at [489, 403] on select "Select Item... Yes No N/A" at bounding box center [816, 405] width 868 height 41
click at [382, 385] on select "Select Item... Yes No N/A" at bounding box center [816, 405] width 868 height 41
select select "ffe0288f-179d-446d-9dfb-ee21a688edc6"
click at [488, 556] on select "Select Item... Yes No" at bounding box center [816, 547] width 868 height 41
click at [382, 527] on select "Select Item... Yes No" at bounding box center [816, 547] width 868 height 41
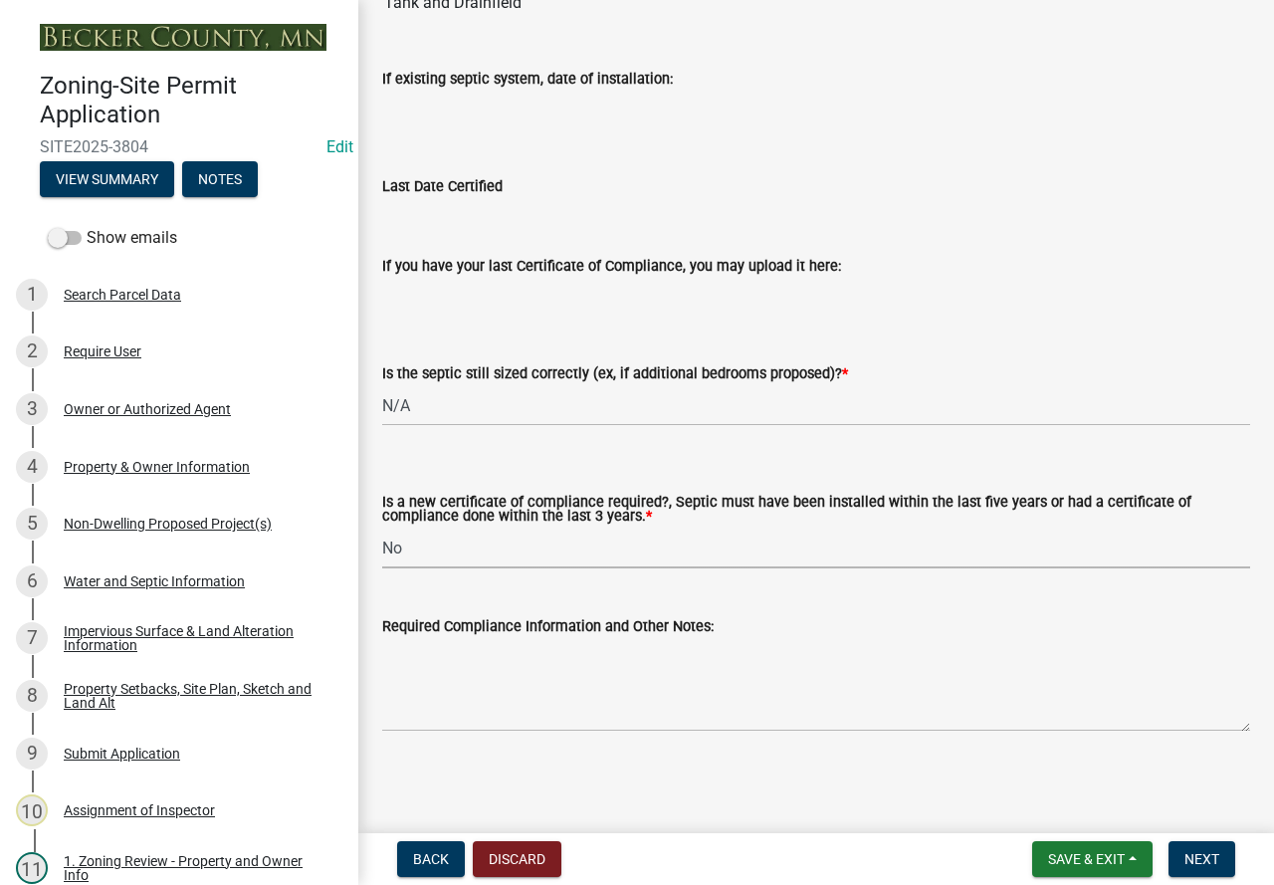
select select "2fd537d7-74b1-4ff9-a84c-837cf5598f43"
click at [1204, 861] on span "Next" at bounding box center [1201, 859] width 35 height 16
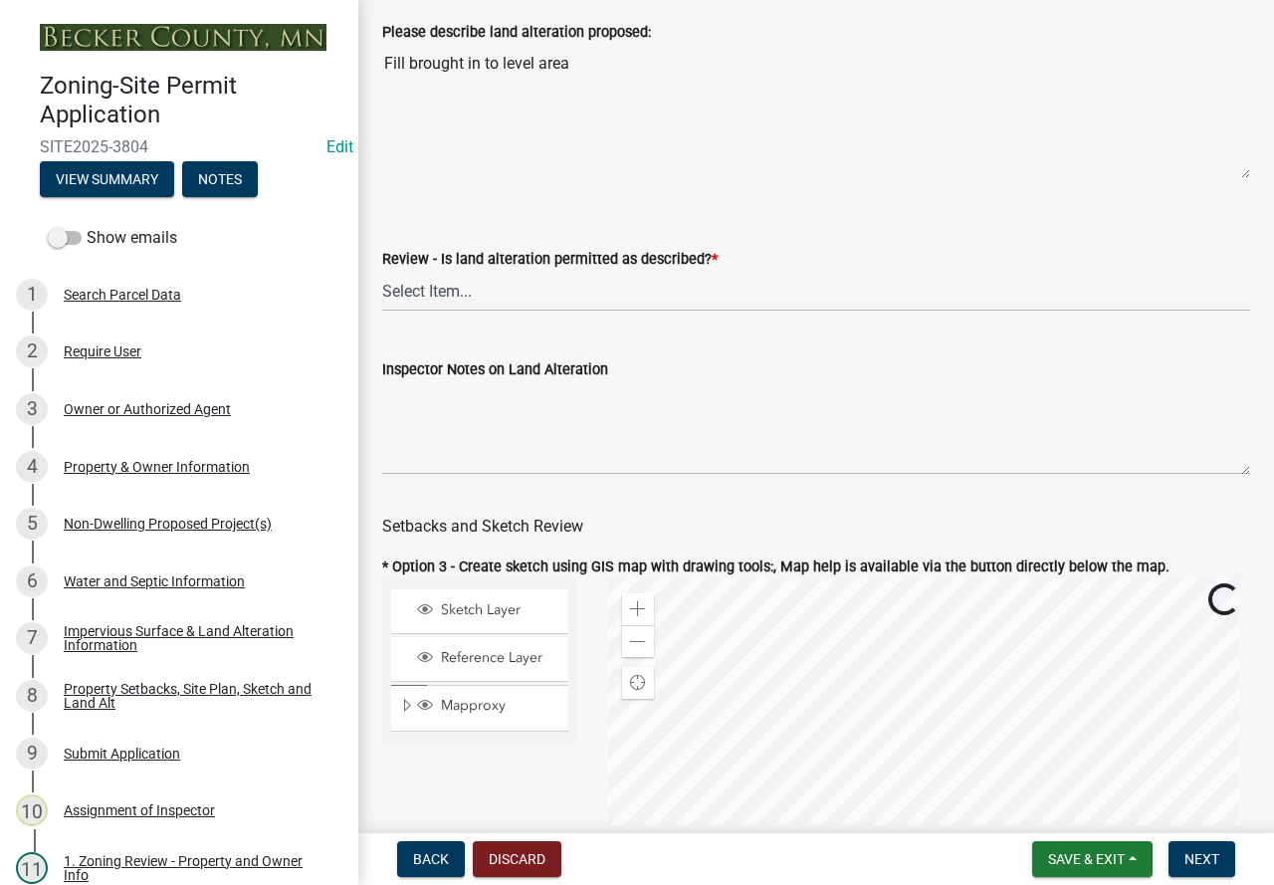
scroll to position [697, 0]
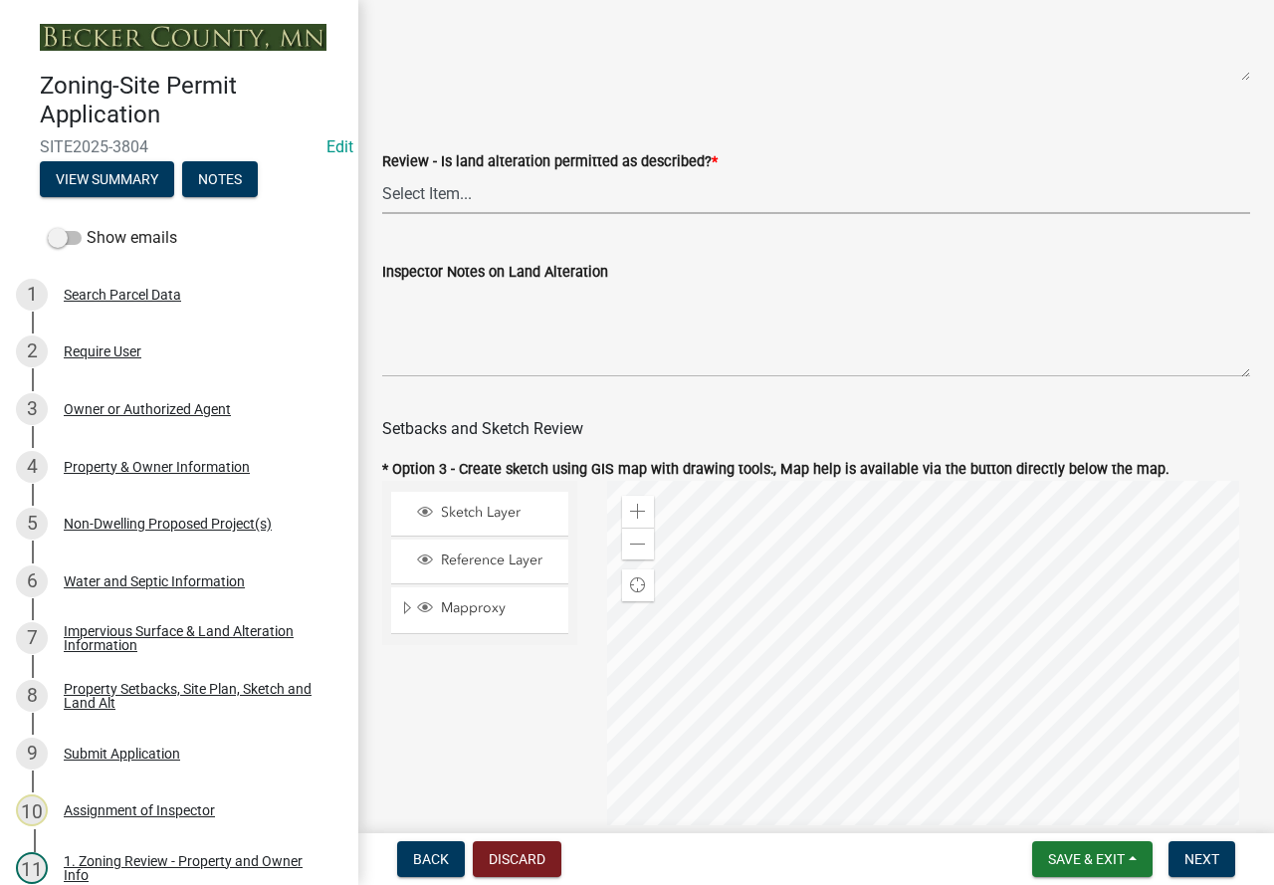
click at [543, 208] on select "Select Item... Yes No N/A" at bounding box center [816, 193] width 868 height 41
click at [382, 190] on select "Select Item... Yes No N/A" at bounding box center [816, 193] width 868 height 41
select select "cada6796-d529-4ebb-b6d4-faca8dd705c9"
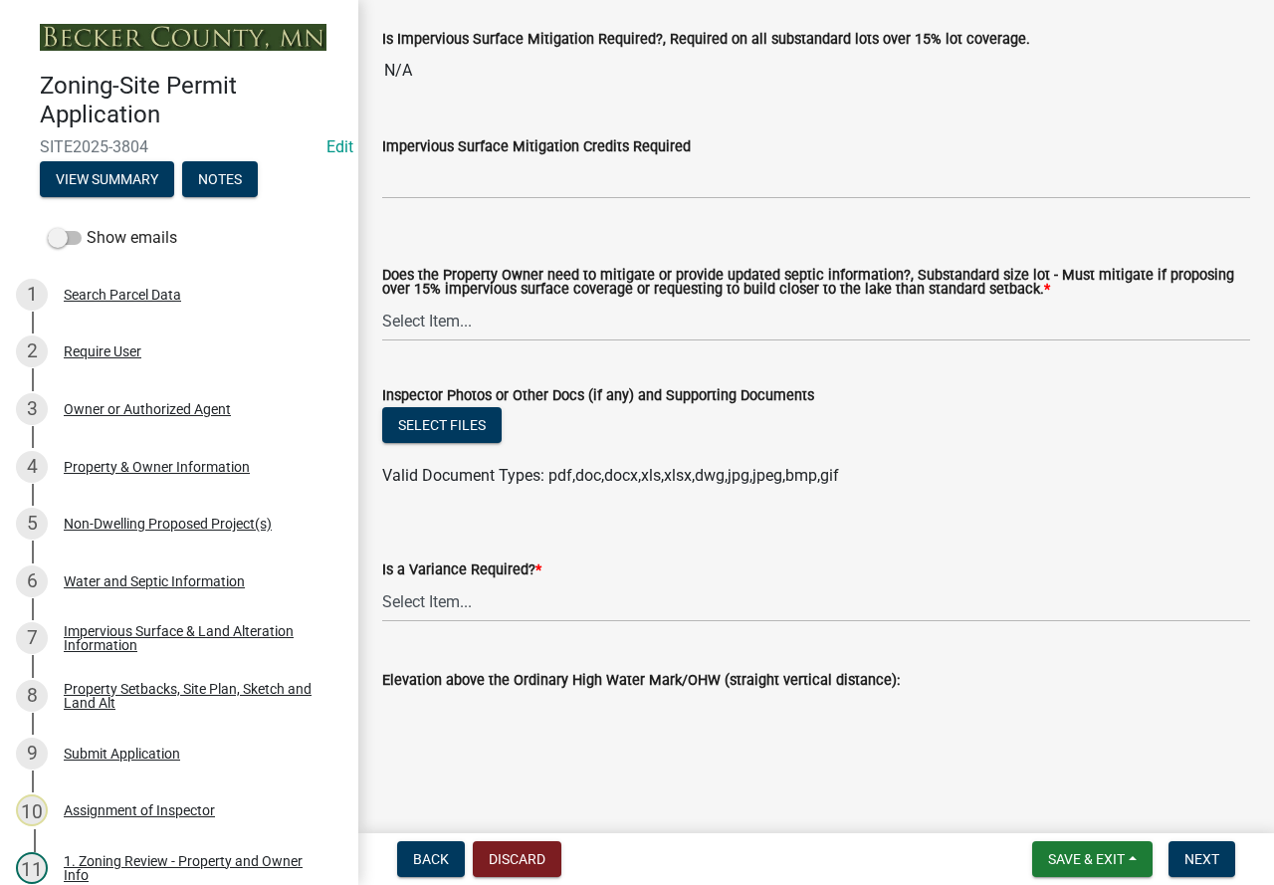
scroll to position [7328, 0]
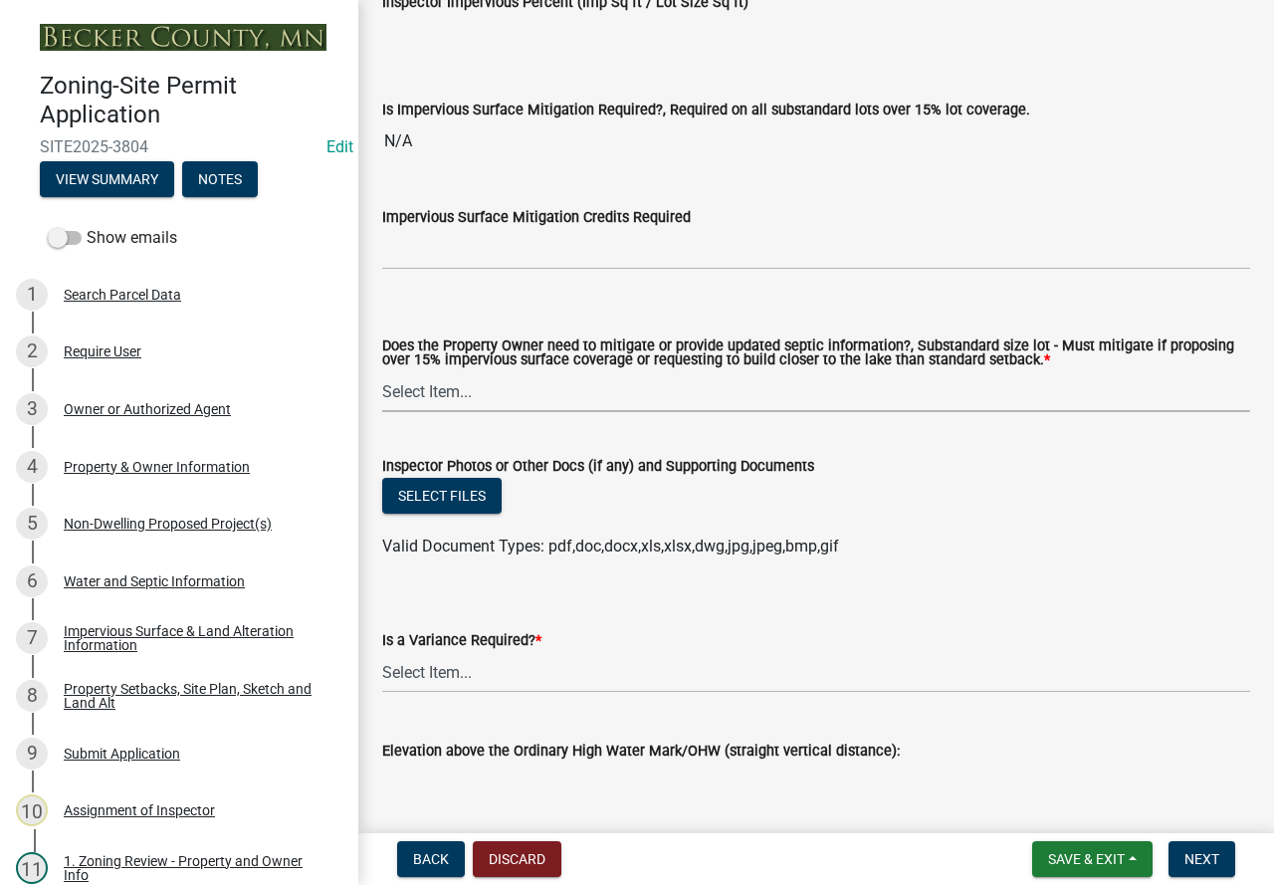
click at [569, 402] on select "Select Item... No Mitigation or additional Septic Information is required Septi…" at bounding box center [816, 391] width 868 height 41
click at [382, 399] on select "Select Item... No Mitigation or additional Septic Information is required Septi…" at bounding box center [816, 391] width 868 height 41
select select "90ee664a-1dc2-440e-be2c-90a87c157e77"
click at [594, 693] on select "Select Item... Yes No" at bounding box center [816, 672] width 868 height 41
click at [382, 680] on select "Select Item... Yes No" at bounding box center [816, 672] width 868 height 41
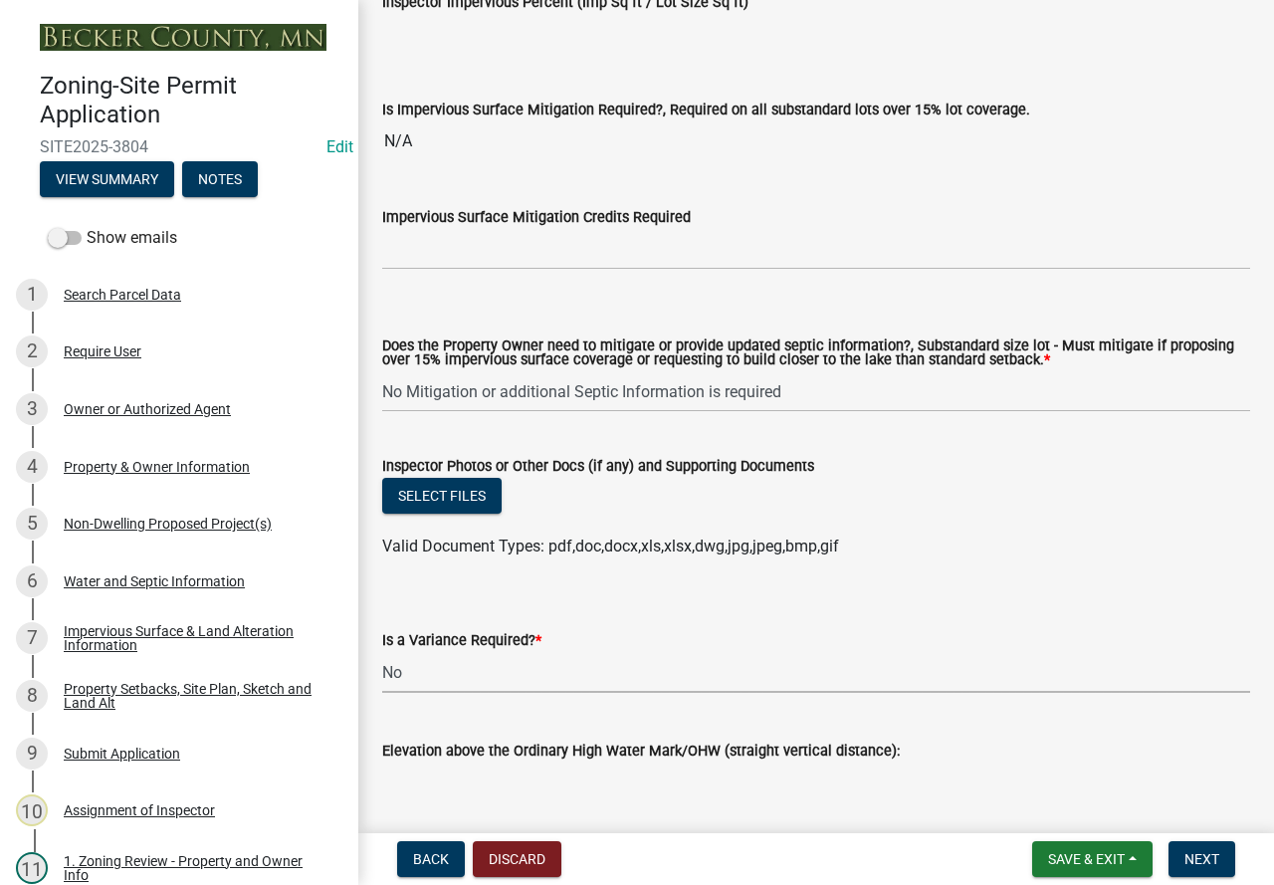
select select "f2187563-aefa-492e-adce-9c256a51e9d2"
click at [1200, 855] on span "Next" at bounding box center [1201, 859] width 35 height 16
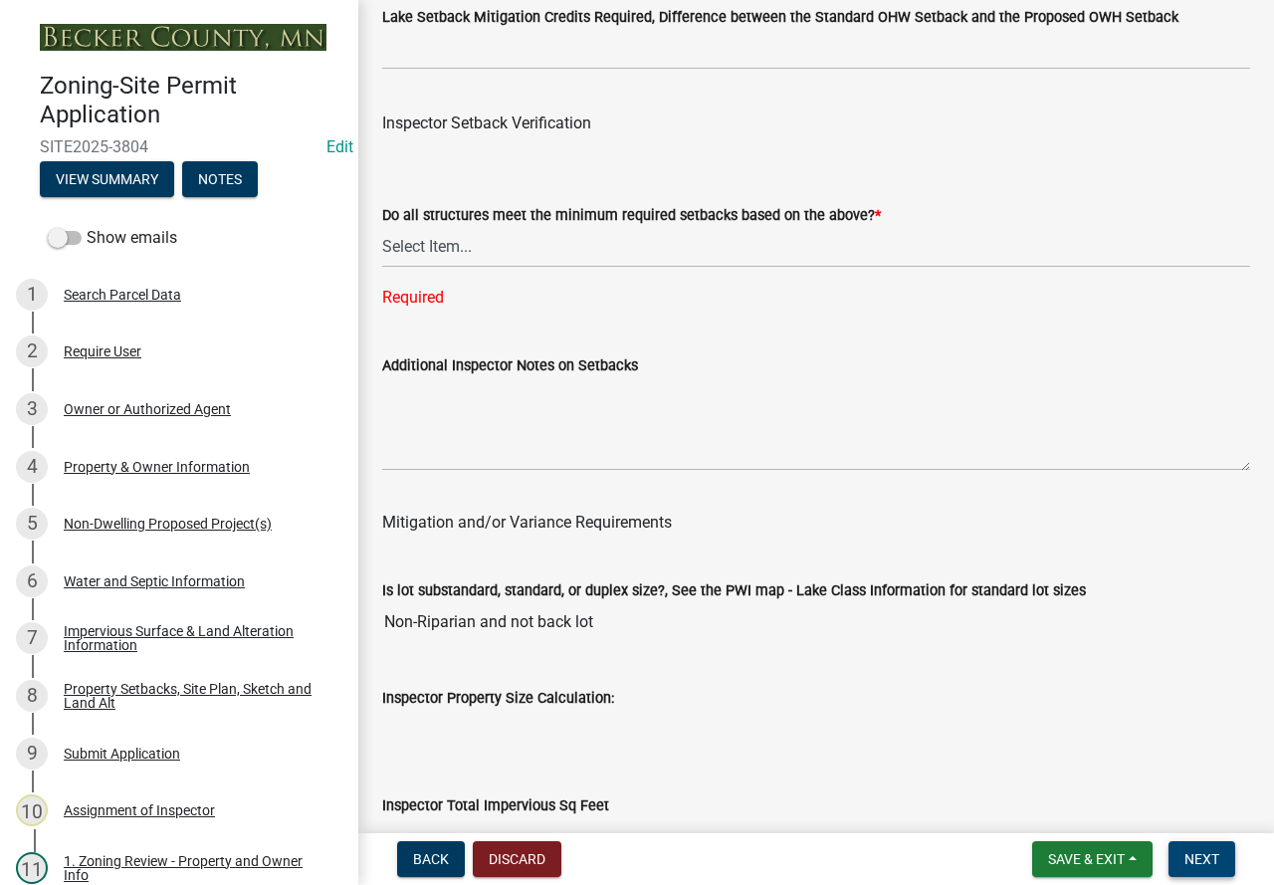
scroll to position [6273, 0]
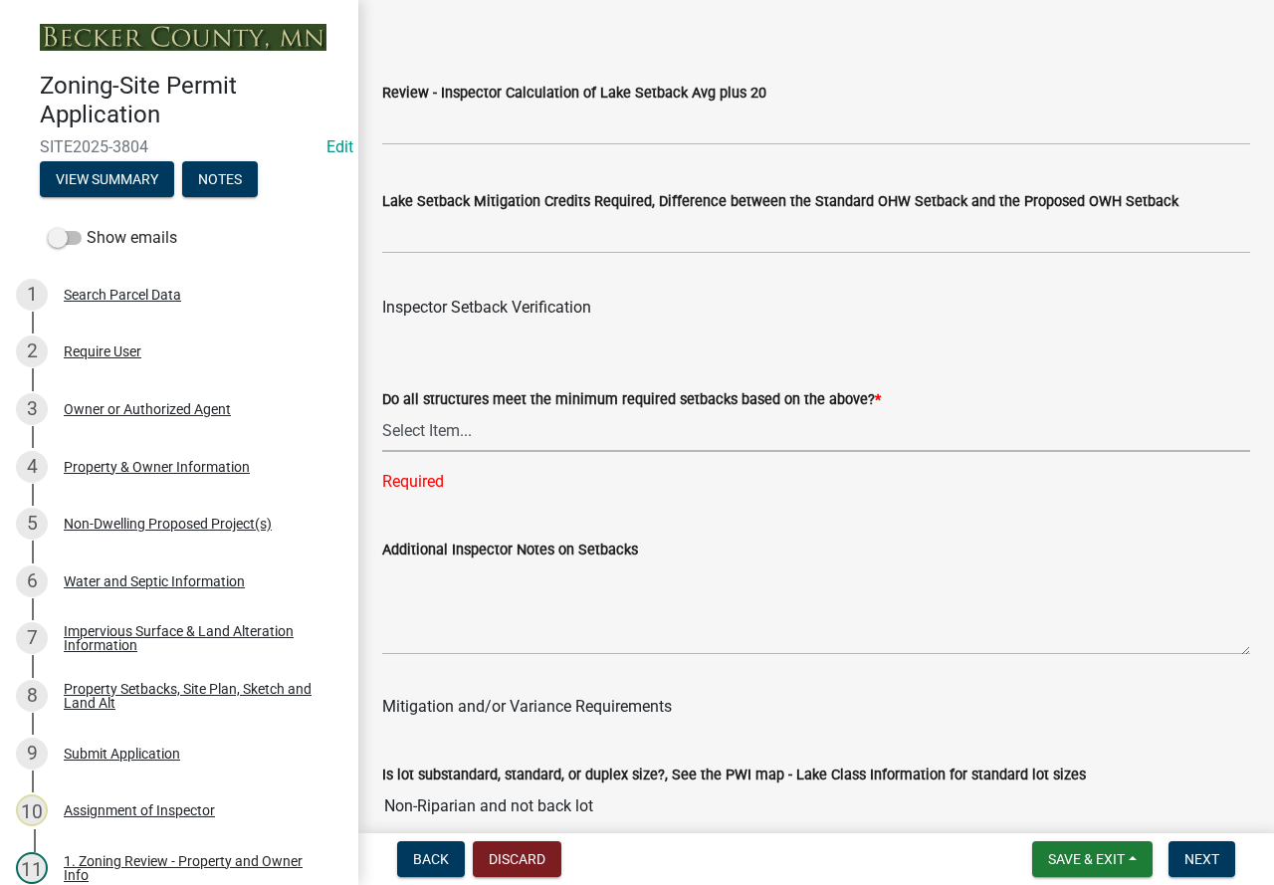
click at [465, 450] on select "Select Item... Yes No" at bounding box center [816, 431] width 868 height 41
click at [382, 438] on select "Select Item... Yes No" at bounding box center [816, 431] width 868 height 41
select select "1355ee8a-8cf1-4796-8594-a9df27e9dfb0"
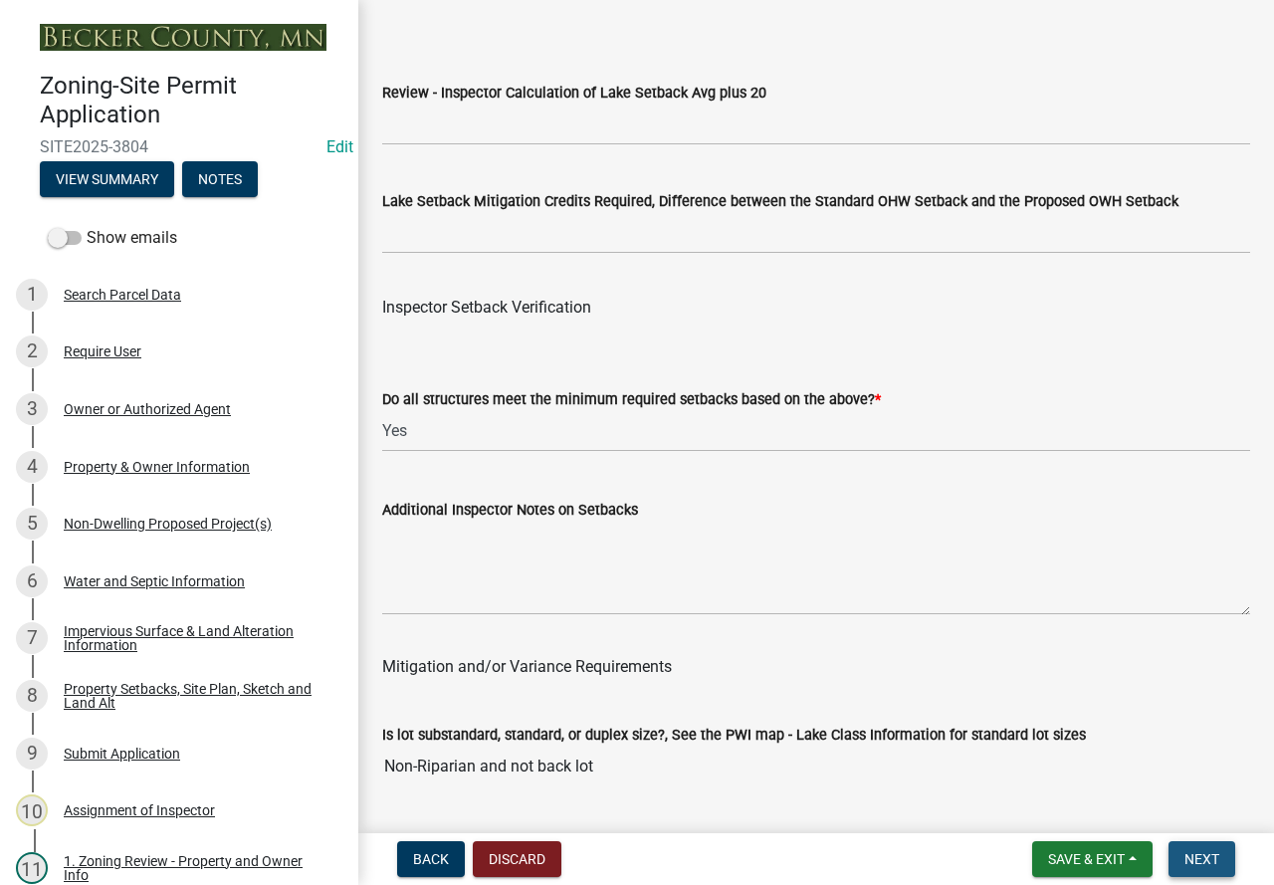
click at [1204, 846] on button "Next" at bounding box center [1201, 859] width 67 height 36
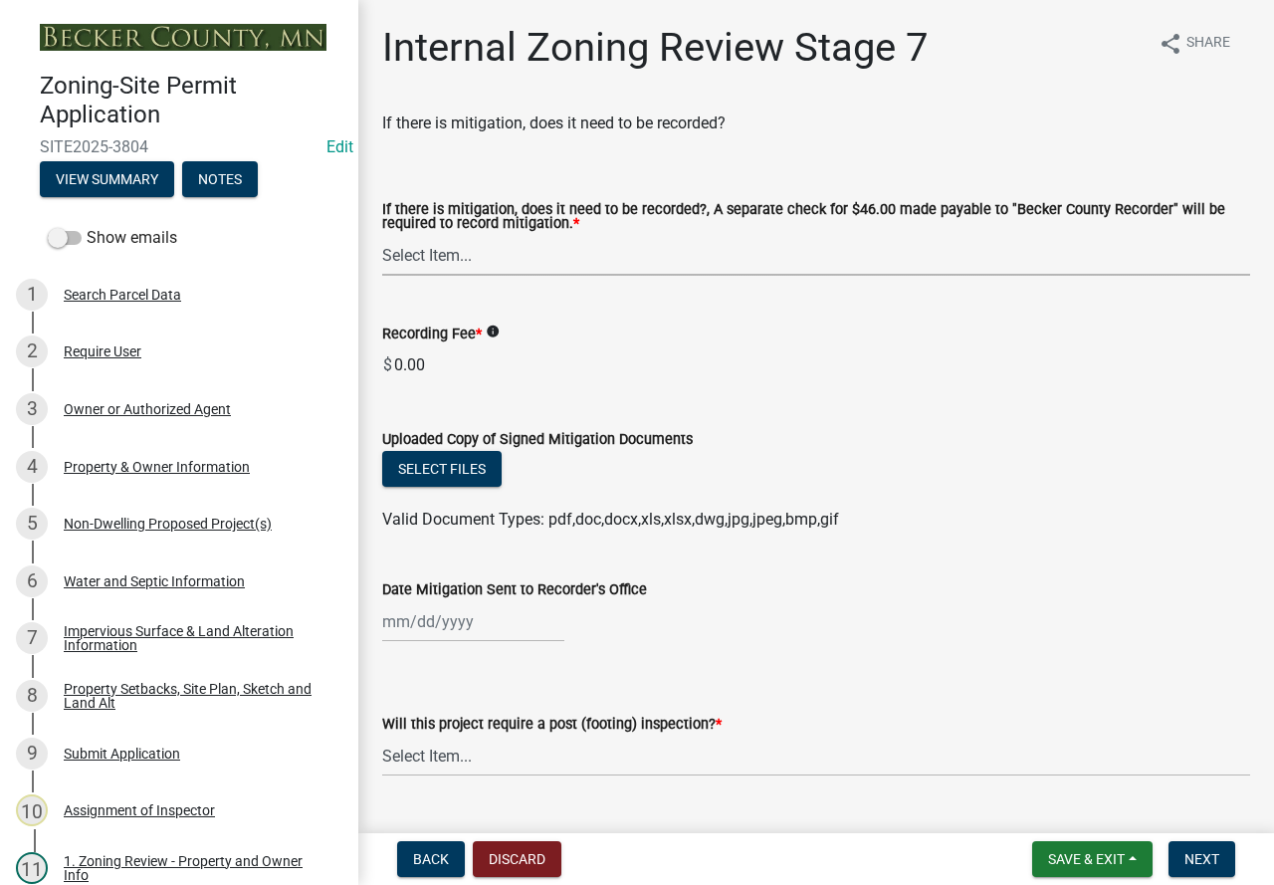
click at [586, 276] on select "Select Item... Yes No N/A" at bounding box center [816, 255] width 868 height 41
click at [382, 236] on select "Select Item... Yes No N/A" at bounding box center [816, 255] width 868 height 41
select select "e59fcb53-d9ed-466f-8c3e-33bb35216820"
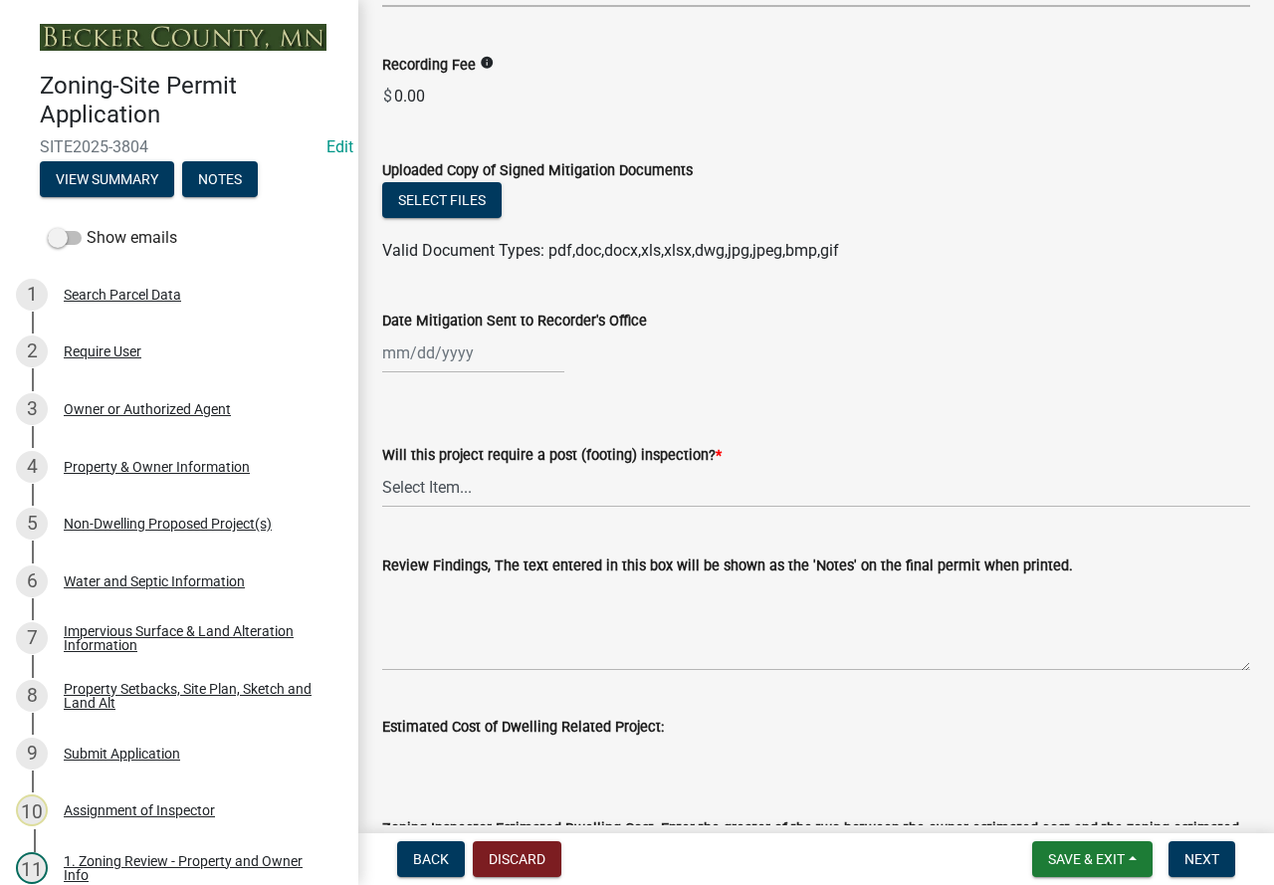
scroll to position [299, 0]
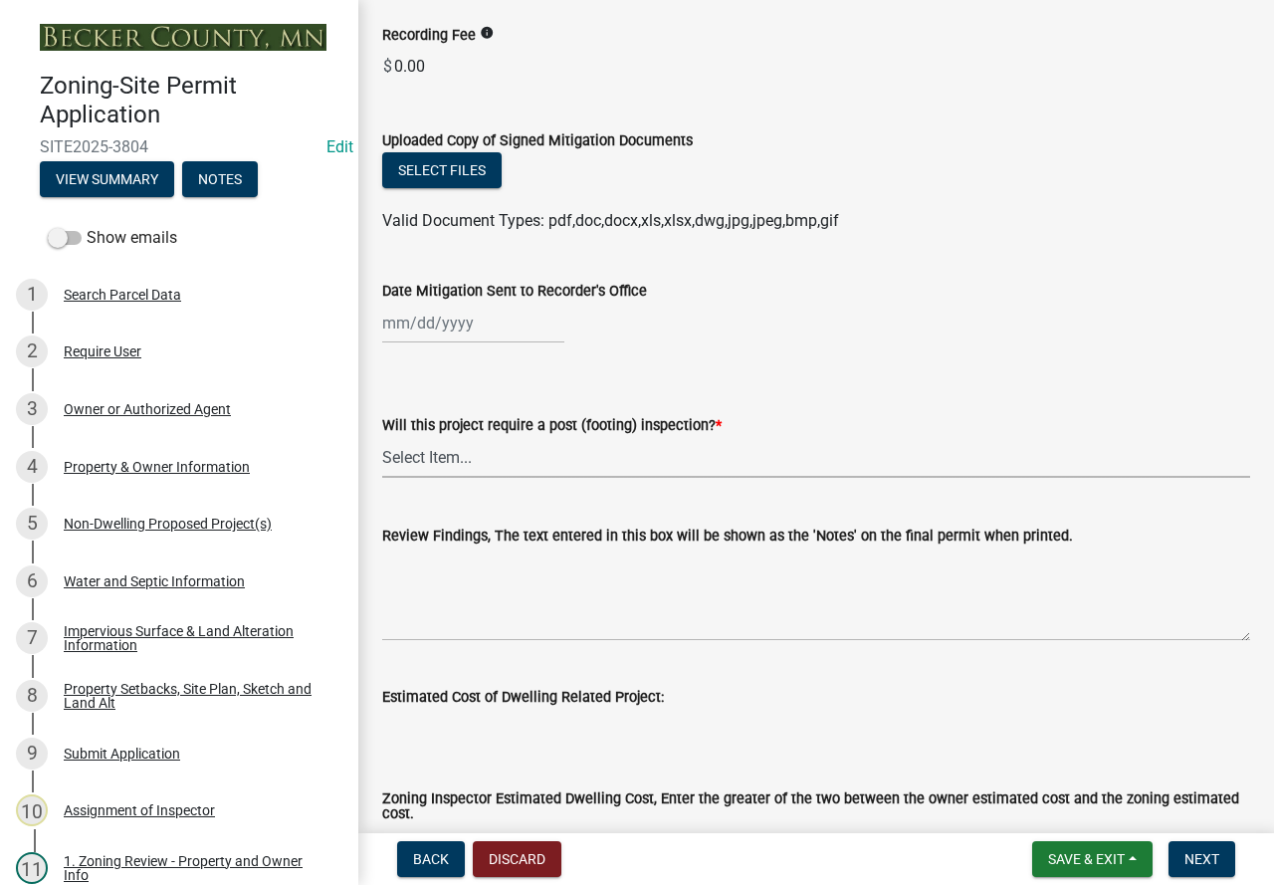
drag, startPoint x: 730, startPoint y: 463, endPoint x: 726, endPoint y: 478, distance: 15.4
click at [730, 463] on select "Select Item... No Yes" at bounding box center [816, 457] width 868 height 41
click at [382, 438] on select "Select Item... No Yes" at bounding box center [816, 457] width 868 height 41
select select "70fe76f0-d291-438e-ac1a-5869b7b7f697"
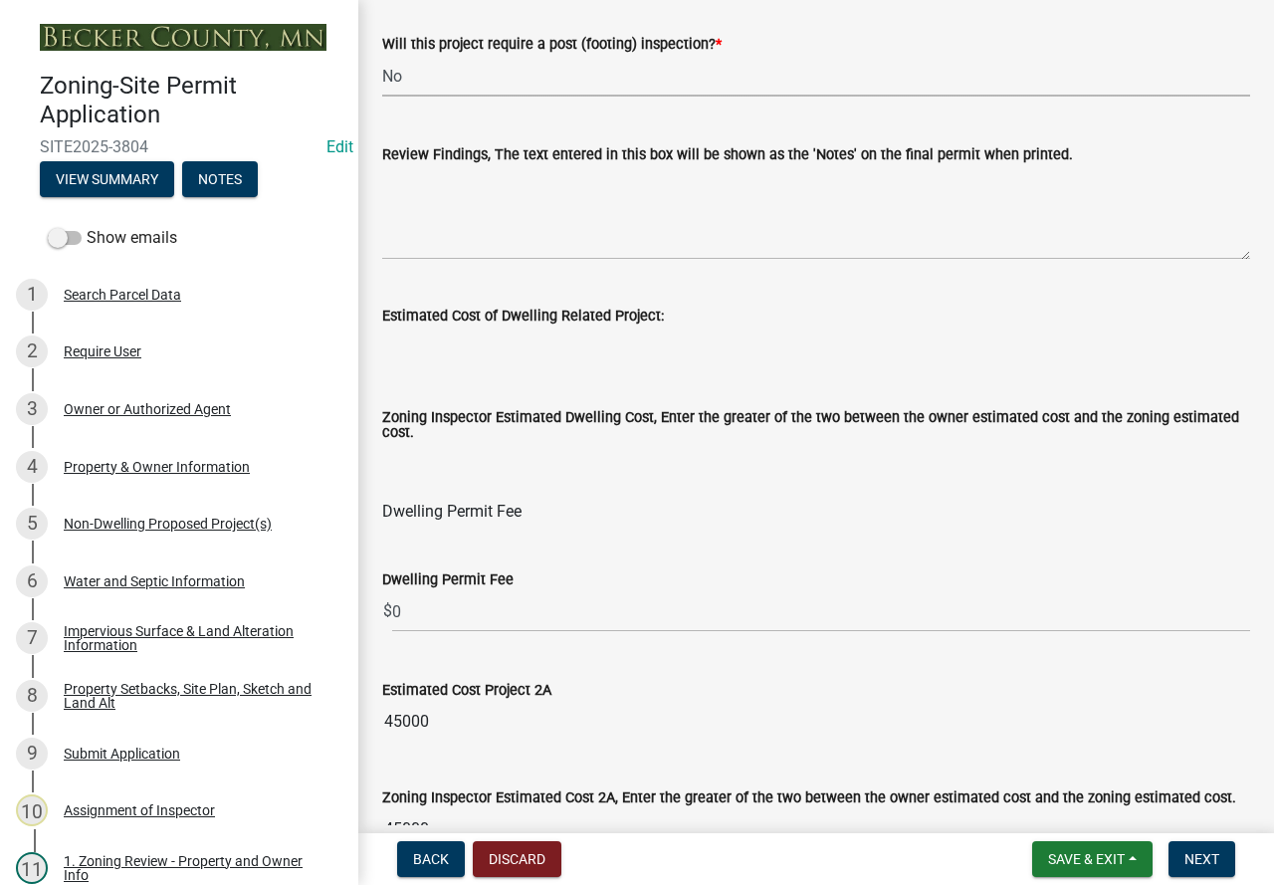
scroll to position [697, 0]
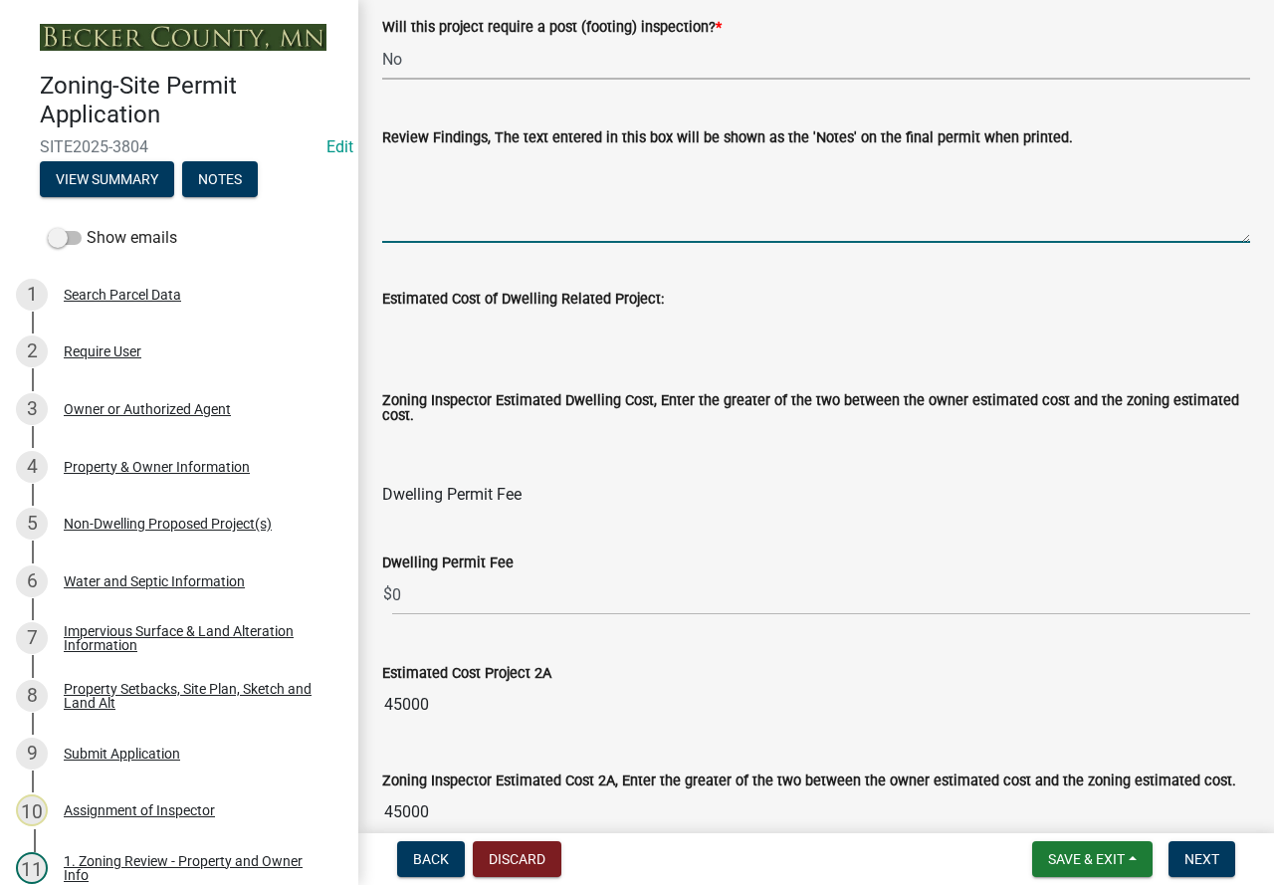
click at [450, 175] on textarea "Review Findings, The text entered in this box will be shown as the 'Notes' on t…" at bounding box center [816, 196] width 868 height 94
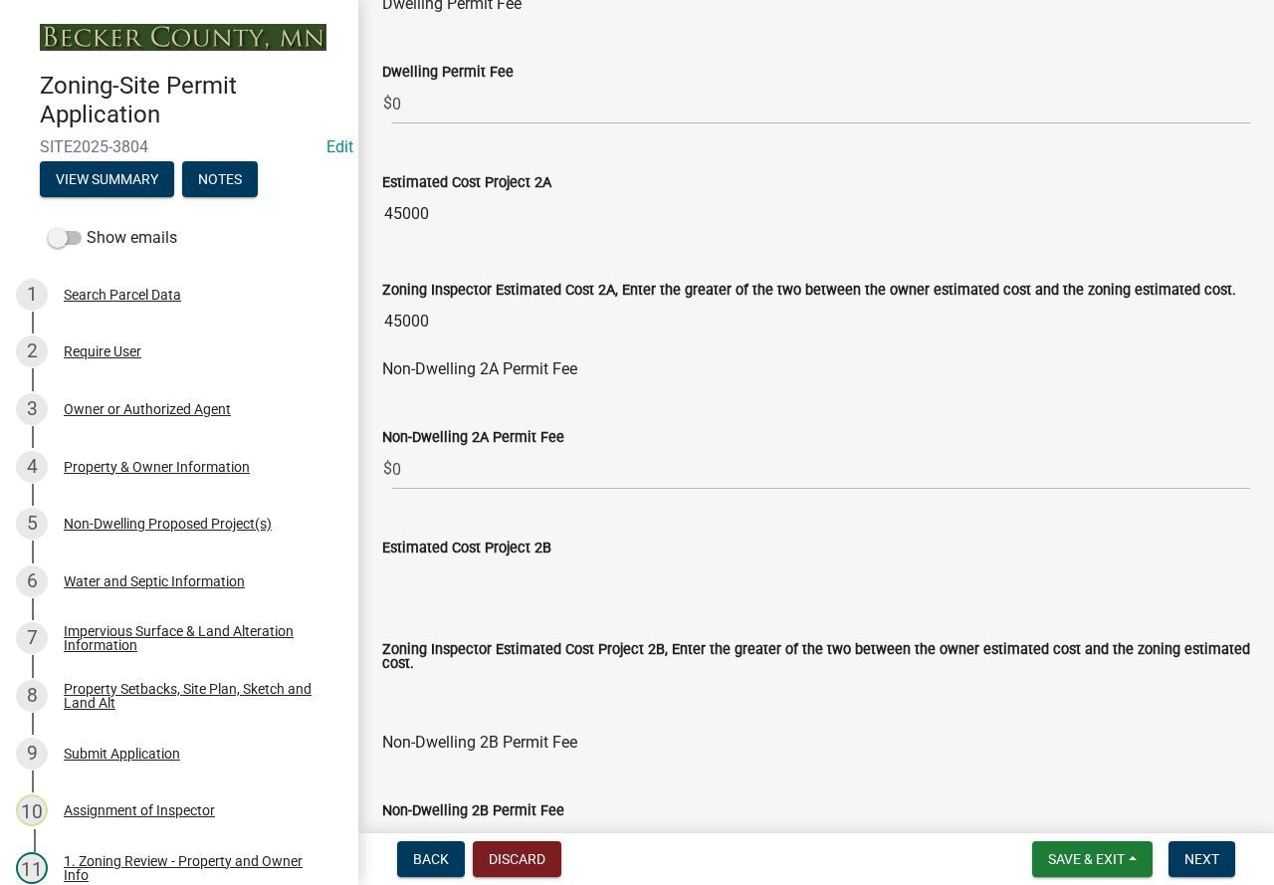
scroll to position [1194, 0]
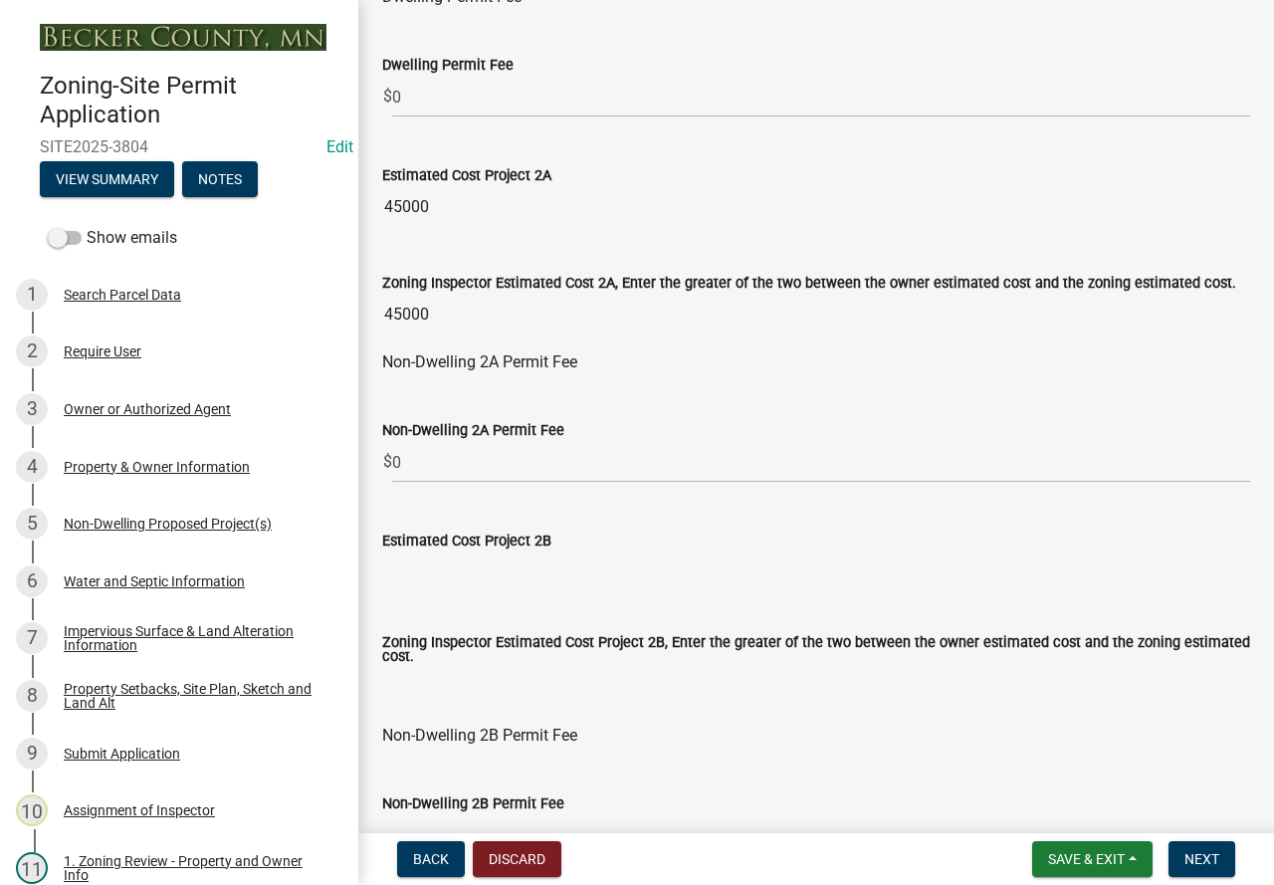
type textarea "Properties to be combined or must maintain all required setbacks from other pro…"
click at [420, 470] on input "0" at bounding box center [821, 462] width 858 height 41
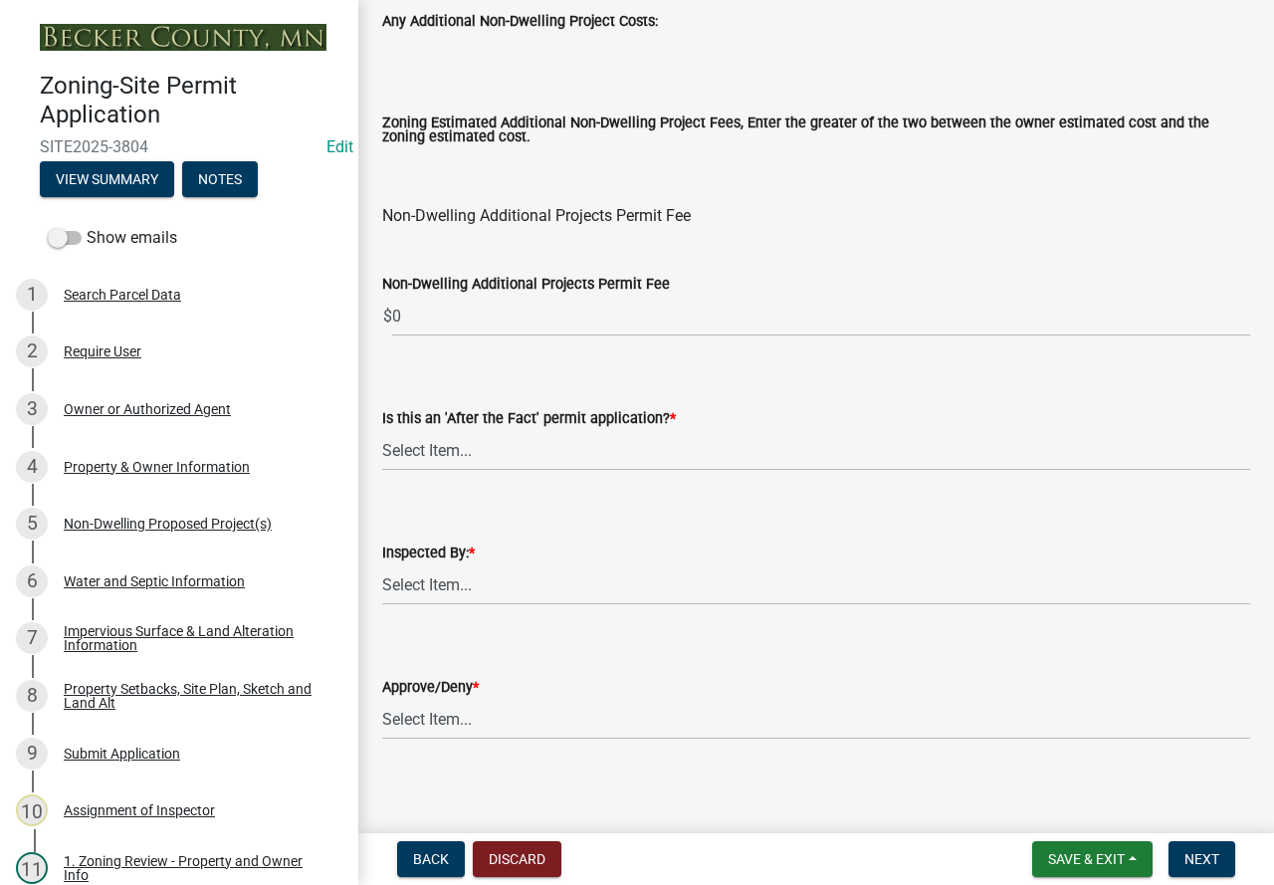
scroll to position [2476, 0]
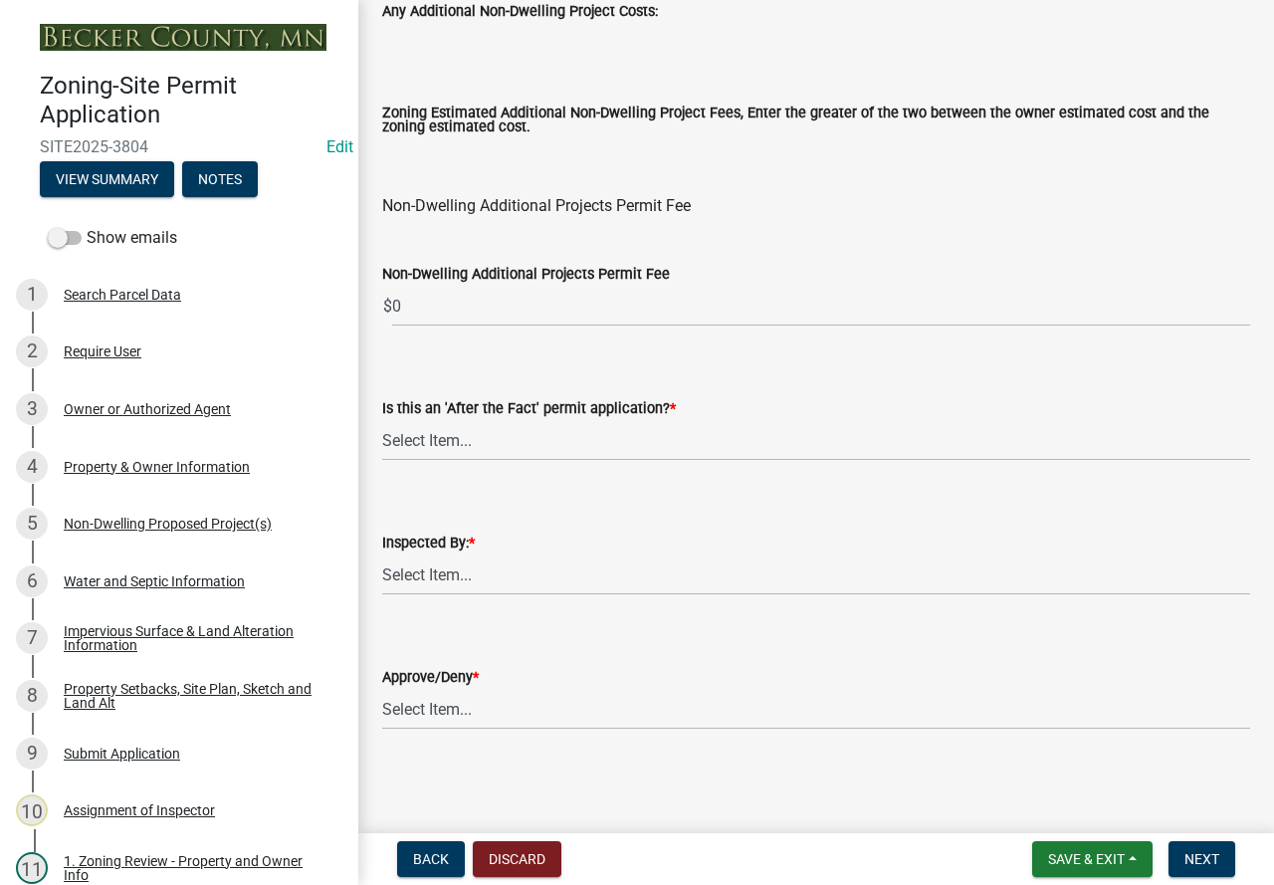
type input "195"
click at [608, 444] on select "Select Item... No Yes" at bounding box center [816, 440] width 868 height 41
click at [382, 420] on select "Select Item... No Yes" at bounding box center [816, 440] width 868 height 41
select select "bbe3a6c5-1893-4527-8578-ada07a3b8ea5"
drag, startPoint x: 585, startPoint y: 577, endPoint x: 586, endPoint y: 593, distance: 16.0
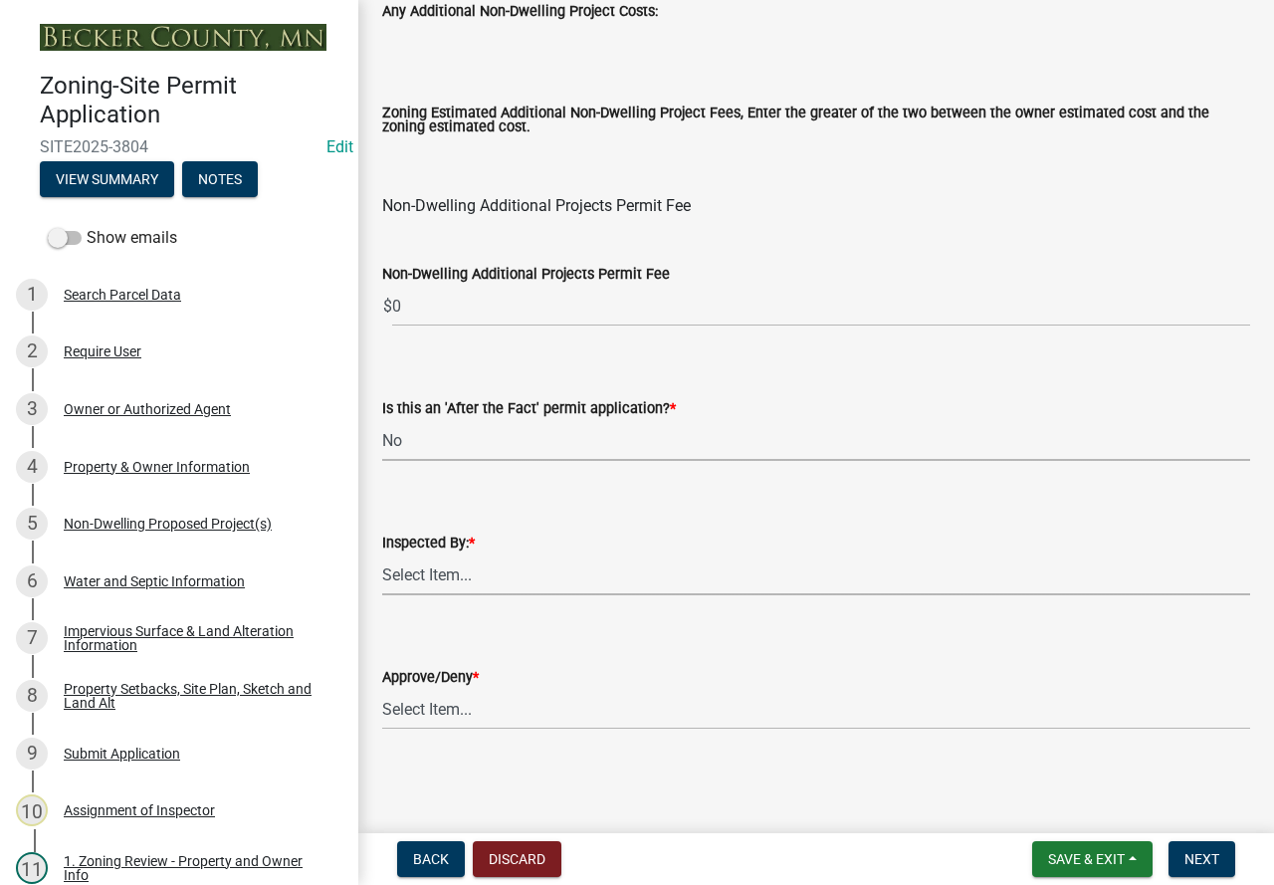
click at [585, 577] on select "Select Item... Jeff Rusness Kyle Vareberg Nicole Bradbury Susan Rockwell Tyler …" at bounding box center [816, 574] width 868 height 41
click at [382, 554] on select "Select Item... Jeff Rusness Kyle Vareberg Nicole Bradbury Susan Rockwell Tyler …" at bounding box center [816, 574] width 868 height 41
select select "46a4e5dd-5e54-4833-a695-492bd64ca2bd"
click at [559, 690] on select "Select Item... Approve Deny" at bounding box center [816, 709] width 868 height 41
click at [382, 689] on select "Select Item... Approve Deny" at bounding box center [816, 709] width 868 height 41
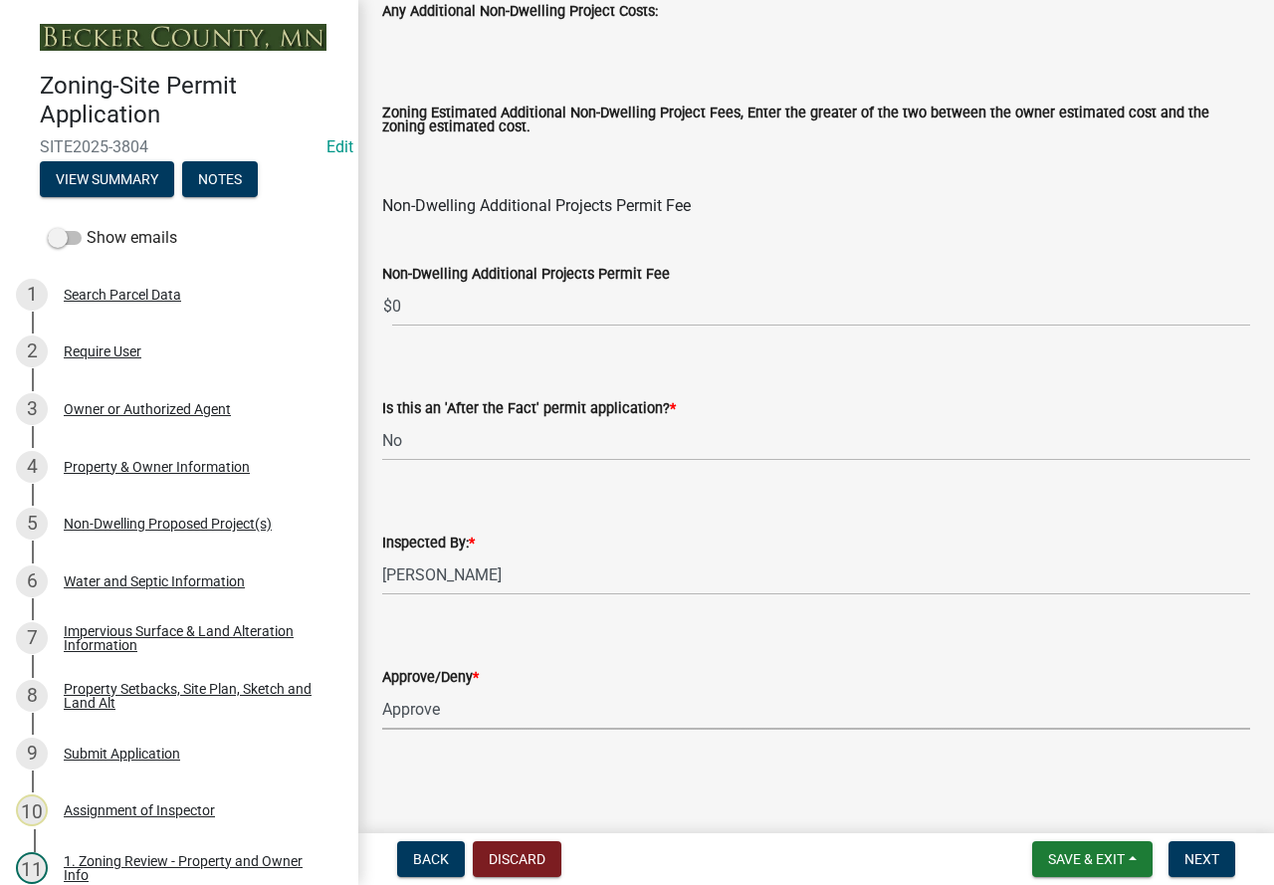
select select "97c9e5a4-d35f-4903-ad68-b764687ac9e9"
click at [1214, 851] on span "Next" at bounding box center [1201, 859] width 35 height 16
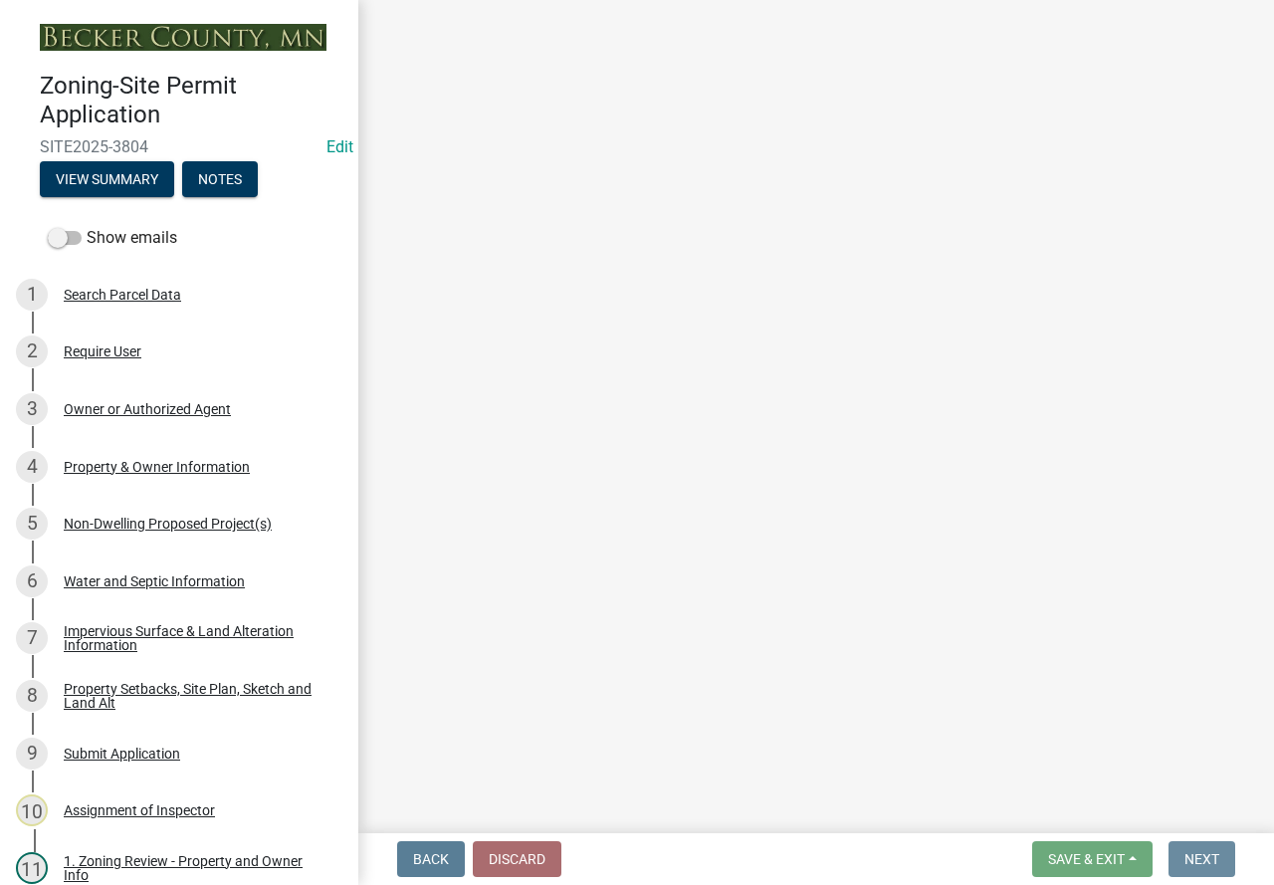
scroll to position [0, 0]
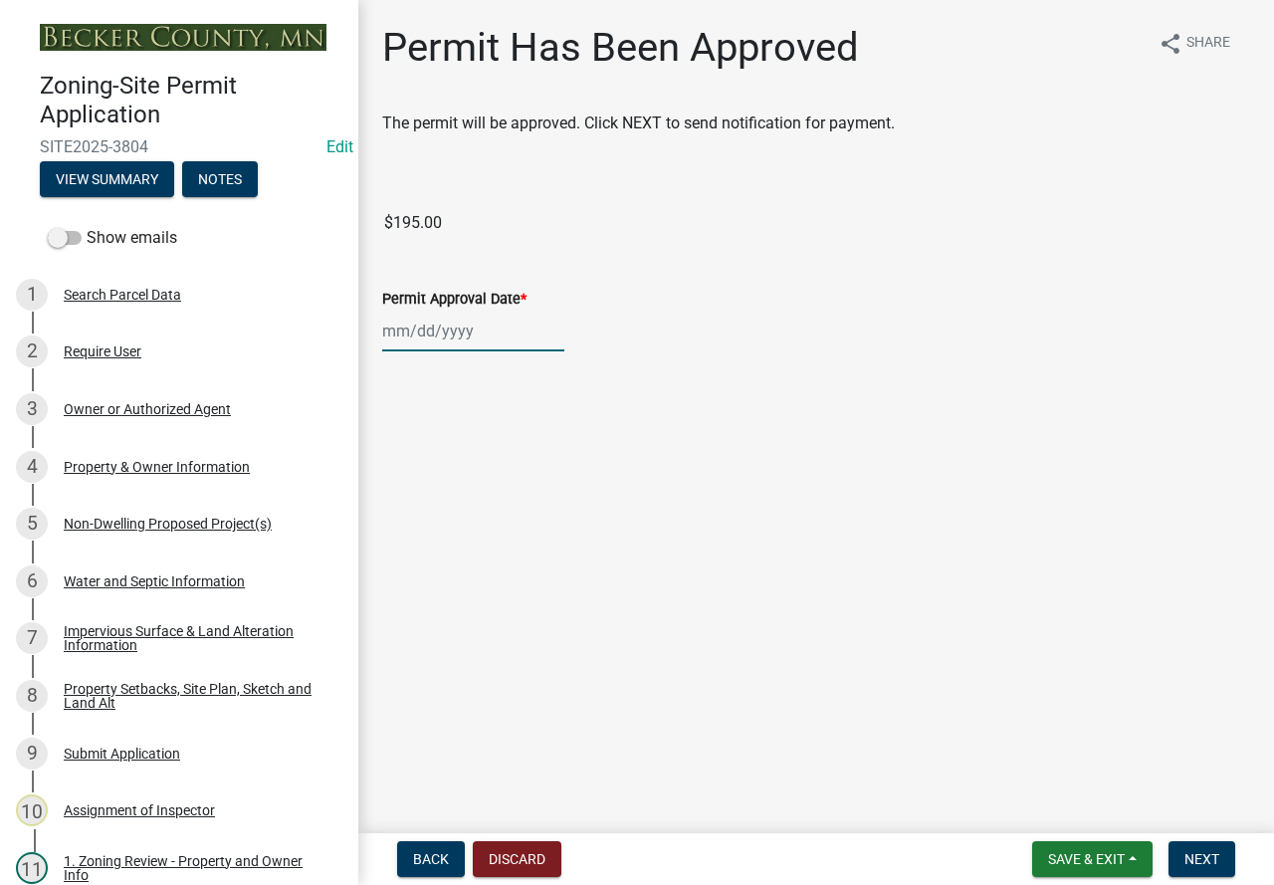
click at [449, 316] on div at bounding box center [473, 330] width 182 height 41
select select "8"
select select "2025"
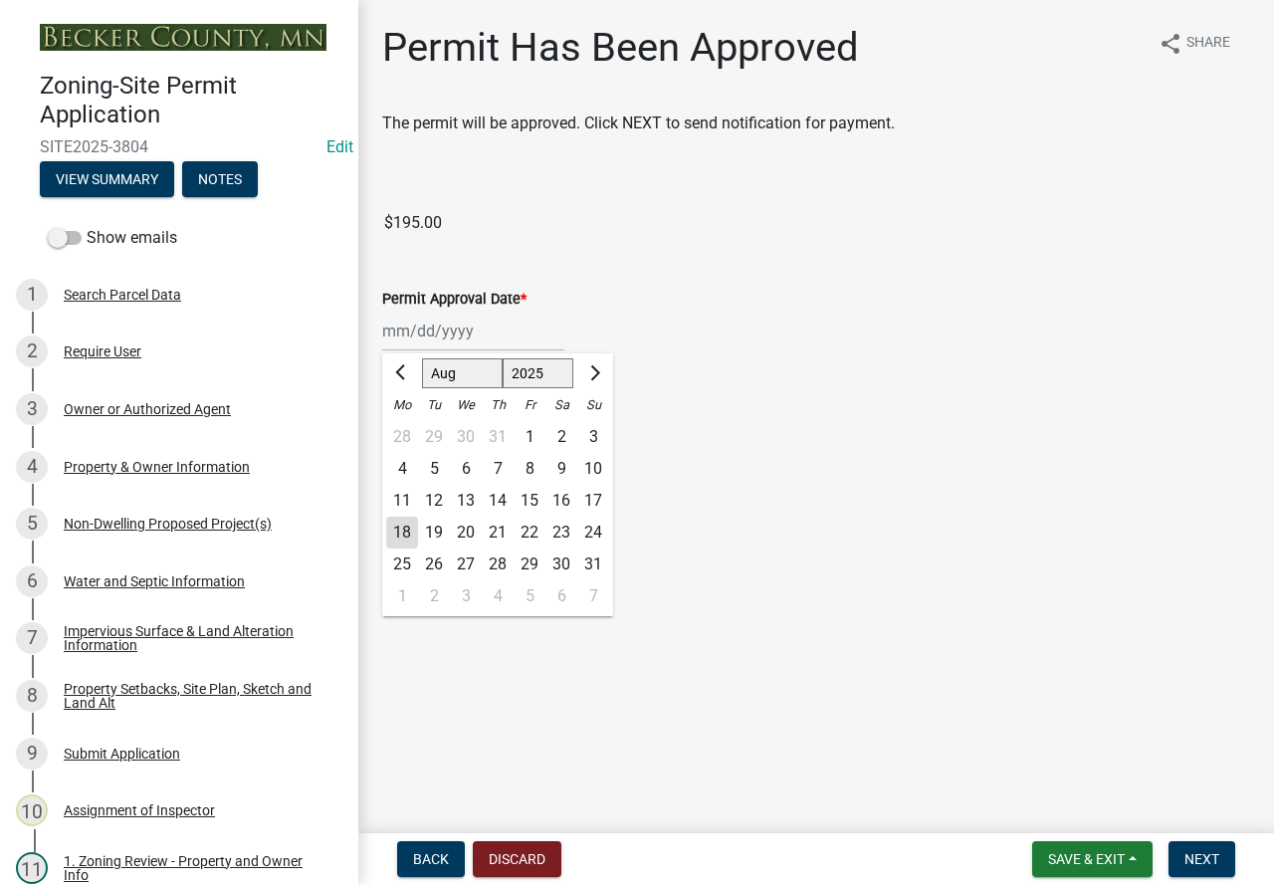
click at [407, 523] on div "18" at bounding box center [402, 532] width 32 height 32
type input "08/18/2025"
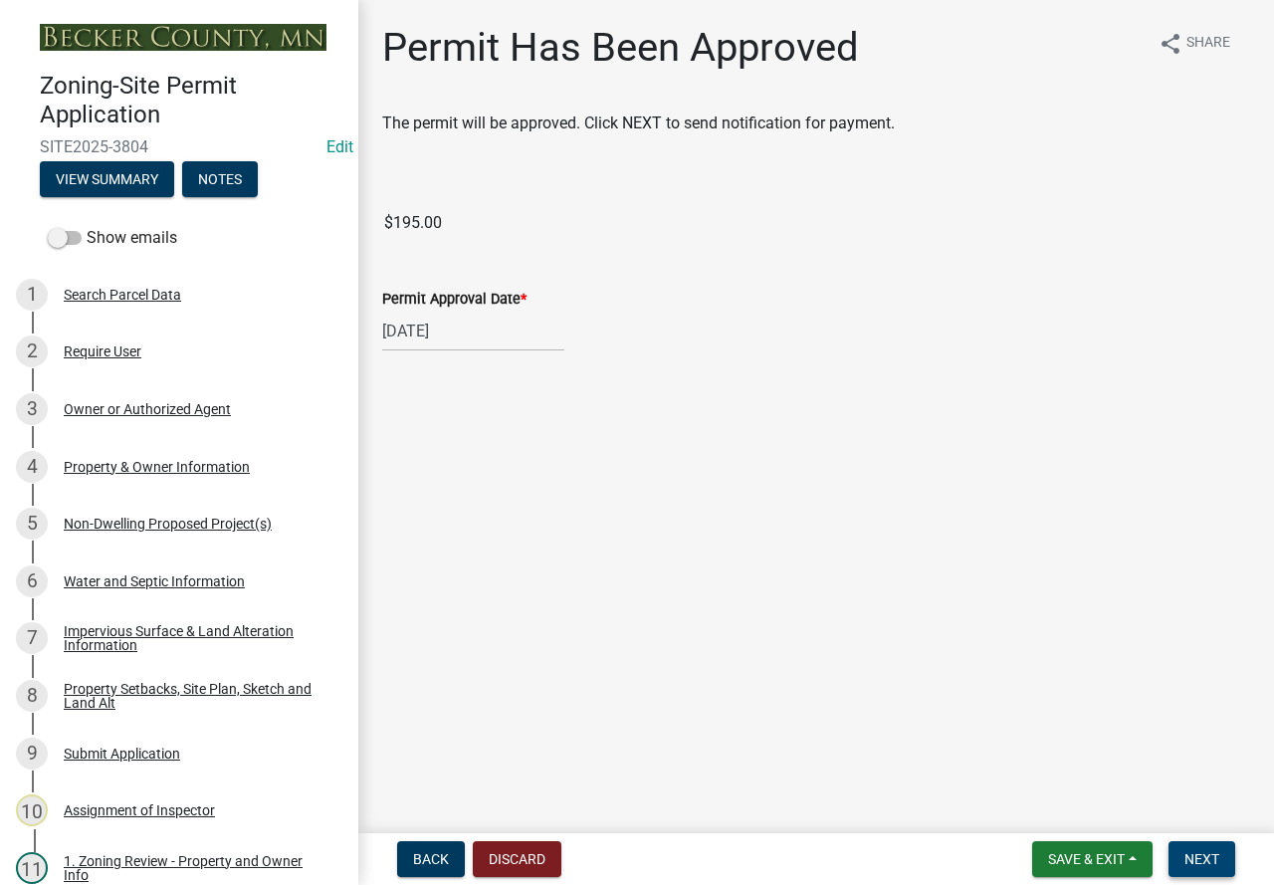
click at [1207, 864] on span "Next" at bounding box center [1201, 859] width 35 height 16
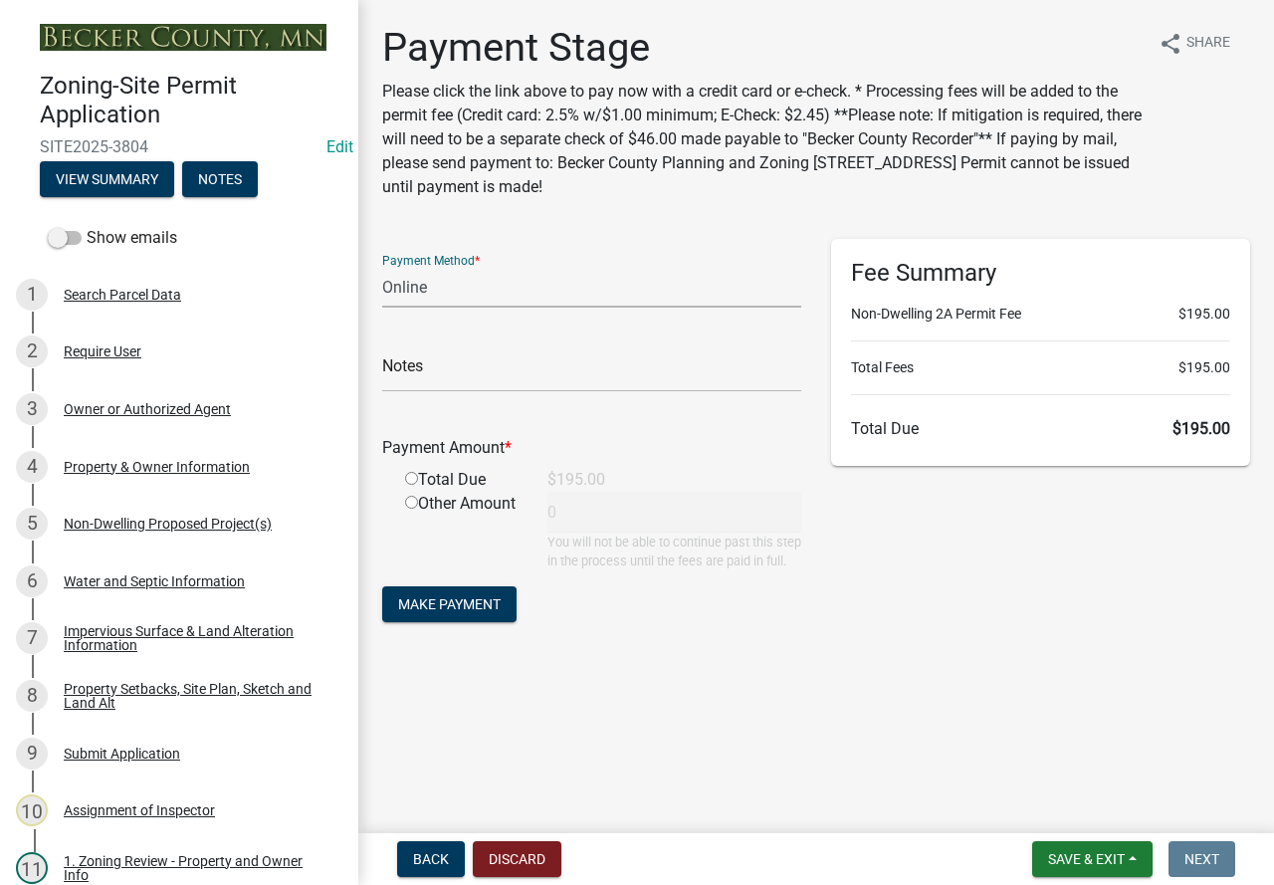
click at [495, 283] on select "Credit Card POS Check Cash Online" at bounding box center [591, 287] width 419 height 41
select select "1: 0"
click at [382, 267] on select "Credit Card POS Check Cash Online" at bounding box center [591, 287] width 419 height 41
click at [498, 375] on input "text" at bounding box center [591, 371] width 419 height 41
type input "1097"
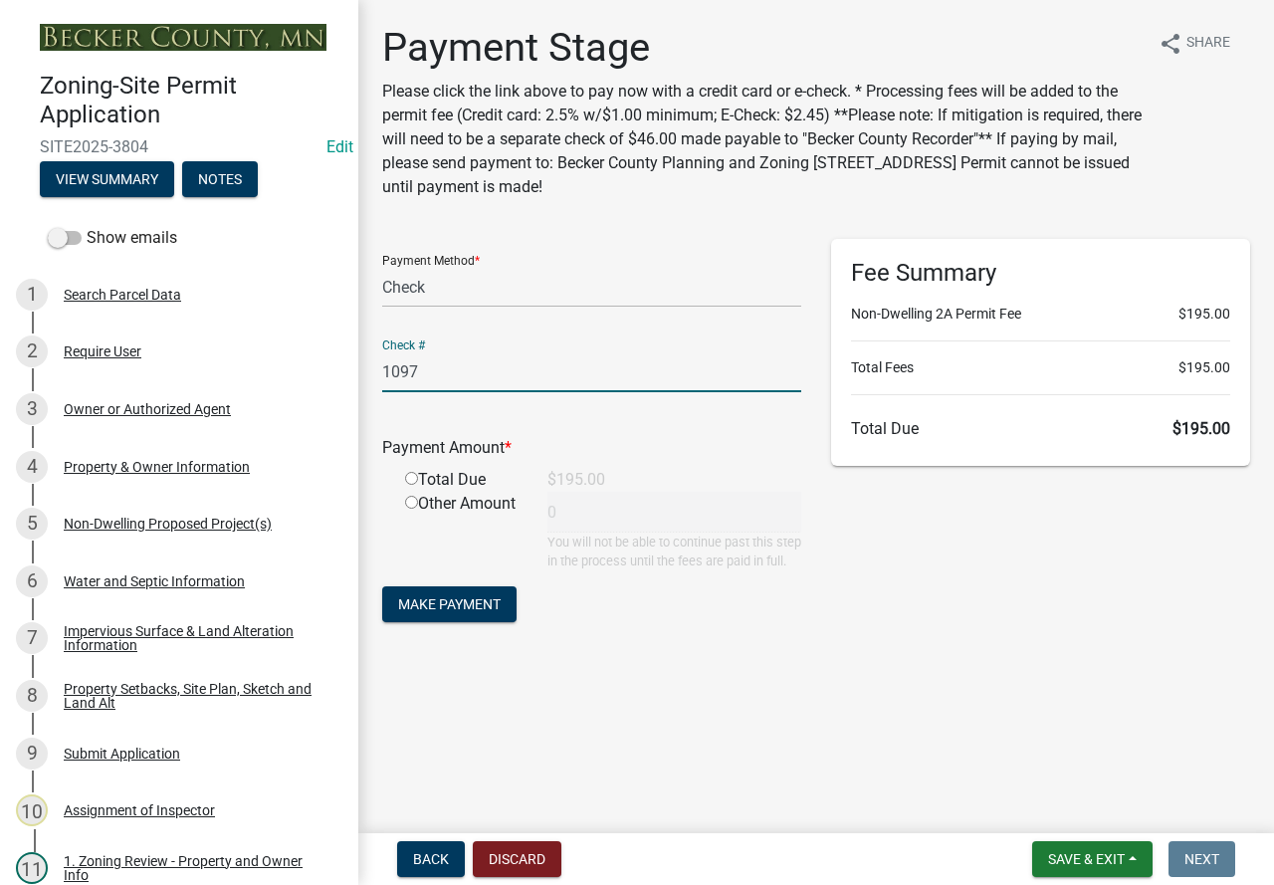
click at [411, 479] on input "radio" at bounding box center [411, 478] width 13 height 13
radio input "true"
type input "195"
click at [458, 612] on span "Make Payment" at bounding box center [449, 604] width 102 height 16
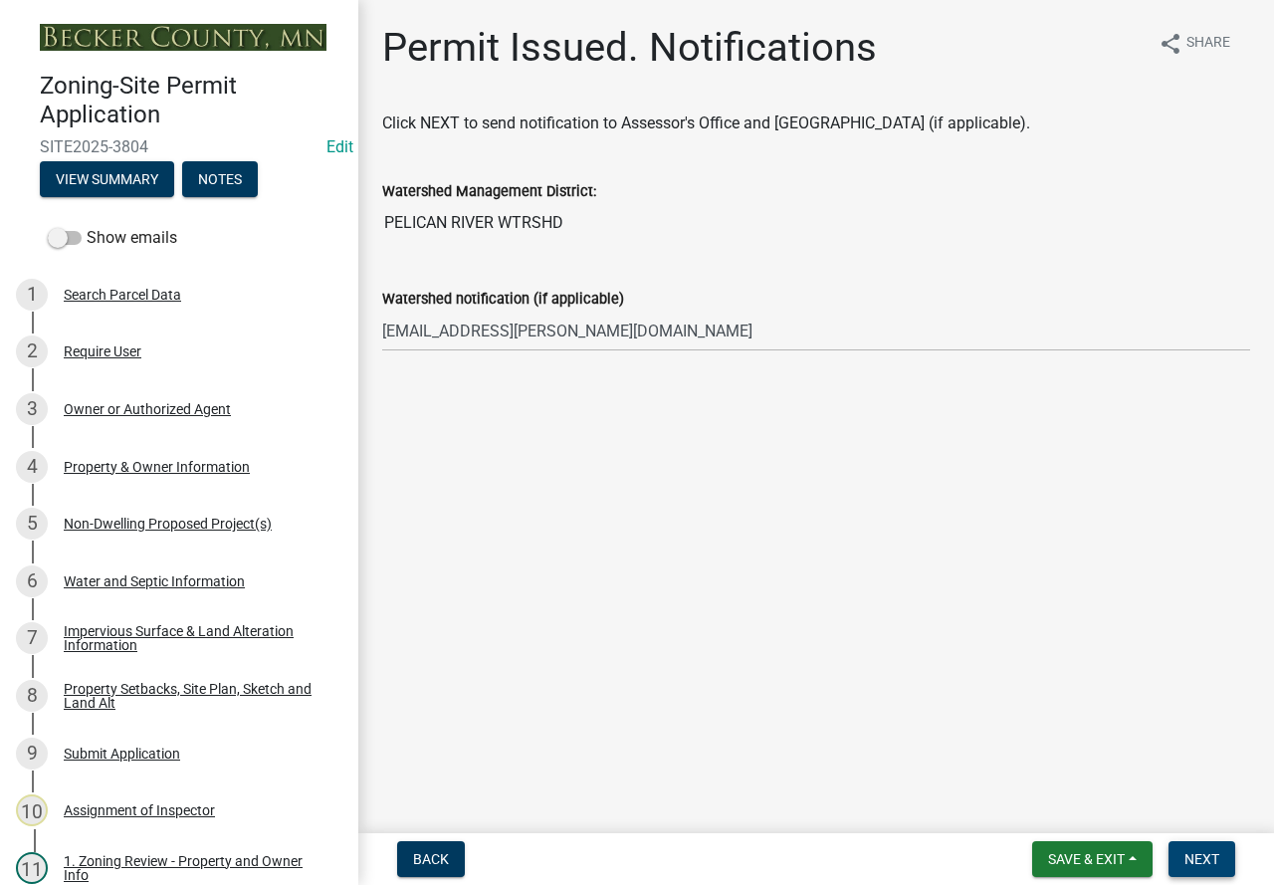
click at [1197, 852] on span "Next" at bounding box center [1201, 859] width 35 height 16
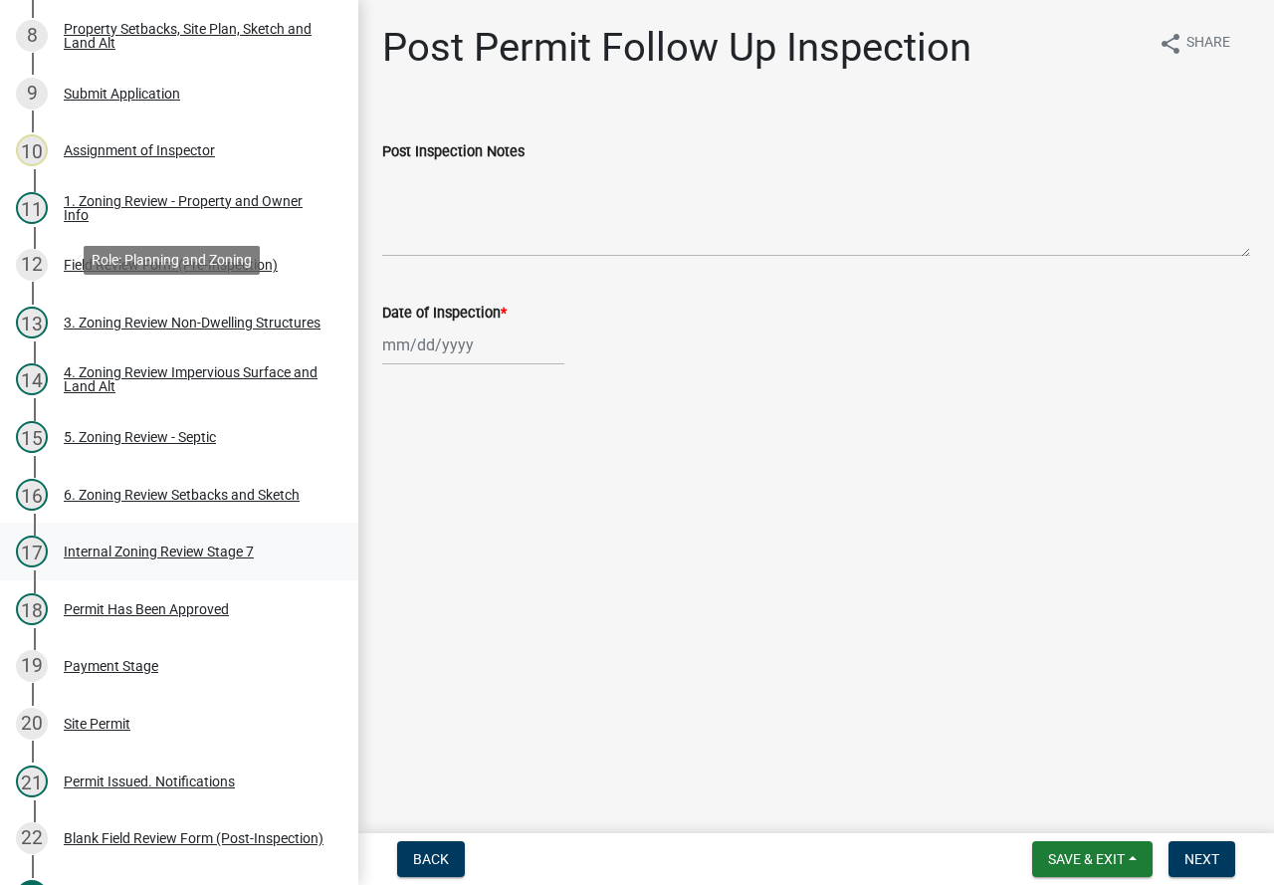
scroll to position [896, 0]
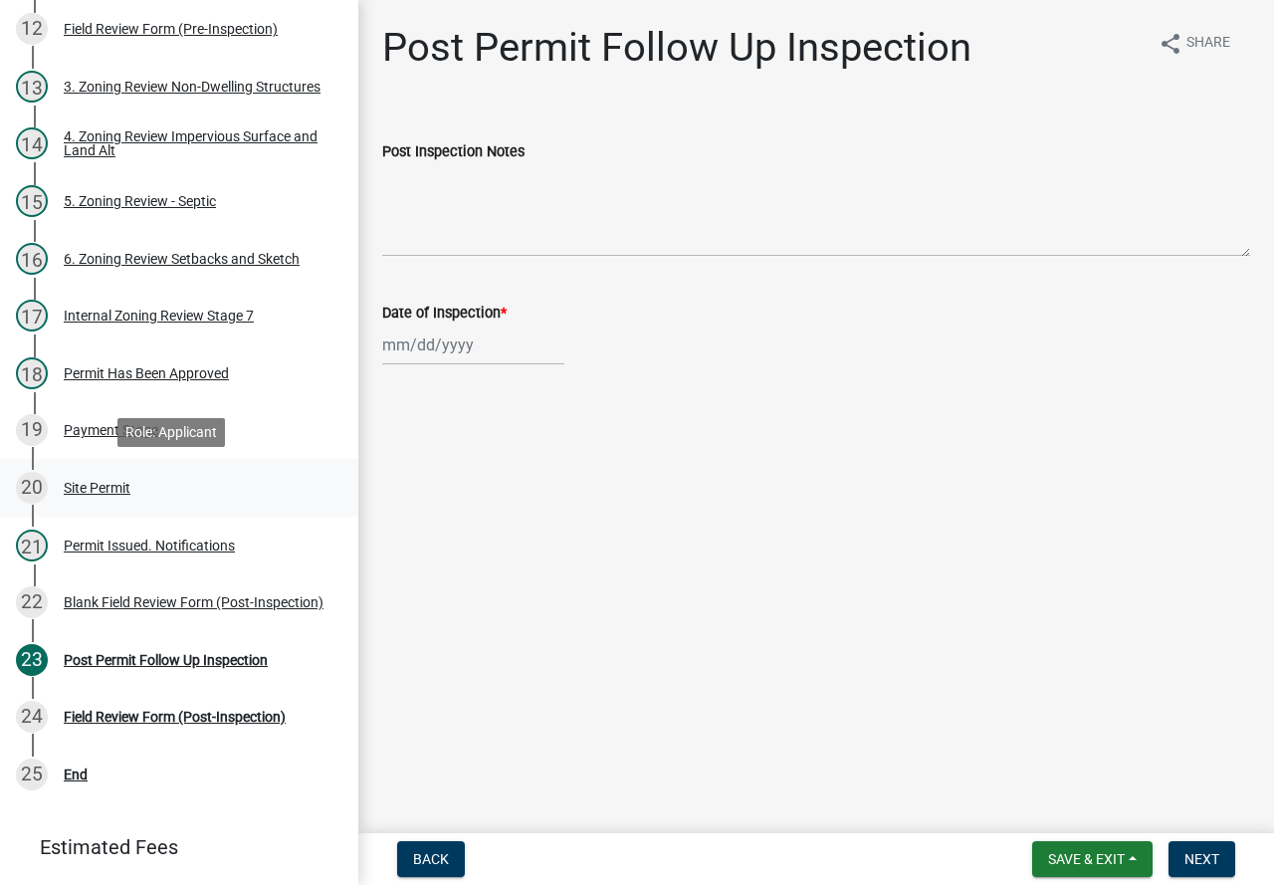
click at [101, 484] on div "Site Permit" at bounding box center [97, 488] width 67 height 14
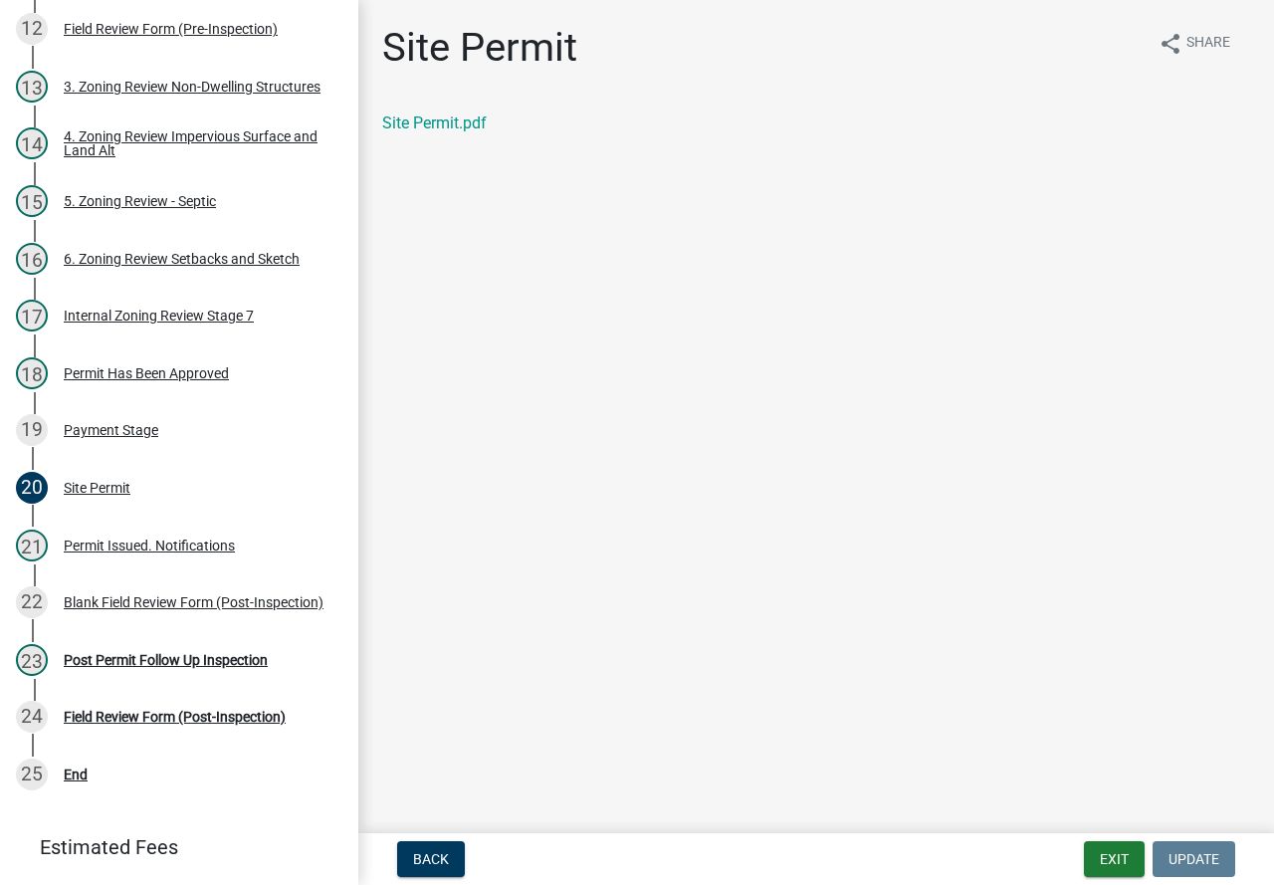
click at [444, 133] on div "Site Permit.pdf" at bounding box center [816, 123] width 868 height 24
click at [449, 119] on link "Site Permit.pdf" at bounding box center [434, 122] width 104 height 19
